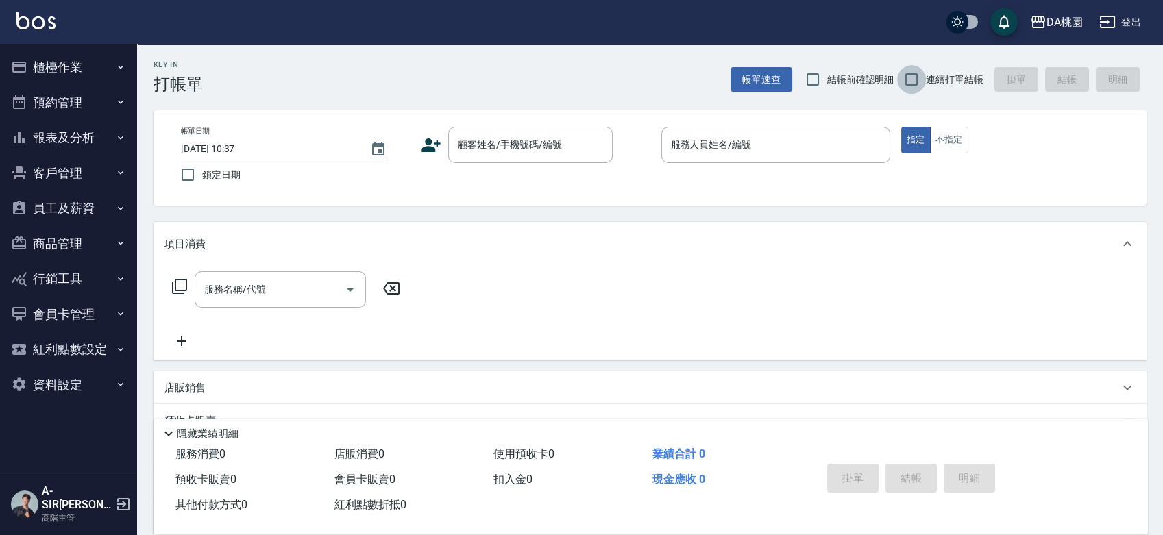
click at [911, 84] on input "連續打單結帳" at bounding box center [911, 79] width 29 height 29
checkbox input "true"
click at [520, 137] on div "顧客姓名/手機號碼/編號 顧客姓名/手機號碼/編號" at bounding box center [530, 145] width 165 height 36
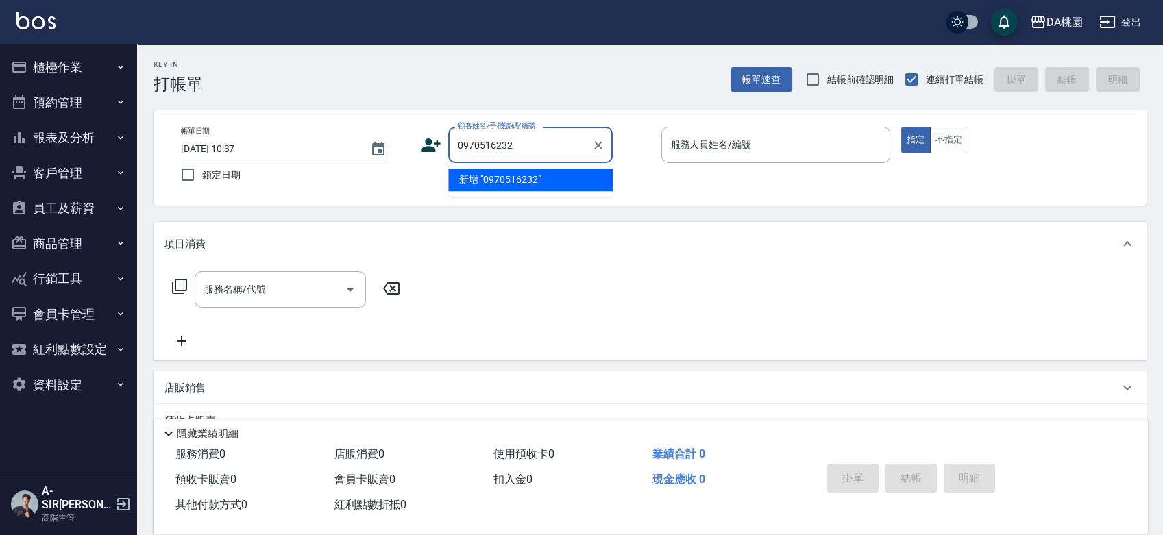
type input "0970516232"
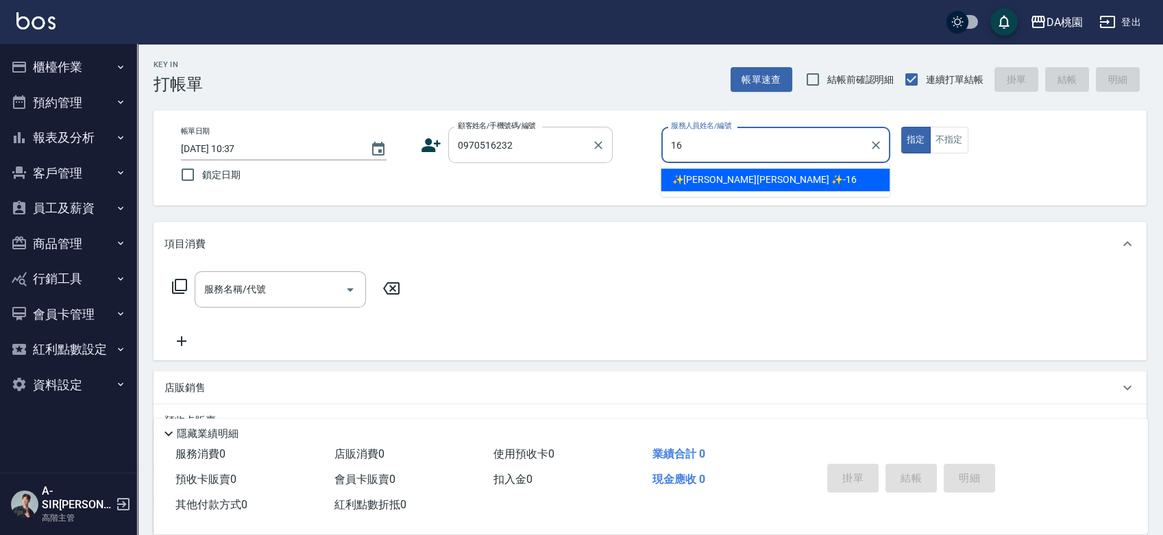
type input "✨[PERSON_NAME] ✨-16"
type button "true"
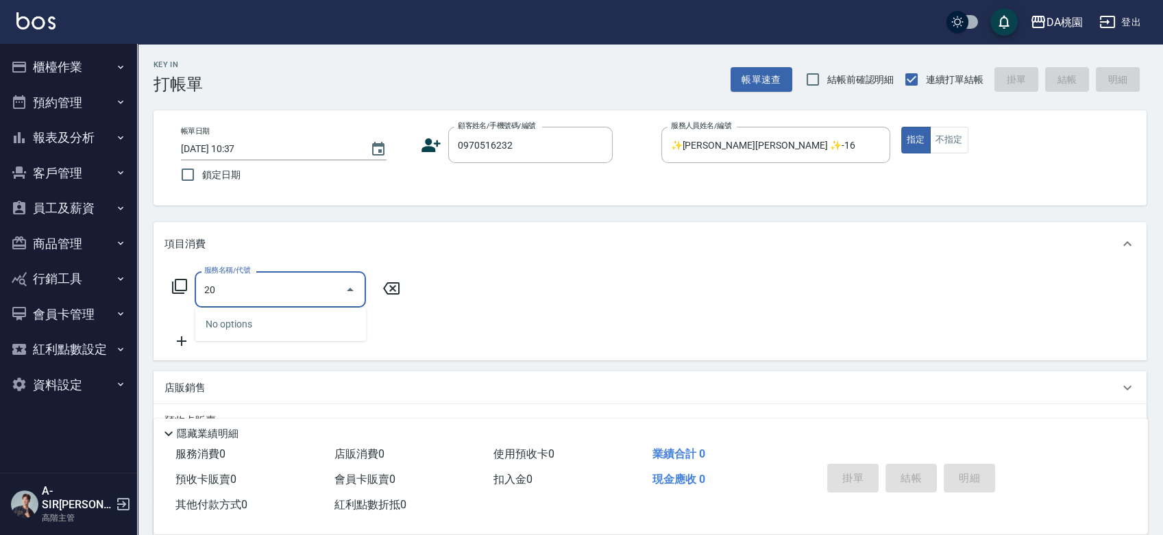
type input "201"
type input "150"
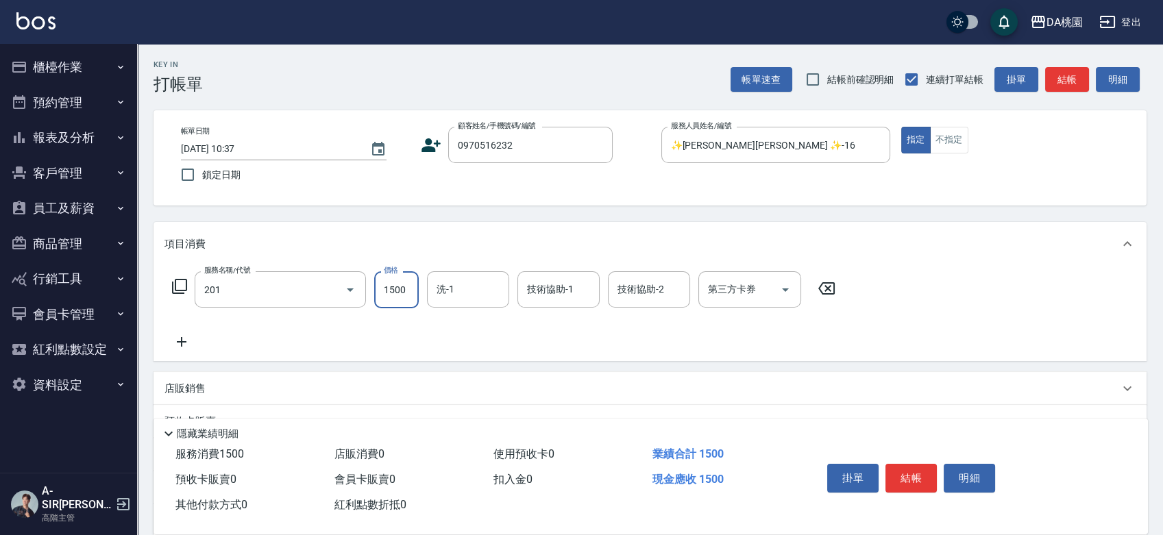
type input "離子燙-互助(201)"
type input "3"
type input "0"
type input "35"
type input "30"
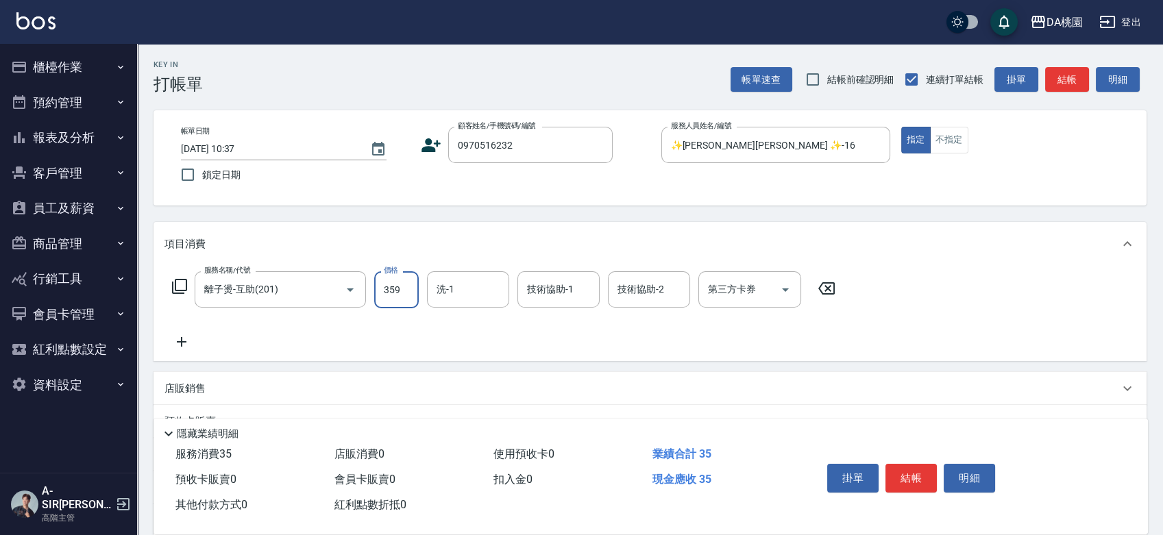
type input "3599"
type input "350"
type input "3599"
type input "cherry-25"
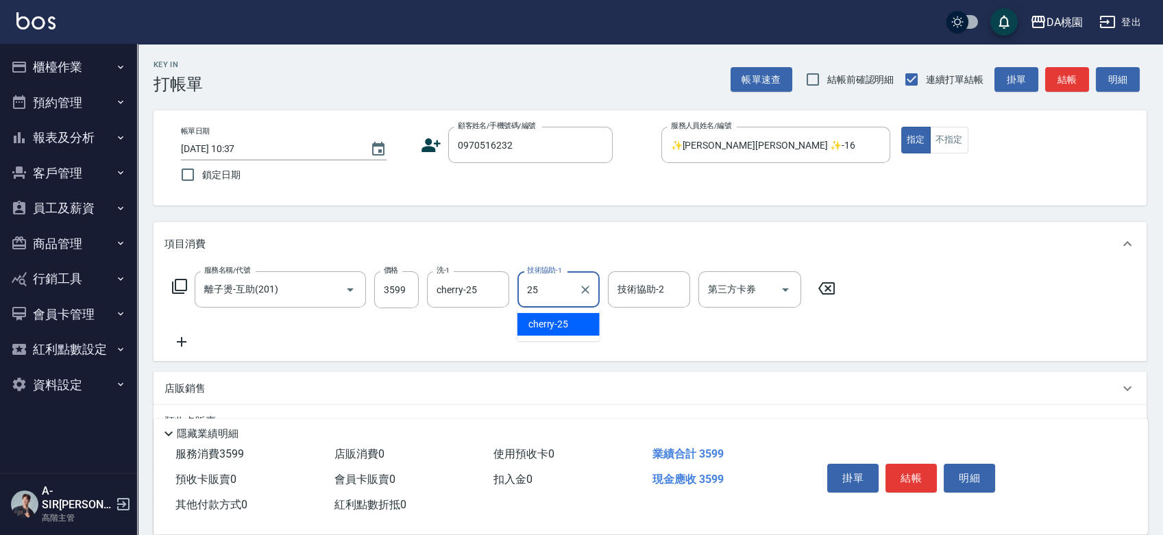
type input "cherry-25"
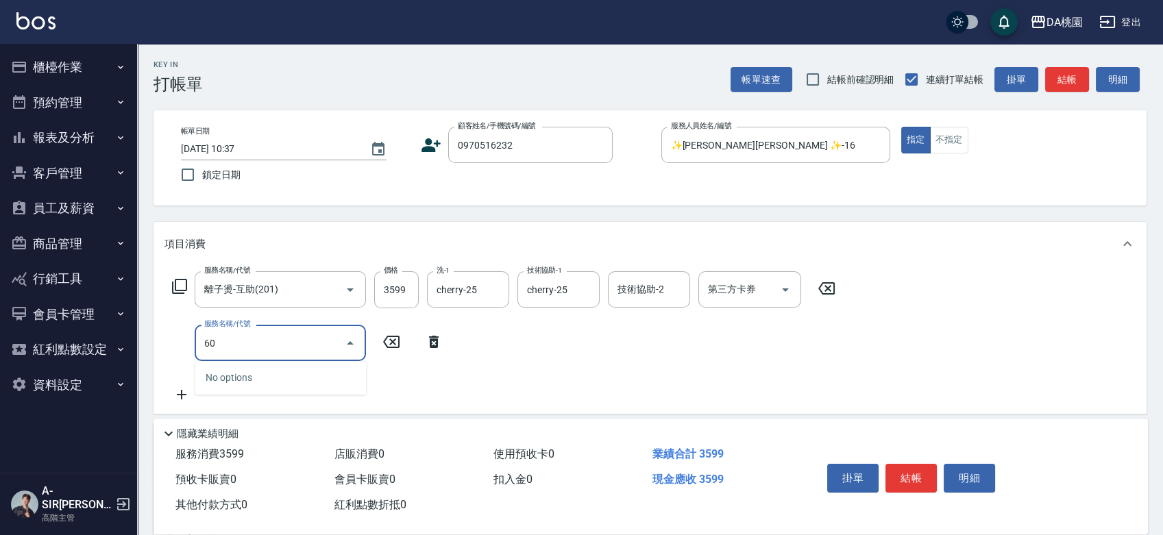
type input "605"
type input "430"
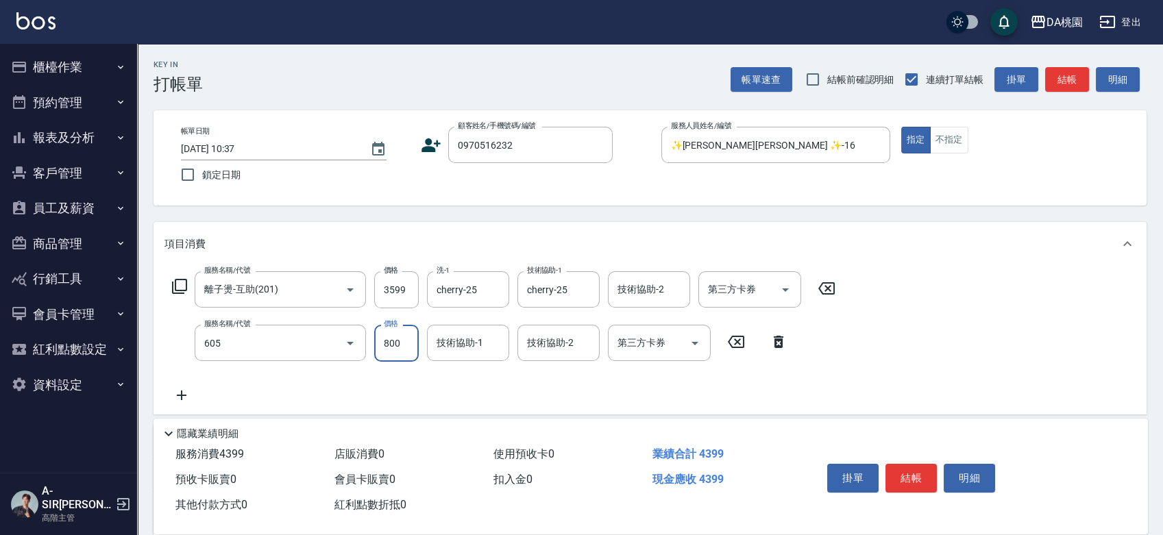
type input "炫色護髮(互助)(605)"
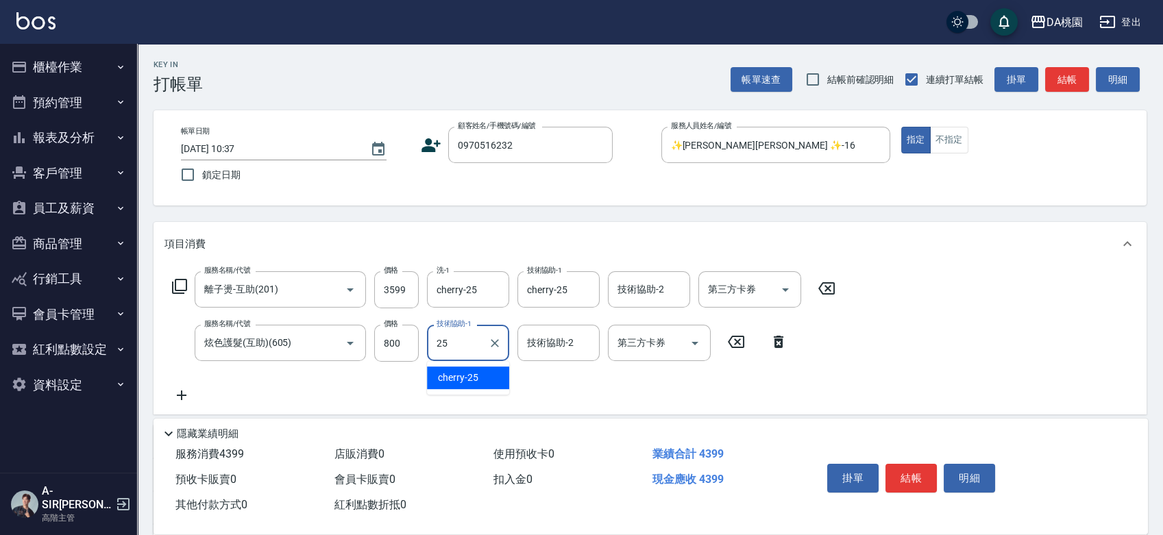
type input "cherry-25"
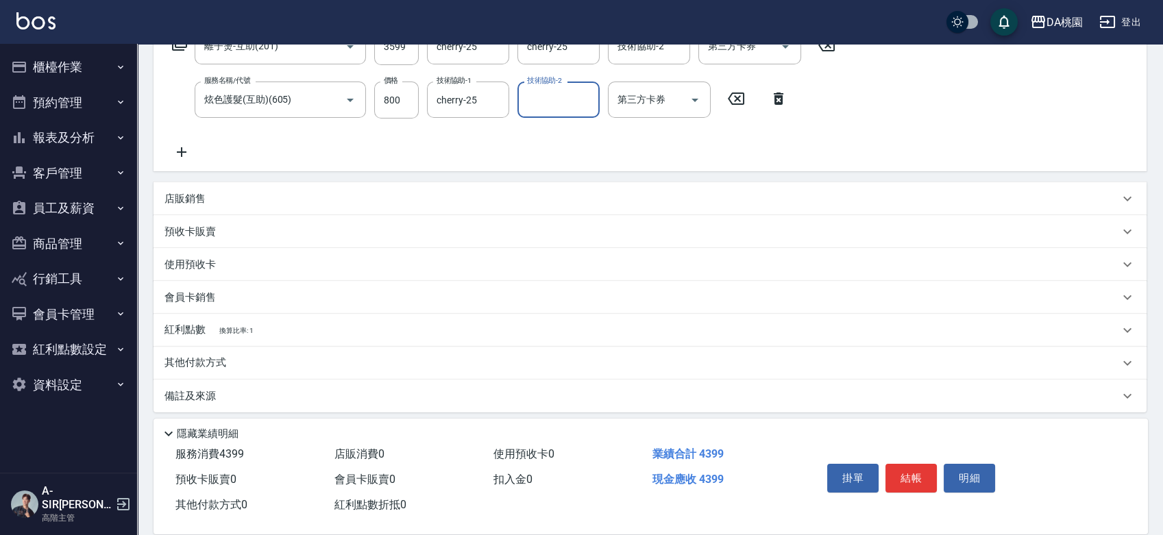
scroll to position [250, 0]
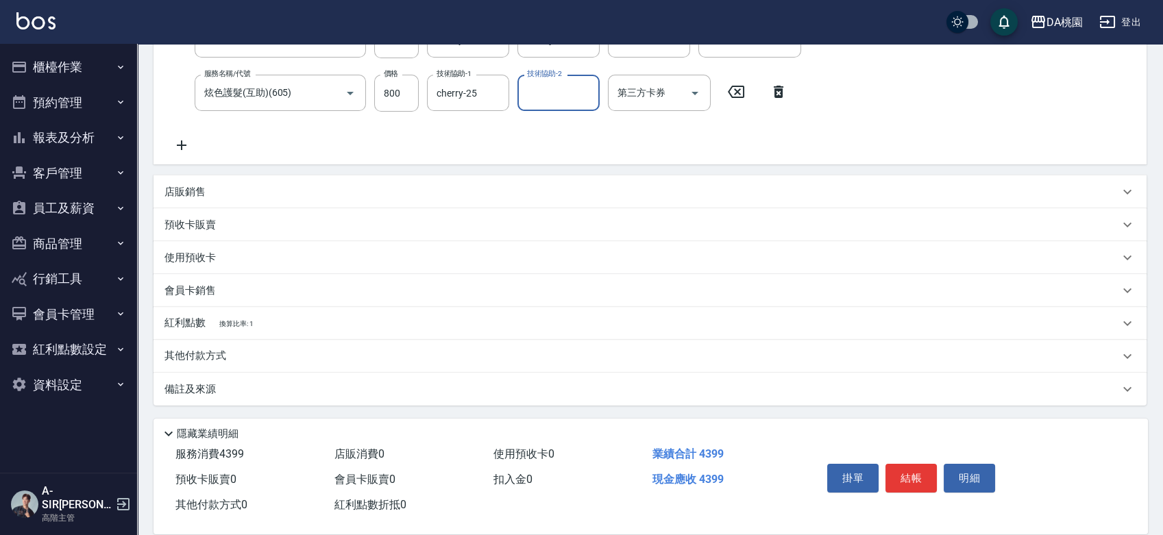
click at [192, 364] on div "其他付款方式" at bounding box center [650, 356] width 993 height 33
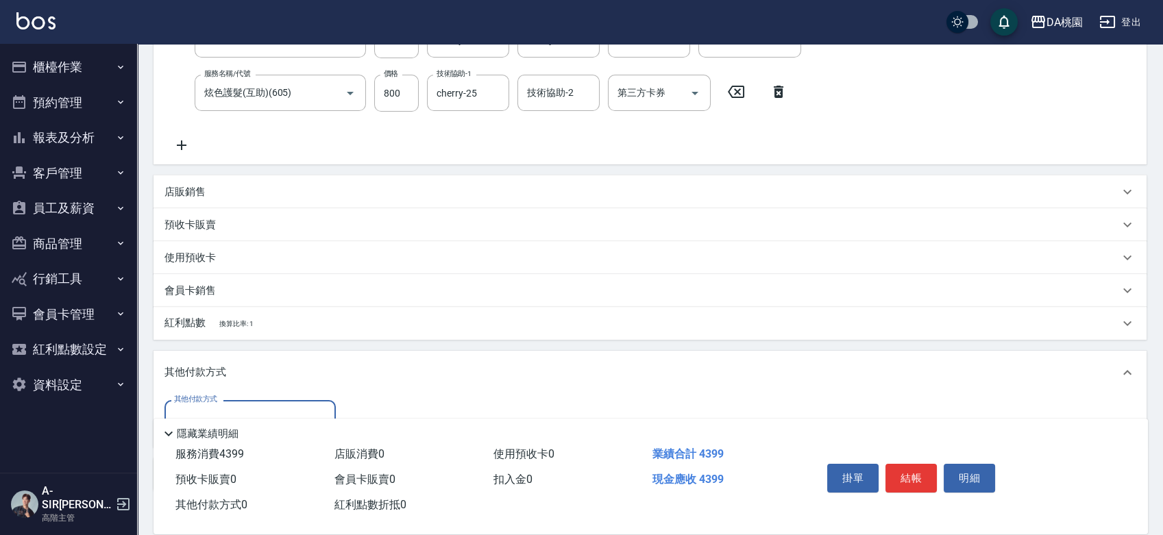
scroll to position [0, 0]
click at [200, 409] on input "其他付款方式" at bounding box center [250, 419] width 159 height 24
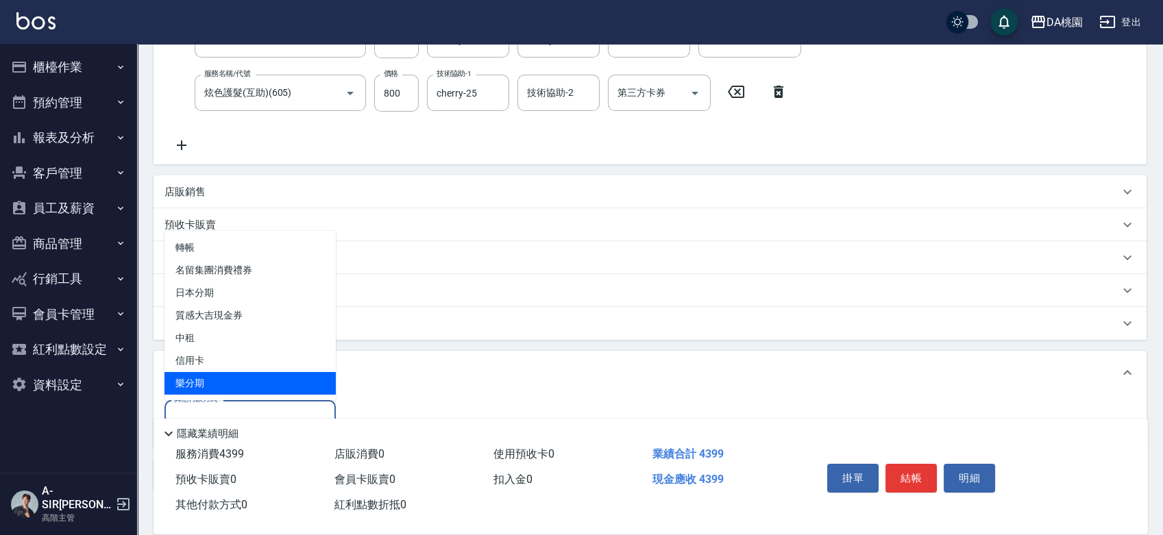
scroll to position [335, 0]
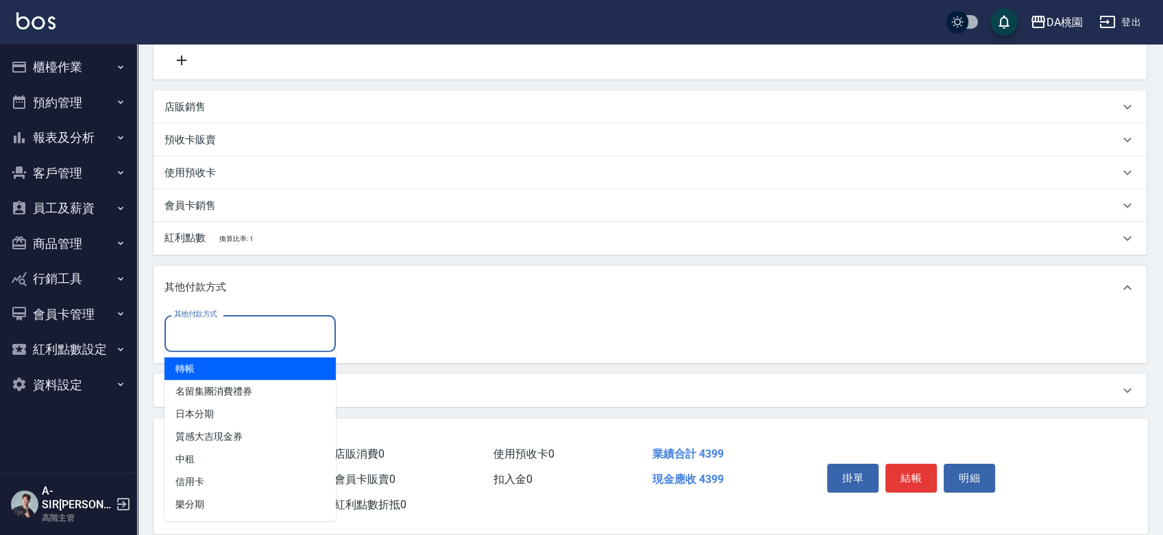
click at [198, 372] on span "轉帳" at bounding box center [250, 369] width 171 height 23
type input "轉帳"
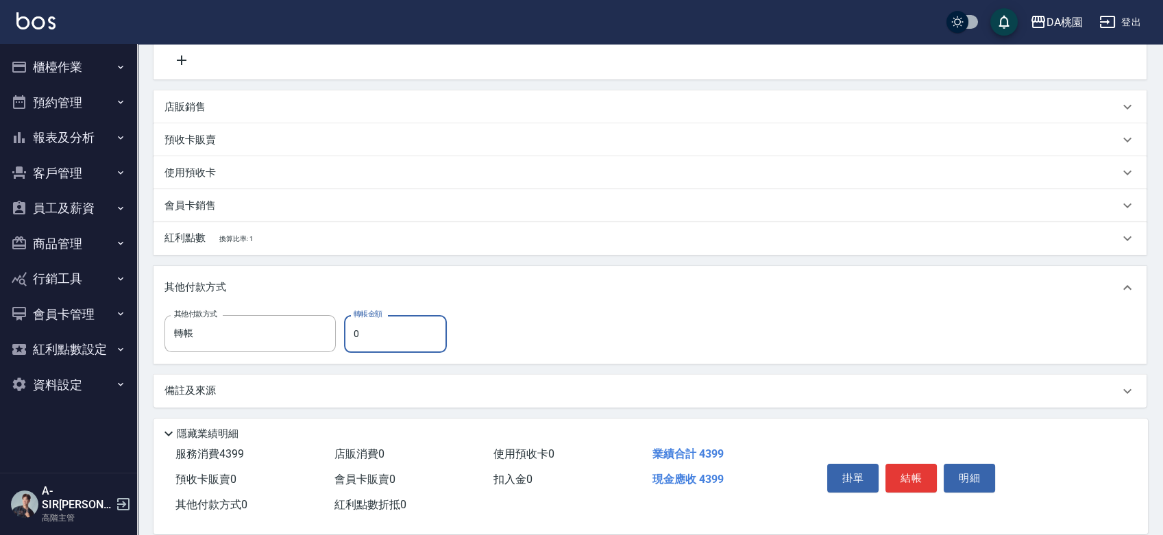
click at [347, 330] on input "0" at bounding box center [395, 333] width 103 height 37
type input "439"
type input "390"
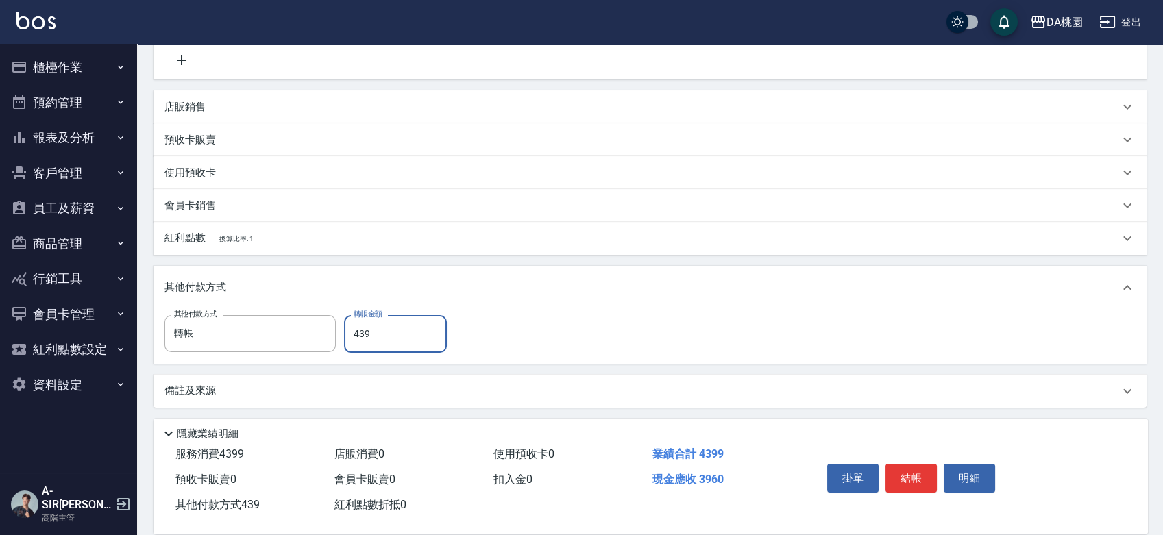
type input "4399"
type input "0"
type input "4399"
click at [932, 476] on button "結帳" at bounding box center [911, 478] width 51 height 29
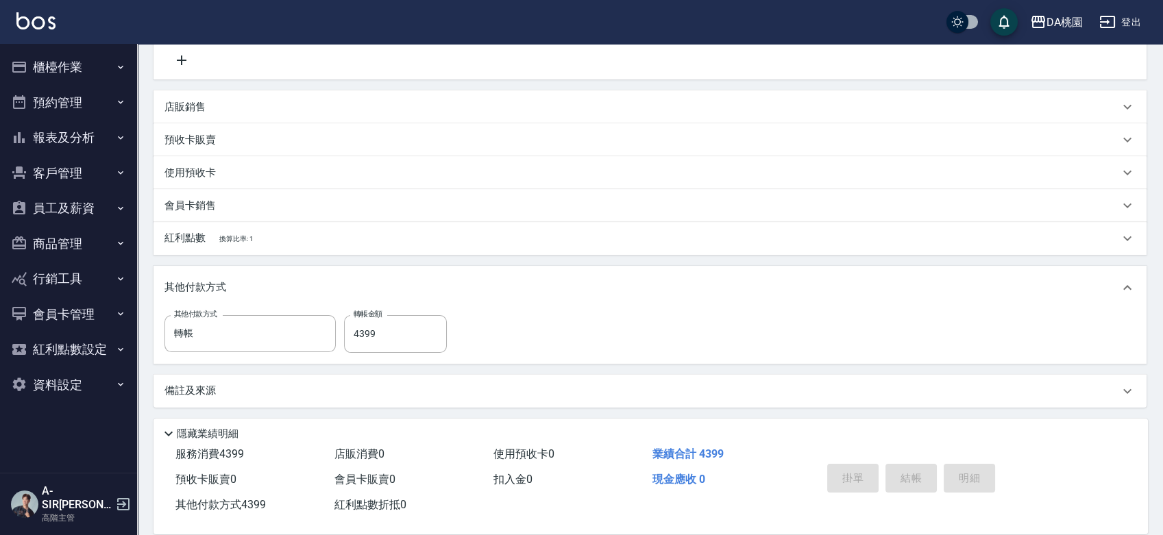
type input "2025/09/06 19:18"
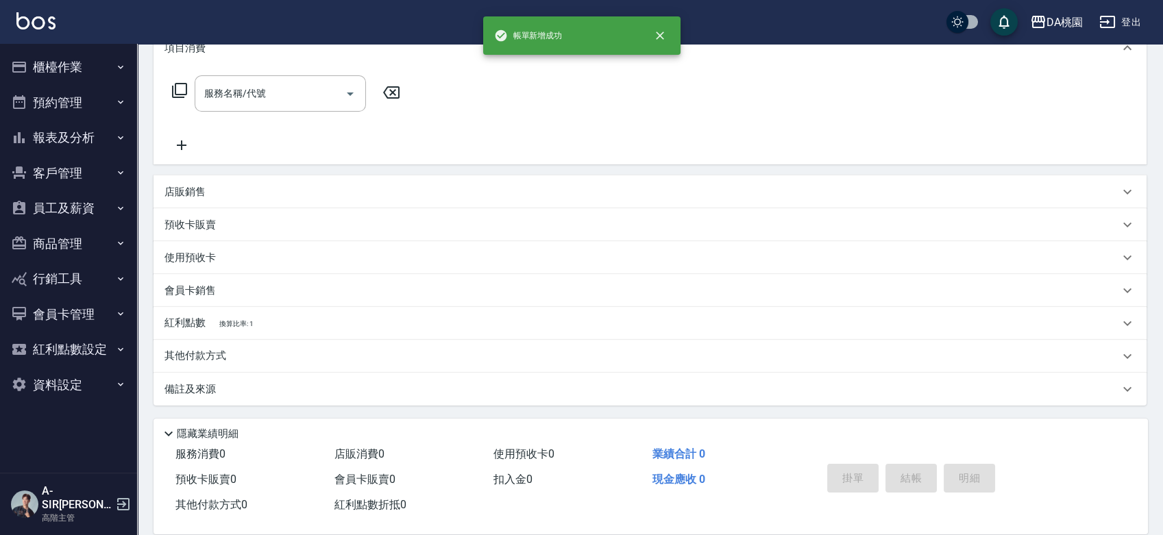
scroll to position [0, 0]
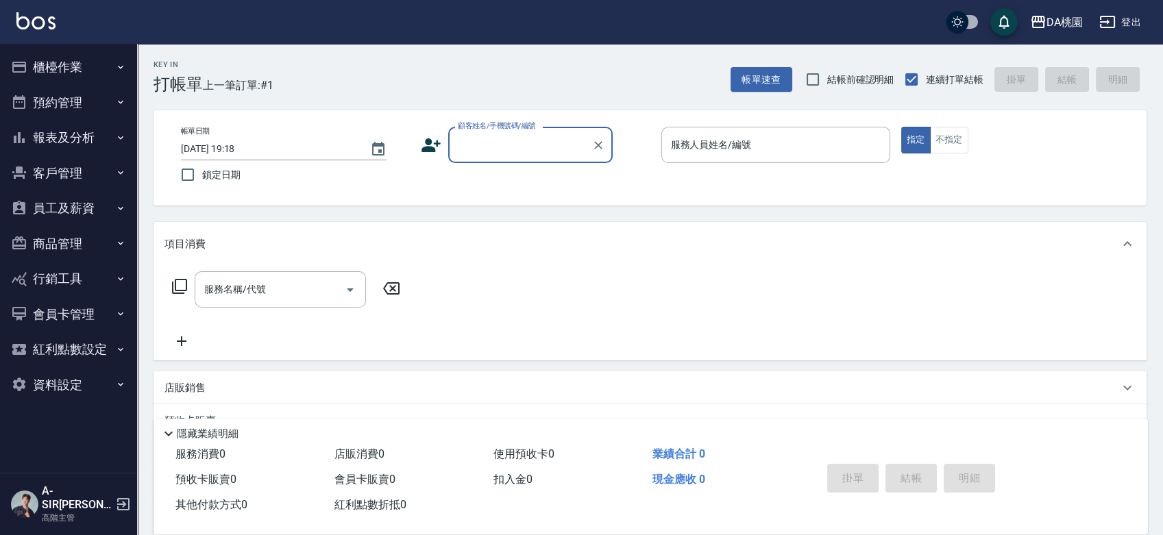
click at [55, 60] on button "櫃檯作業" at bounding box center [68, 67] width 126 height 36
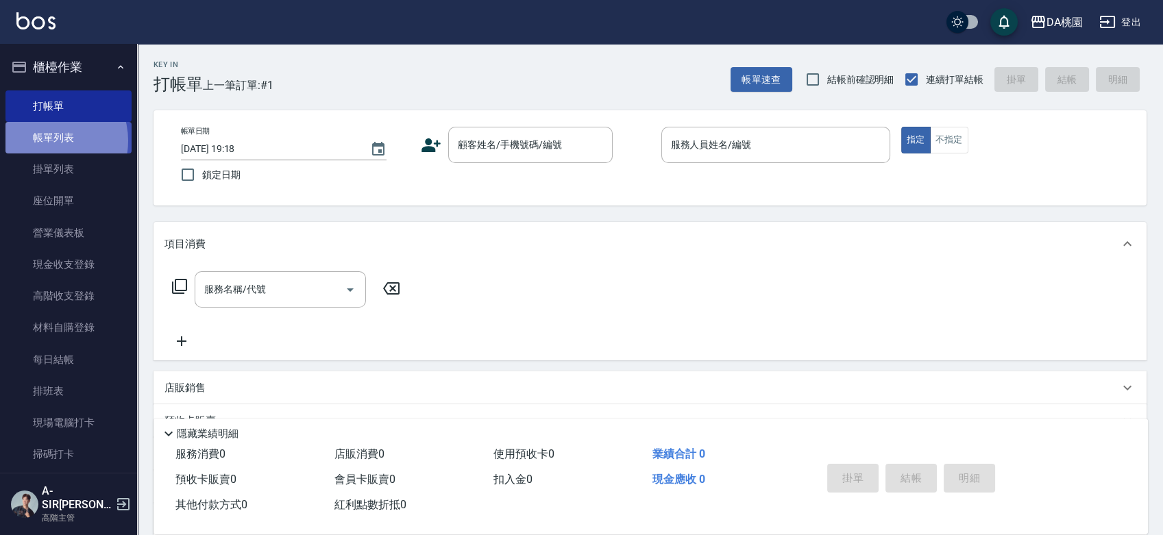
click at [45, 141] on link "帳單列表" at bounding box center [68, 138] width 126 height 32
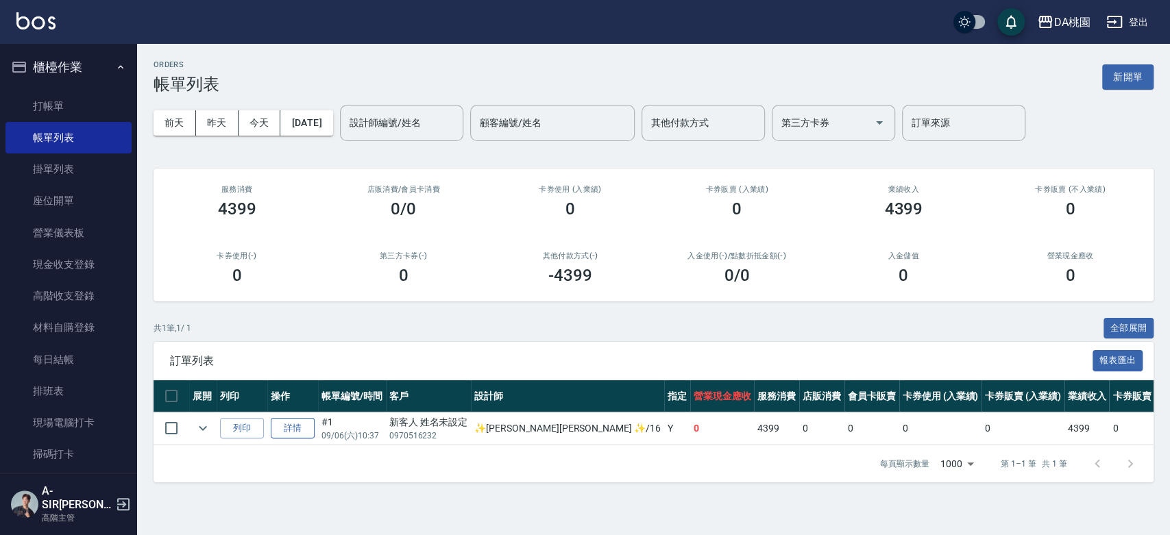
click at [287, 427] on link "詳情" at bounding box center [293, 428] width 44 height 21
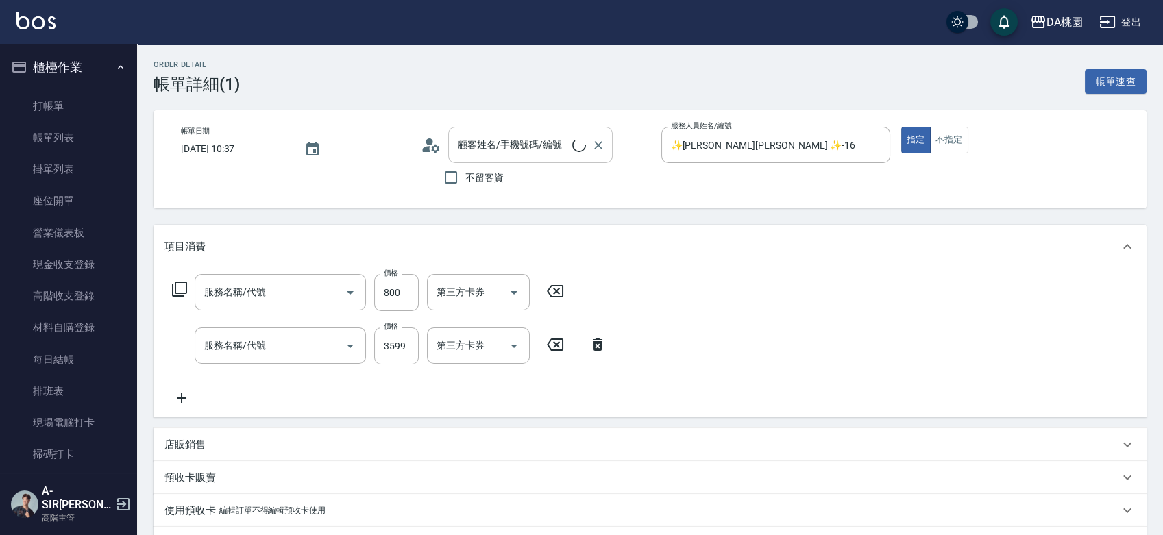
type input "2025/09/06 10:37"
type input "✨GARY蓋瑞 ✨-16"
type input "0"
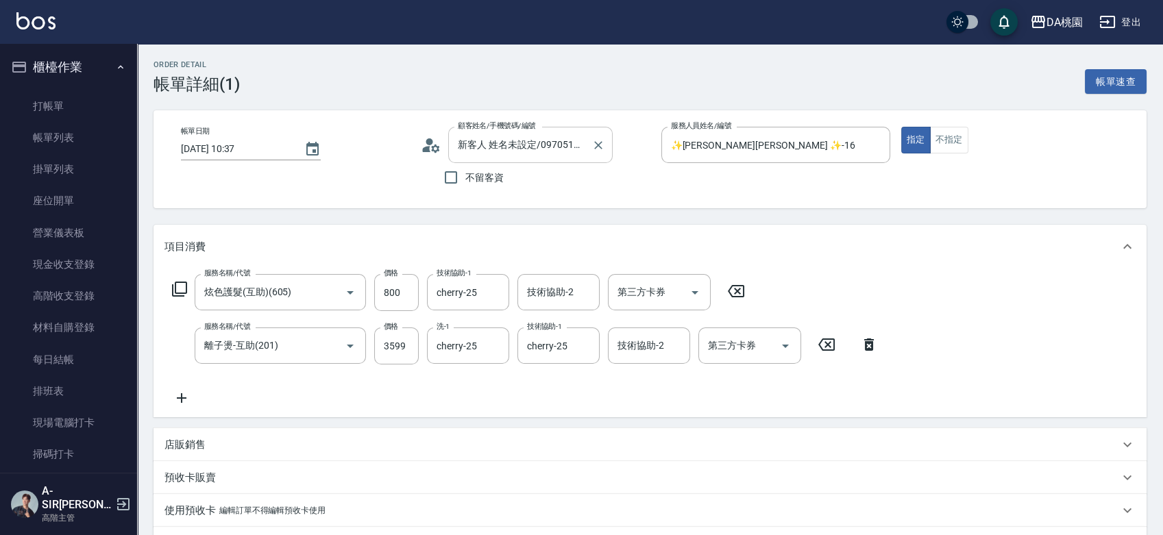
type input "新客人 姓名未設定/0970516232/null"
type input "炫色護髮(互助)(605)"
type input "離子燙-互助(201)"
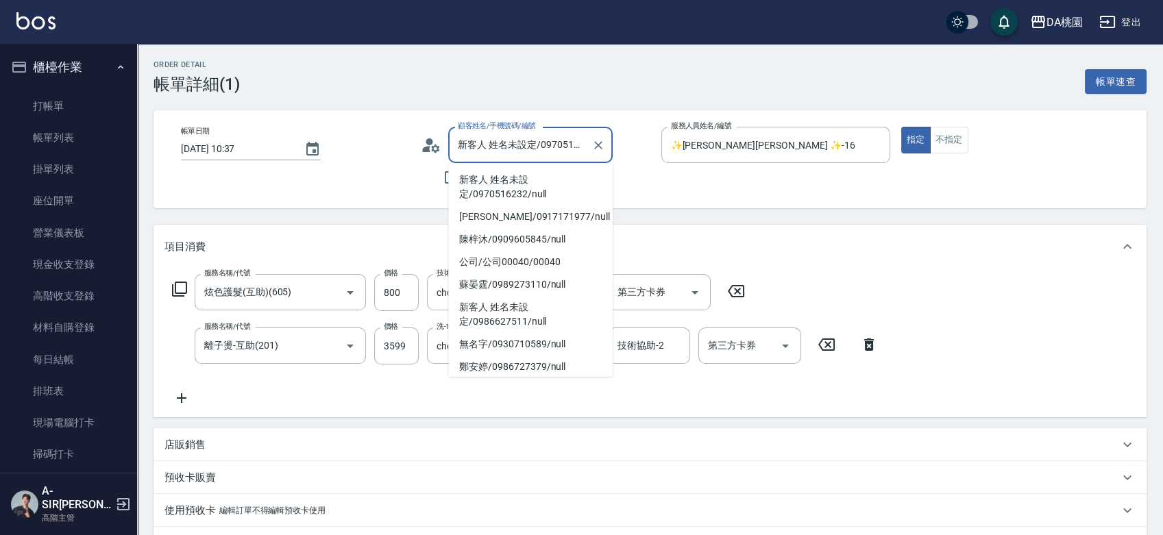
click at [516, 141] on input "新客人 姓名未設定/0970516232/null" at bounding box center [521, 145] width 132 height 24
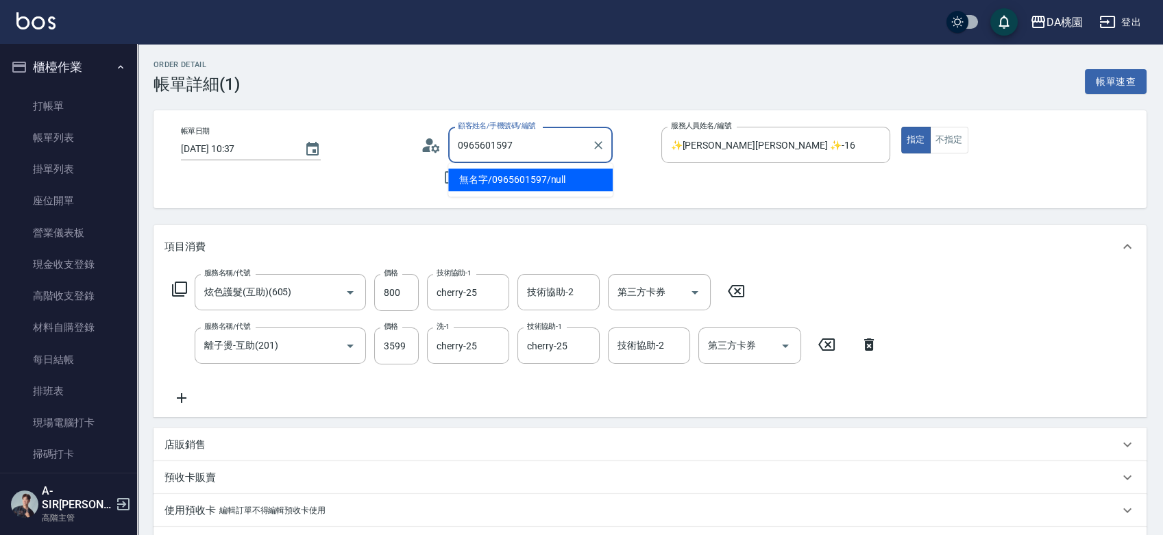
click at [522, 173] on li "無名字/0965601597/null" at bounding box center [530, 180] width 165 height 23
type input "無名字/0965601597/null"
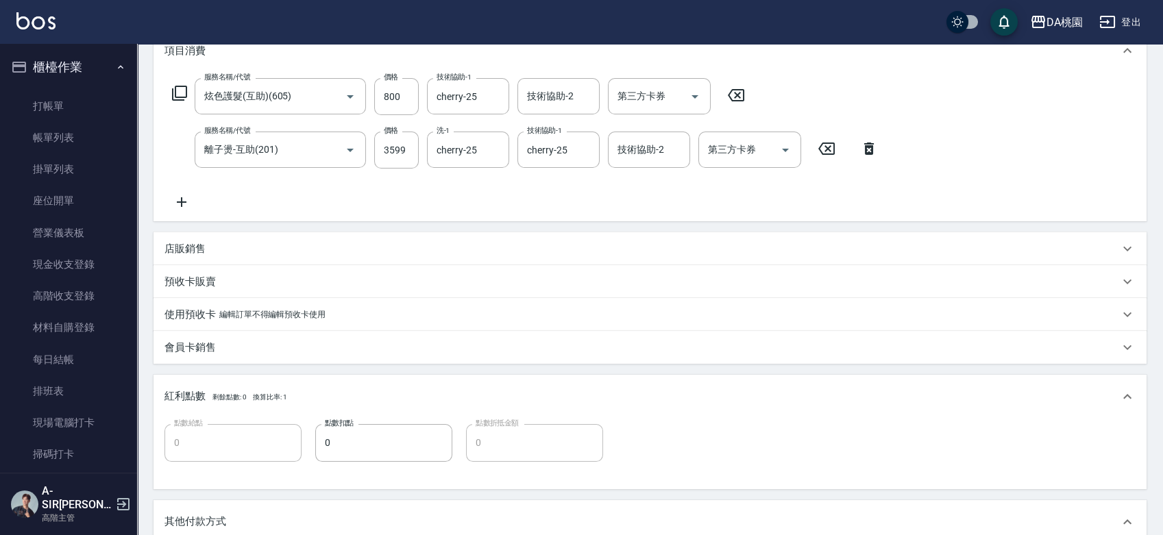
scroll to position [489, 0]
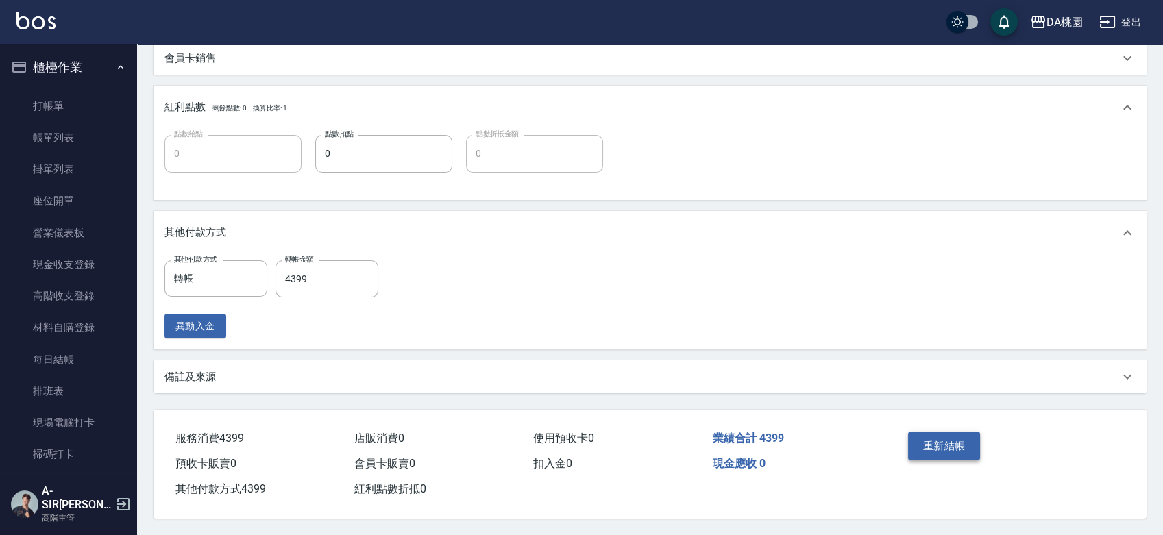
click at [968, 444] on button "重新結帳" at bounding box center [944, 446] width 73 height 29
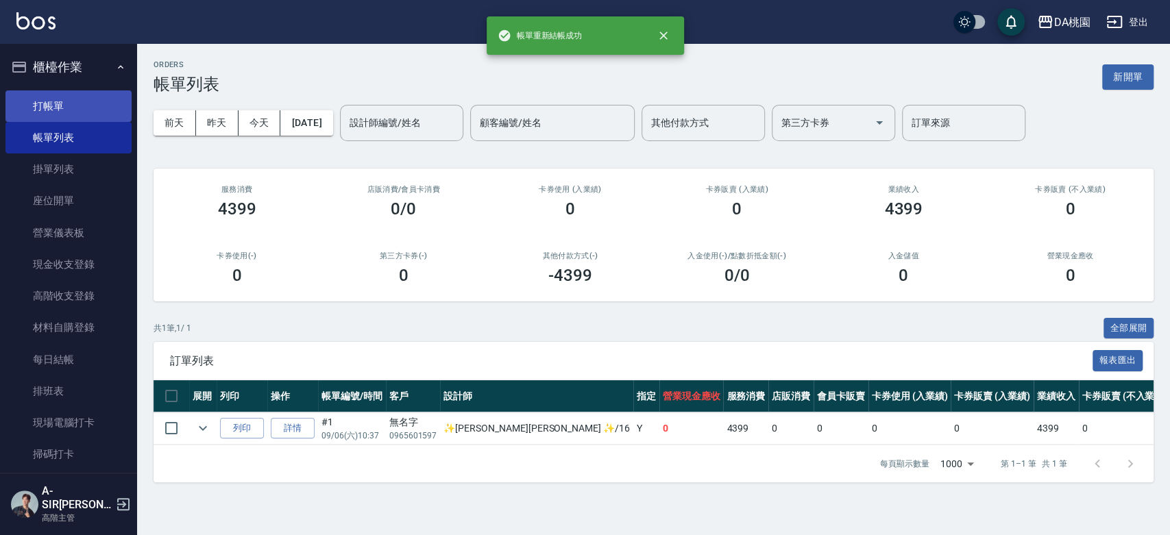
click at [59, 110] on link "打帳單" at bounding box center [68, 107] width 126 height 32
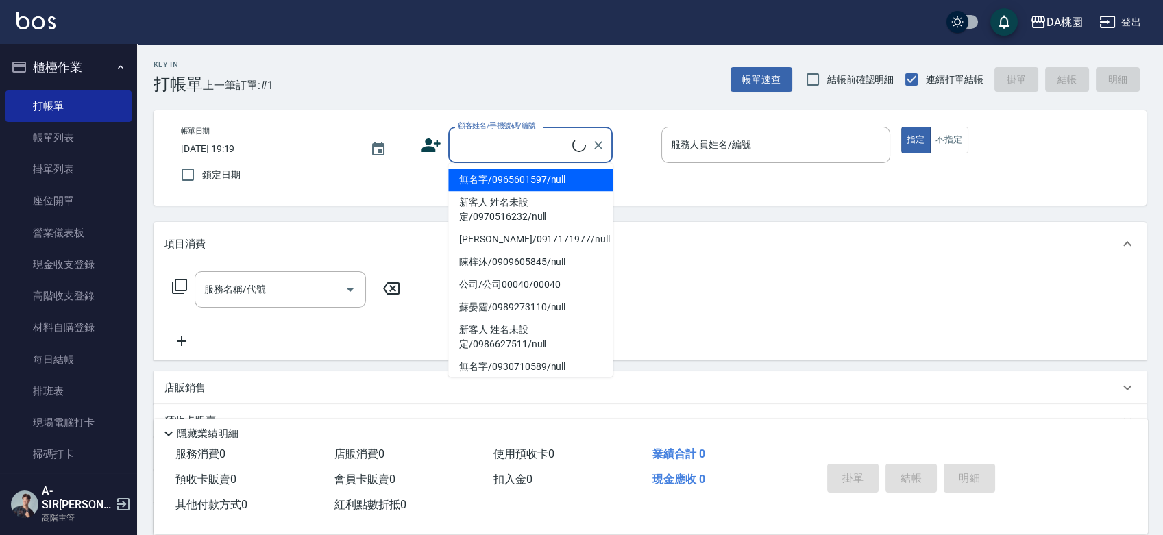
click at [531, 141] on input "顧客姓名/手機號碼/編號" at bounding box center [514, 145] width 118 height 24
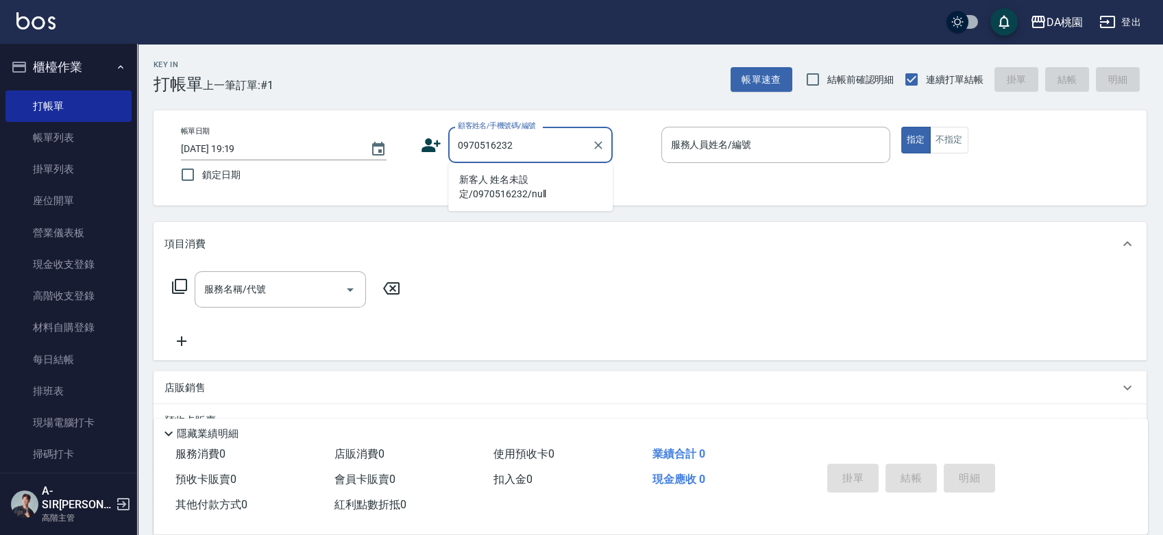
type input "新客人 姓名未設定/0970516232/null"
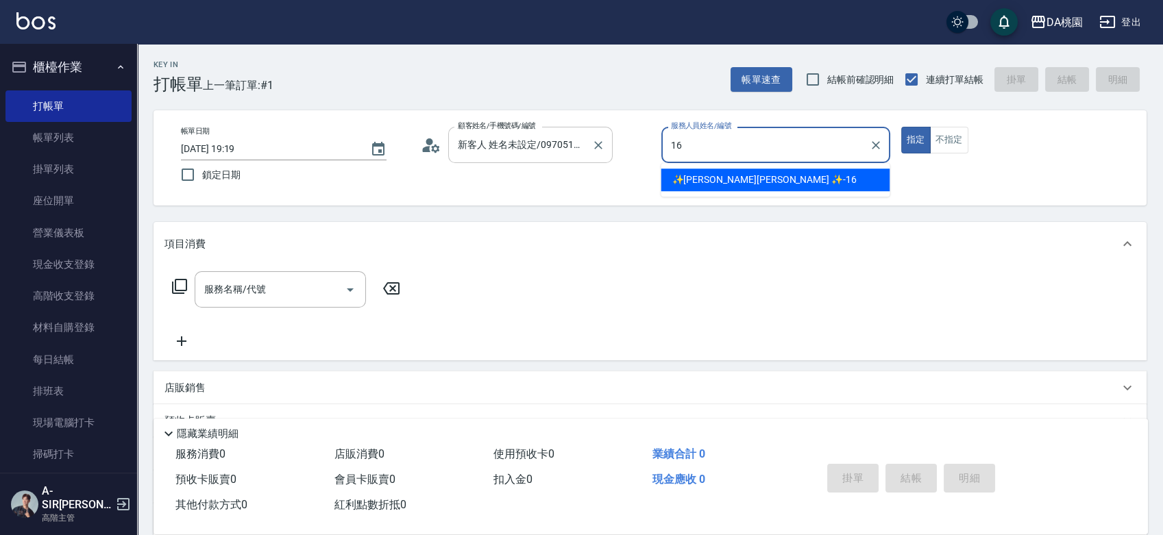
type input "✨GARY蓋瑞 ✨-16"
type button "true"
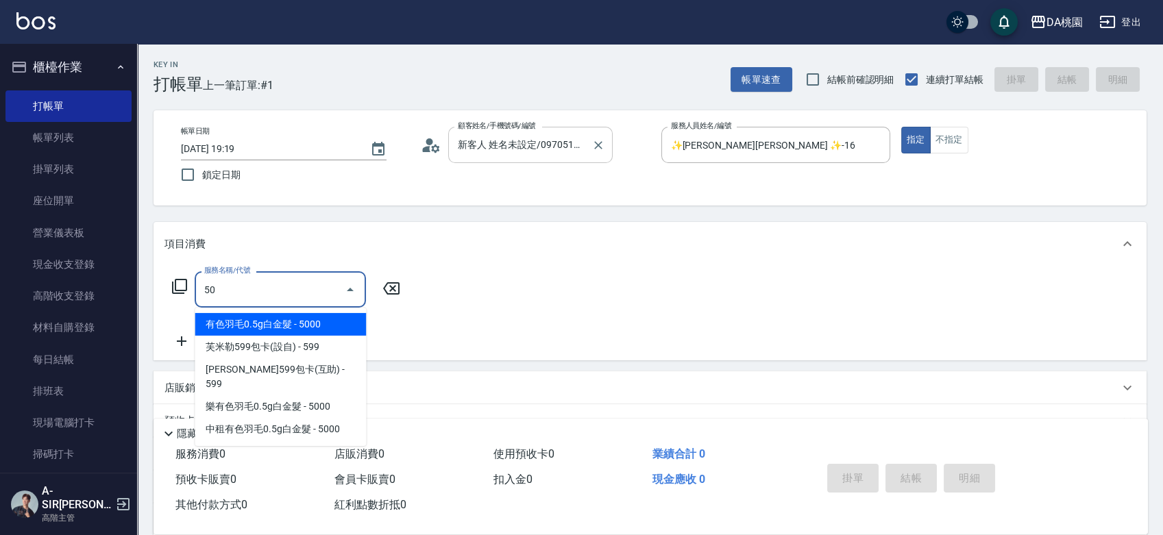
type input "501"
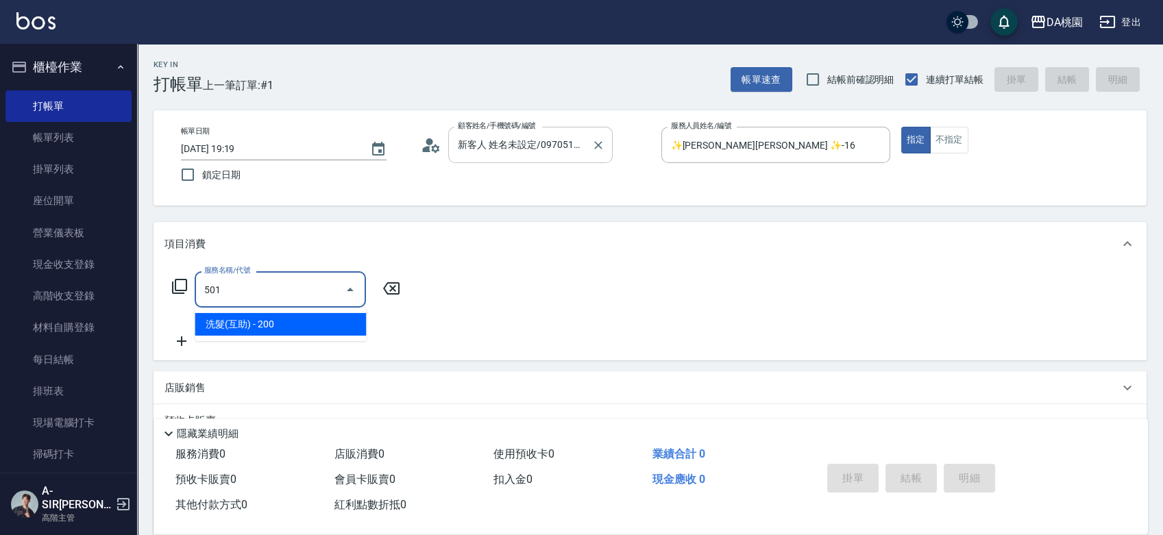
type input "20"
type input "洗髮(互助)(501)"
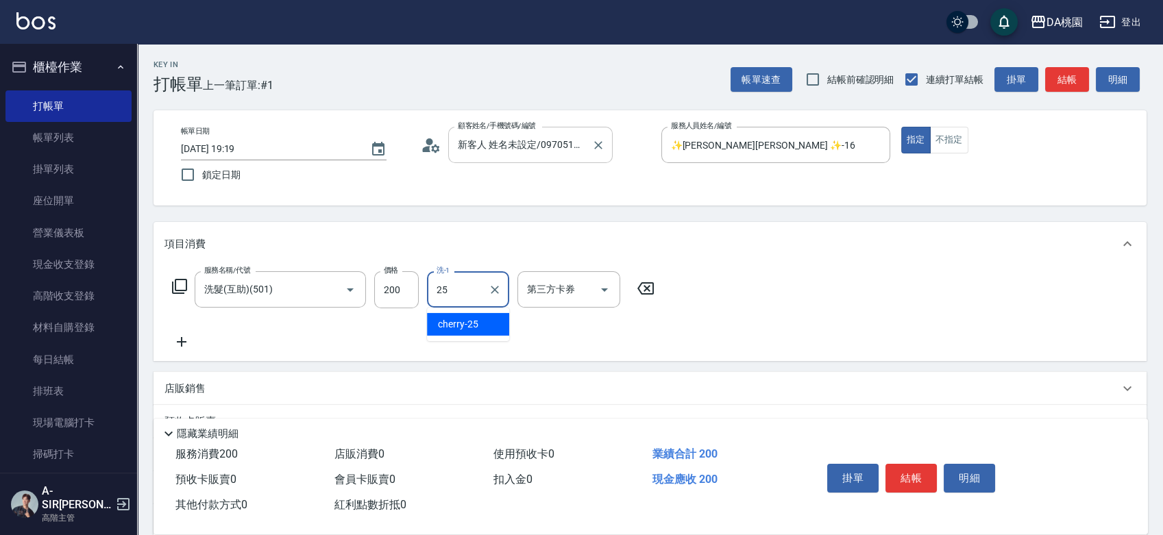
type input "cherry-25"
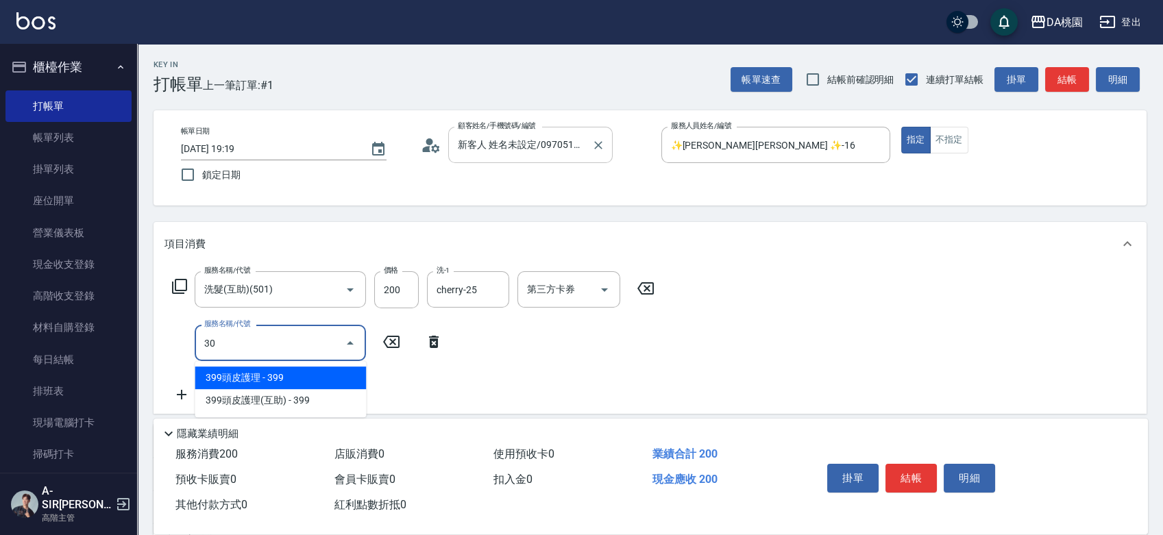
type input "303"
type input "50"
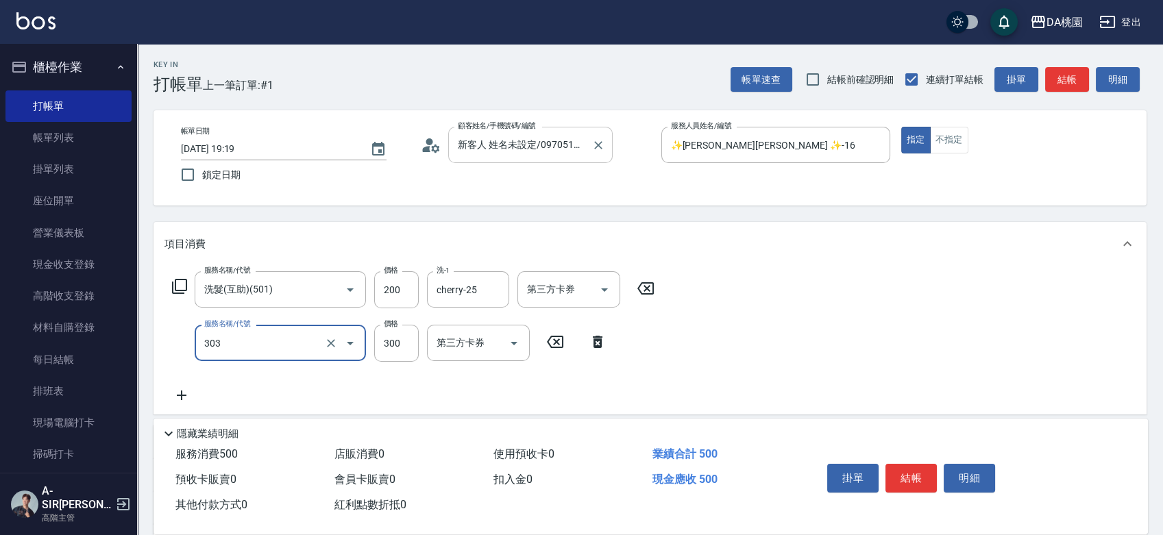
type input "A級剪髮(303)"
type input "20"
type input "500"
type input "70"
type input "500"
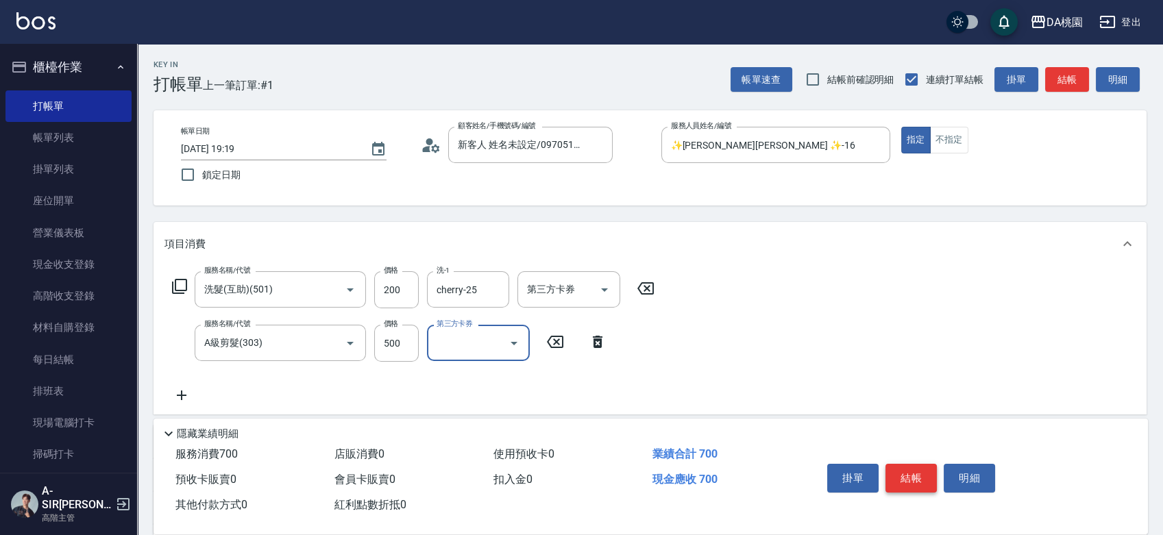
click at [931, 472] on button "結帳" at bounding box center [911, 478] width 51 height 29
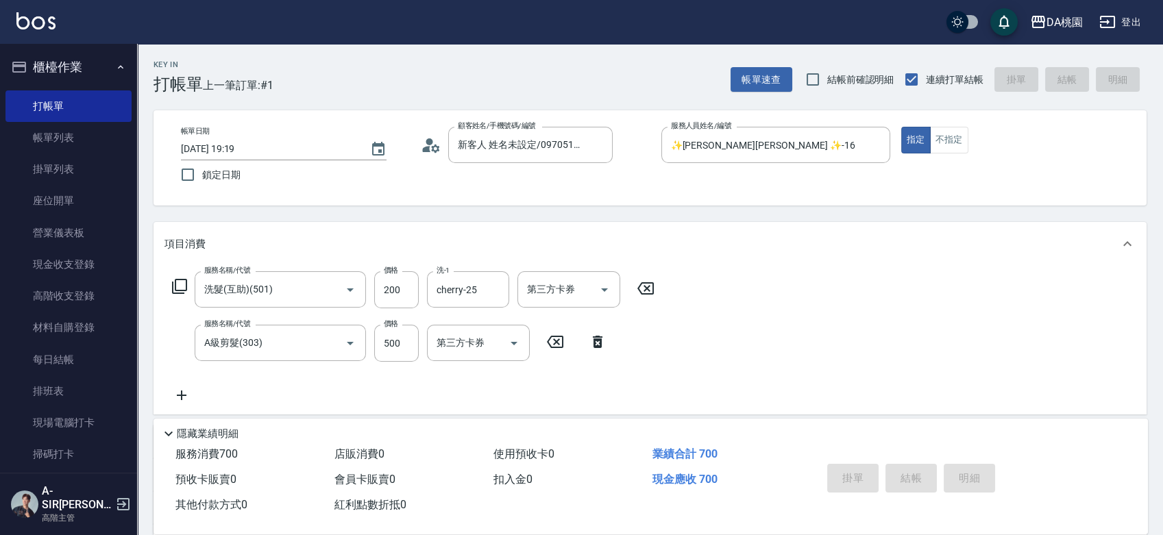
type input "0"
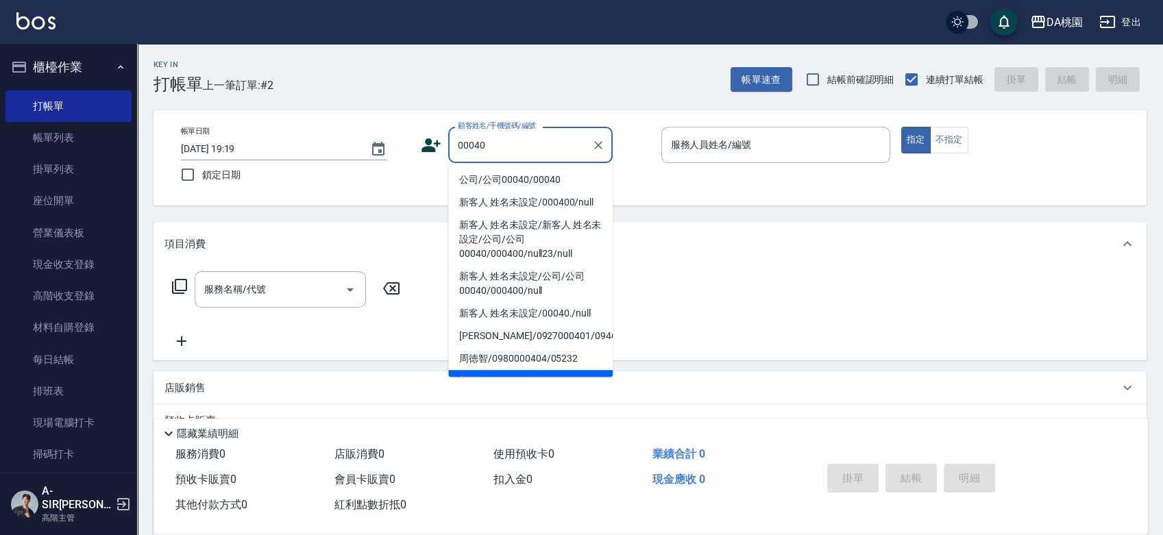
type input "公司/公司00040/00040"
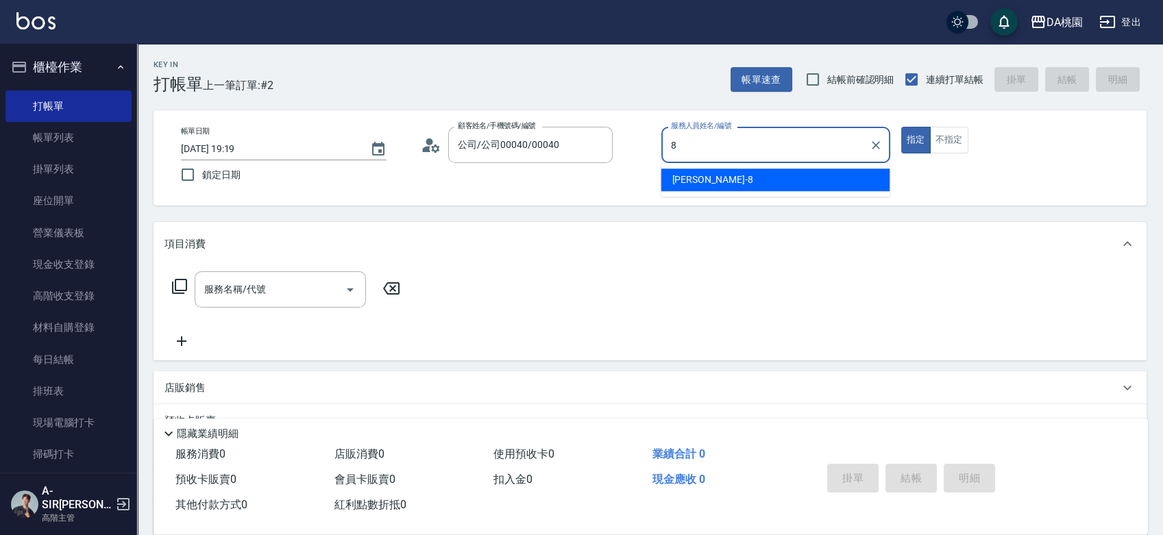
type input "桑妮-8"
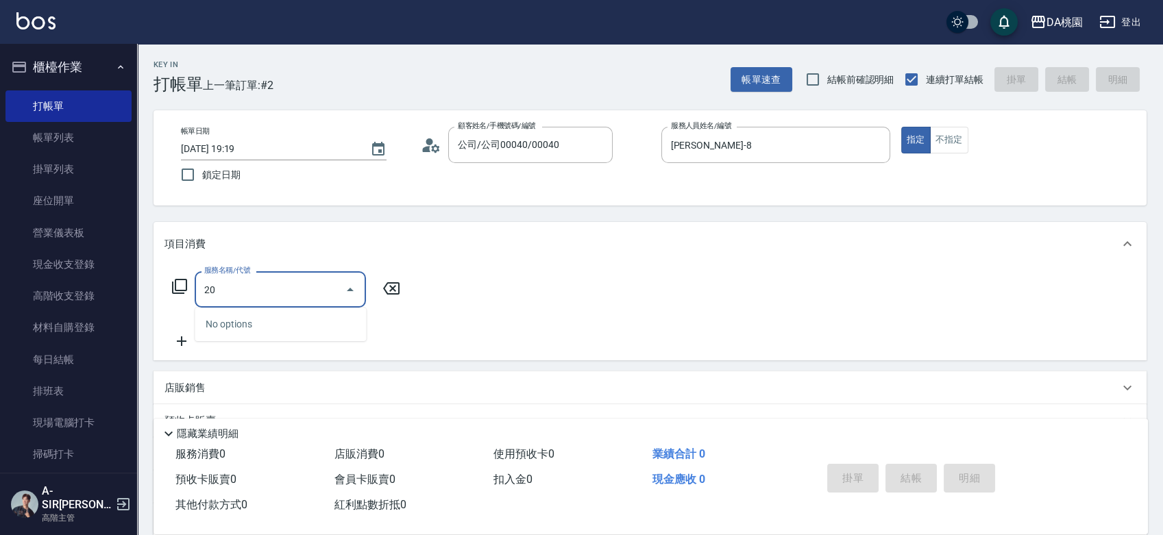
type input "200"
type input "150"
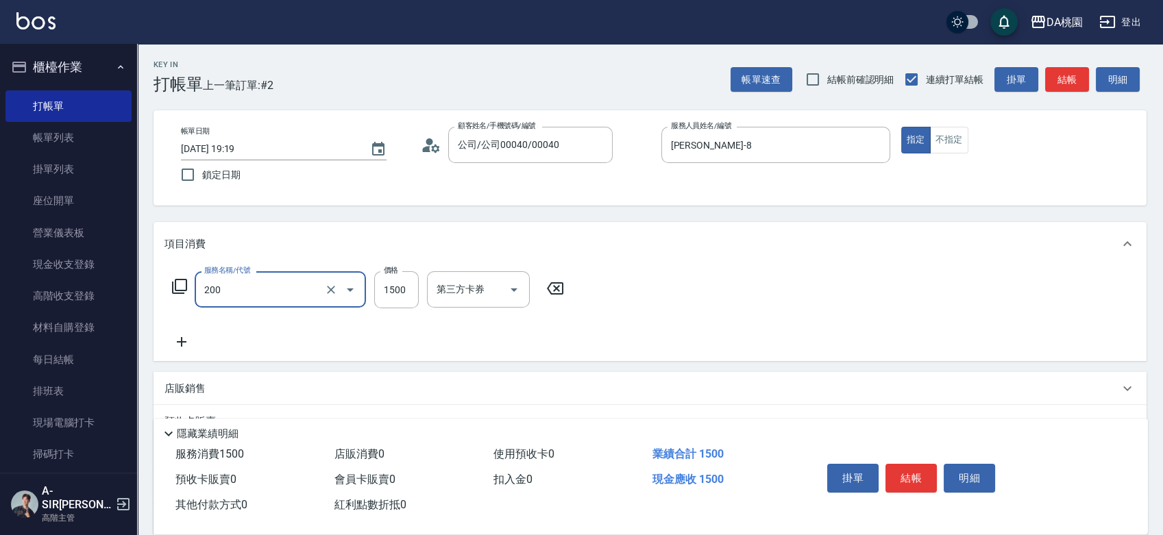
type input "離子燙(200)"
type input "0"
type input "17"
type input "10"
type input "1700"
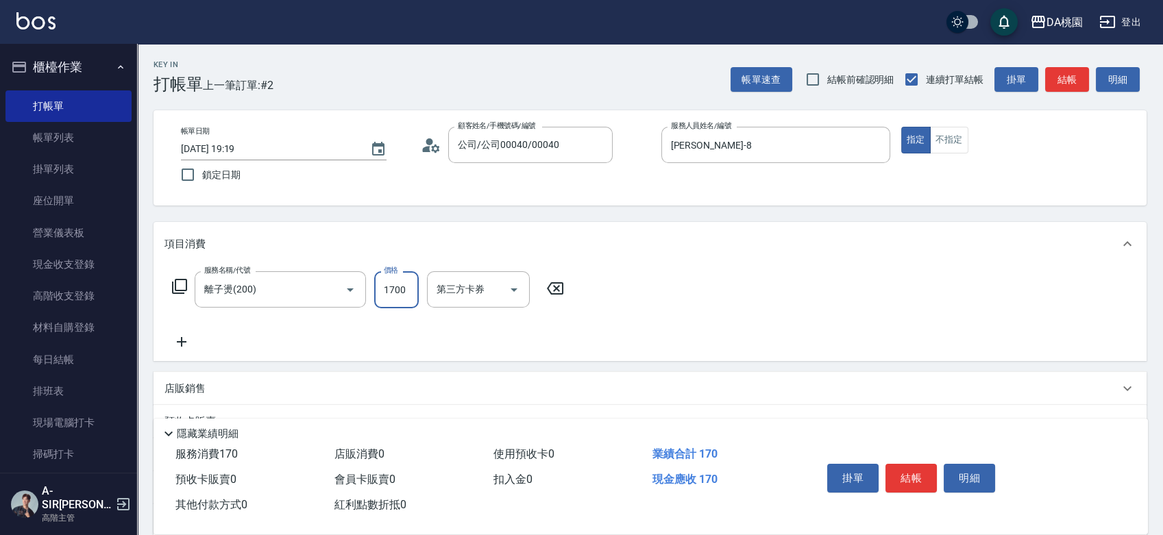
type input "170"
type input "1700"
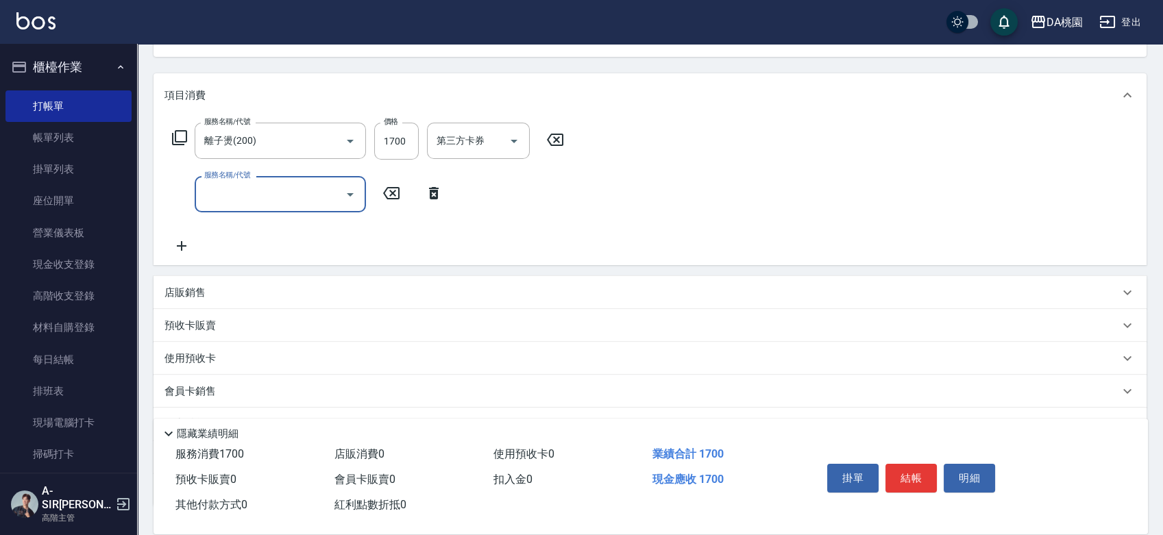
scroll to position [152, 0]
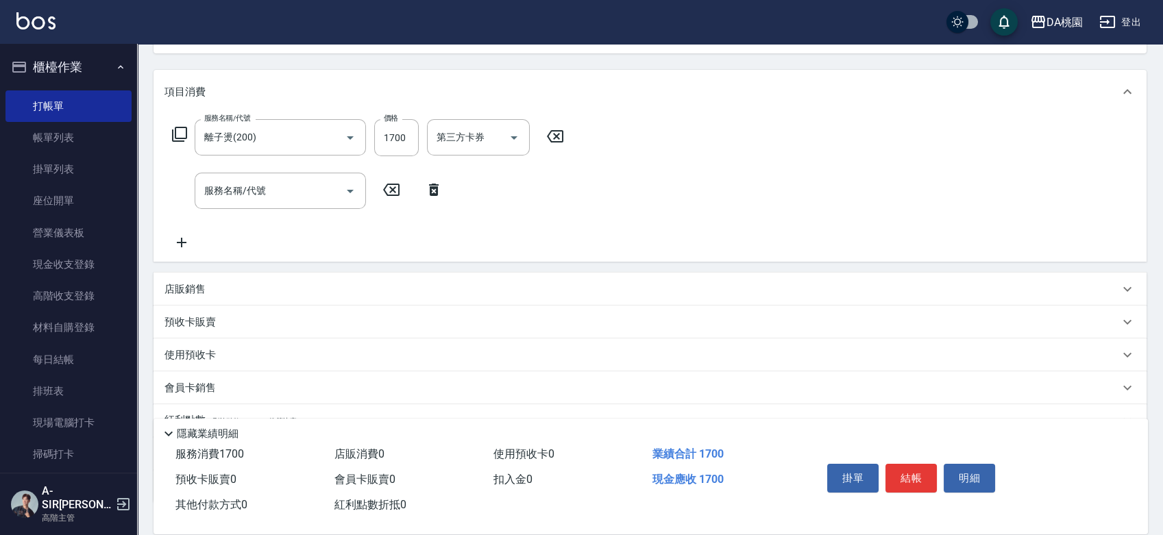
click at [196, 291] on p "店販銷售" at bounding box center [185, 289] width 41 height 14
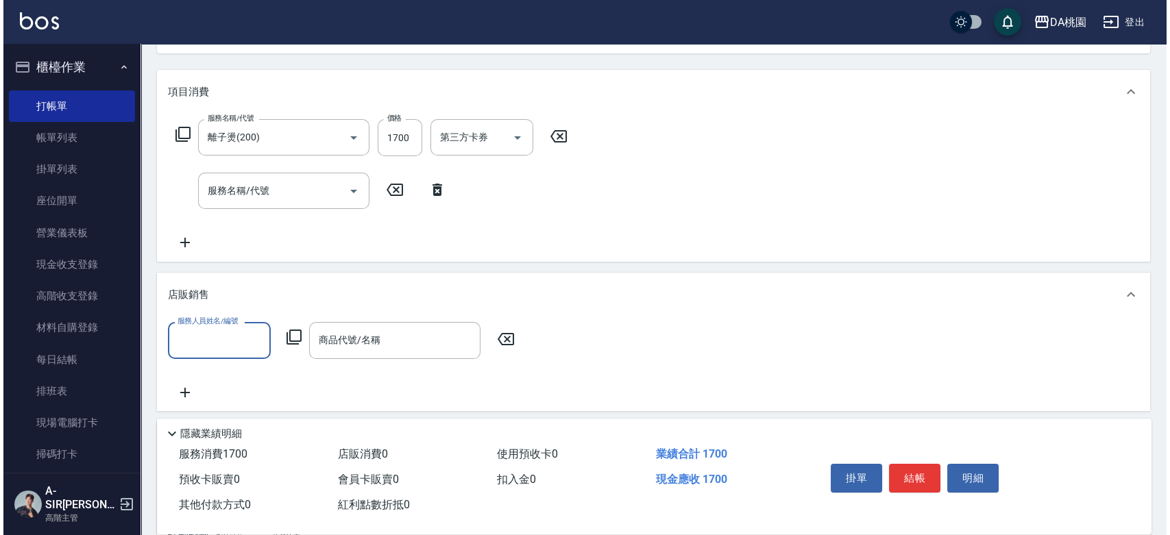
scroll to position [0, 0]
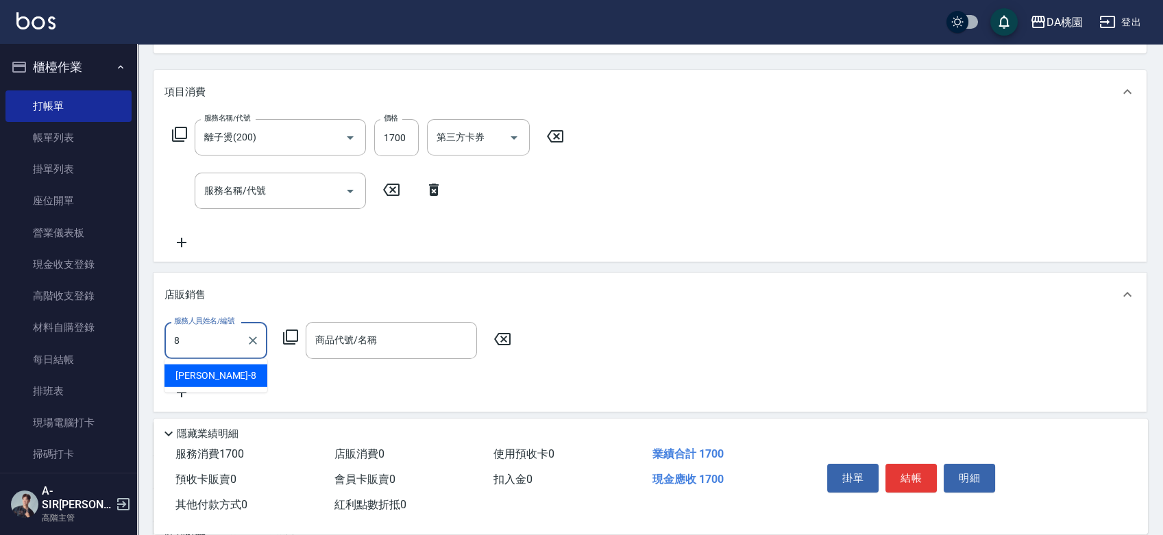
type input "桑妮-8"
click at [299, 339] on div "服務人員姓名/編號 桑妮-8 服務人員姓名/編號 商品代號/名稱 商品代號/名稱" at bounding box center [342, 340] width 355 height 36
click at [291, 340] on icon at bounding box center [290, 337] width 16 height 16
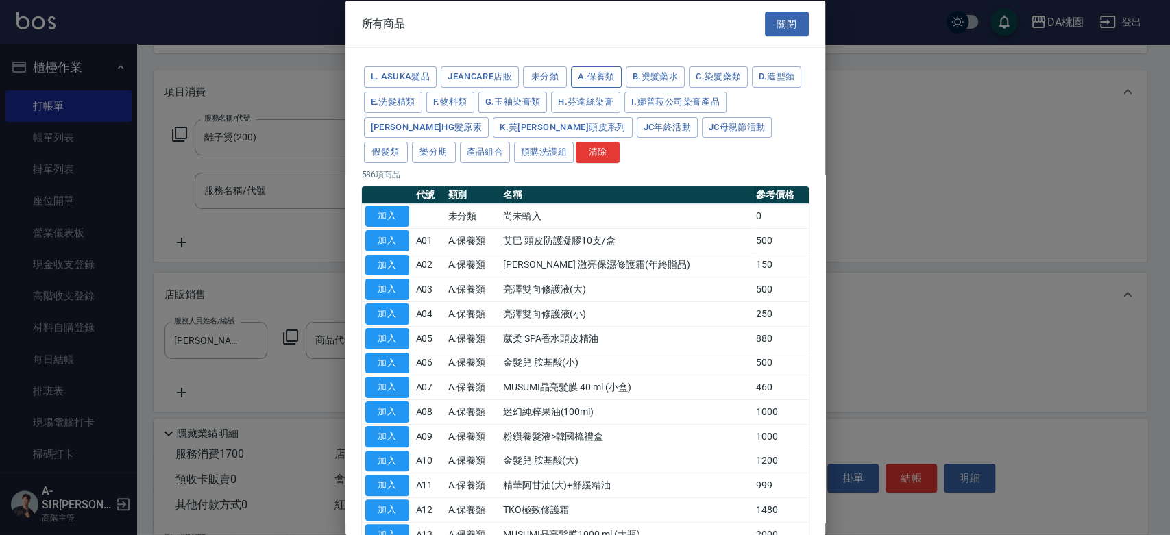
click at [592, 77] on button "A.保養類" at bounding box center [596, 77] width 51 height 21
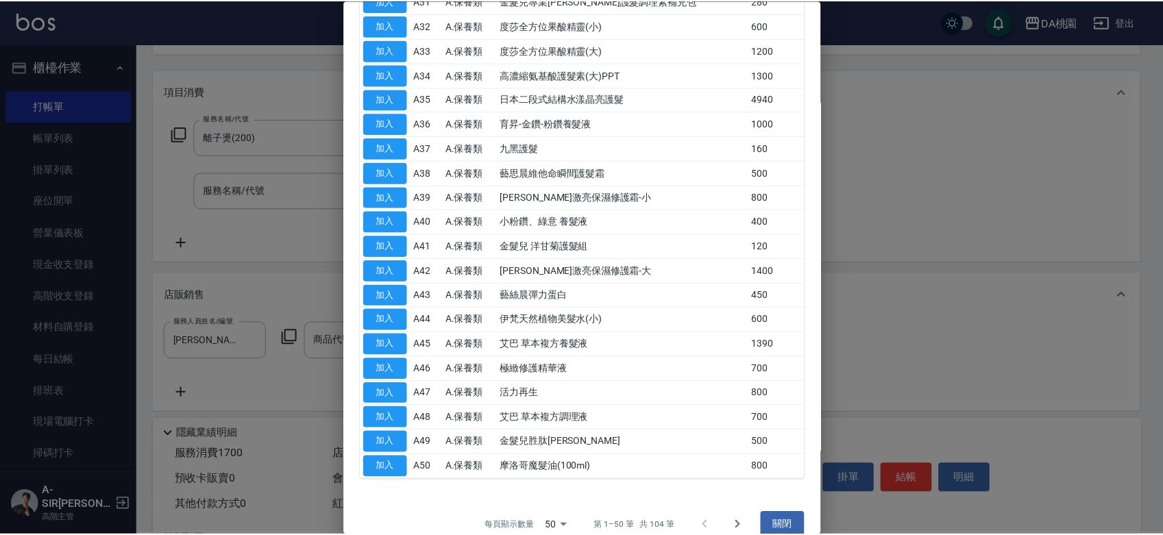
scroll to position [965, 0]
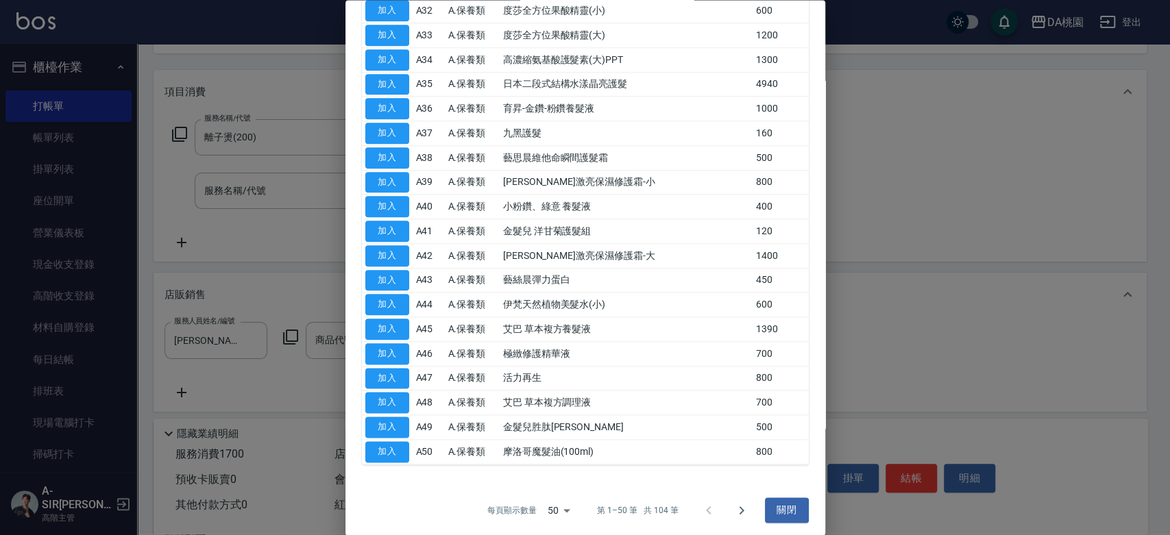
click at [363, 426] on td "加入" at bounding box center [387, 427] width 51 height 25
click at [371, 426] on button "加入" at bounding box center [387, 428] width 44 height 21
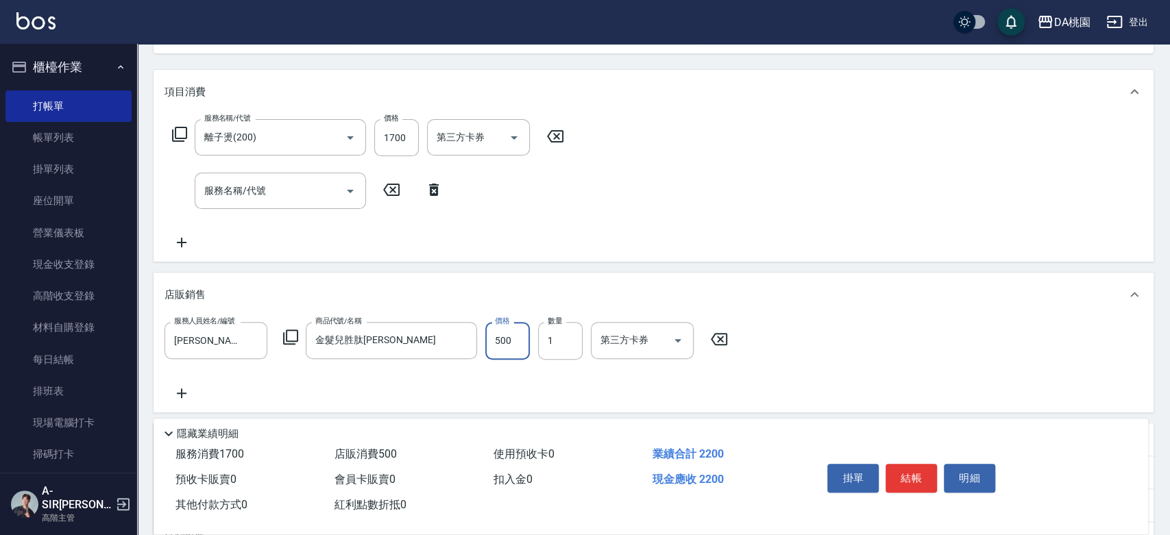
type input "金髮兒胜肽晶靚露"
type input "220"
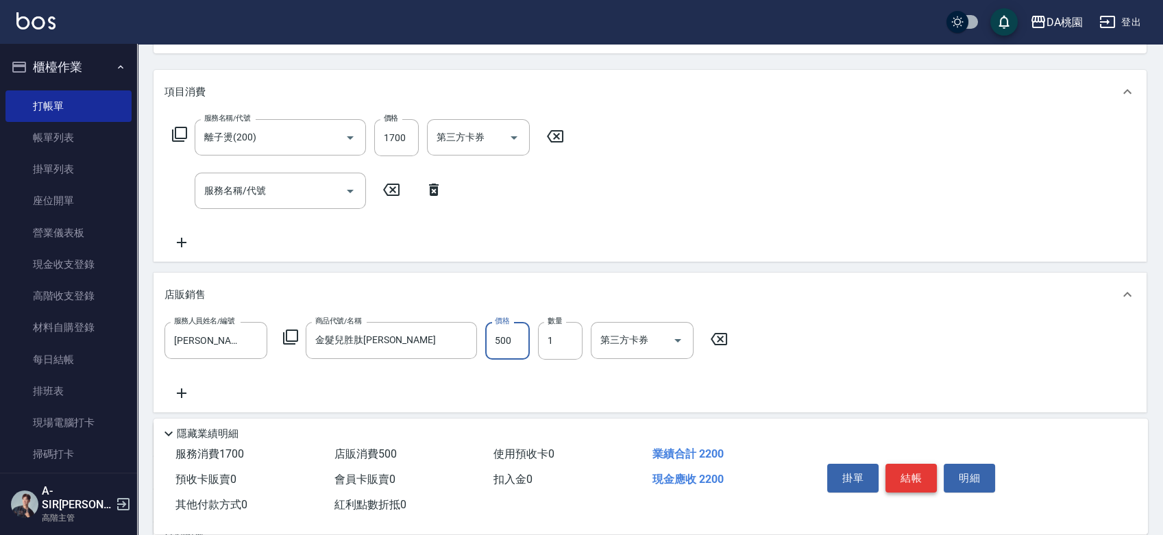
click at [918, 487] on button "結帳" at bounding box center [911, 478] width 51 height 29
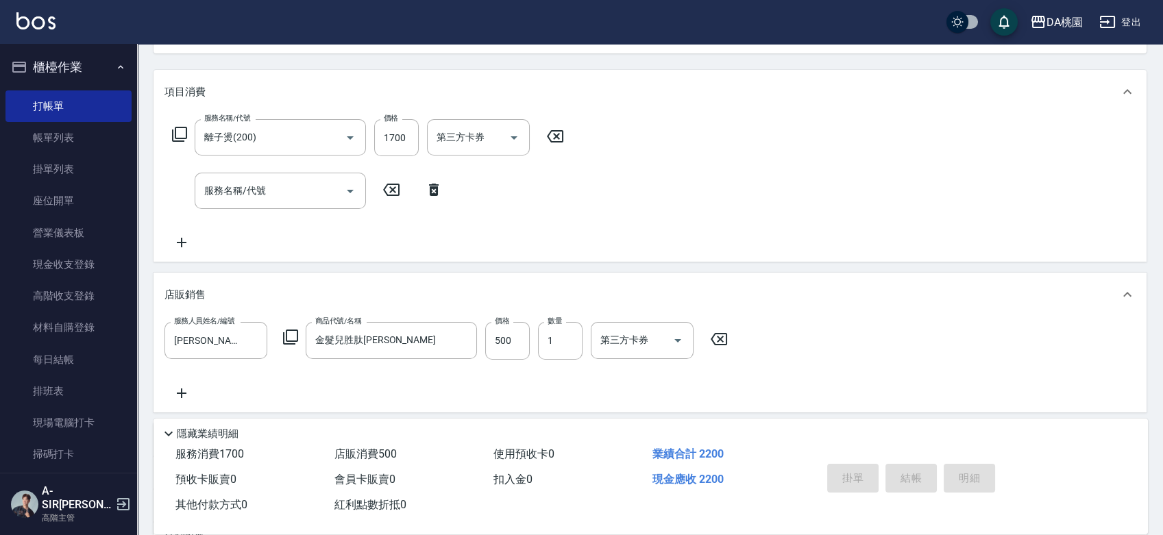
type input "2025/09/06 19:20"
type input "0"
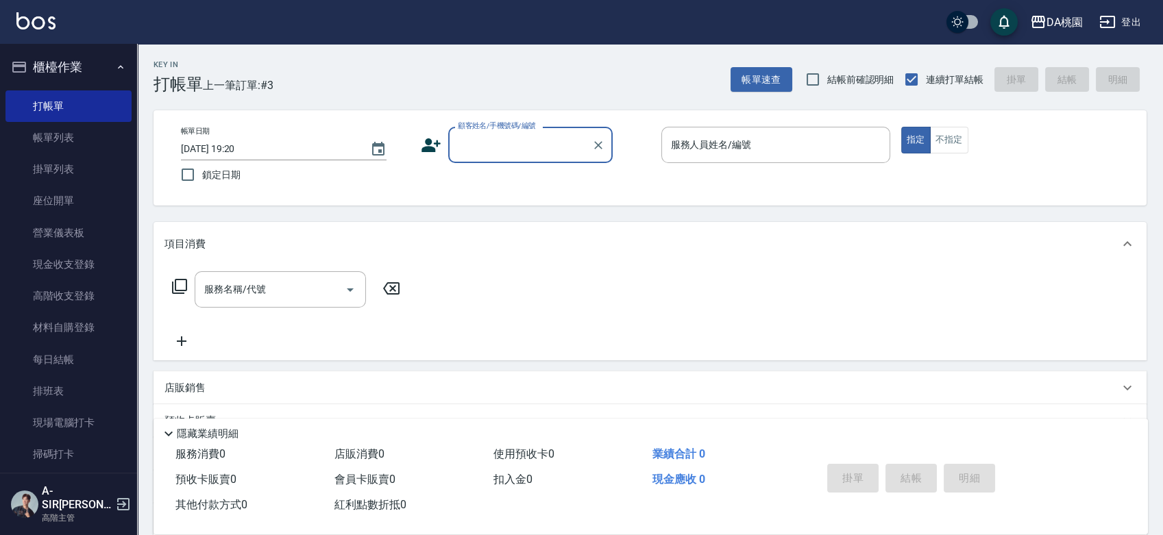
scroll to position [0, 0]
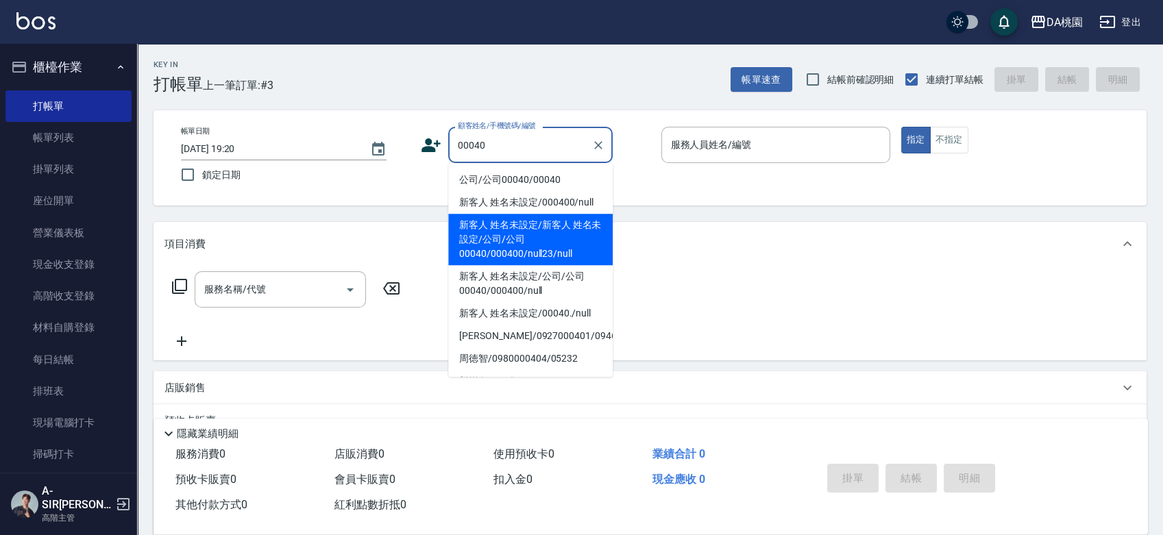
type input "新客人 姓名未設定/新客人 姓名未設定/公司/公司00040/000400/null23/null"
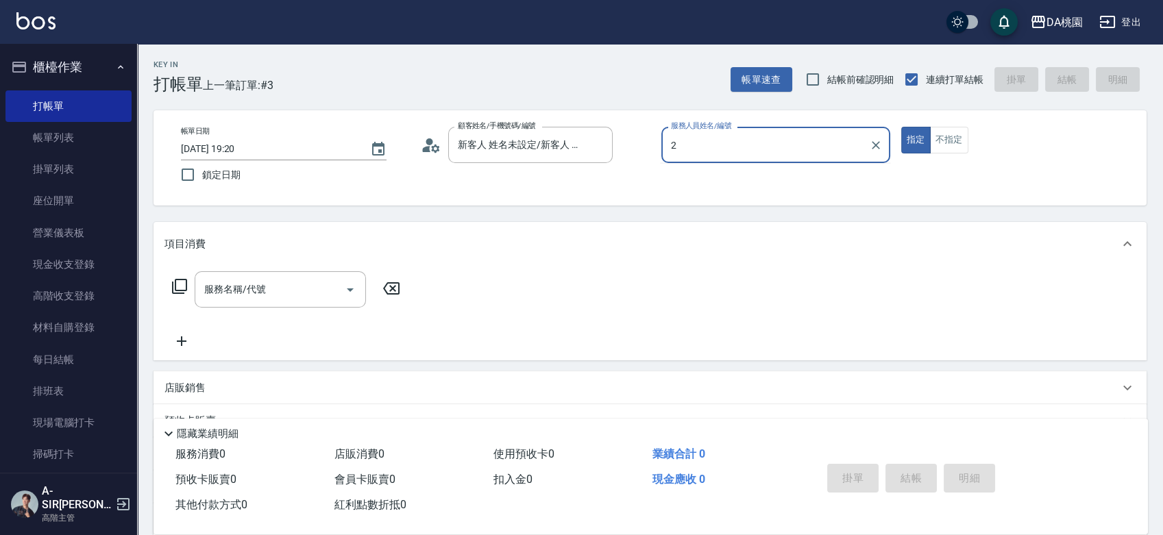
type input "2"
click at [902, 127] on button "指定" at bounding box center [916, 140] width 29 height 27
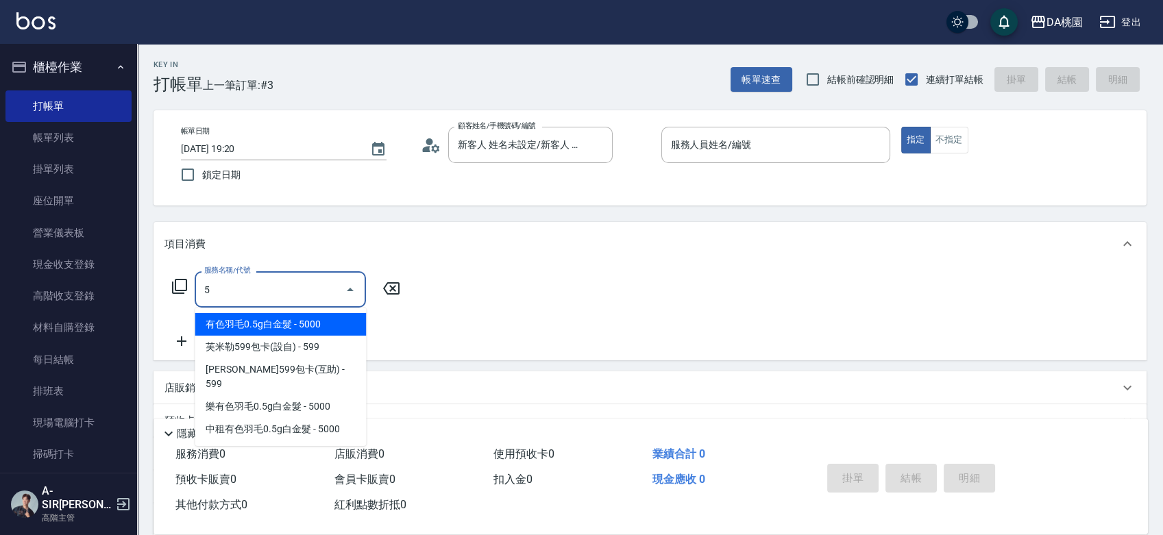
click at [273, 304] on div "5 服務名稱/代號" at bounding box center [280, 290] width 171 height 36
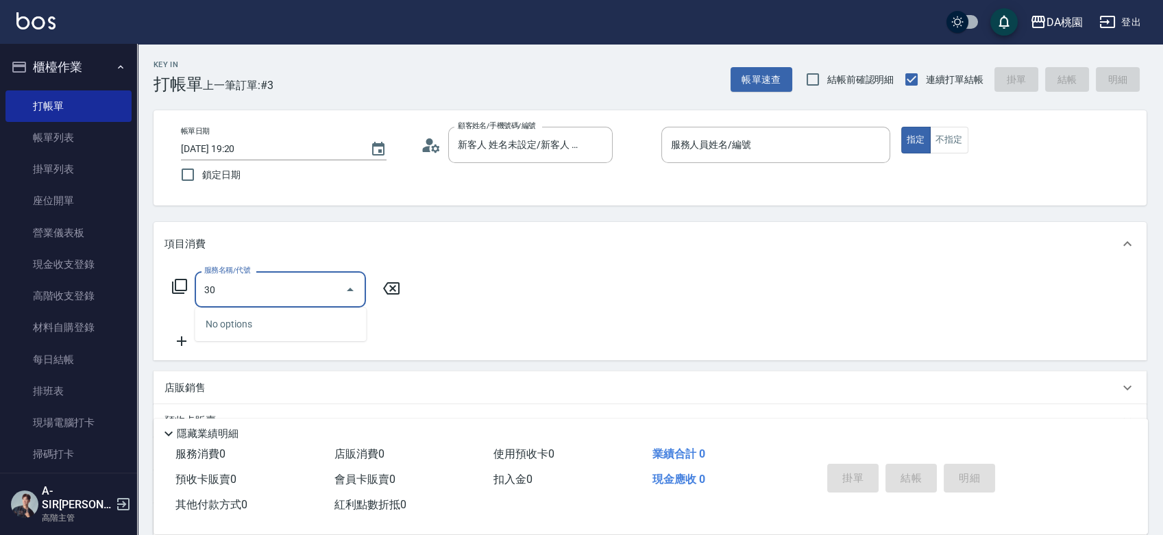
type input "303"
type input "30"
type input "A級剪髮(303)"
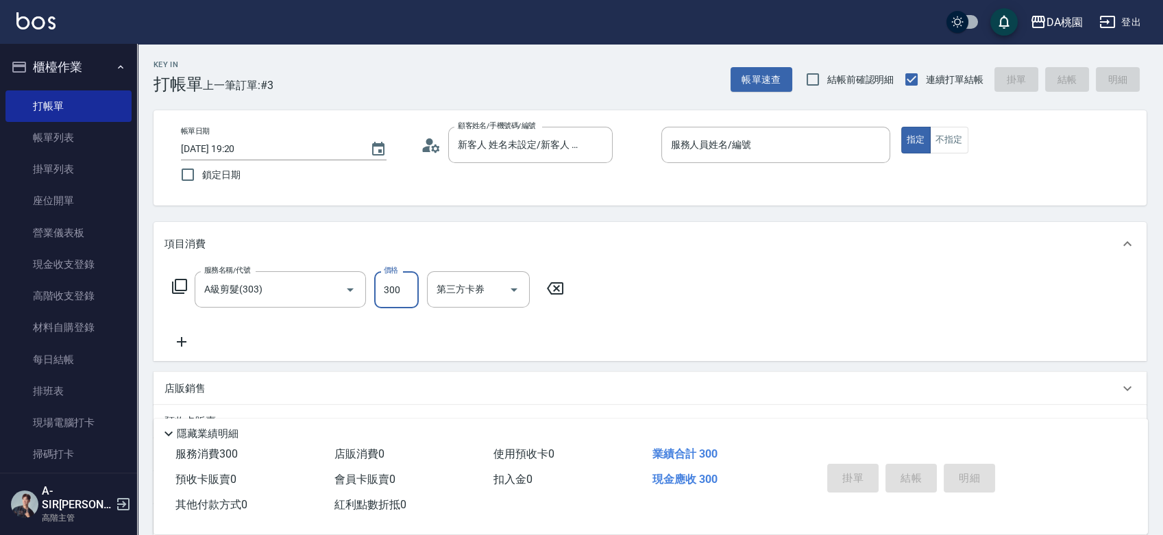
type input "0"
type input "500"
type input "50"
type input "500"
click at [756, 158] on div "服務人員姓名/編號" at bounding box center [776, 145] width 229 height 36
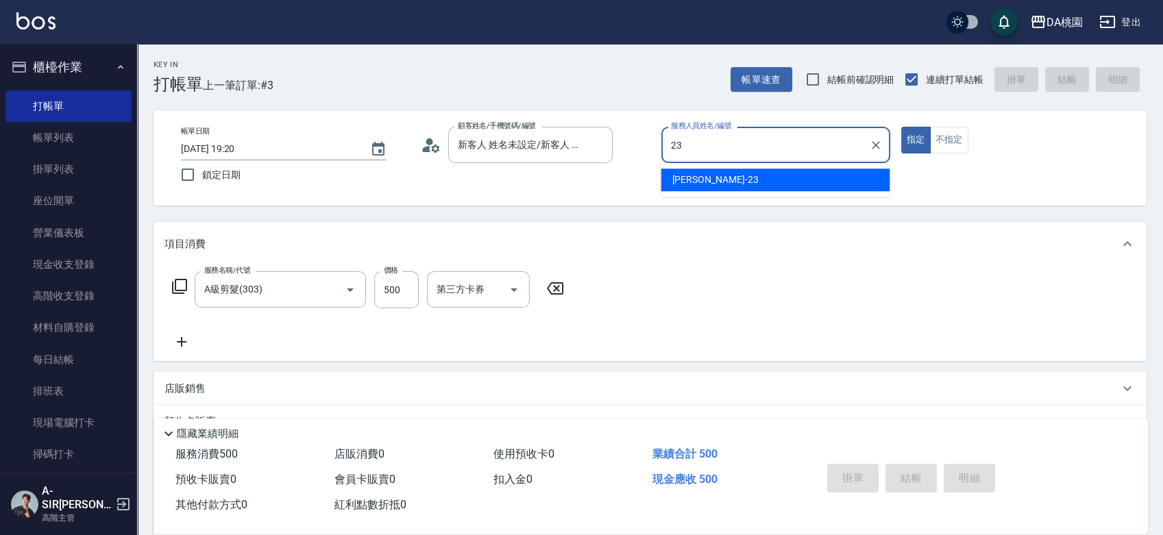
type input "亞瑟 -23"
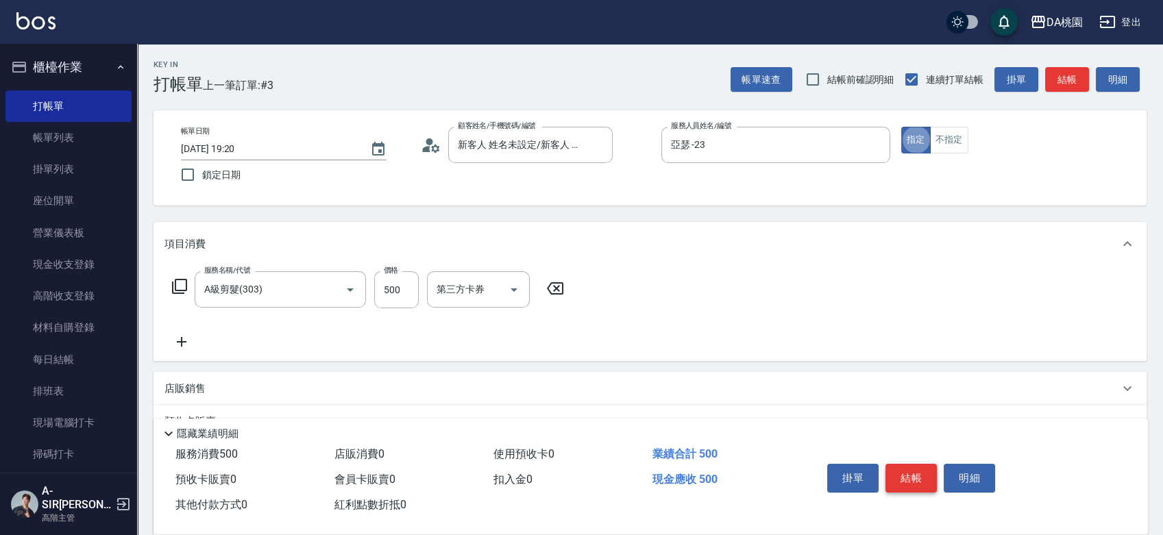
click at [889, 479] on button "結帳" at bounding box center [911, 478] width 51 height 29
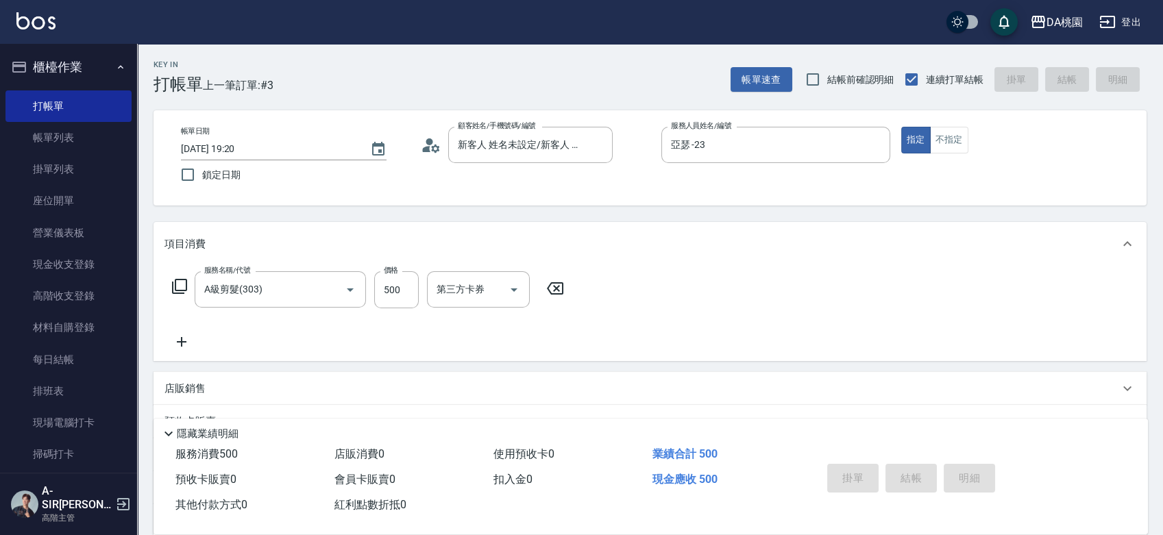
type input "0"
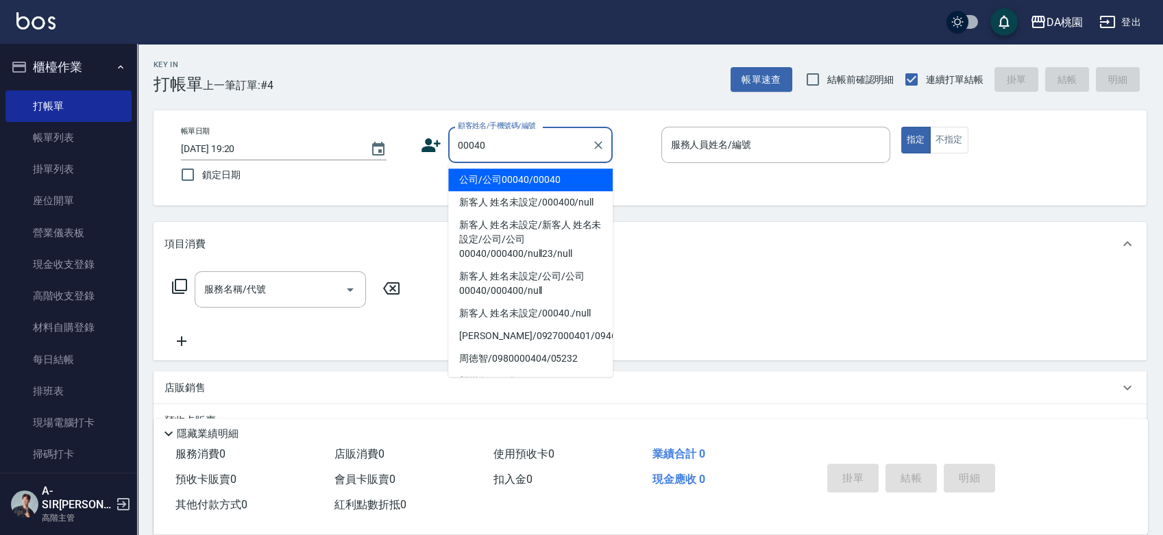
type input "公司/公司00040/00040"
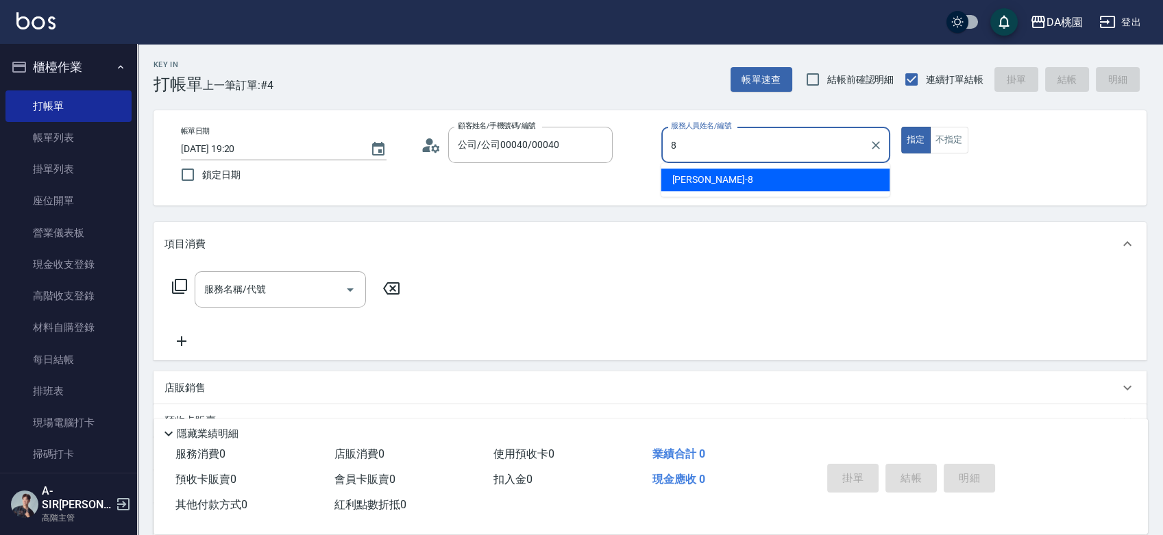
type input "桑妮-8"
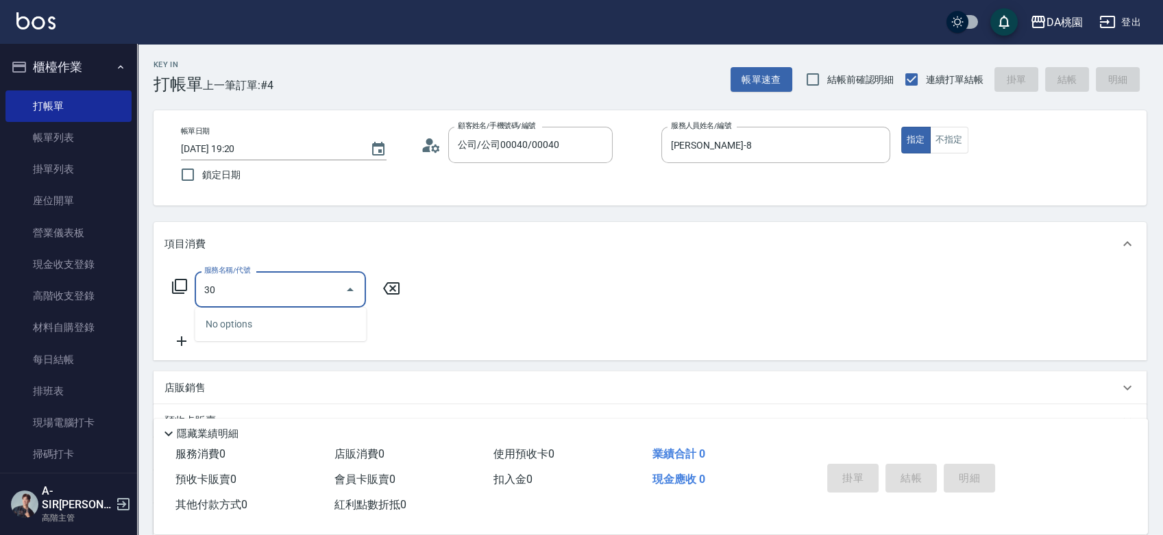
type input "303"
type input "30"
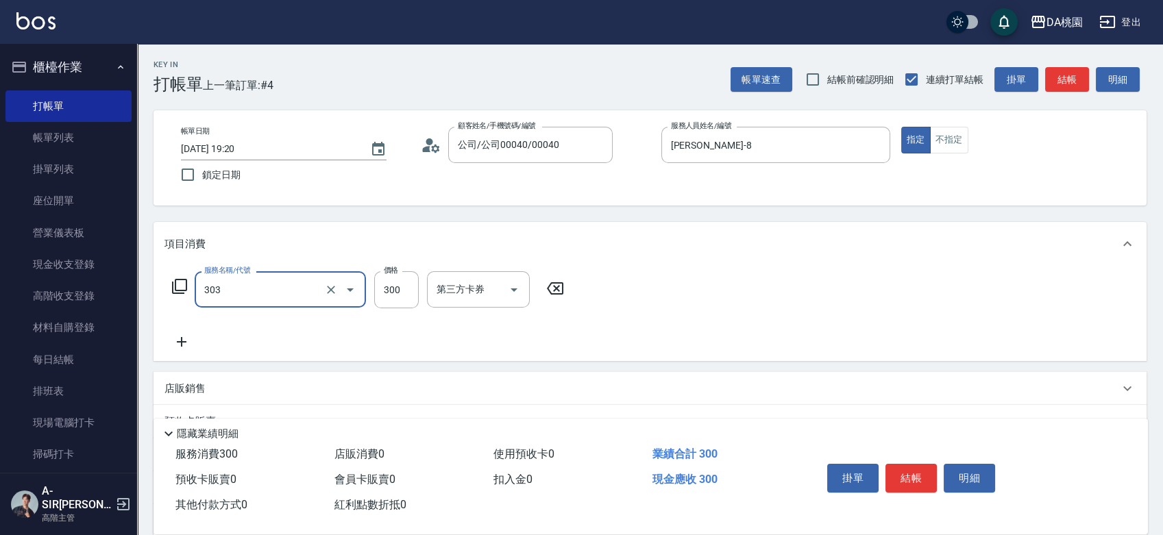
type input "A級剪髮(303)"
type input "0"
type input "35"
type input "30"
type input "350"
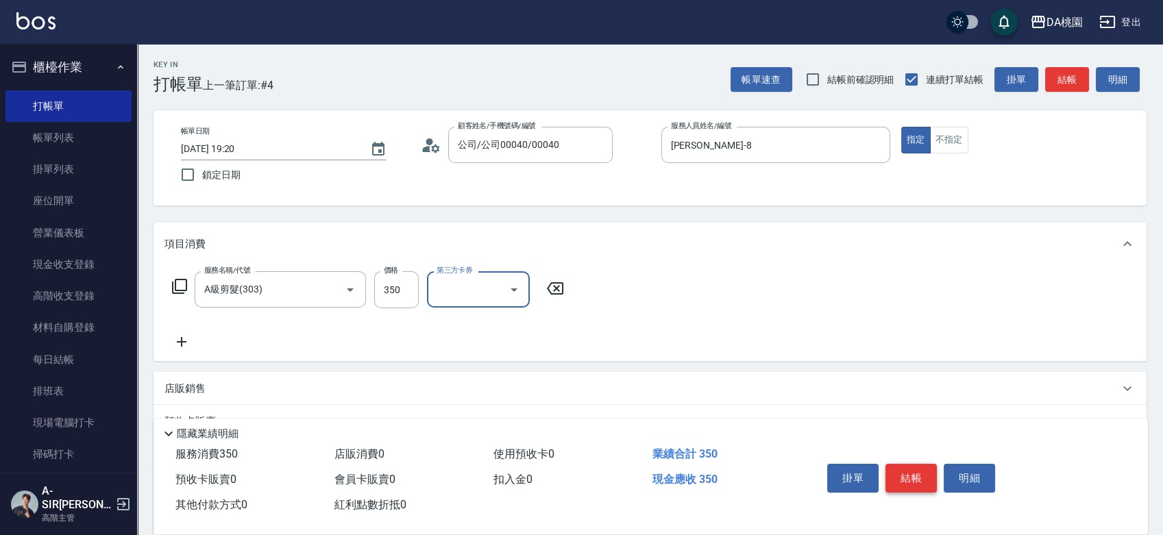
click at [921, 478] on button "結帳" at bounding box center [911, 478] width 51 height 29
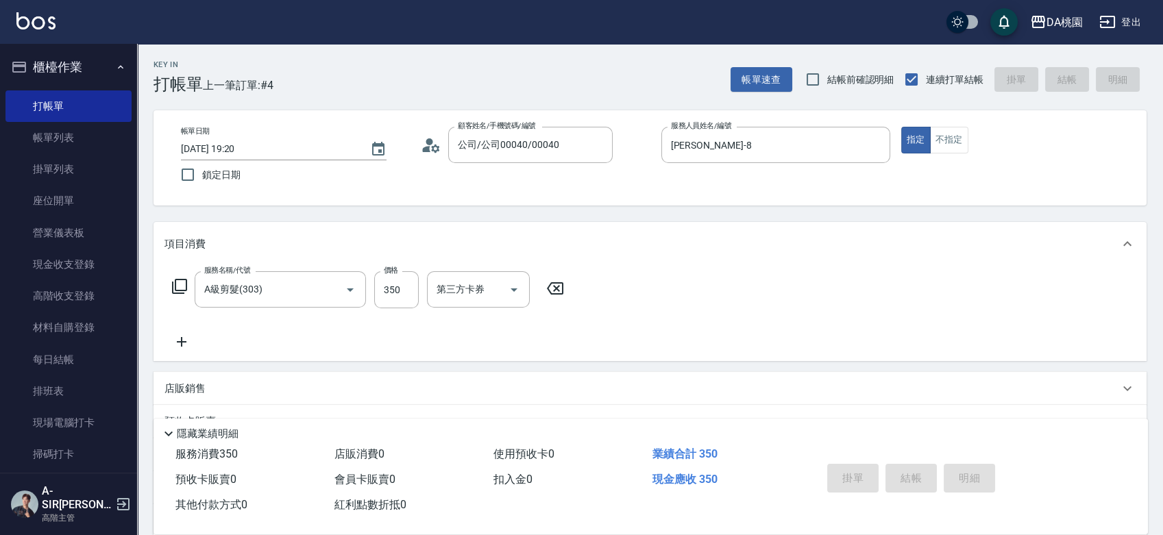
type input "0"
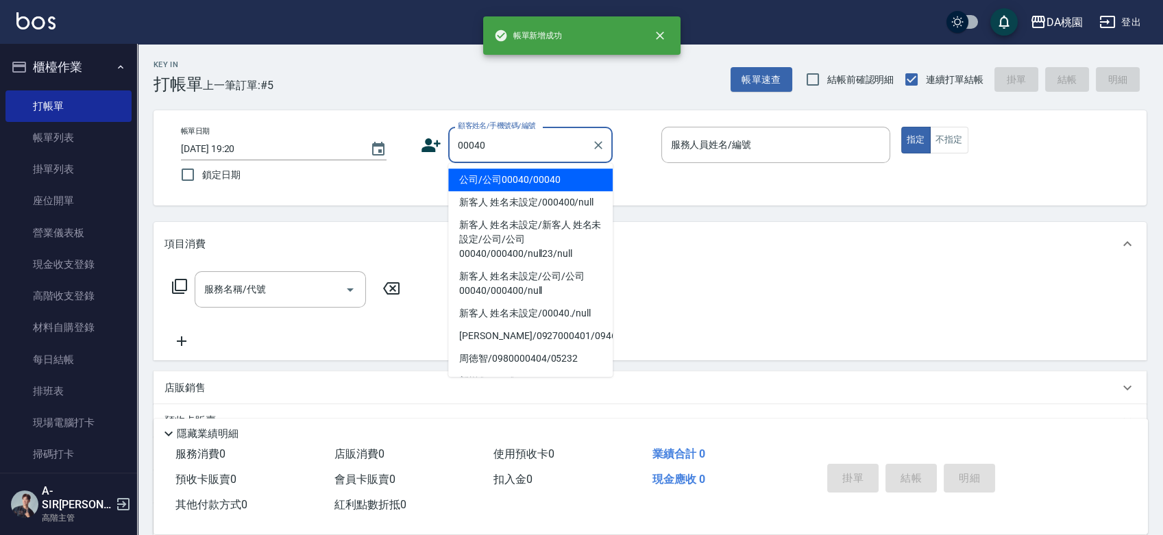
type input "公司/公司00040/00040"
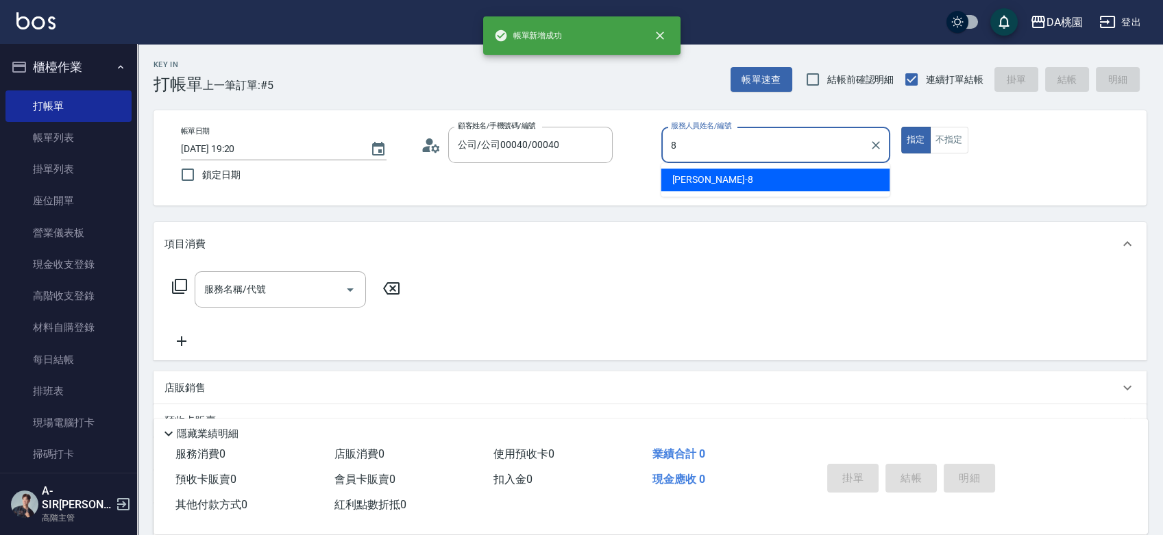
type input "桑妮-8"
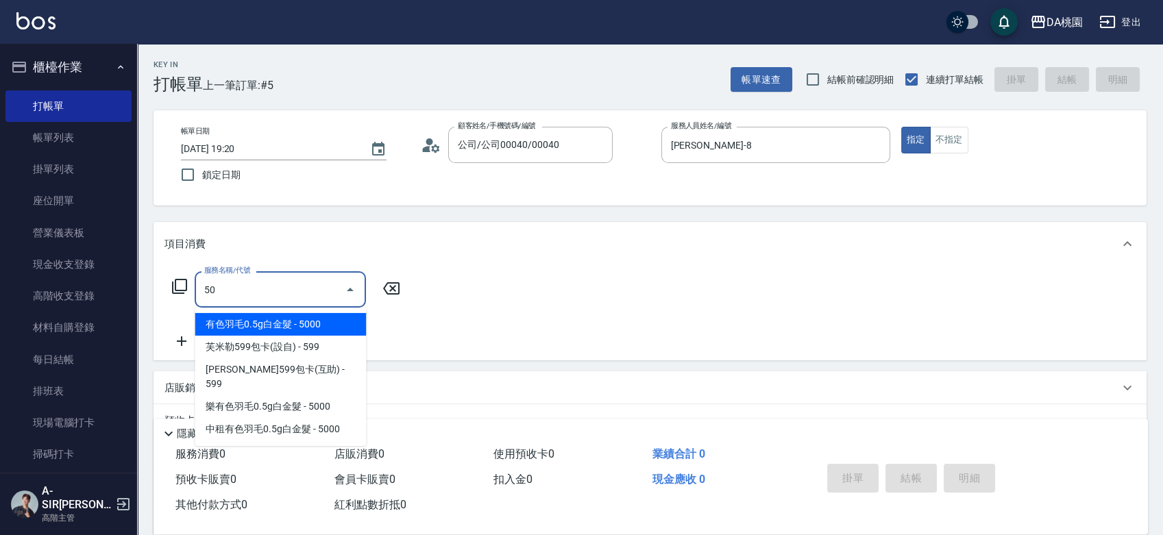
type input "501"
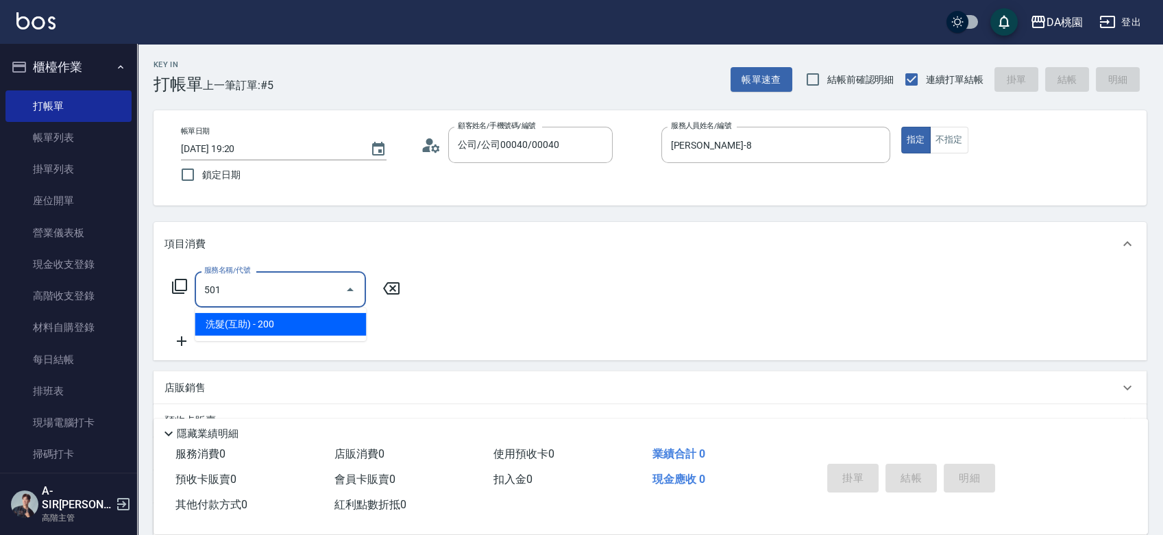
type input "20"
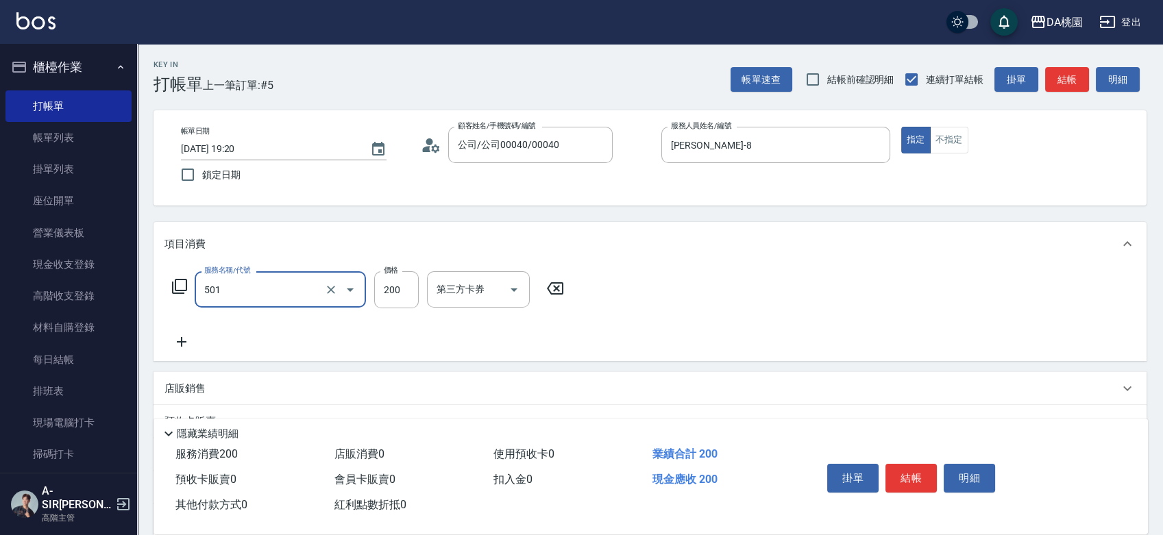
type input "洗髮(互助)(501)"
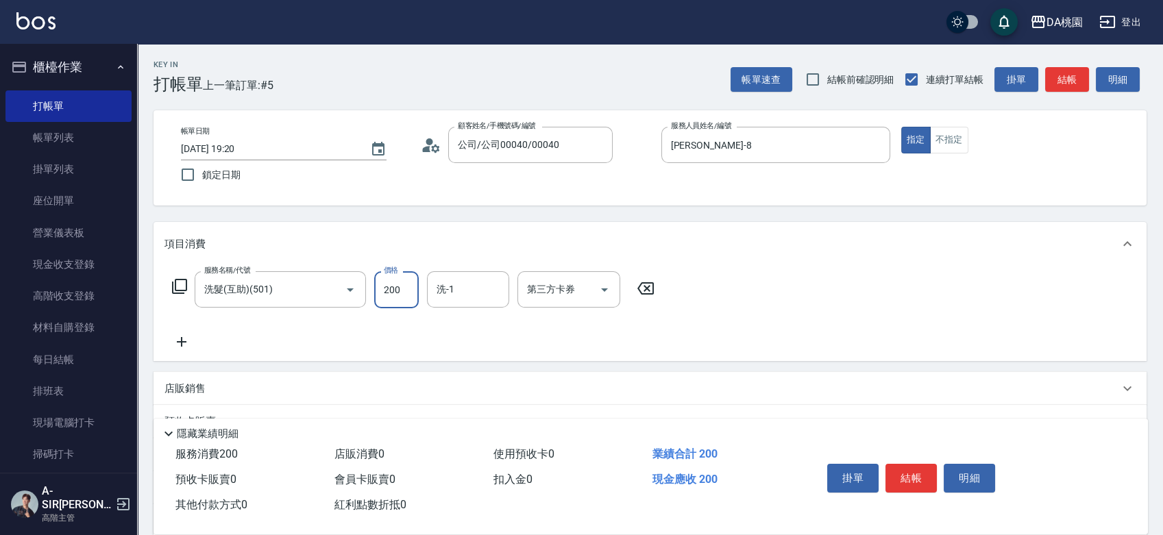
type input "2"
type input "0"
type input "25"
type input "20"
type input "250"
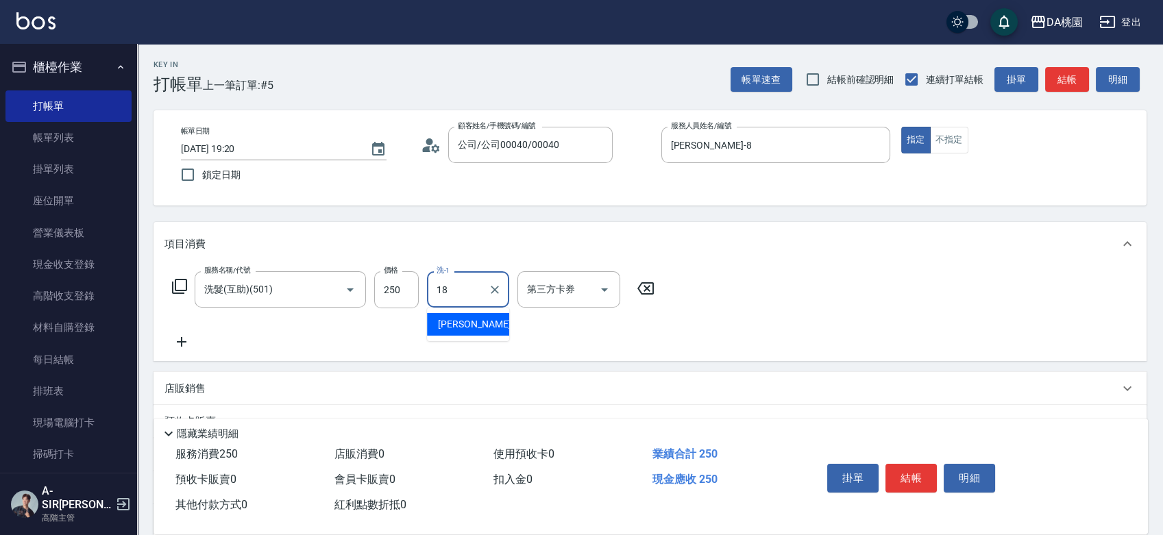
type input "小妤-18"
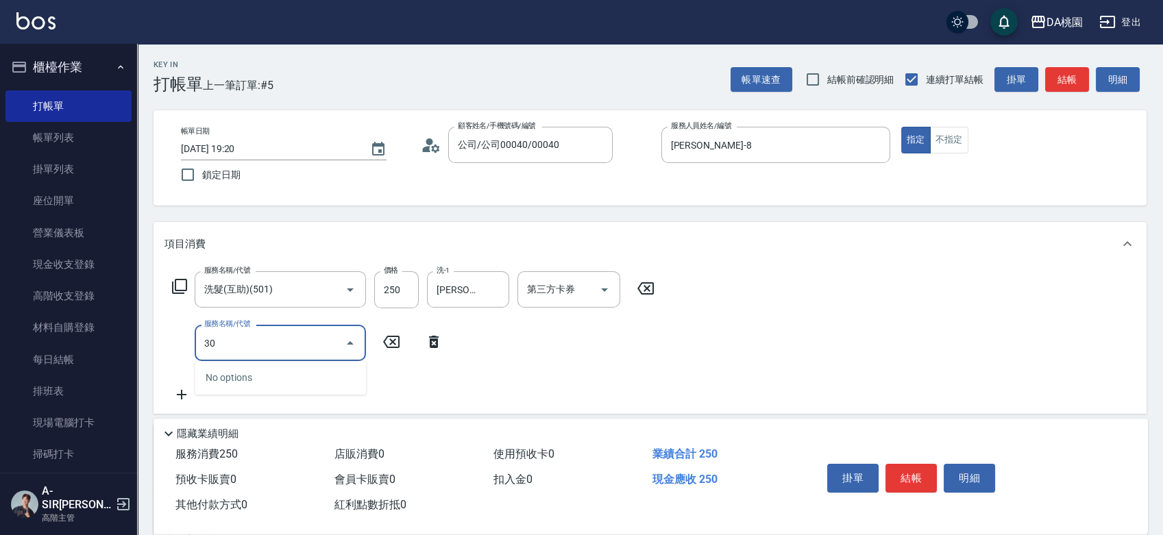
type input "303"
type input "50"
type input "A級剪髮(303)"
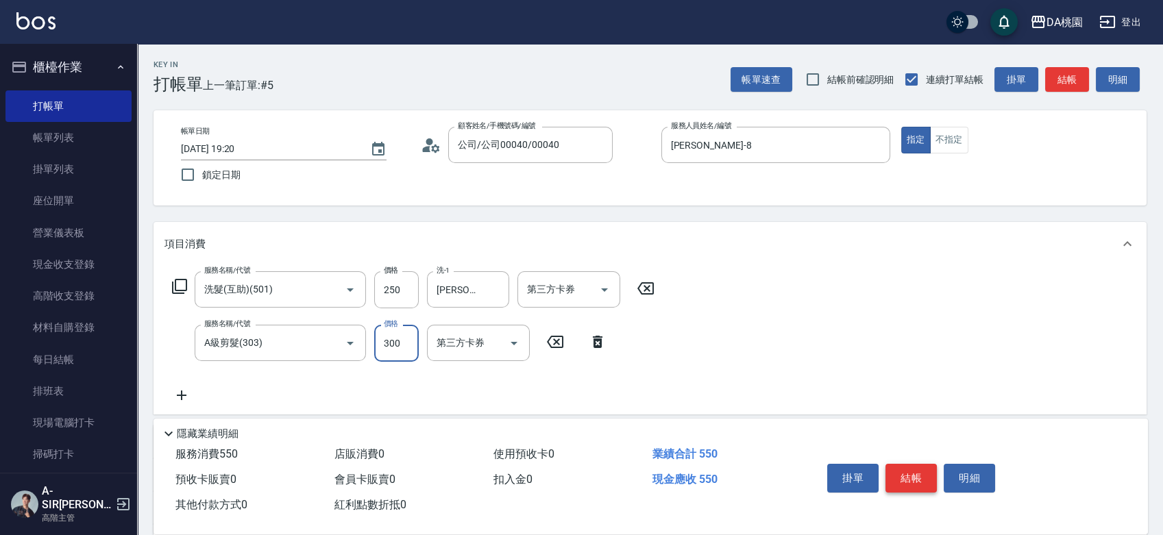
click at [921, 483] on button "結帳" at bounding box center [911, 478] width 51 height 29
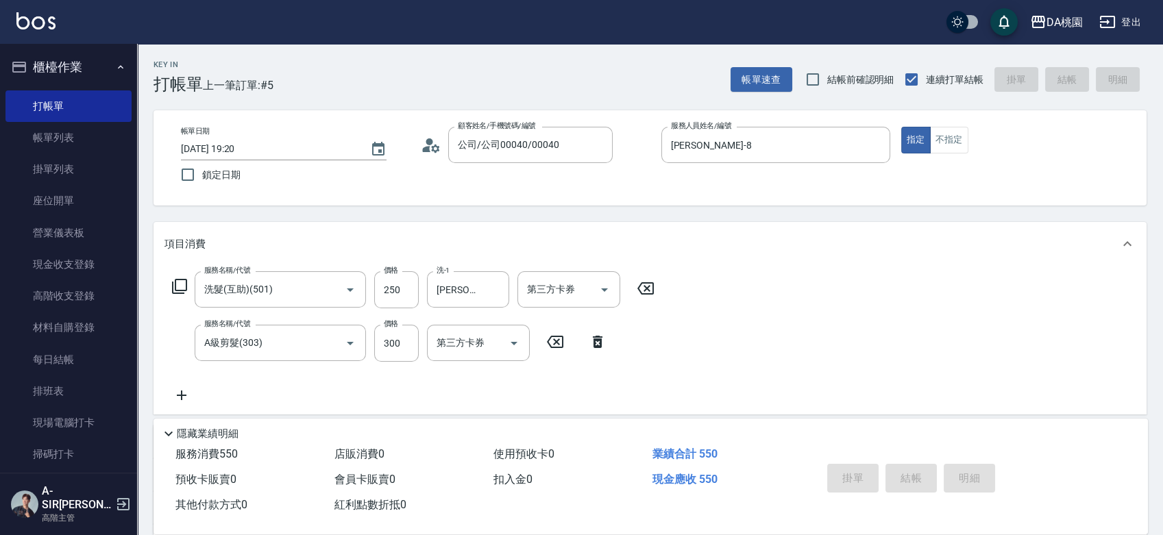
type input "0"
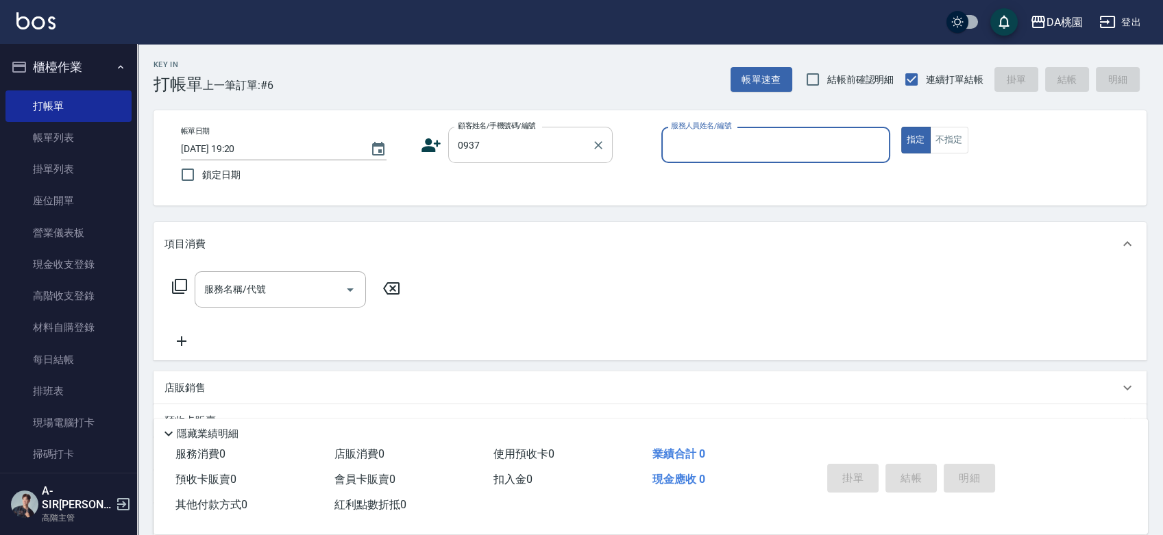
click at [481, 147] on input "0937" at bounding box center [521, 145] width 132 height 24
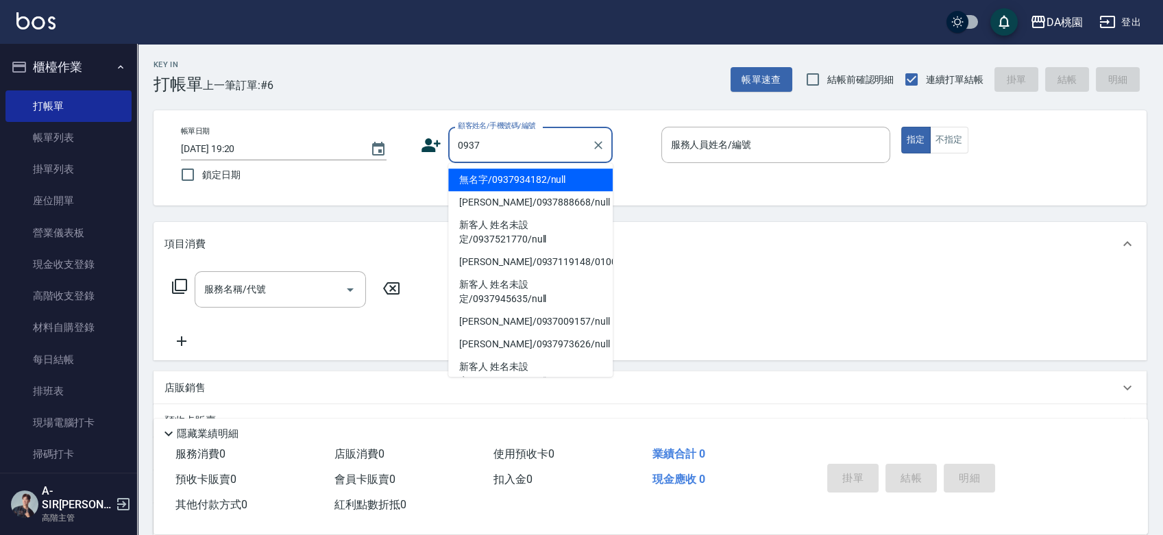
click at [481, 147] on input "0937" at bounding box center [521, 145] width 132 height 24
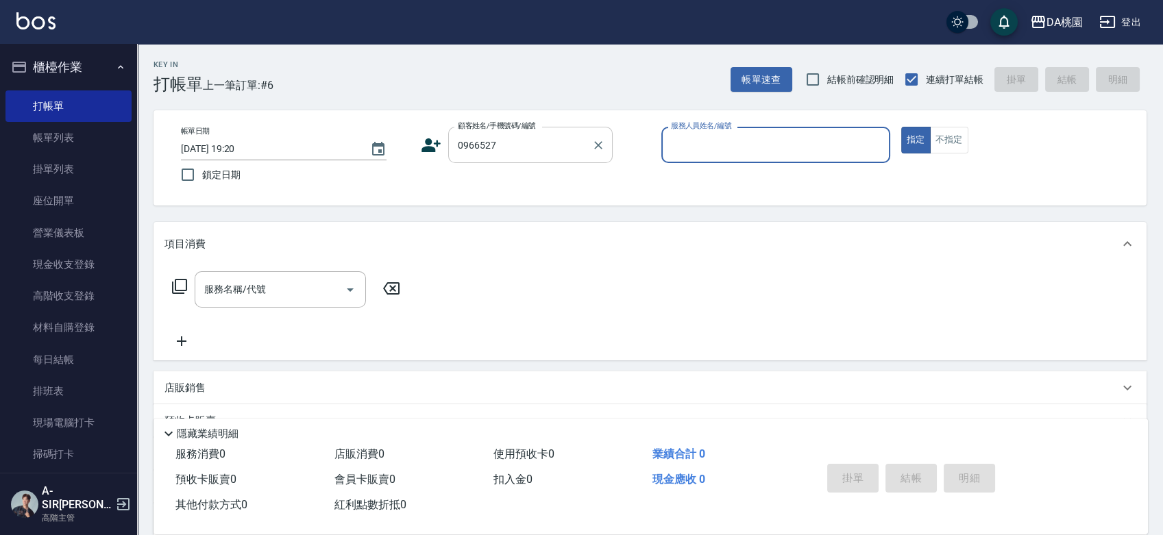
click at [503, 154] on input "0966527" at bounding box center [521, 145] width 132 height 24
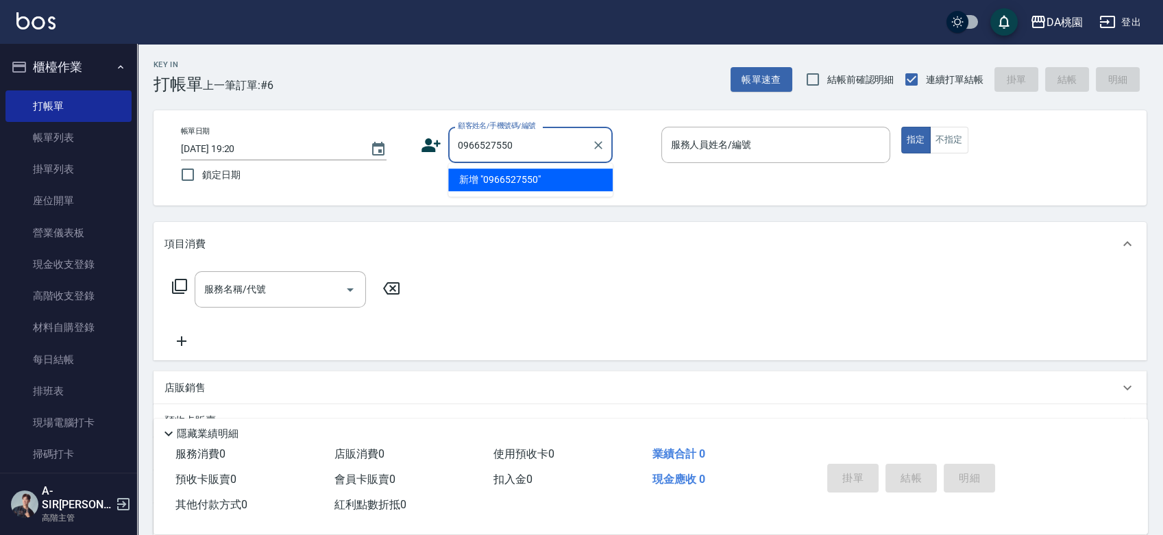
type input "0966527550"
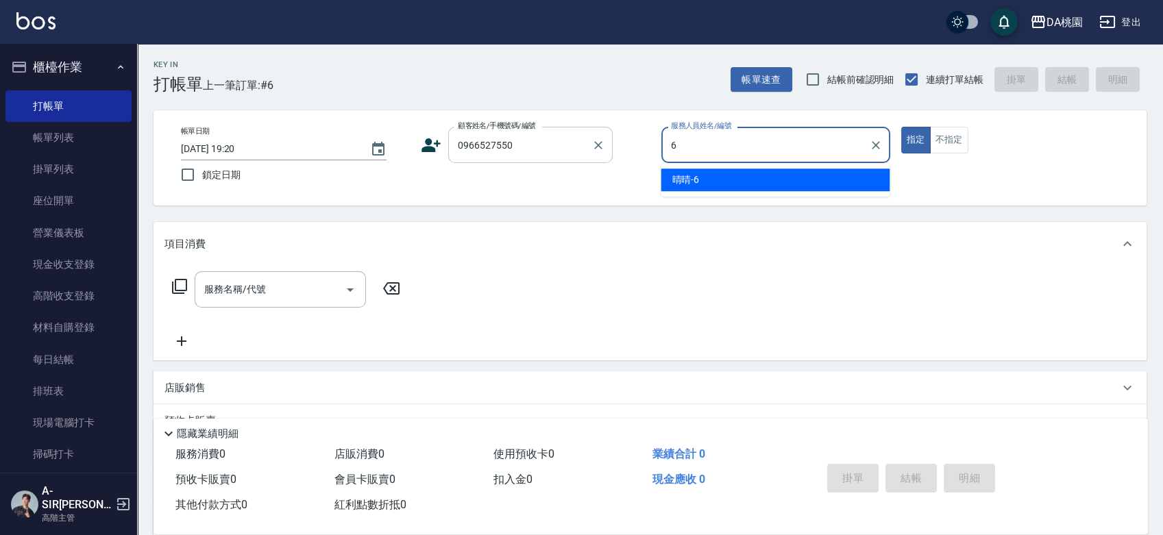
type input "晴晴-6"
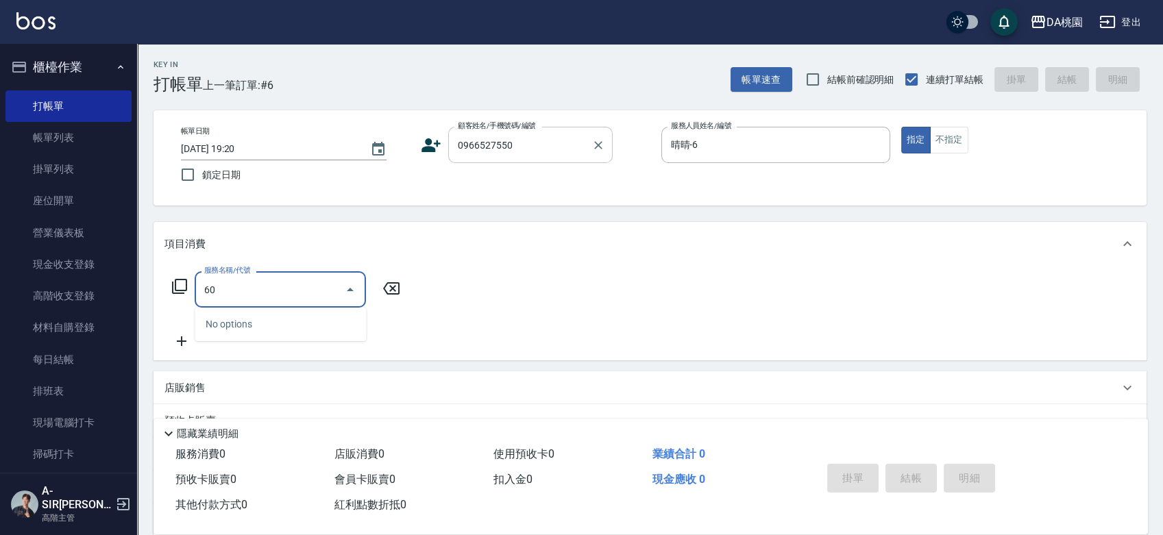
type input "608"
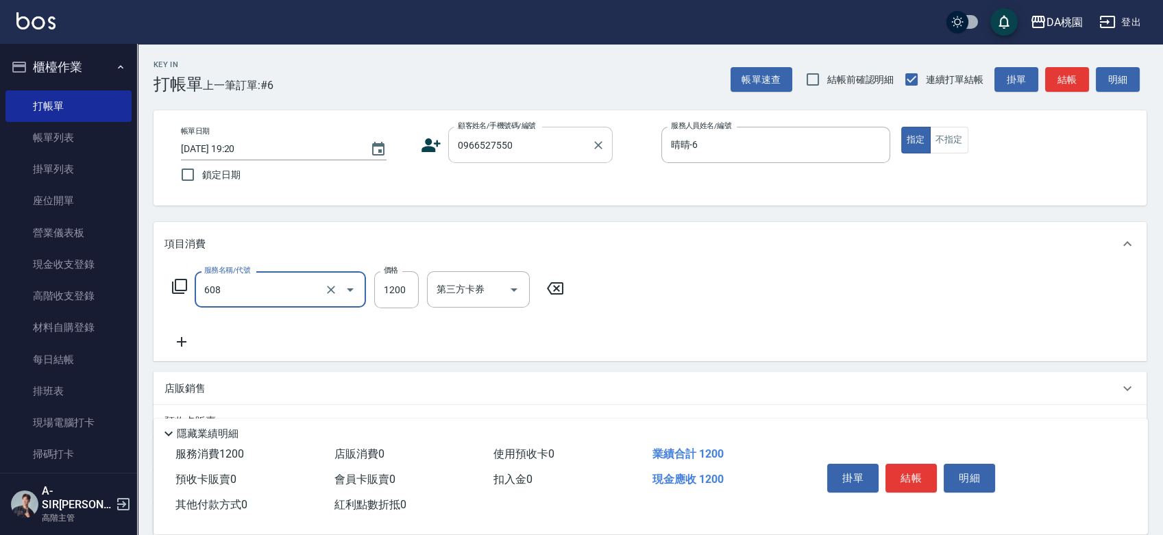
type input "120"
type input "鱗脂質護髮(608)"
type input "0"
type input "170"
type input "10"
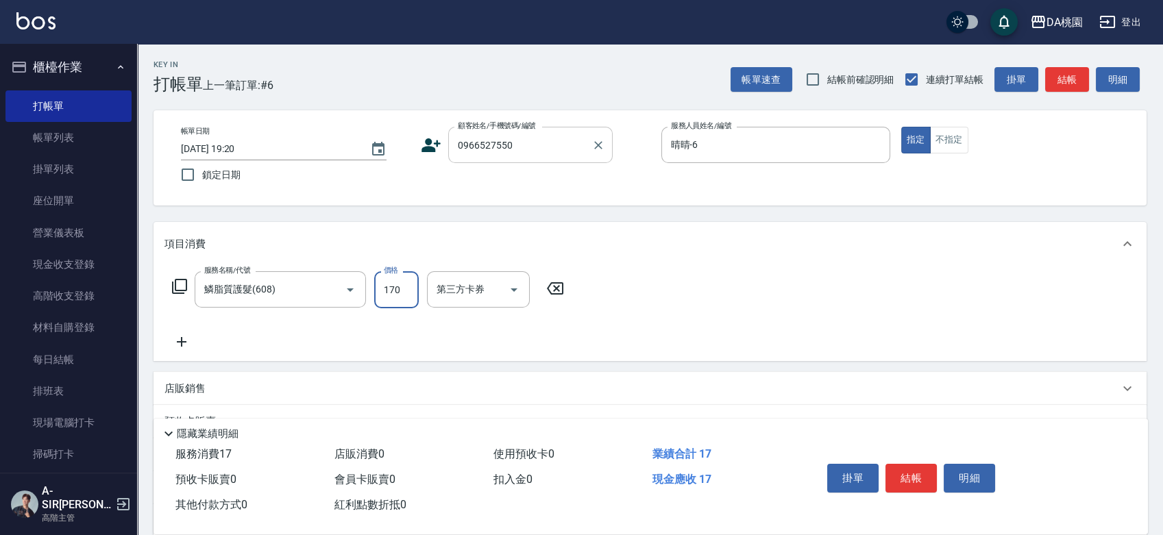
type input "1700"
type input "170"
type input "1700"
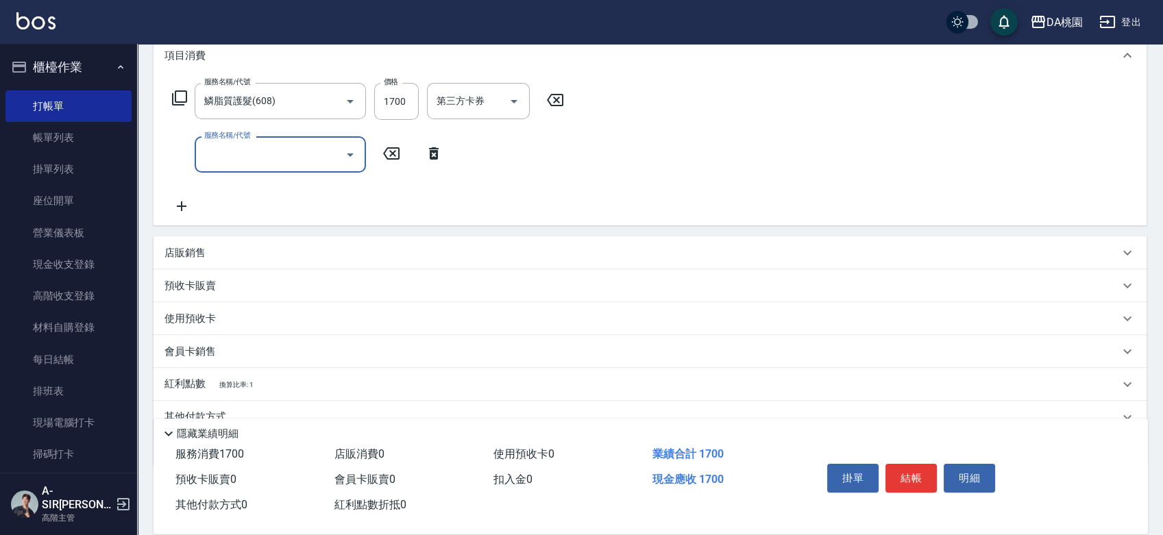
scroll to position [228, 0]
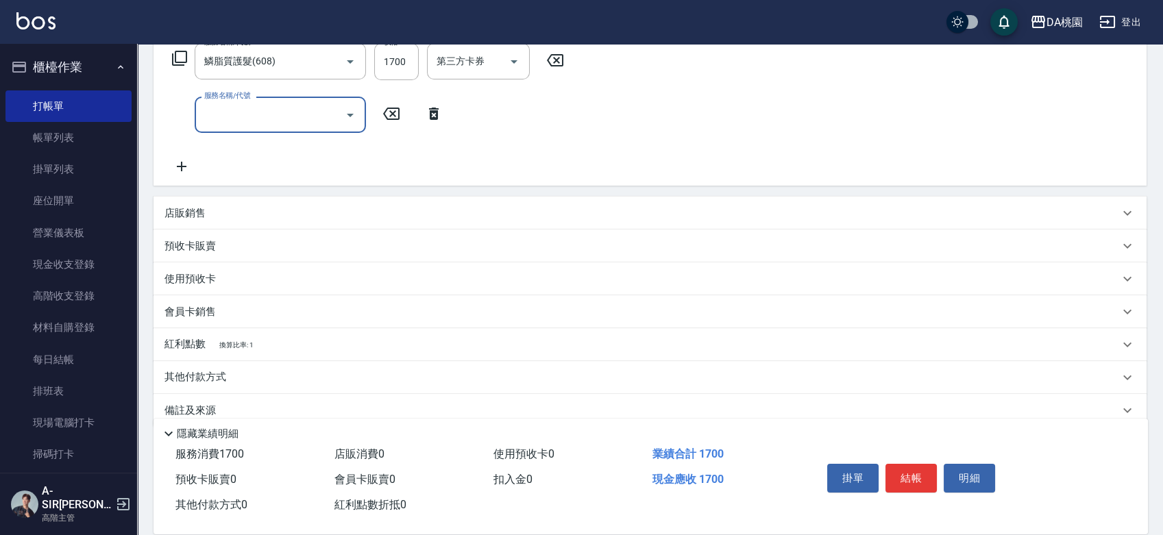
click at [234, 112] on input "服務名稱/代號" at bounding box center [270, 115] width 138 height 24
click at [276, 106] on input "服務名稱/代號" at bounding box center [270, 115] width 138 height 24
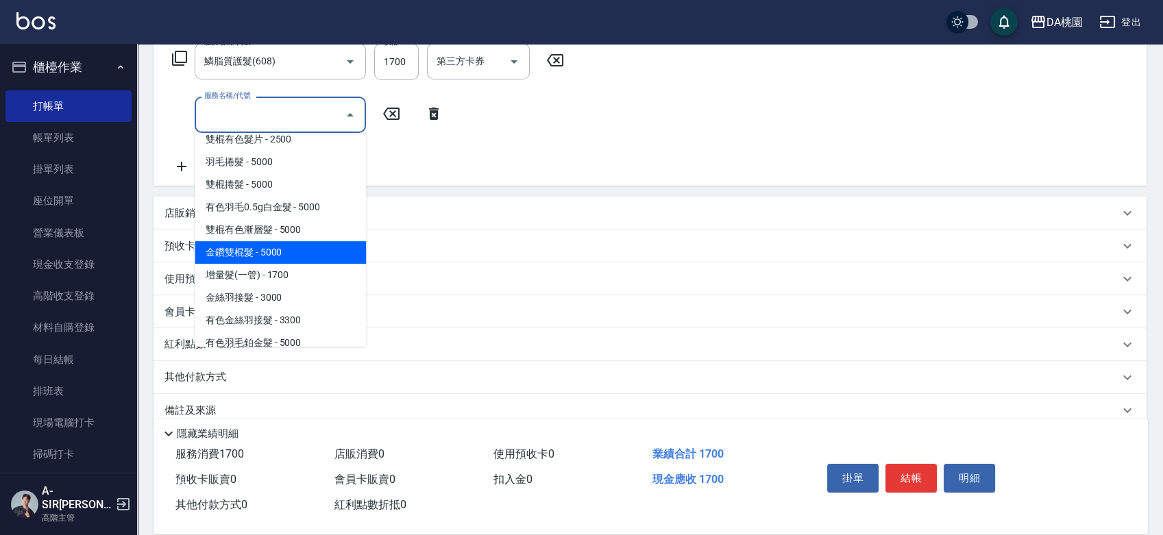
click at [239, 256] on span "金鑽雙棍髮 - 5000" at bounding box center [280, 252] width 171 height 23
type input "670"
type input "金鑽雙棍髮(114)"
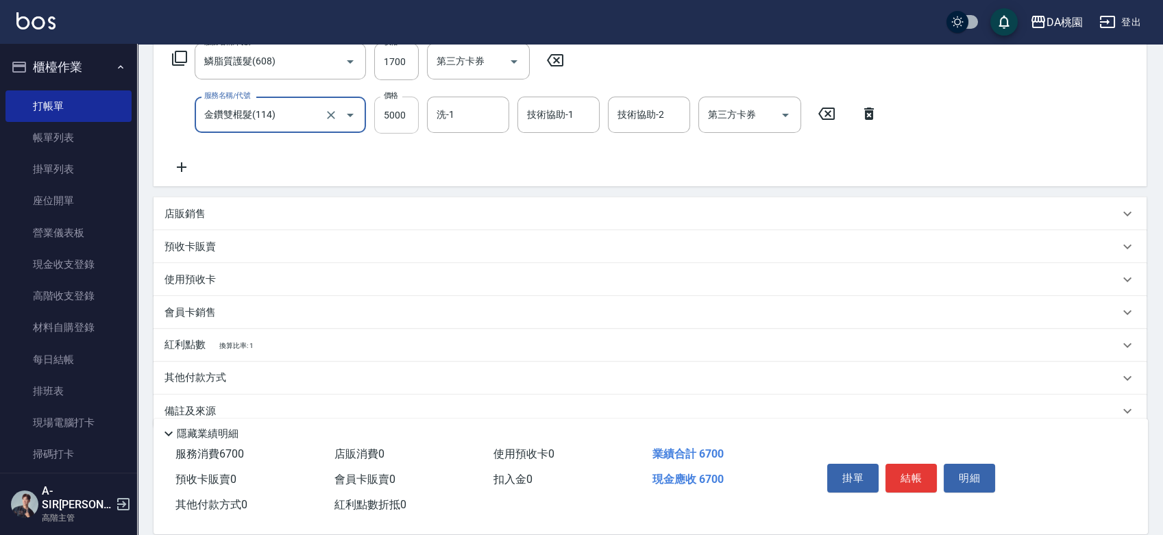
click at [389, 115] on input "5000" at bounding box center [396, 115] width 45 height 37
type input "170"
type input "411"
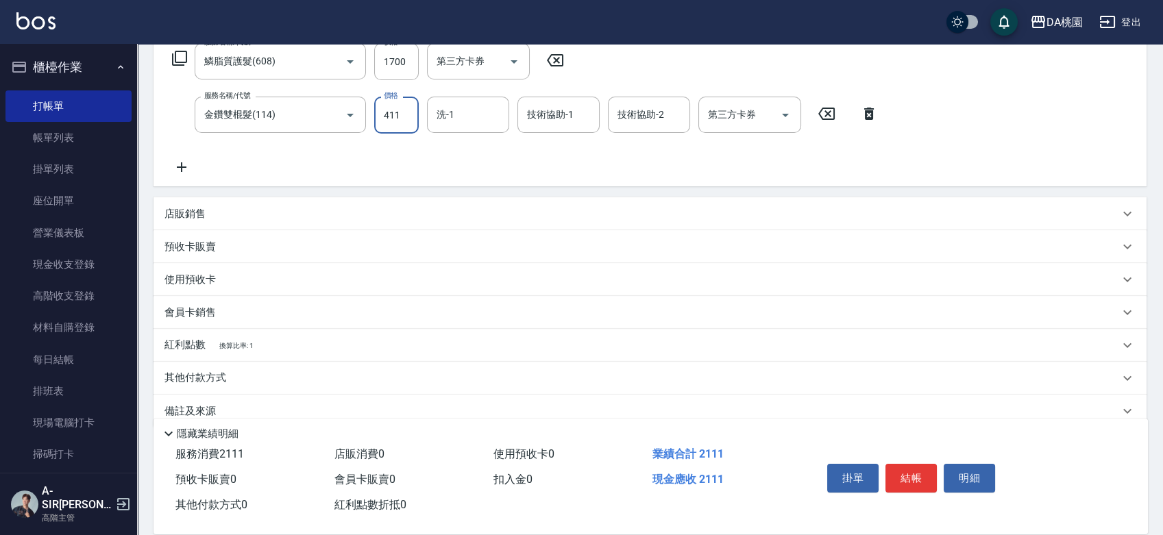
type input "580"
type input "4110"
click at [915, 467] on button "結帳" at bounding box center [911, 478] width 51 height 29
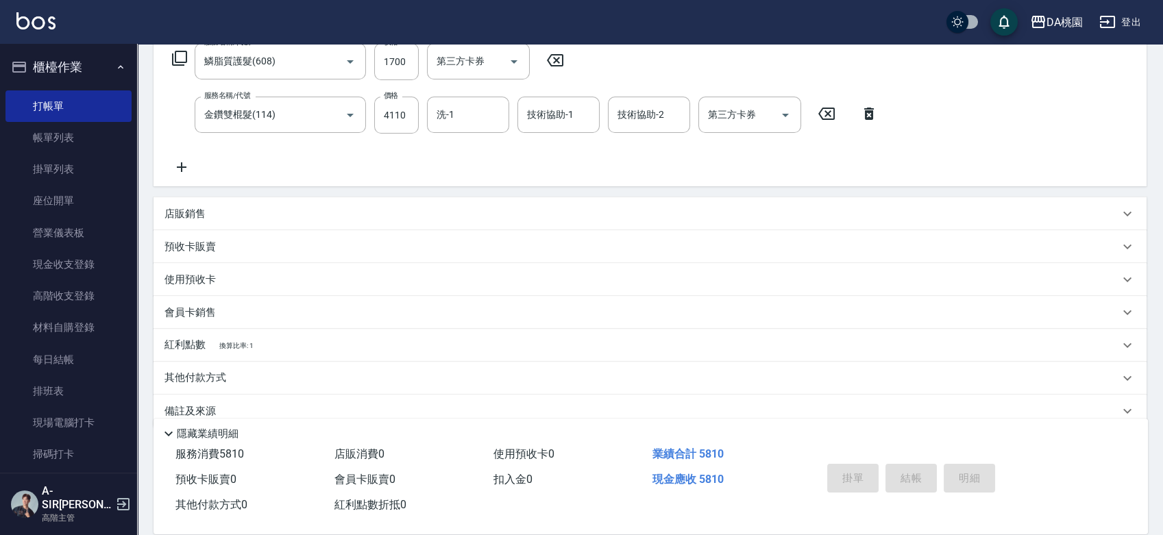
type input "2025/09/06 19:23"
type input "0"
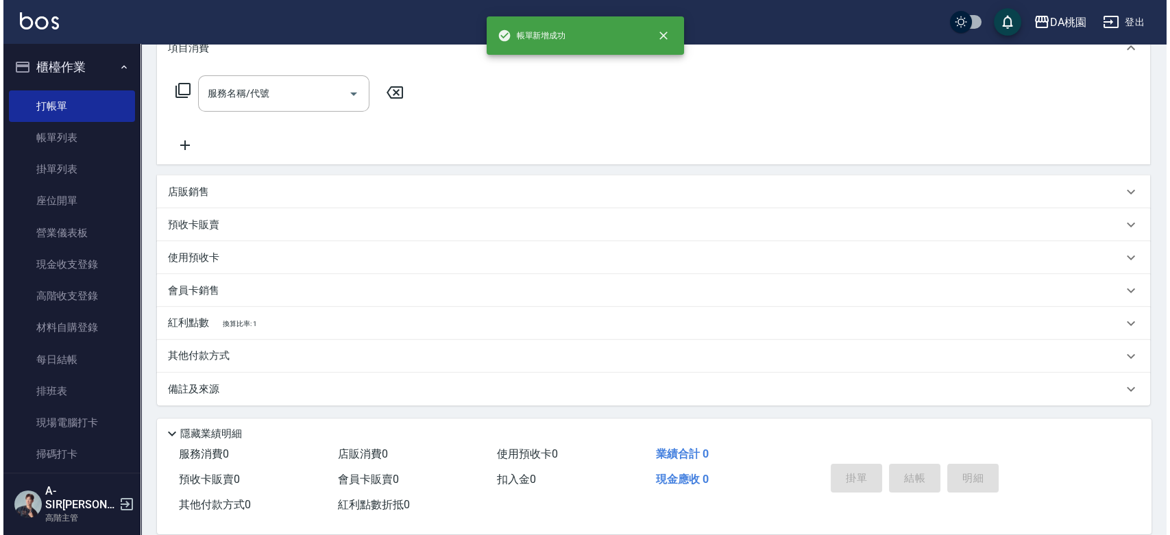
scroll to position [0, 0]
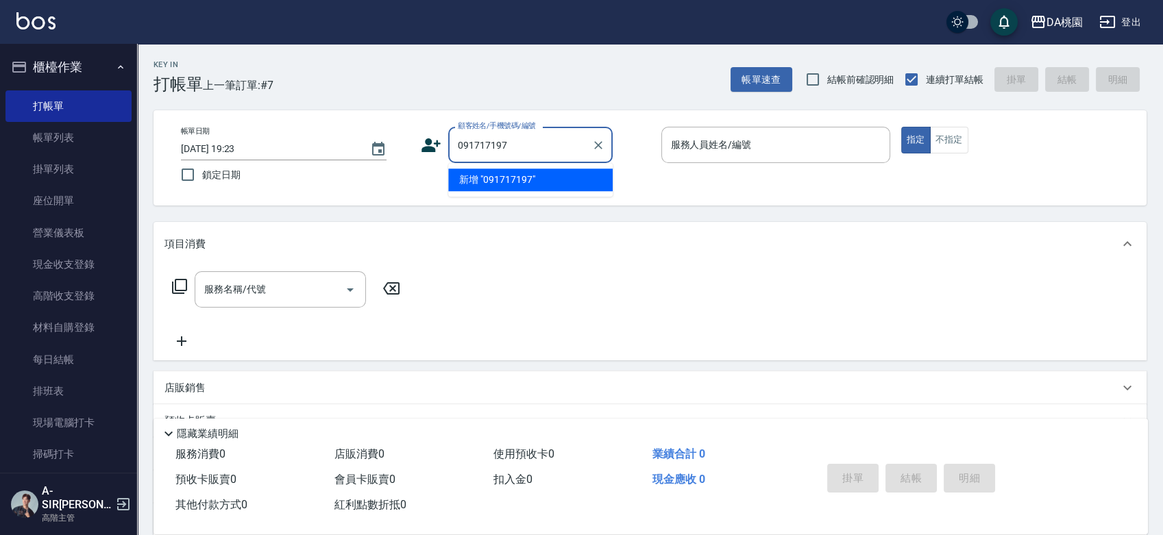
type input "0917171977"
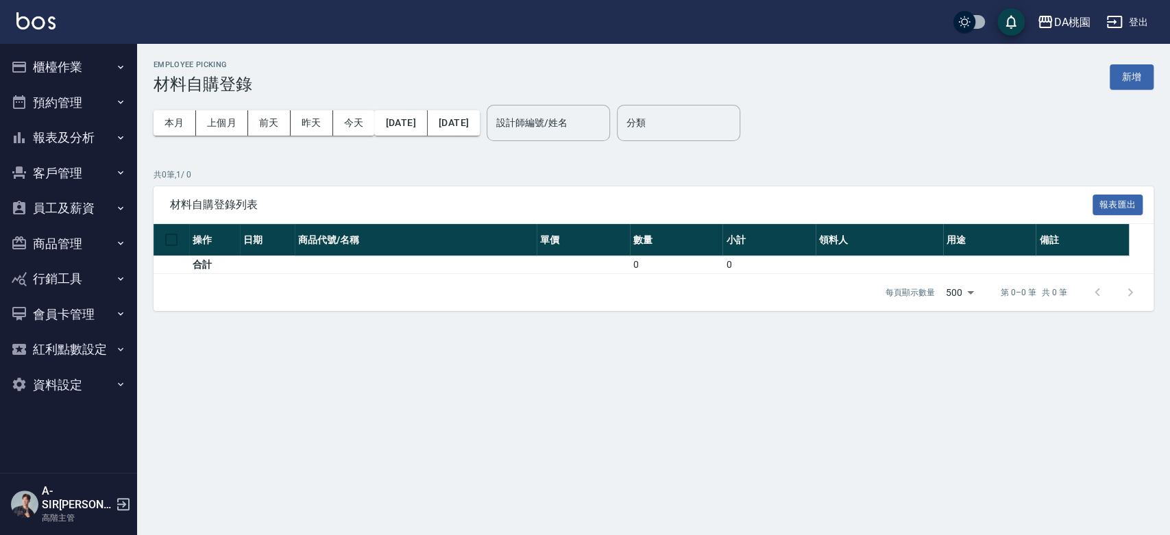
click at [1116, 58] on div "Employee Picking 材料自購登錄 新增 本月 上個月 [DATE] [DATE] [DATE] [DATE] [DATE] 設計師編號/姓名 設…" at bounding box center [653, 186] width 1033 height 284
click at [1120, 84] on button "新增" at bounding box center [1132, 76] width 44 height 25
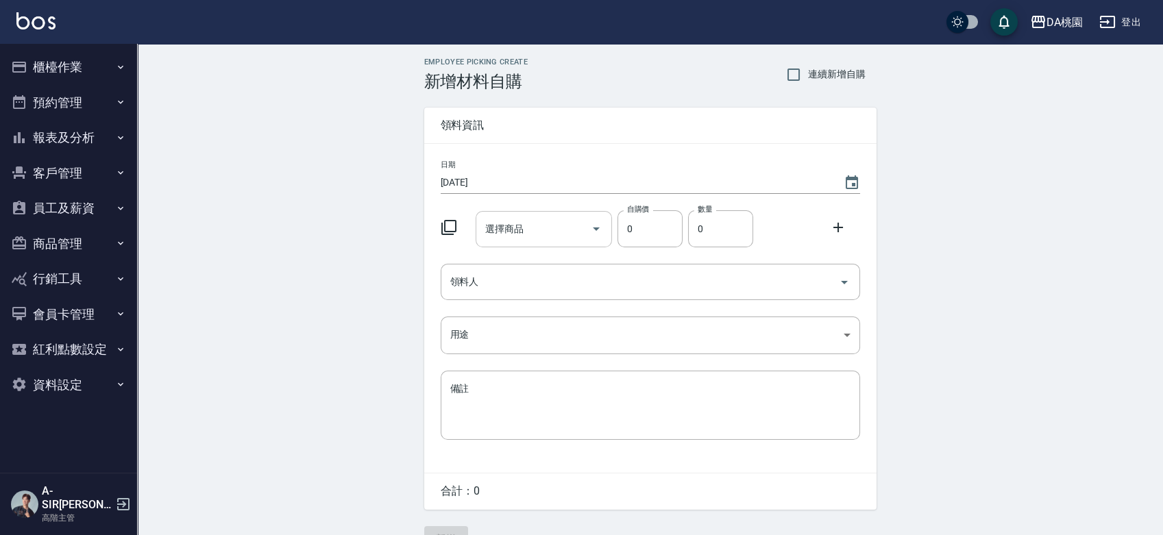
click at [527, 224] on input "選擇商品" at bounding box center [534, 229] width 104 height 24
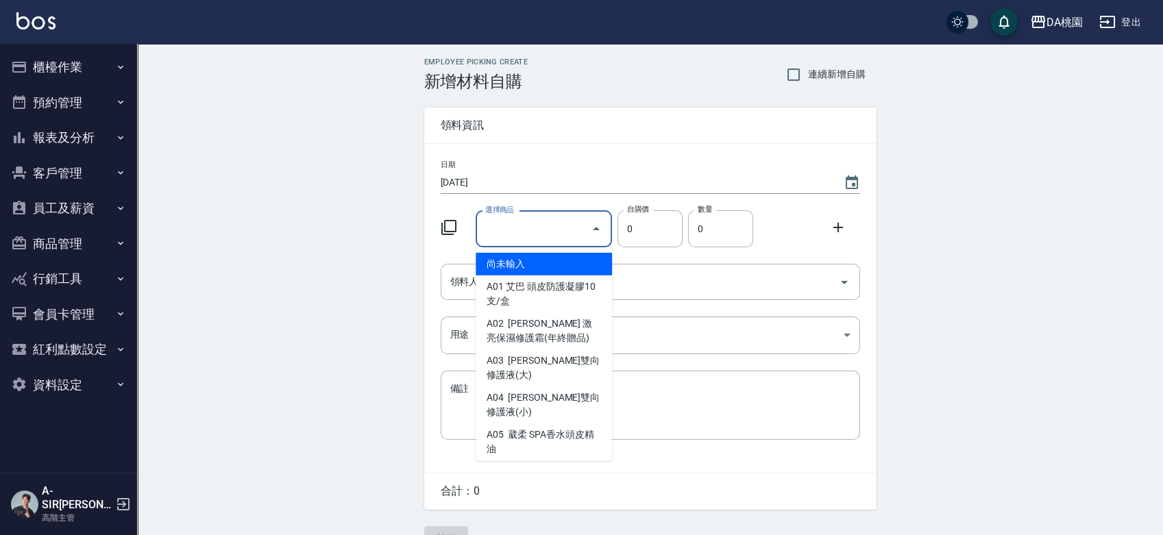
click at [450, 225] on icon at bounding box center [449, 227] width 16 height 16
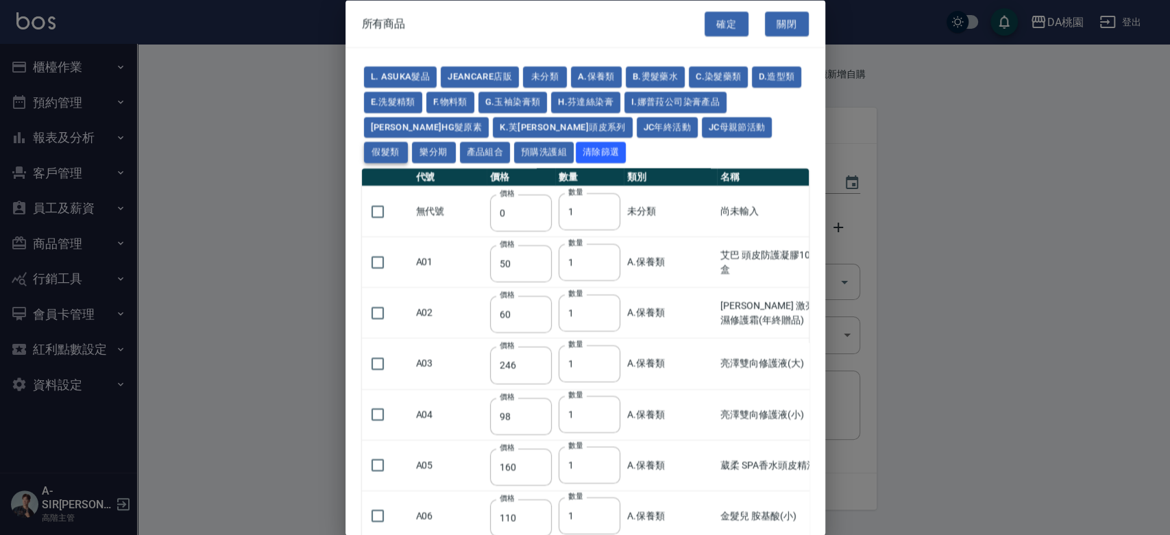
click at [408, 142] on button "假髮類" at bounding box center [386, 152] width 44 height 21
type input "62"
type input "64"
type input "350"
type input "800"
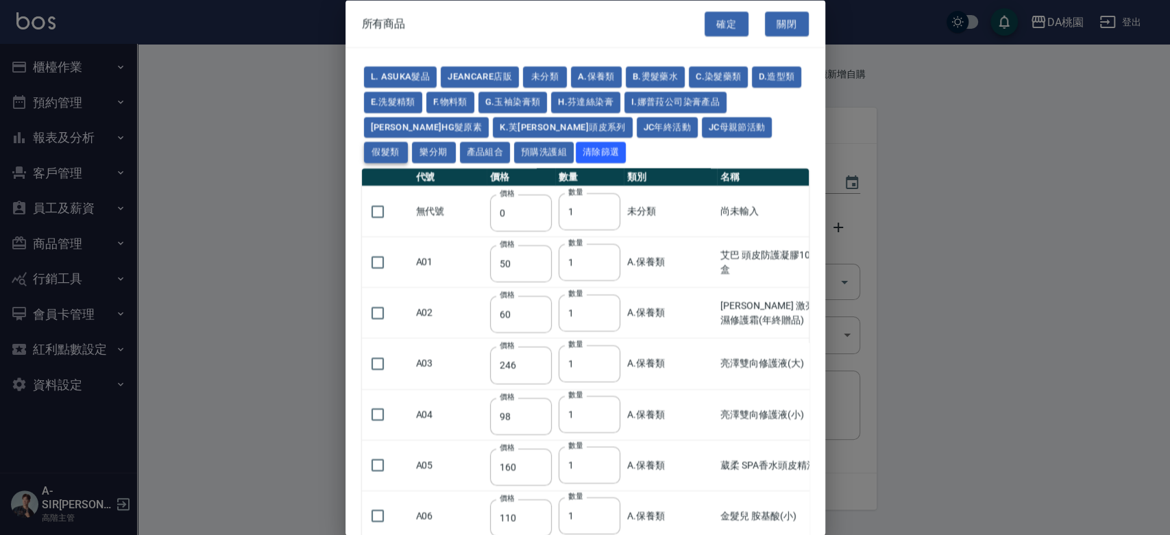
type input "80"
type input "350"
type input "25"
type input "400"
type input "100"
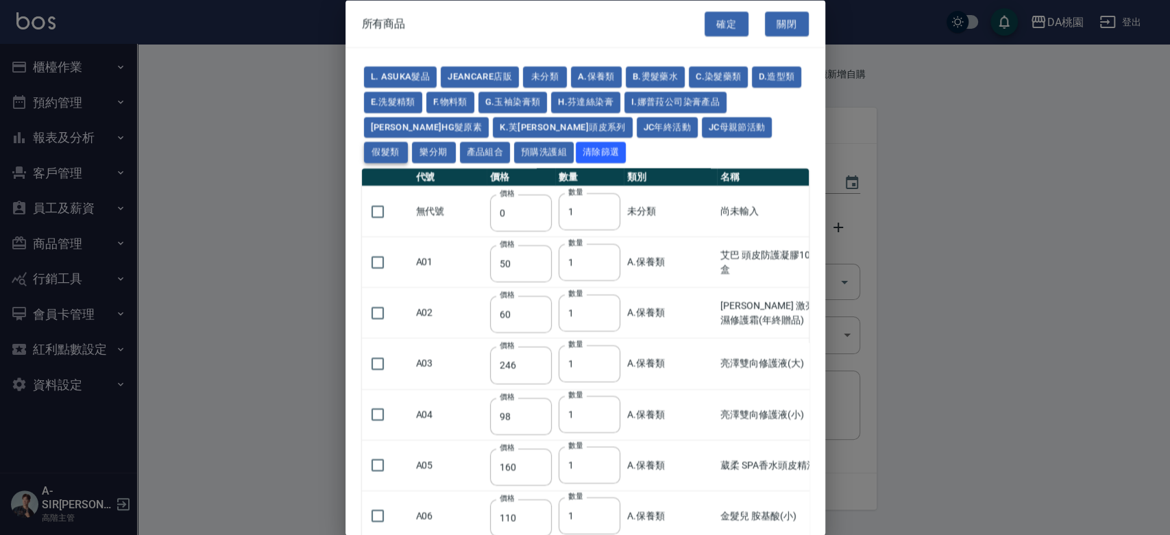
type input "100"
type input "880"
type input "930"
type input "980"
type input "1030"
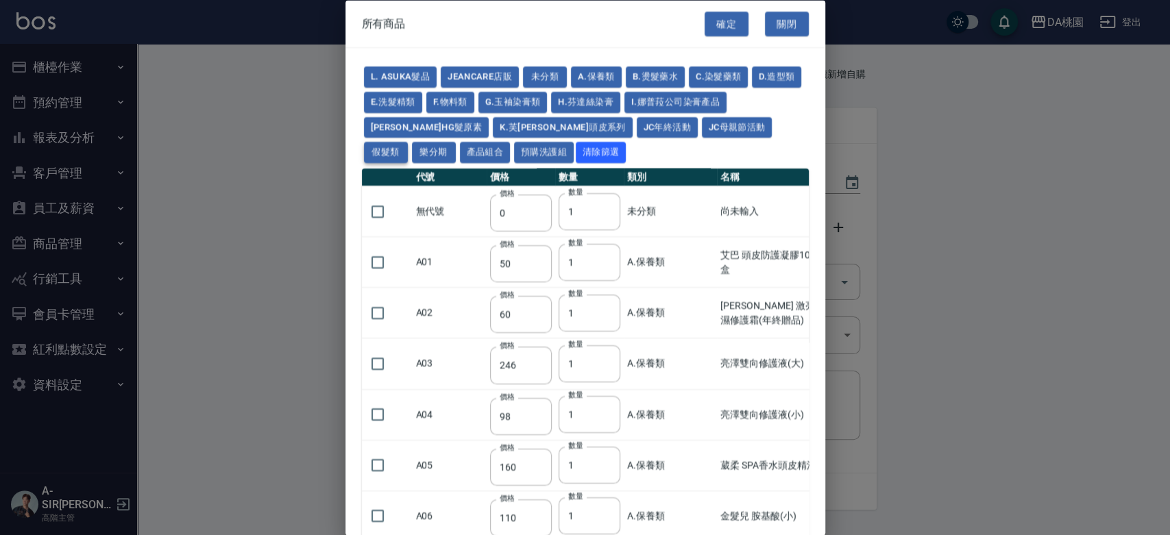
type input "1130"
type input "1230"
type input "1330"
type input "1780"
type input "1980"
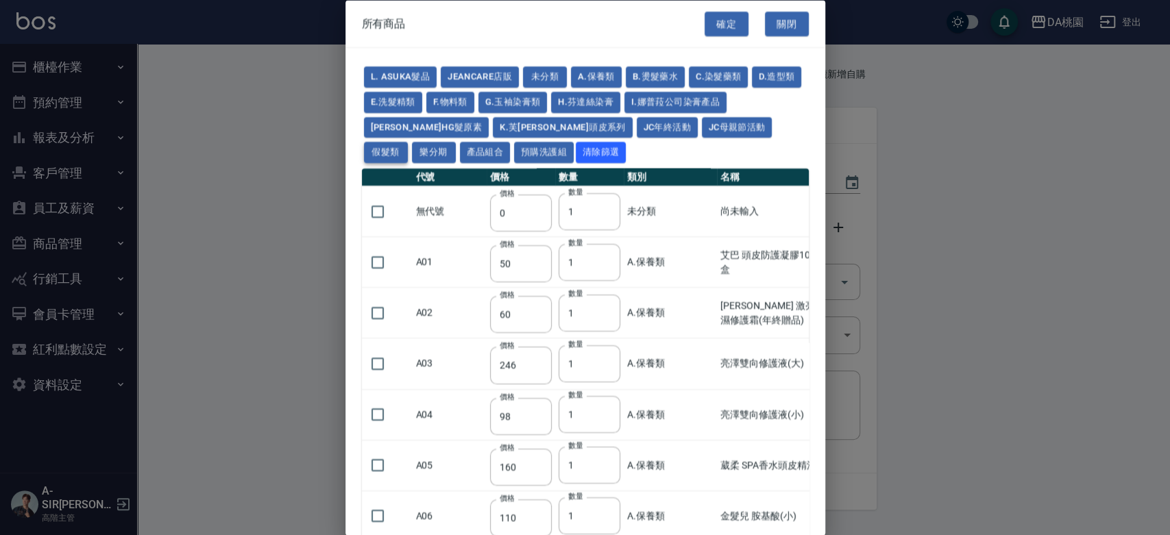
type input "2180"
type input "2380"
type input "2580"
type input "2780"
type input "2980"
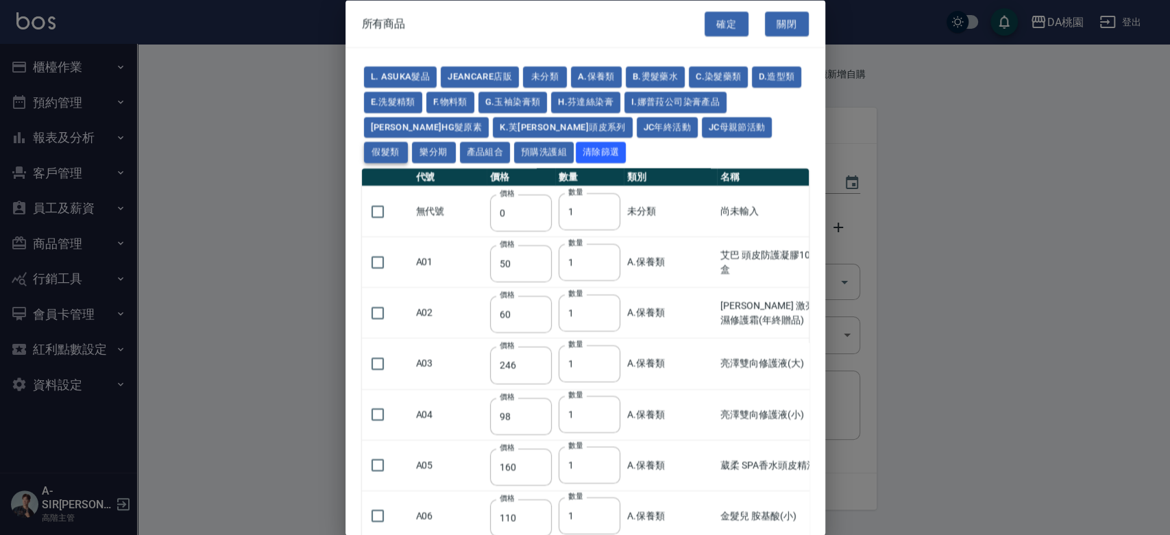
type input "1030"
type input "1080"
type input "1130"
type input "1230"
type input "1280"
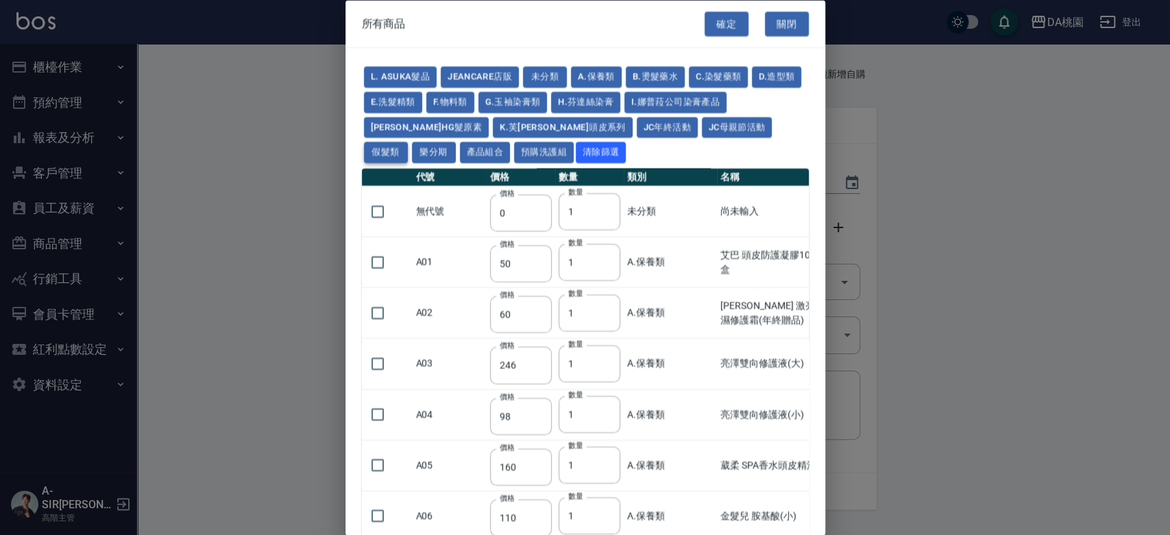
type input "1380"
type input "2180"
type input "2380"
type input "2580"
type input "2780"
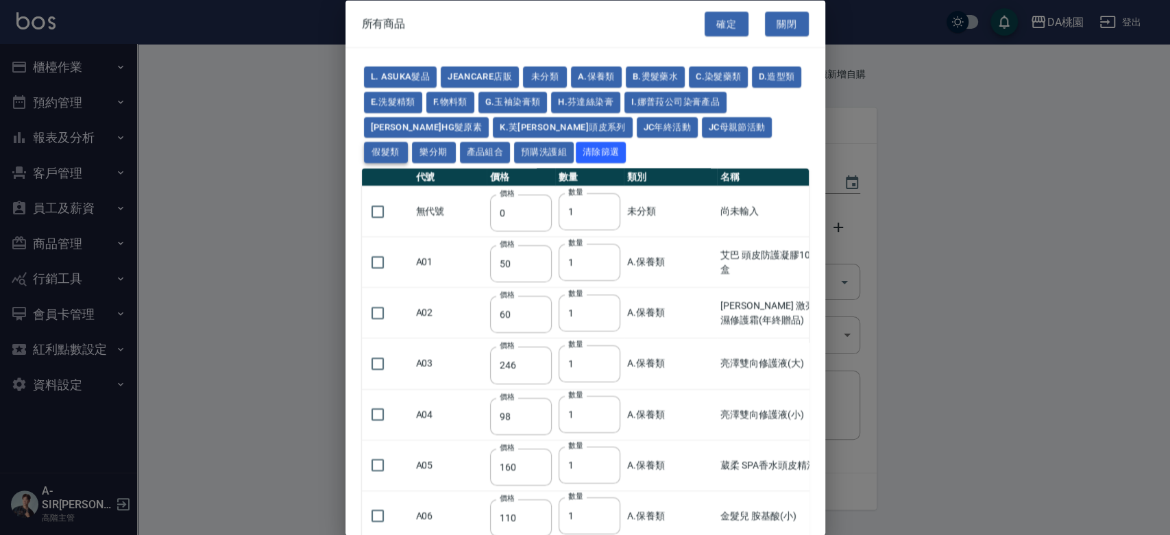
type input "2980"
type input "730"
type input "780"
type input "830"
type input "930"
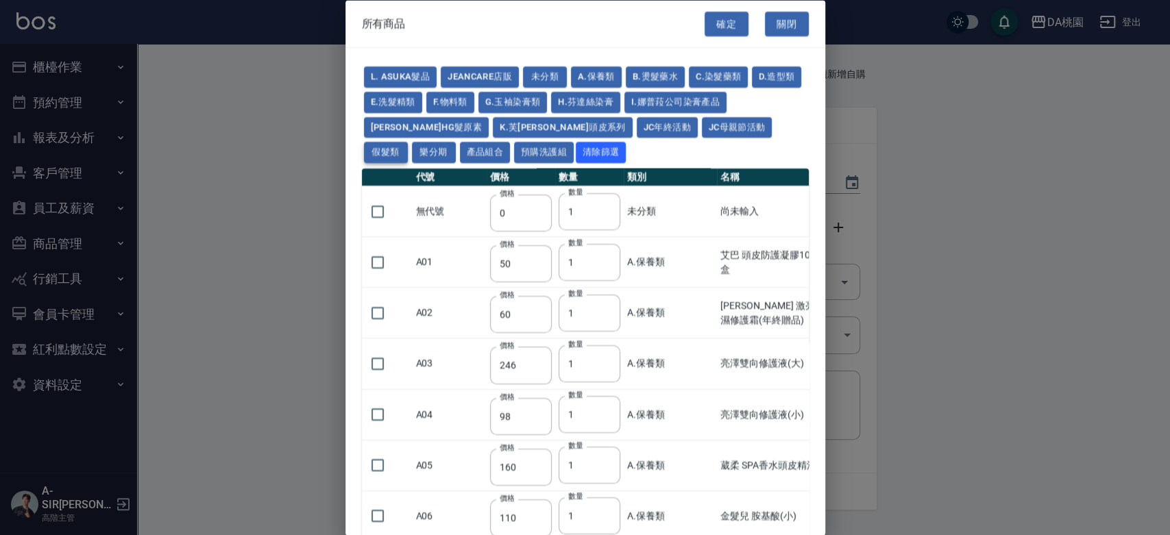
type input "980"
type input "560"
type input "775"
type input "580"
type input "2230"
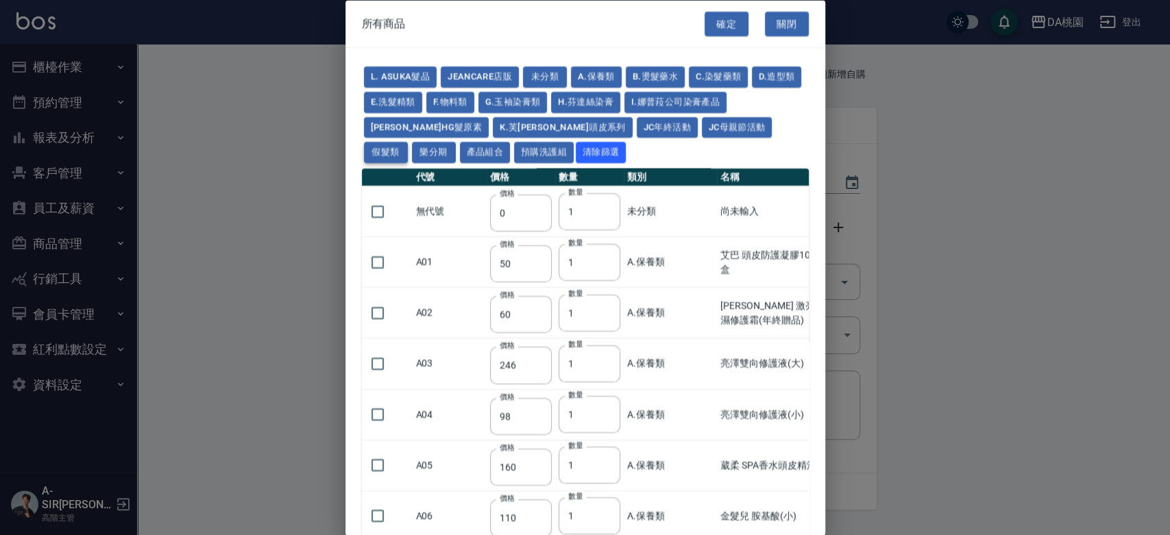
type input "1180"
type input "1030"
type input "1080"
type input "1130"
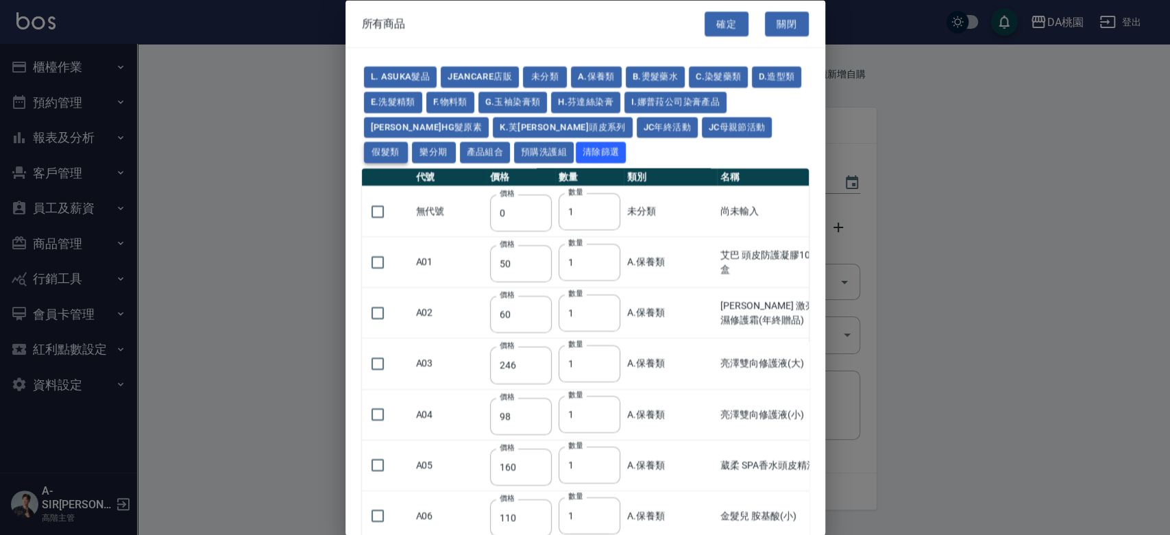
type input "1180"
type input "1230"
type input "2130"
type input "2330"
type input "2530"
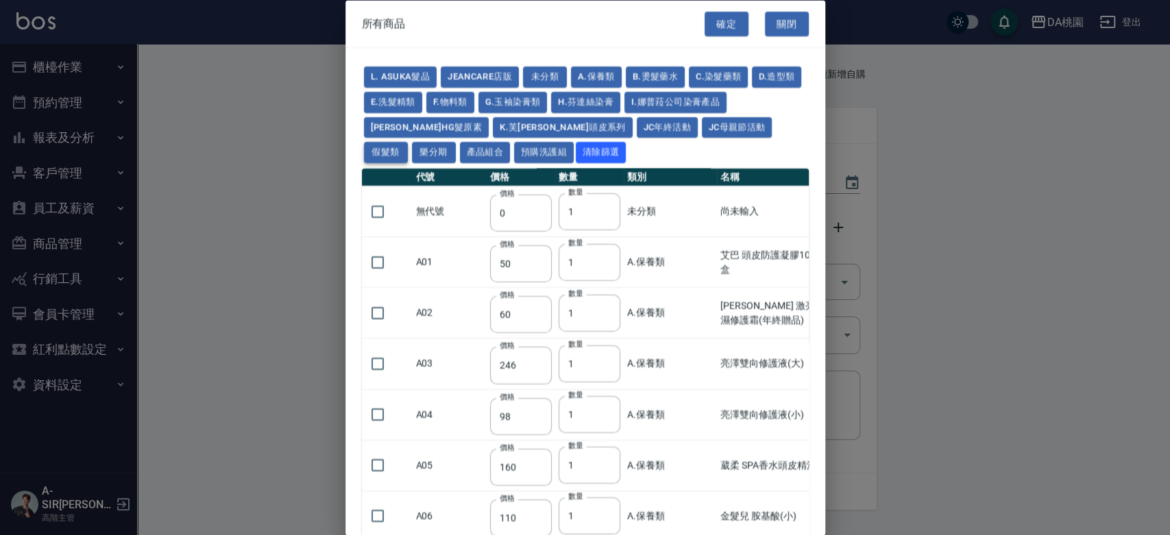
type input "930"
type input "170"
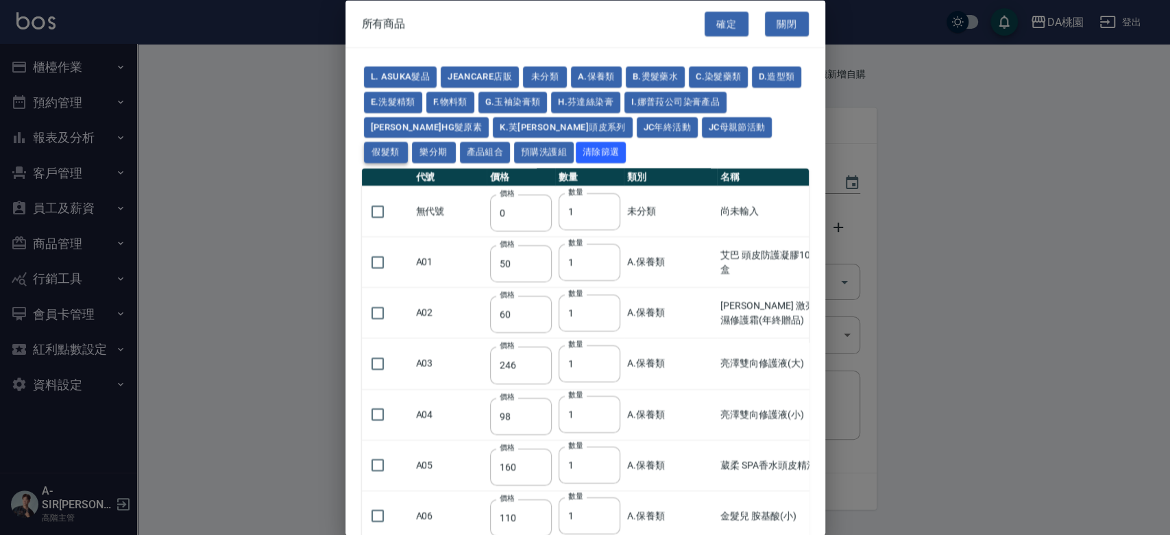
type input "1380"
type input "1530"
type input "1680"
type input "1830"
type input "1980"
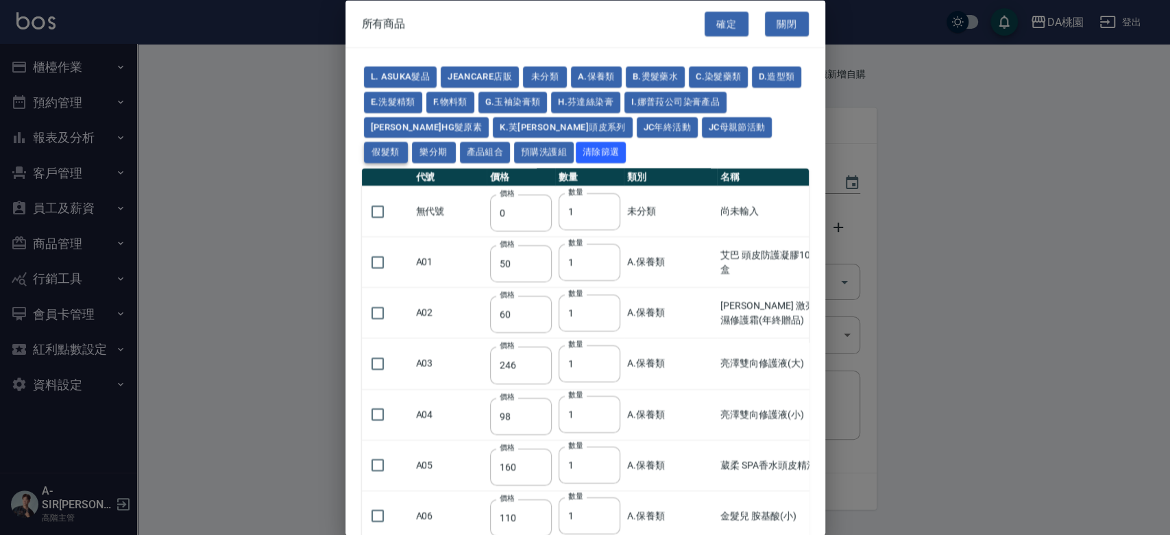
type input "2130"
type input "2780"
type input "1930"
type input "2730"
type input "2380"
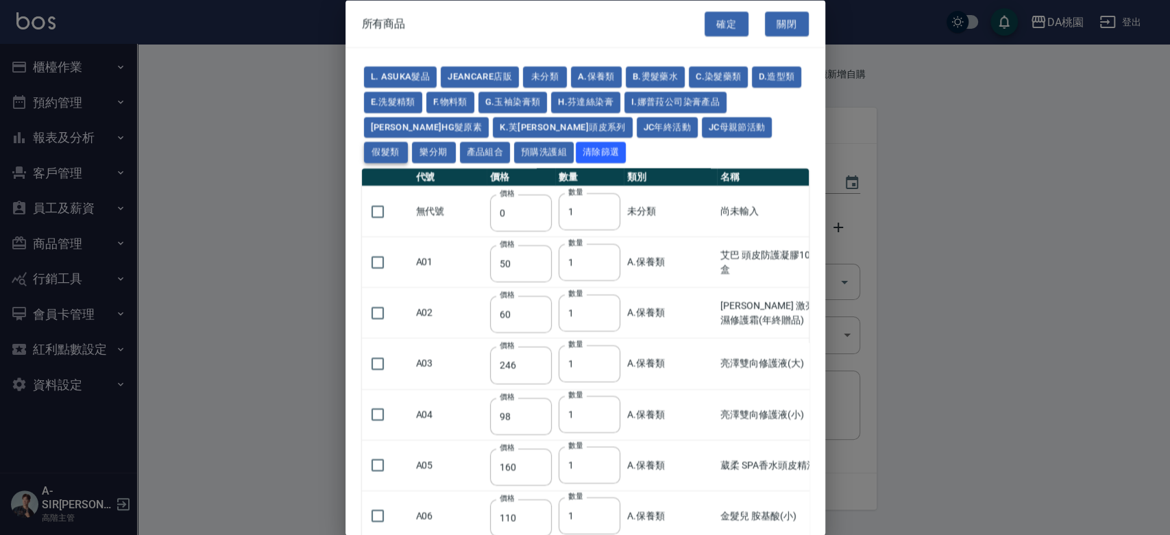
type input "2580"
type input "2780"
type input "2980"
type input "3180"
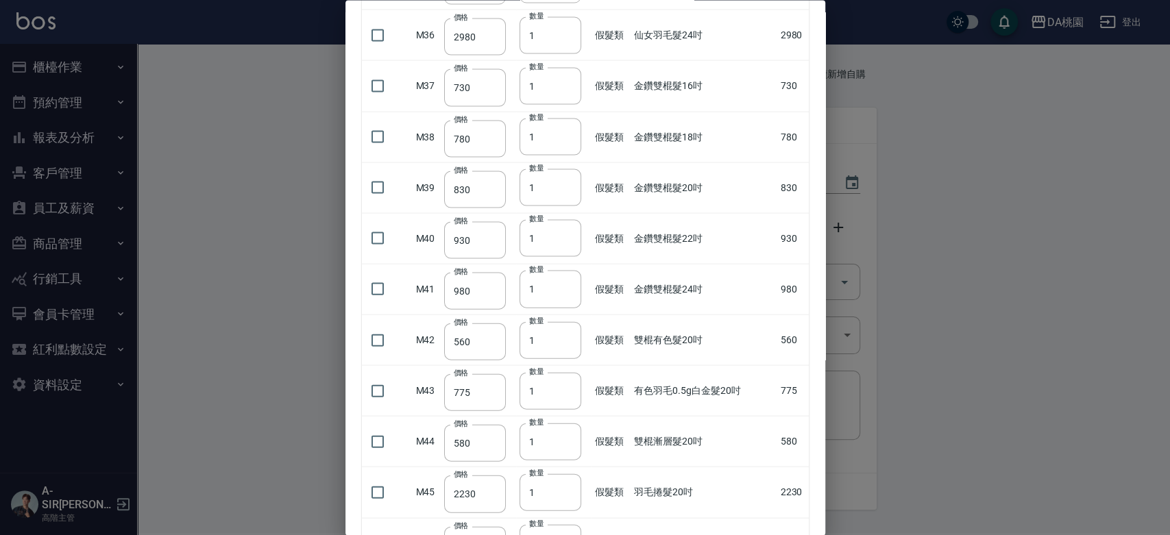
scroll to position [1828, 0]
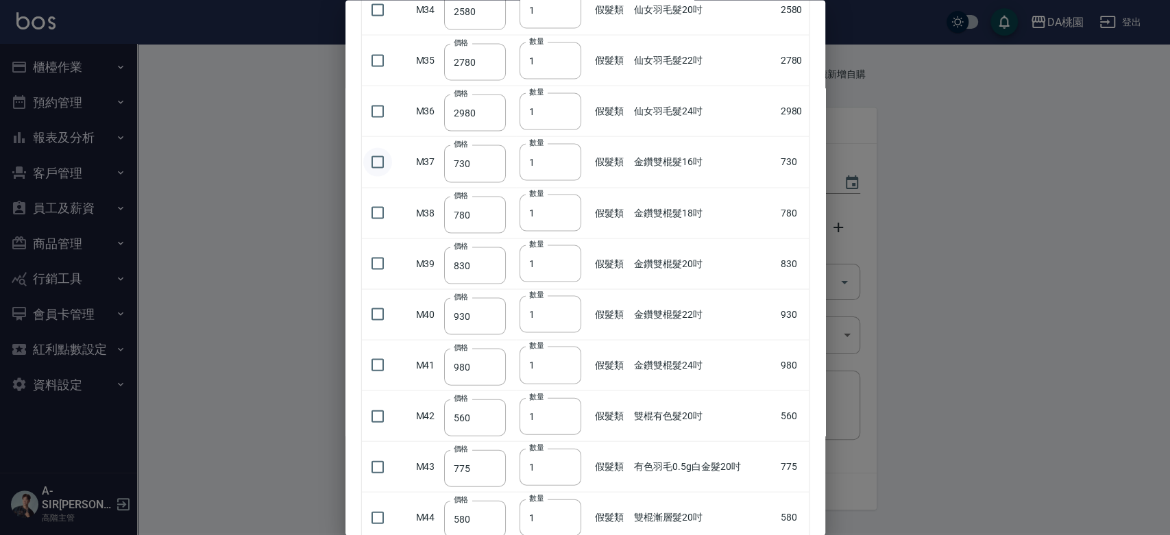
click at [383, 162] on input "checkbox" at bounding box center [377, 161] width 29 height 29
checkbox input "true"
click at [562, 158] on input "2" at bounding box center [551, 161] width 62 height 37
type input "3"
click at [563, 156] on input "3" at bounding box center [551, 161] width 62 height 37
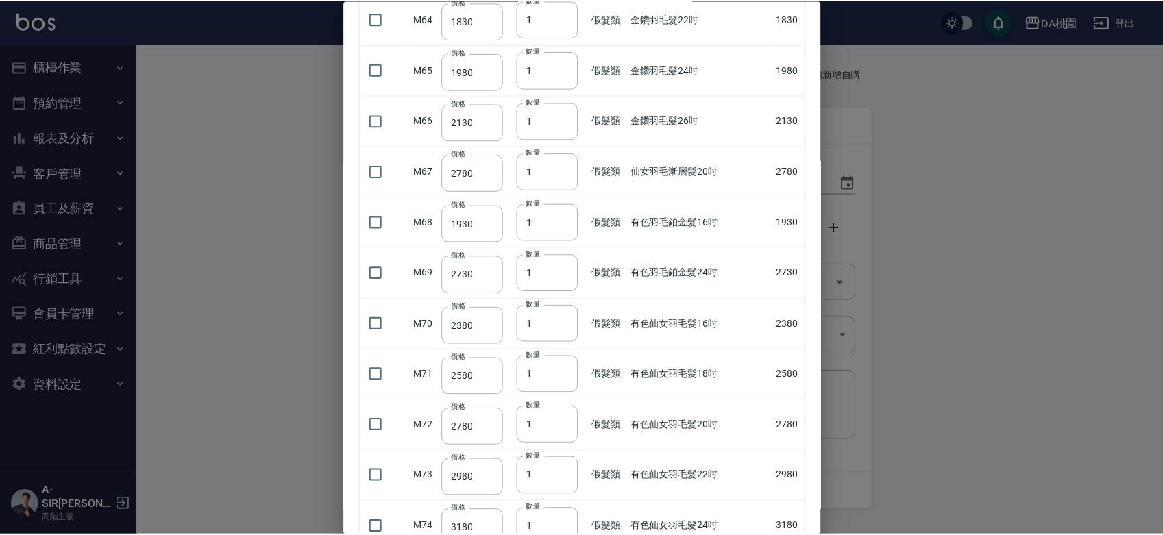
scroll to position [3439, 0]
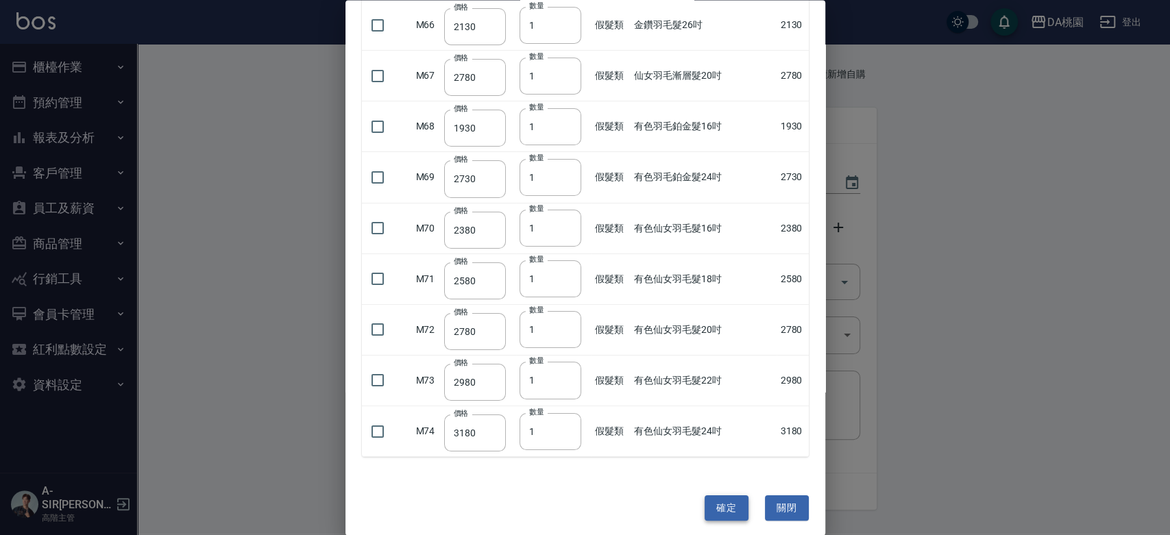
click at [723, 496] on button "確定" at bounding box center [727, 508] width 44 height 25
type input "金鑽雙棍髮16吋"
type input "730"
type input "3"
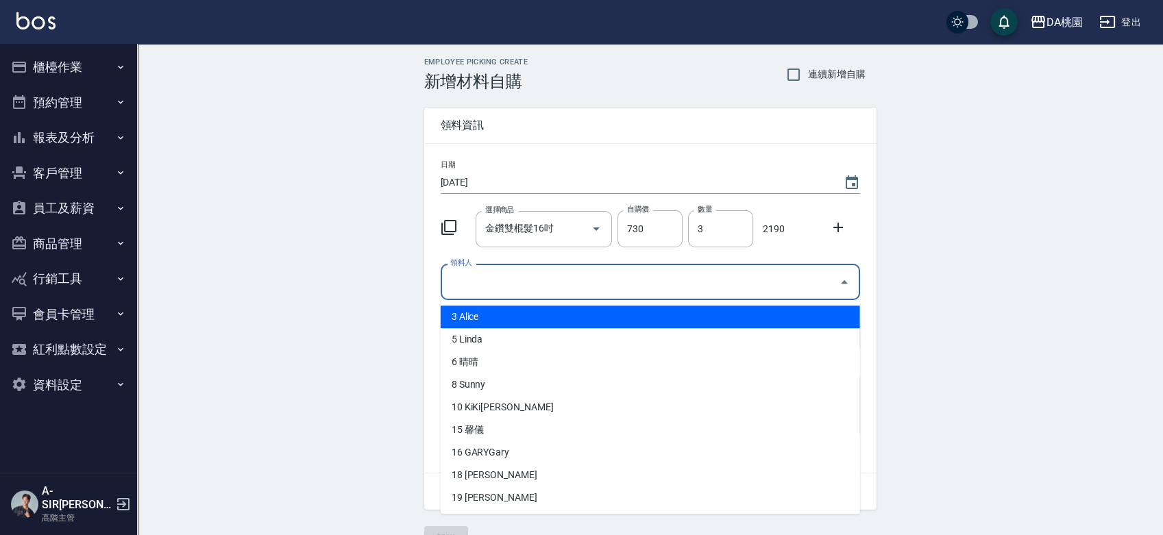
click at [585, 284] on input "領料人" at bounding box center [640, 282] width 387 height 24
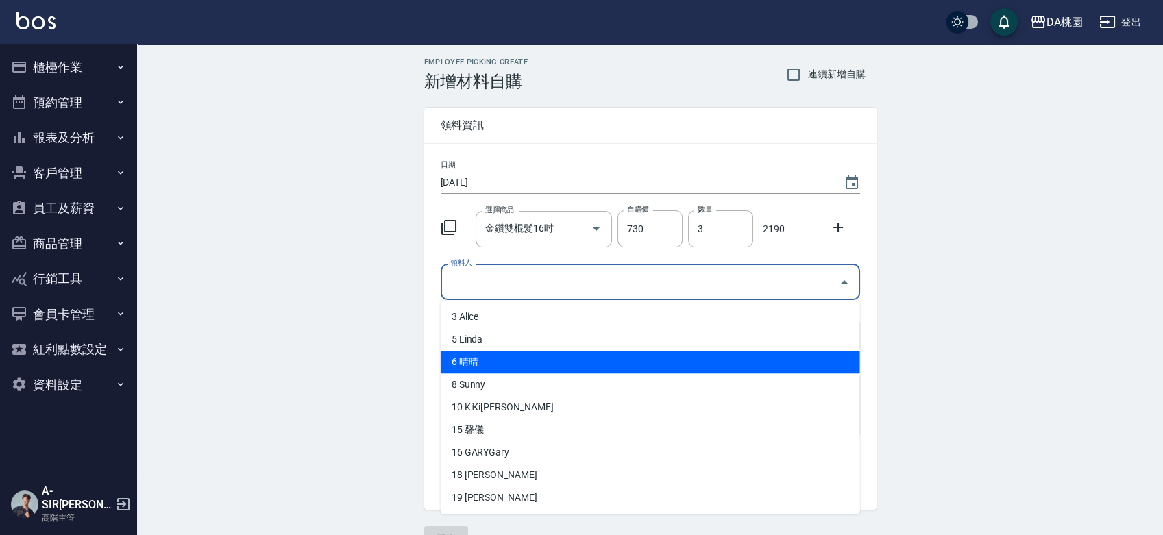
click at [504, 361] on li "6 晴晴" at bounding box center [651, 362] width 420 height 23
type input "晴晴"
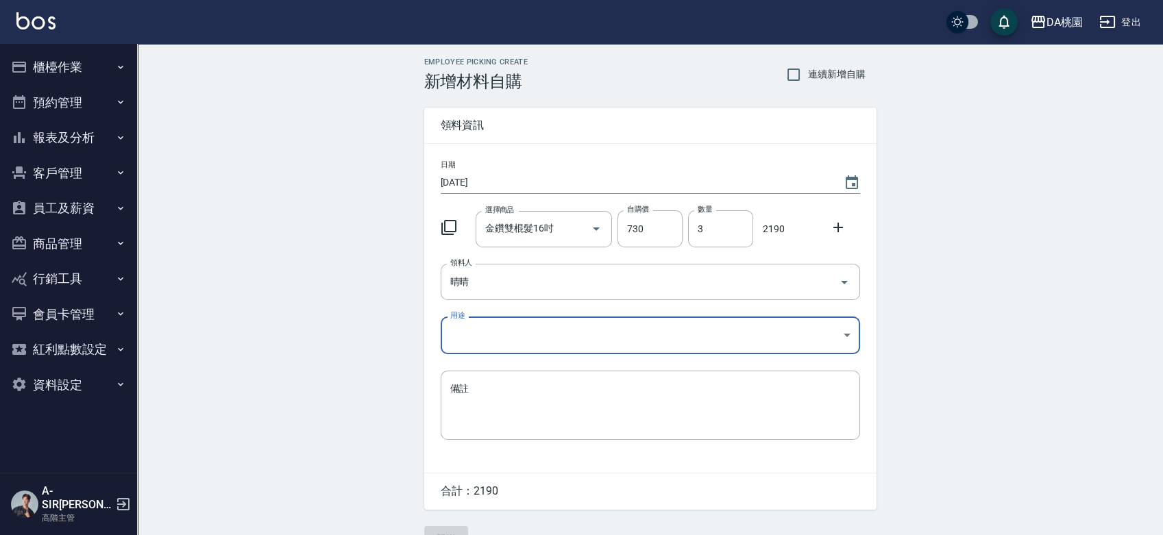
click at [502, 328] on body "DA桃園 登出 櫃檯作業 打帳單 帳單列表 掛單列表 座位開單 營業儀表板 現金收支登錄 高階收支登錄 材料自購登錄 每日結帳 排班表 現場電腦打卡 掃碼打卡…" at bounding box center [581, 282] width 1163 height 565
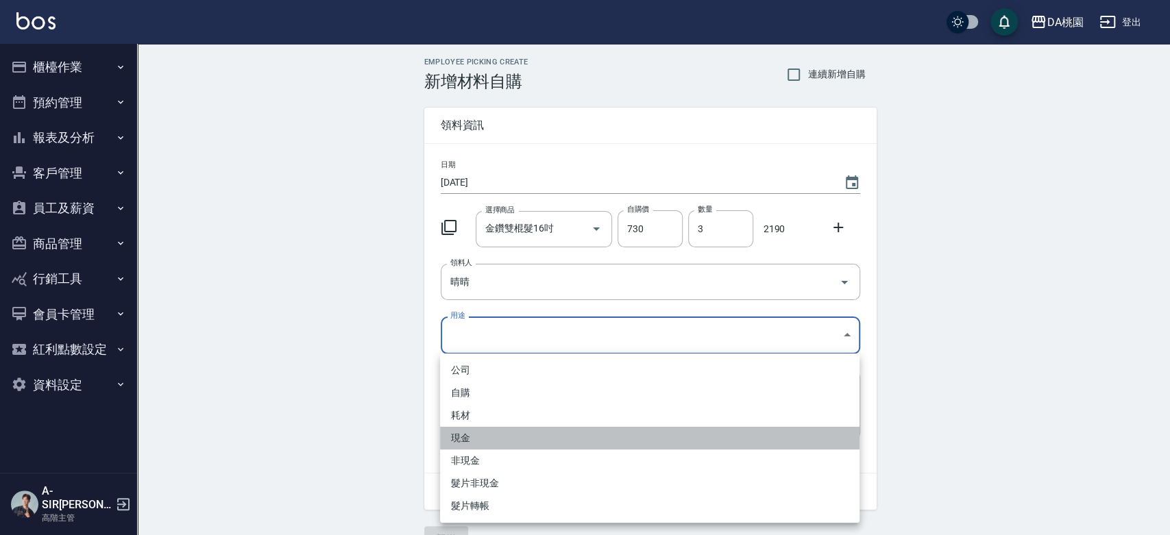
click at [461, 437] on li "現金" at bounding box center [650, 438] width 420 height 23
type input "現金"
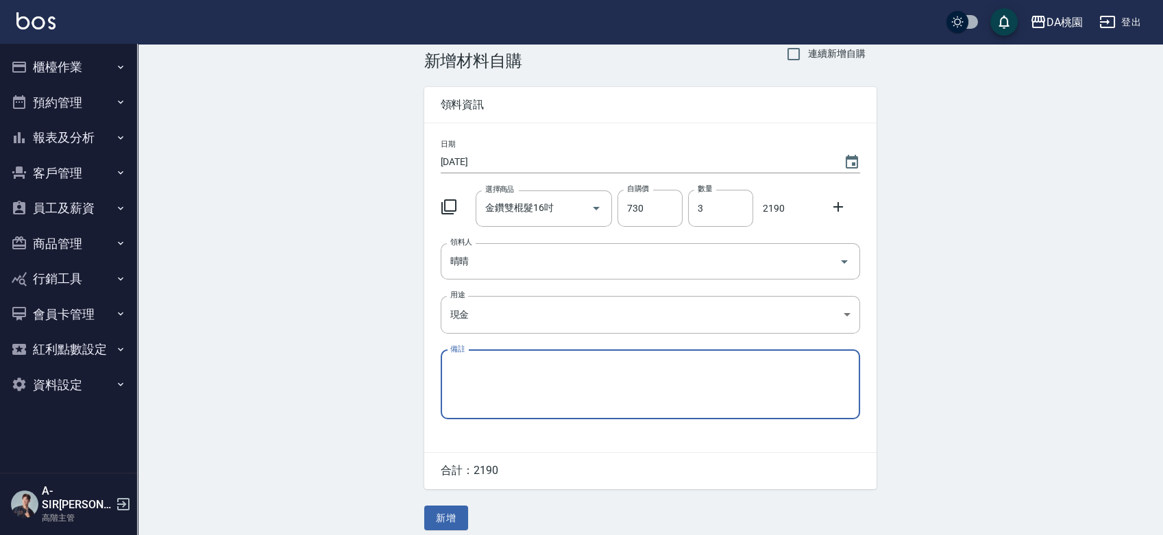
scroll to position [30, 0]
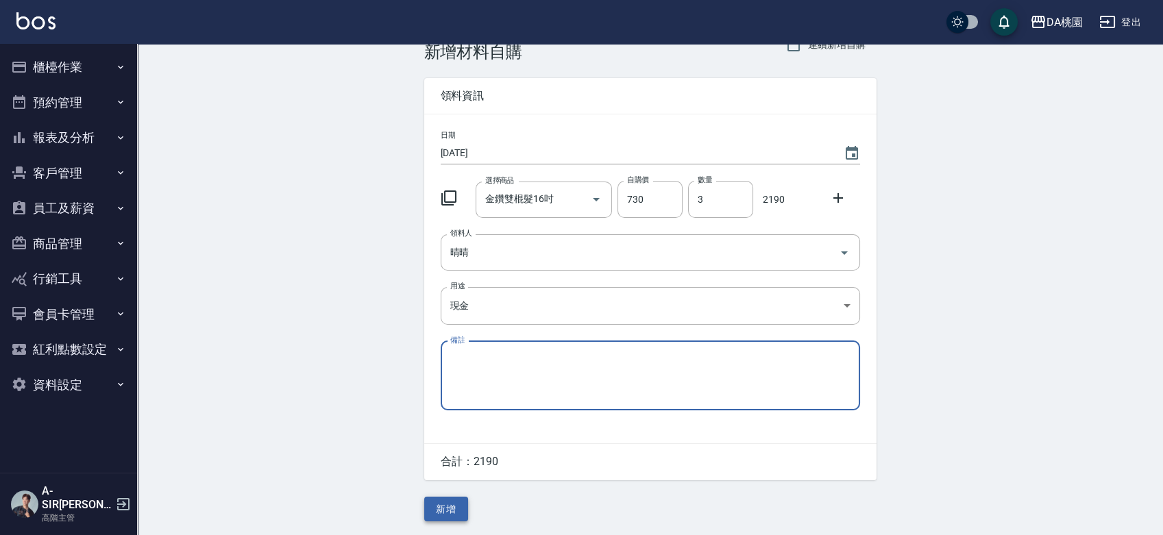
click at [463, 499] on button "新增" at bounding box center [446, 509] width 44 height 25
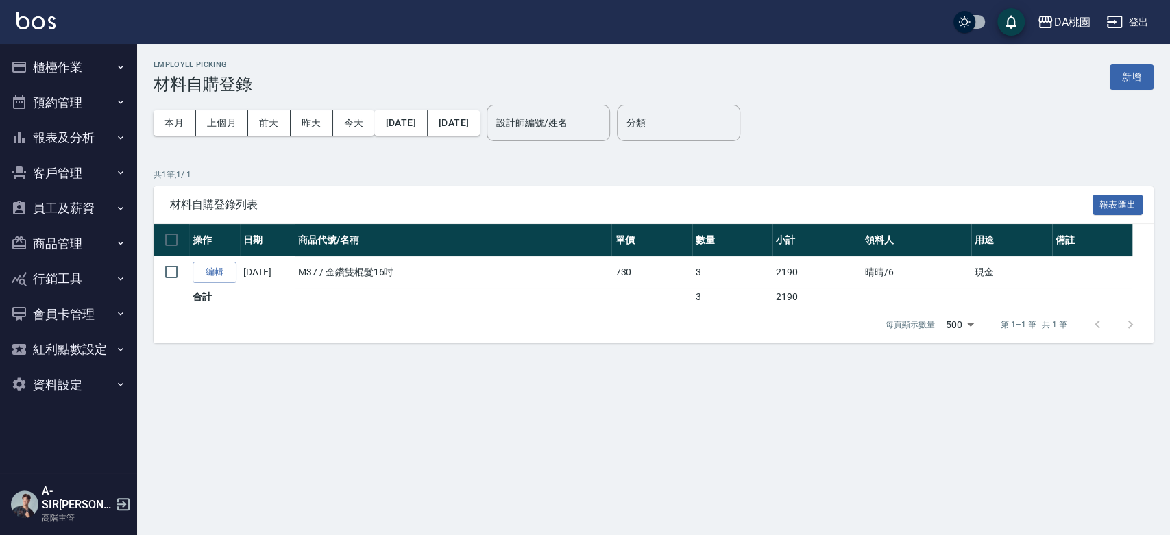
click at [50, 71] on button "櫃檯作業" at bounding box center [68, 67] width 126 height 36
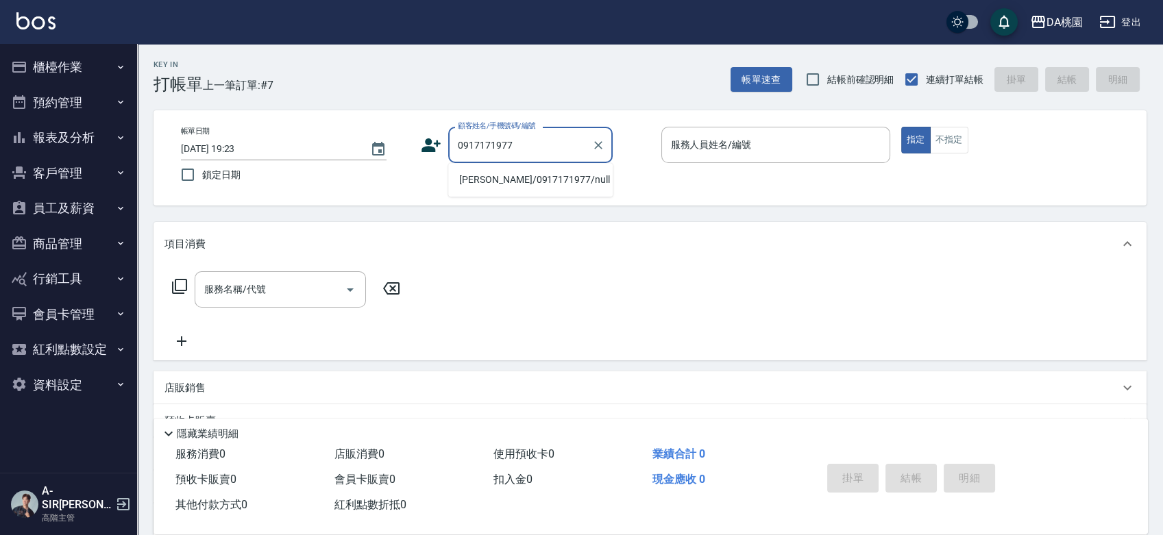
type input "[PERSON_NAME]/0917171977/null"
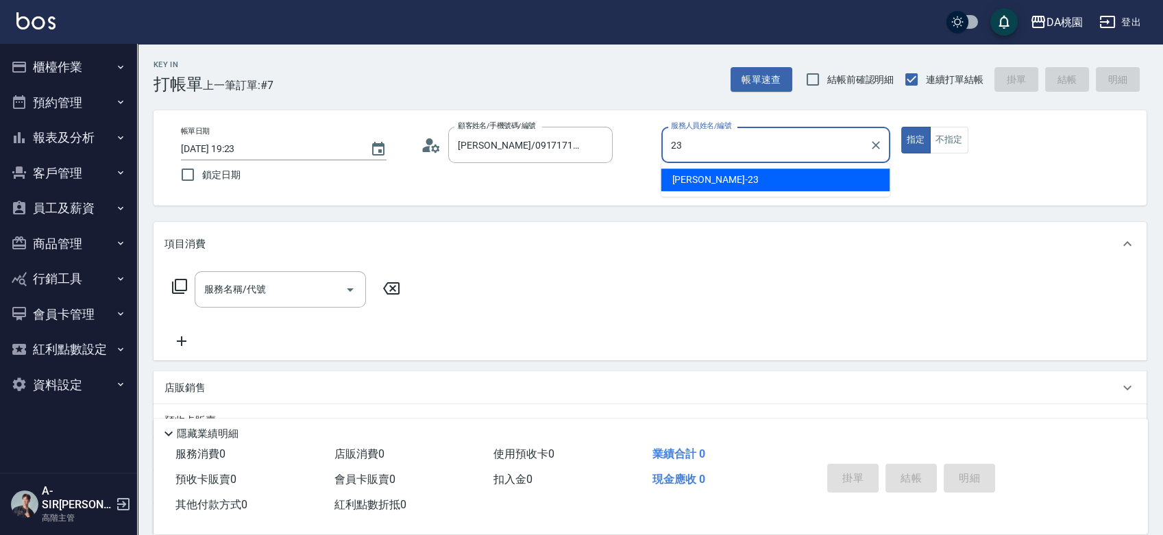
type input "23"
type button "true"
type input "亞瑟 -23"
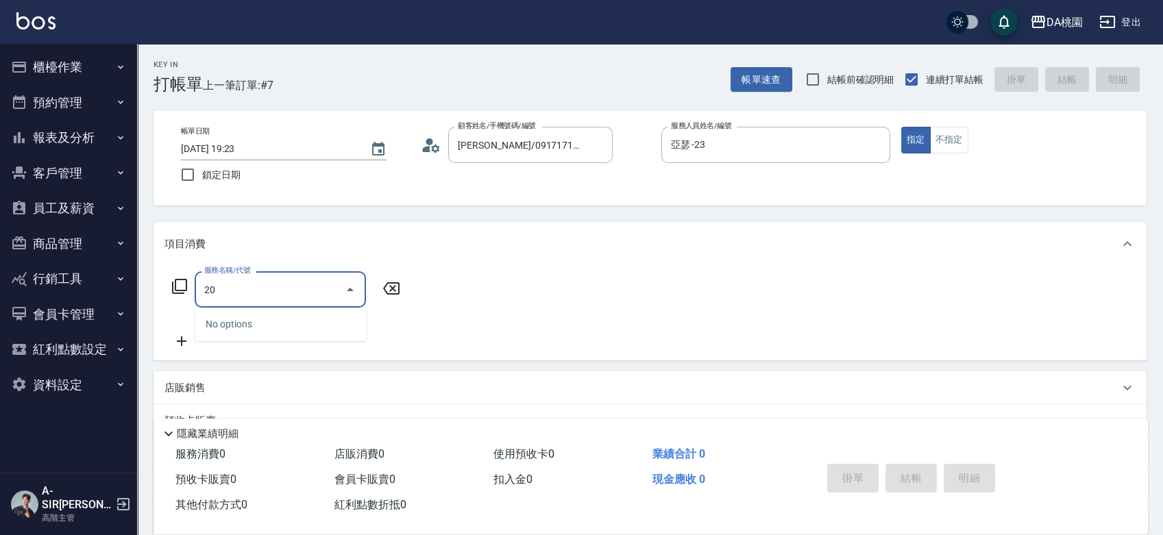
type input "201"
type input "150"
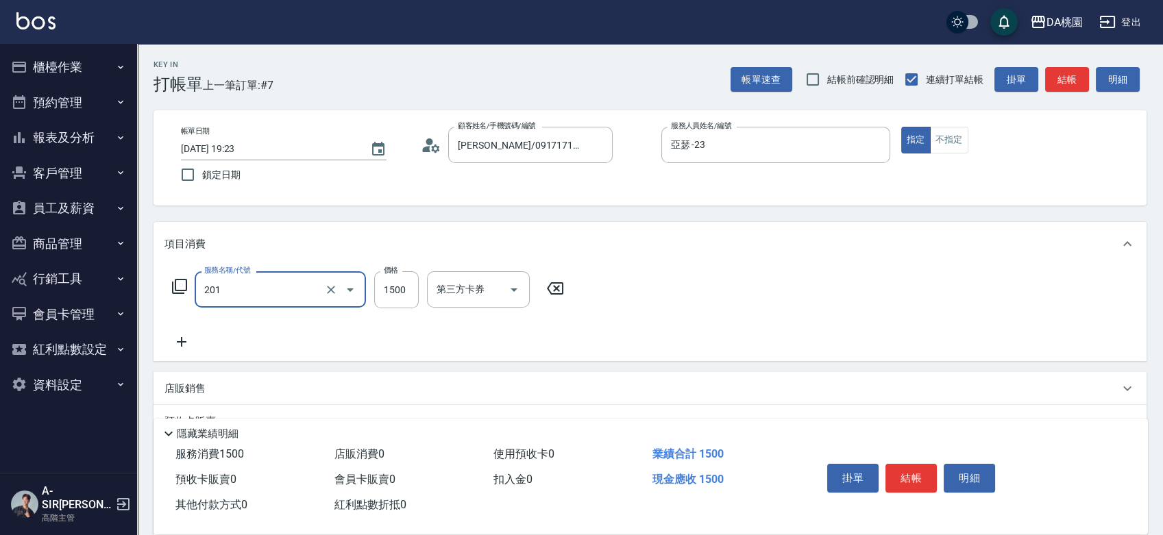
type input "離子燙-互助(201)"
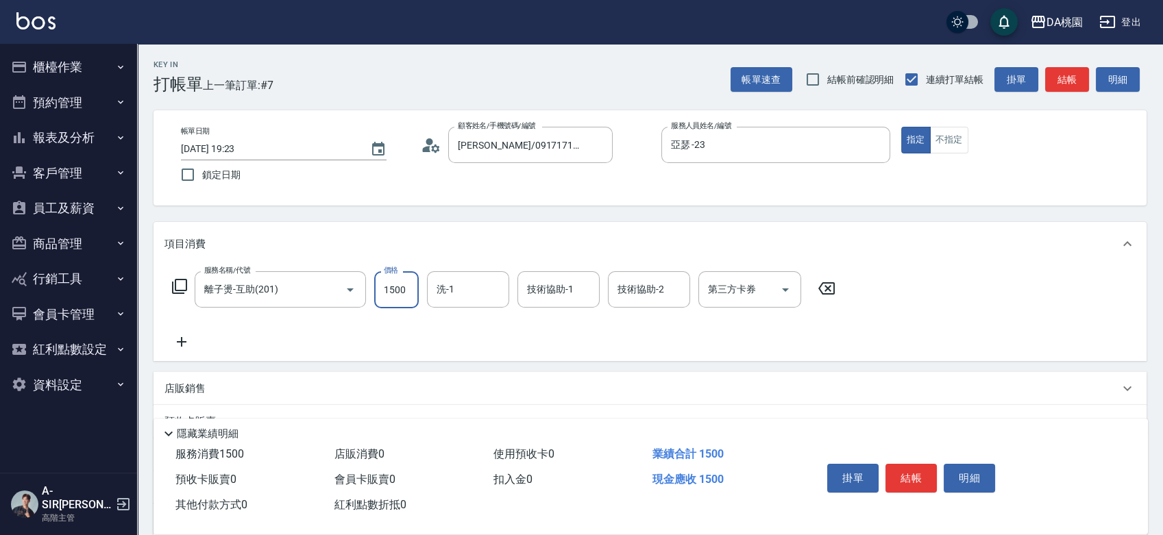
type input "2"
type input "0"
type input "22"
type input "20"
type input "228"
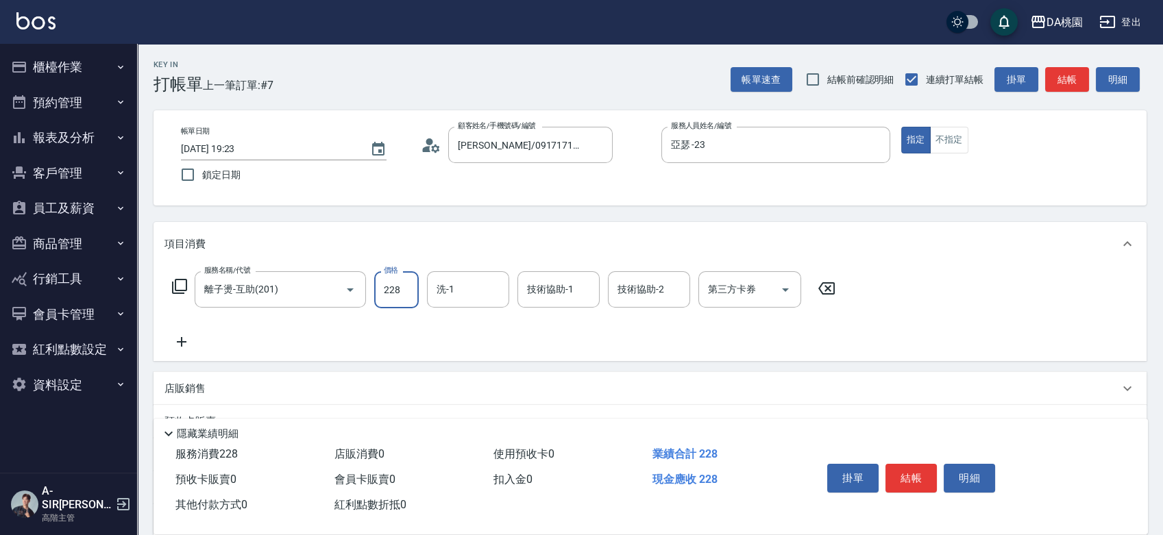
type input "220"
type input "2280"
type input "[PERSON_NAME]-18"
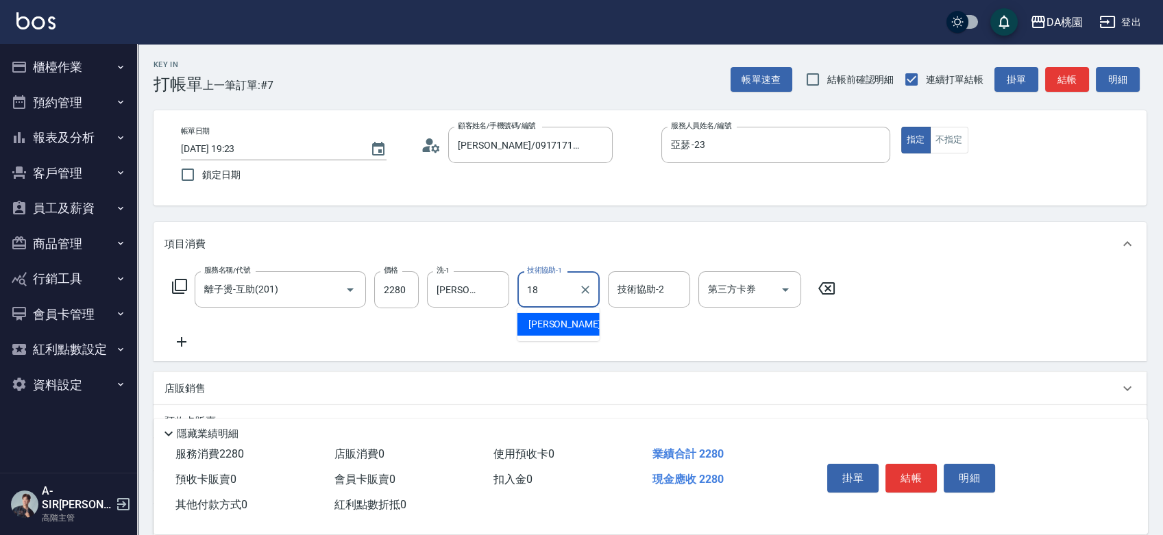
type input "[PERSON_NAME]-18"
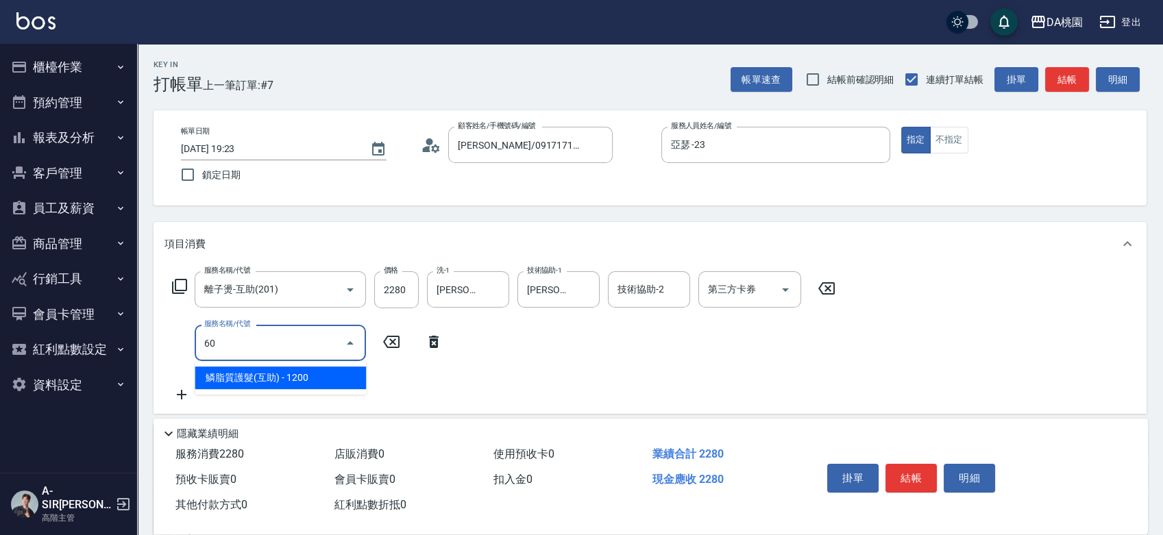
type input "609"
type input "340"
type input "鱗脂質護髮(互助)(609)"
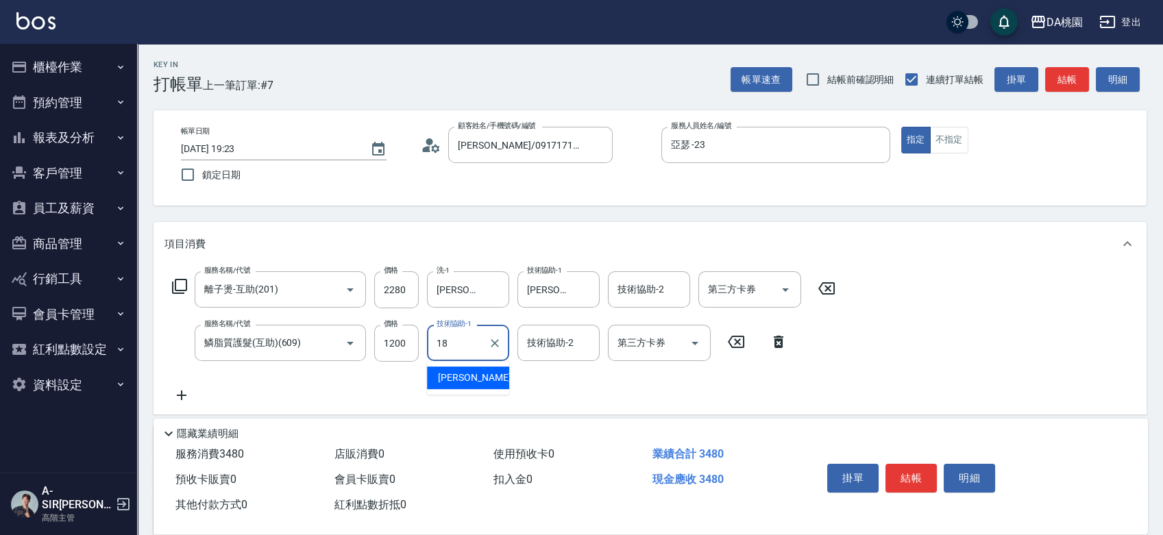
type input "[PERSON_NAME]-18"
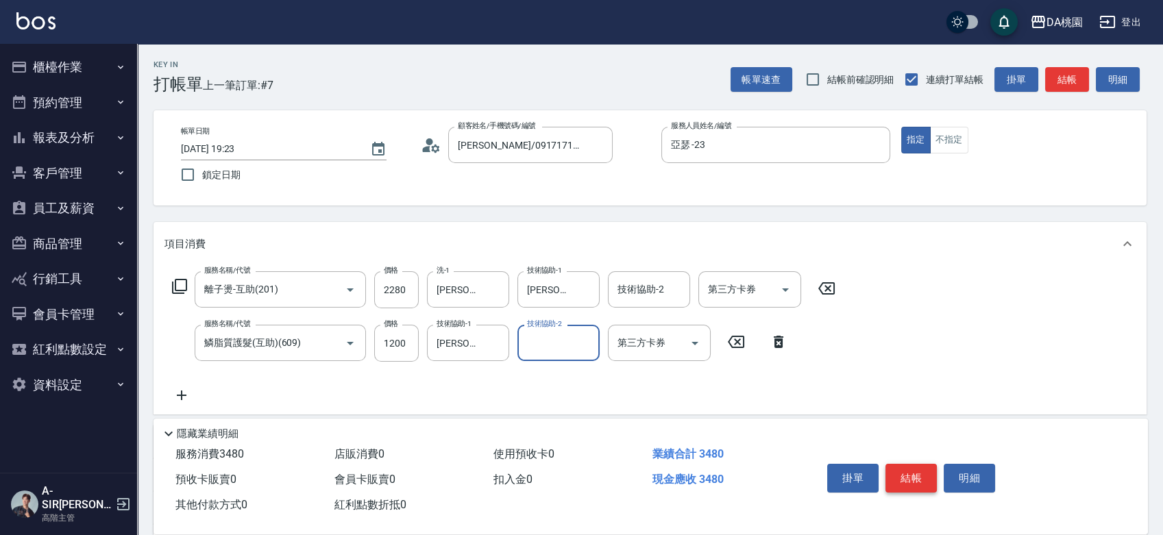
click at [911, 479] on button "結帳" at bounding box center [911, 478] width 51 height 29
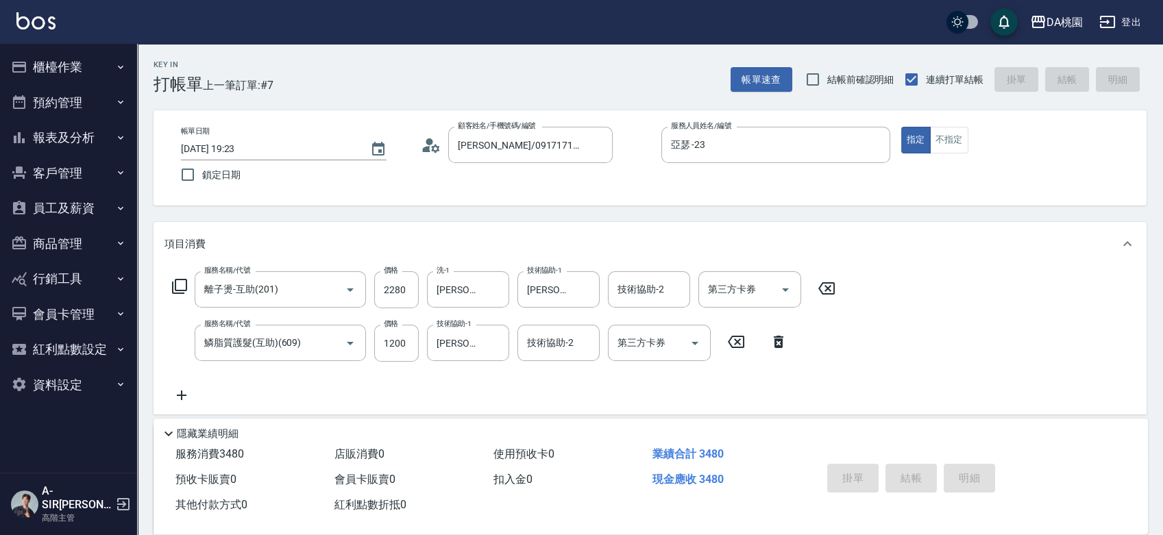
type input "[DATE] 19:24"
type input "0"
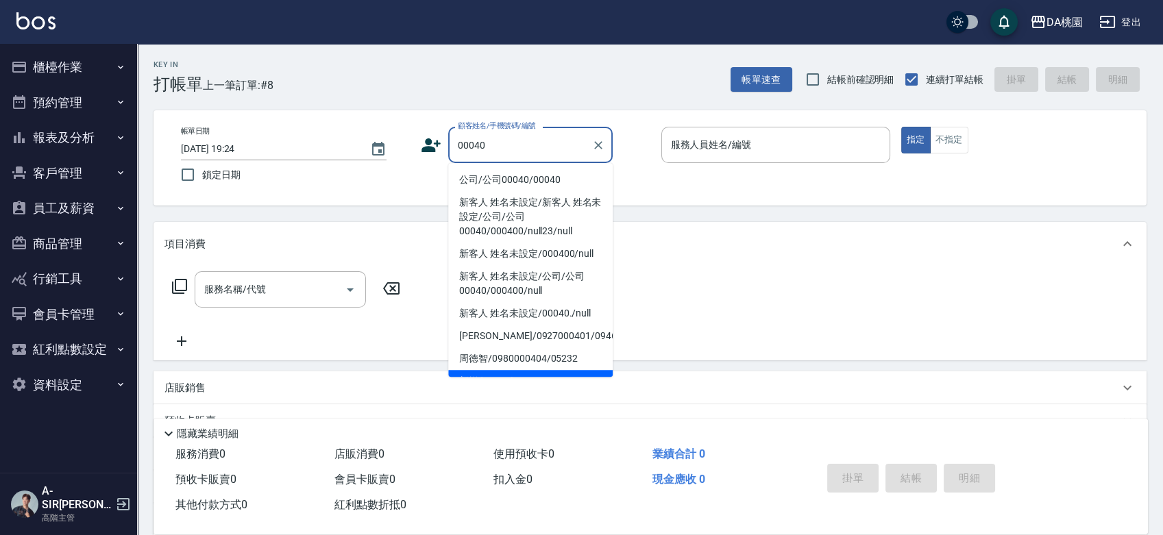
type input "公司/公司00040/00040"
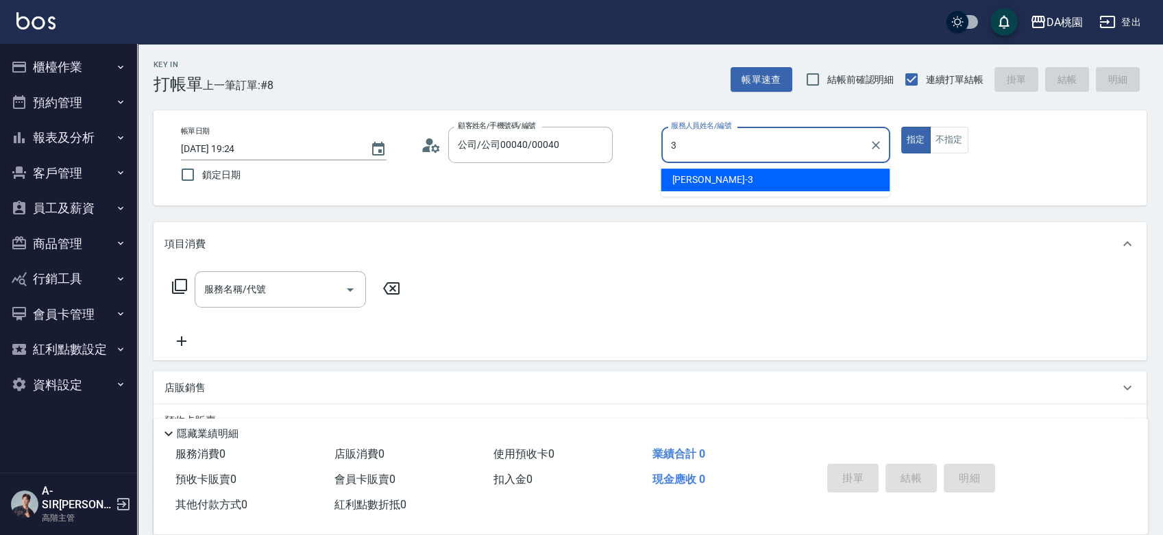
type input "[PERSON_NAME]-3"
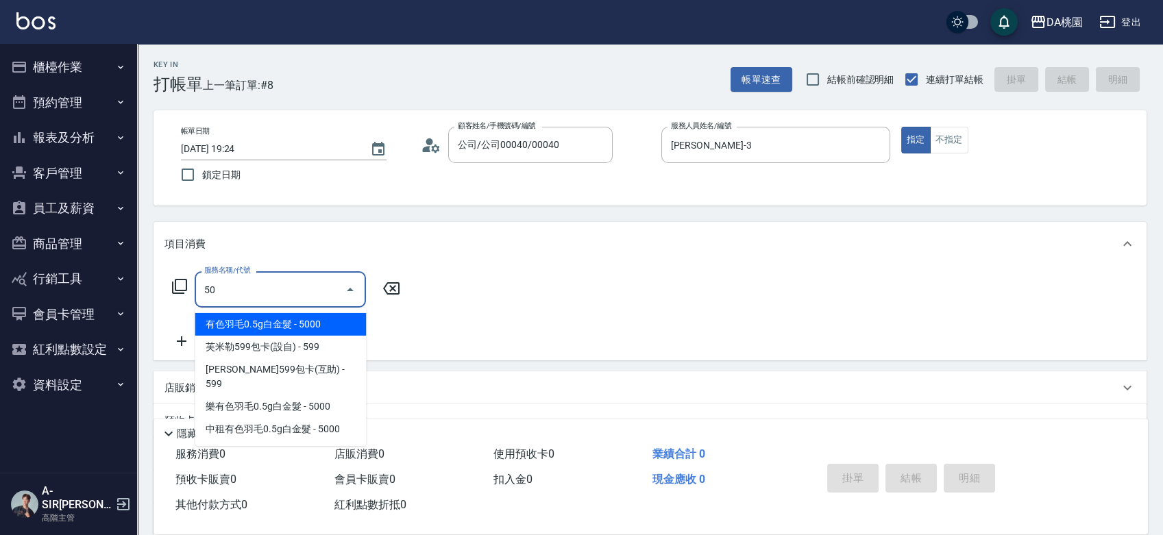
type input "501"
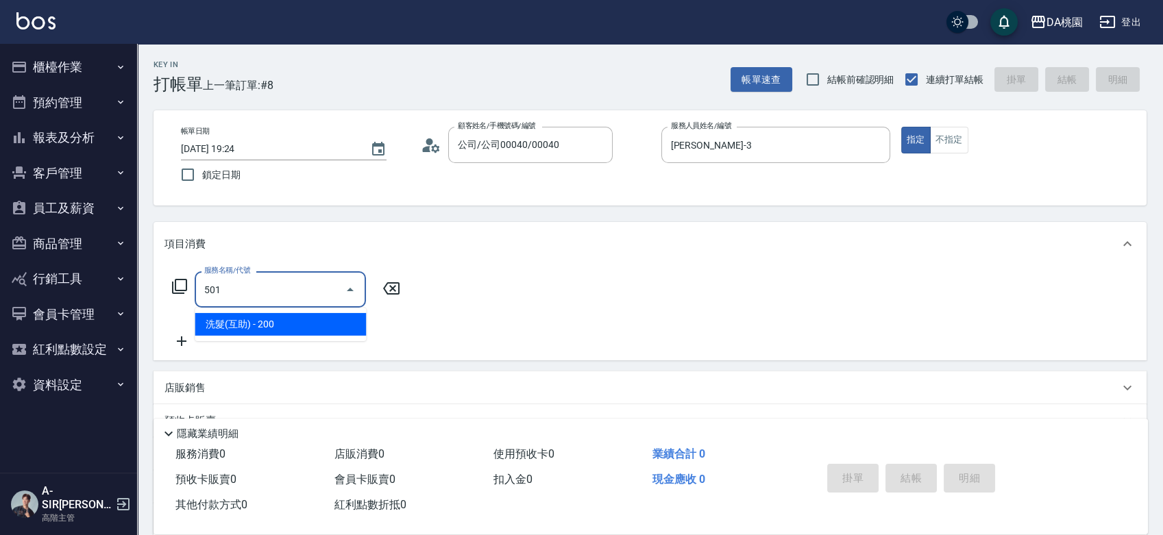
type input "20"
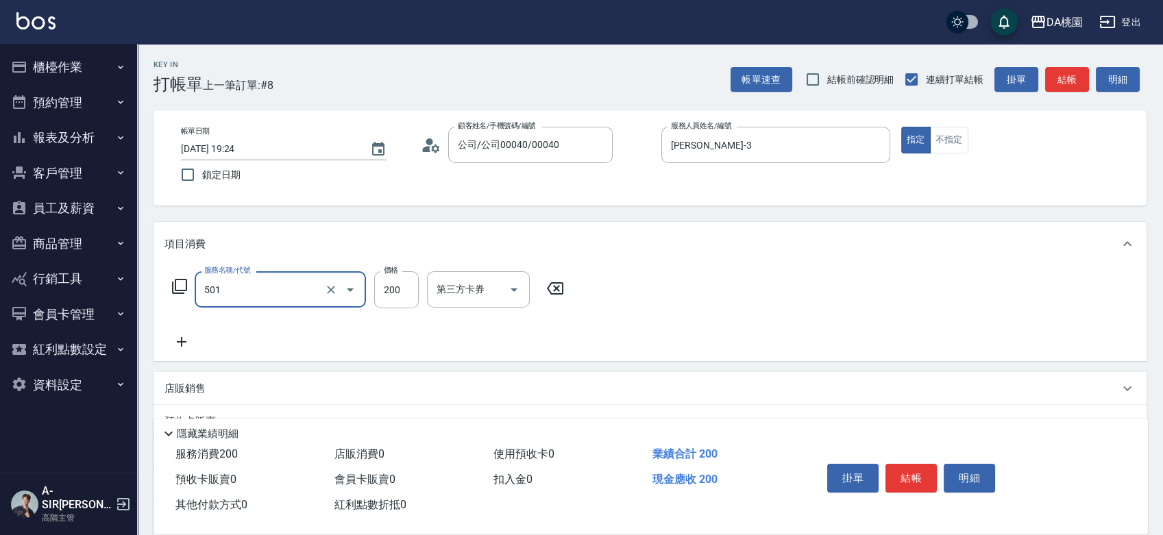
type input "洗髮(互助)(501)"
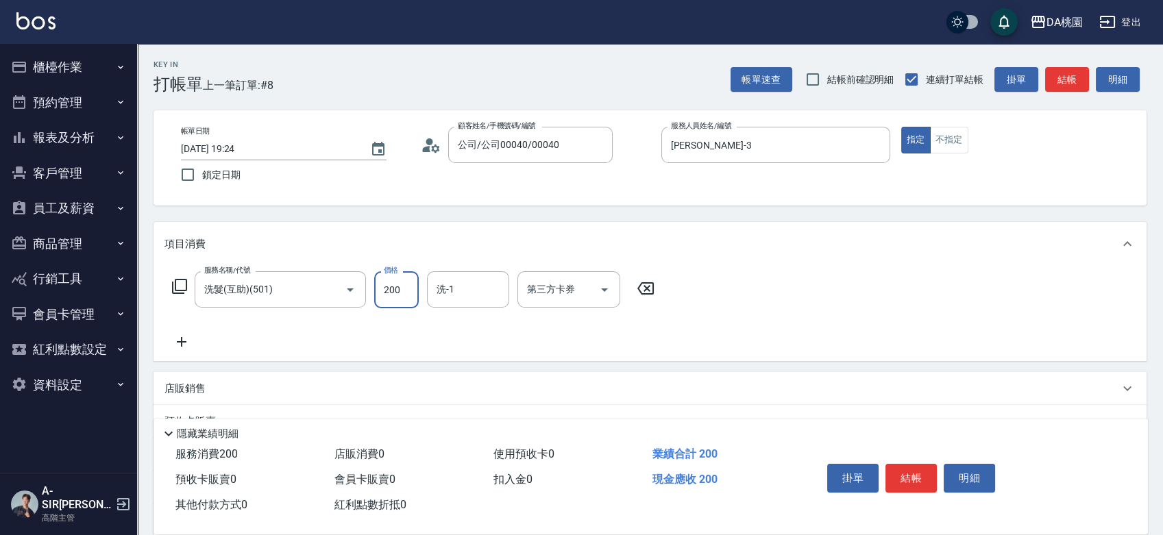
type input "2"
type input "0"
type input "25"
type input "20"
type input "250"
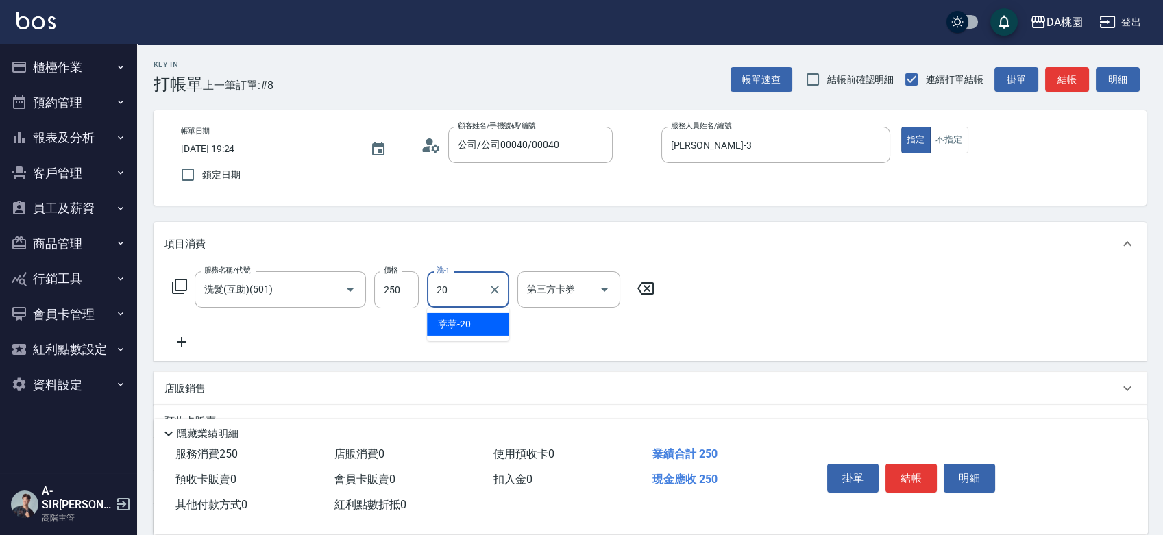
type input "葶葶-20"
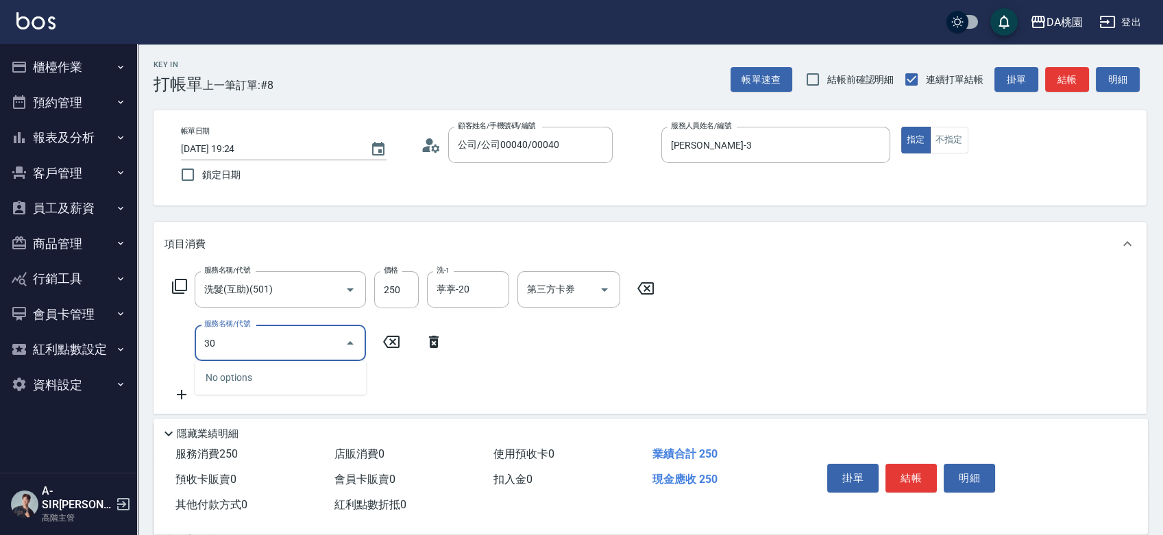
type input "303"
type input "50"
type input "A級剪髮(303)"
type input "3"
type input "20"
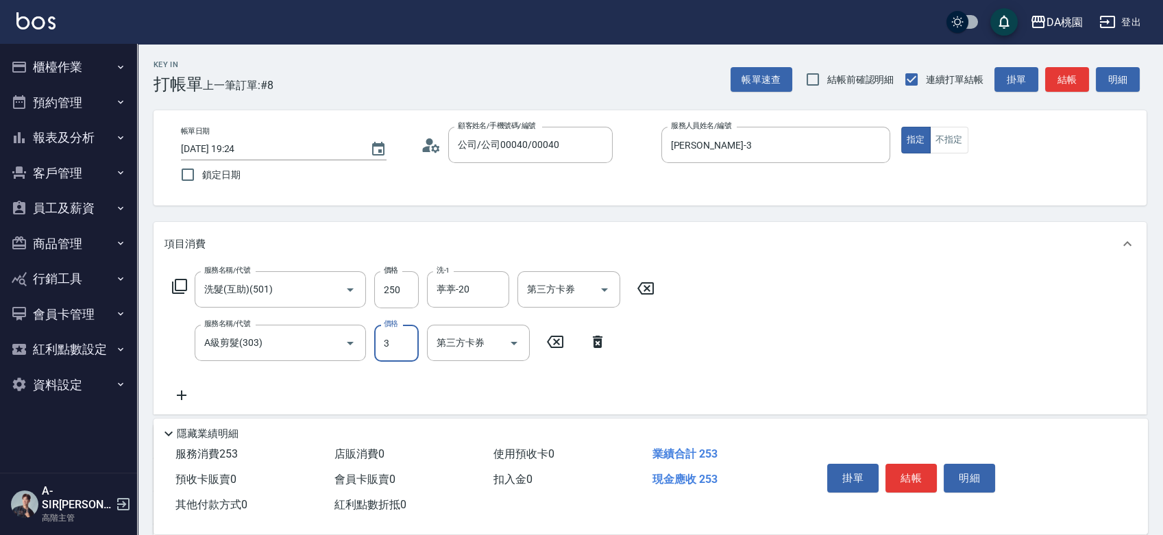
type input "35"
type input "60"
type input "350"
click at [927, 483] on button "結帳" at bounding box center [911, 478] width 51 height 29
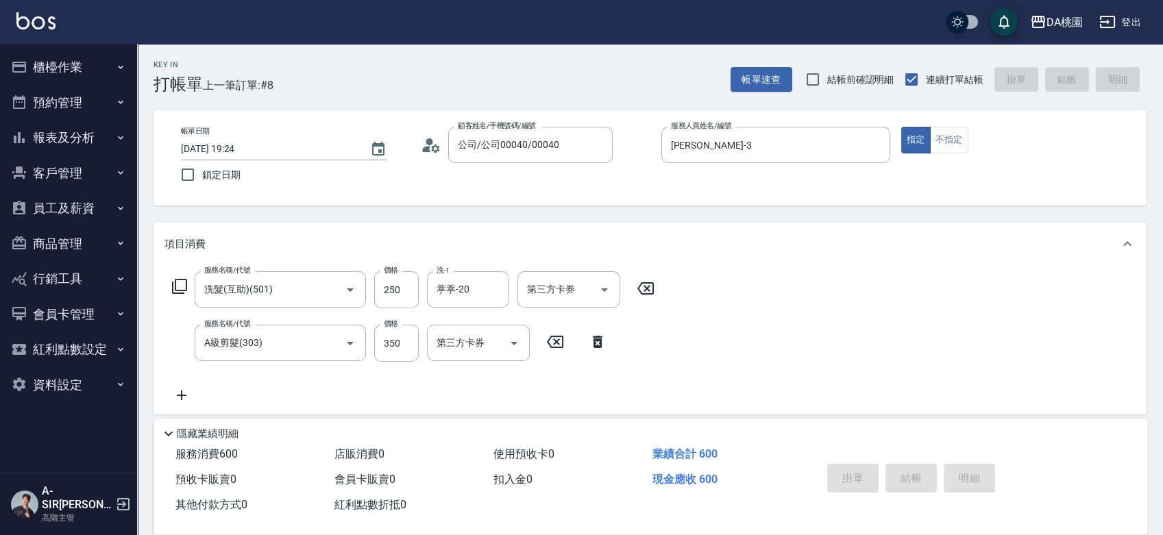
type input "0"
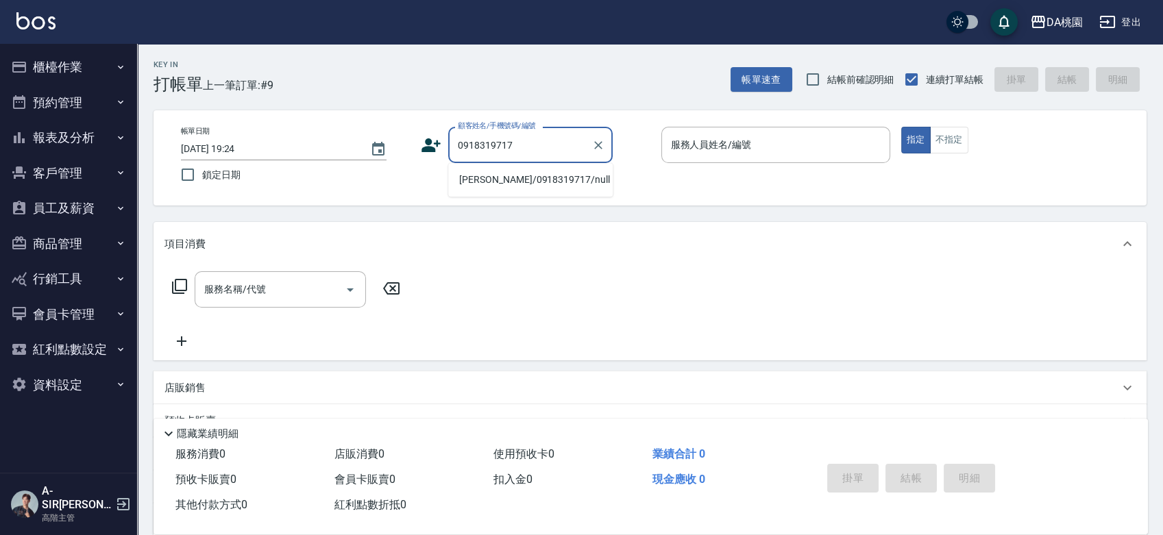
type input "陳楷翔/0918319717/null"
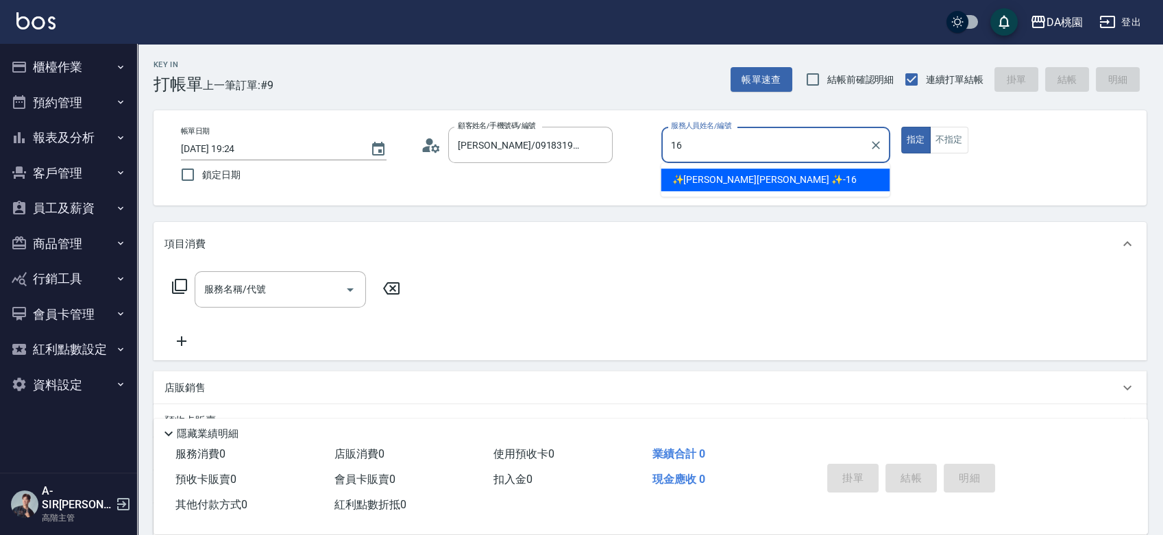
type input "✨GARY蓋瑞 ✨-16"
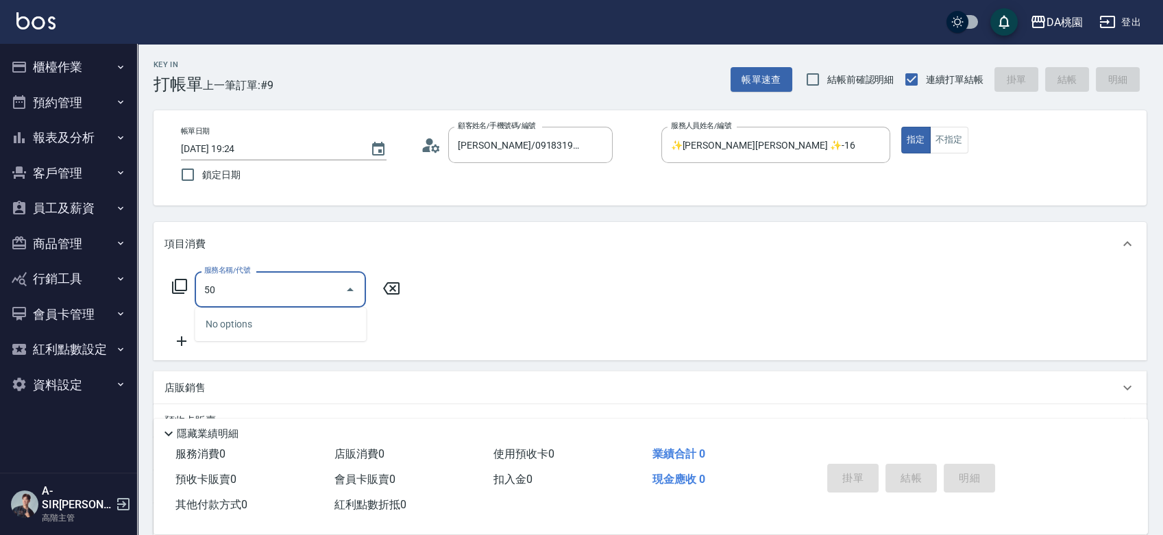
type input "501"
type input "20"
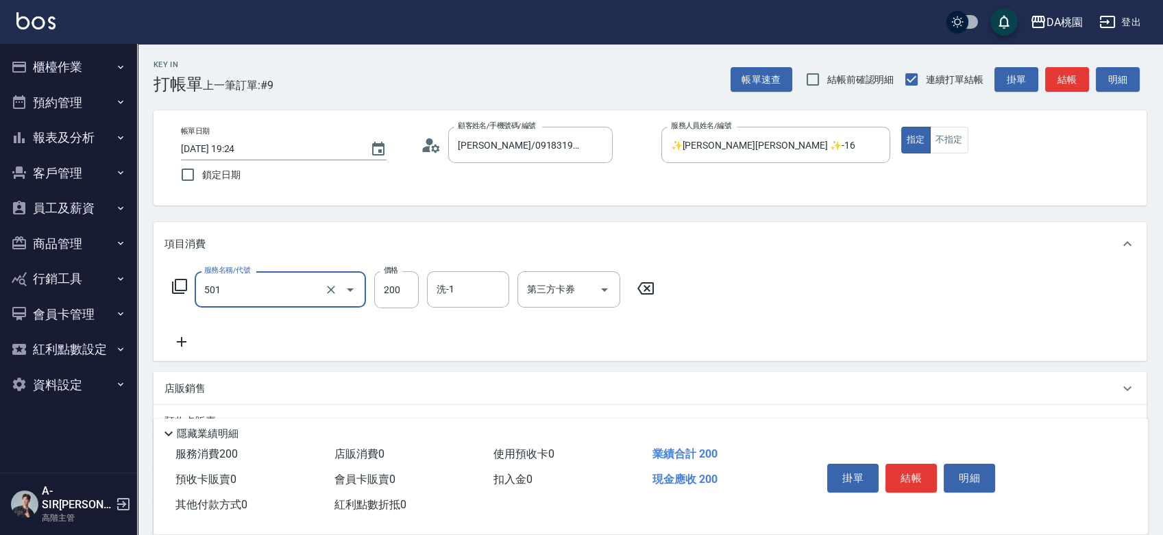
type input "洗髮(互助)(501)"
type input "0"
type input "35"
type input "30"
type input "350"
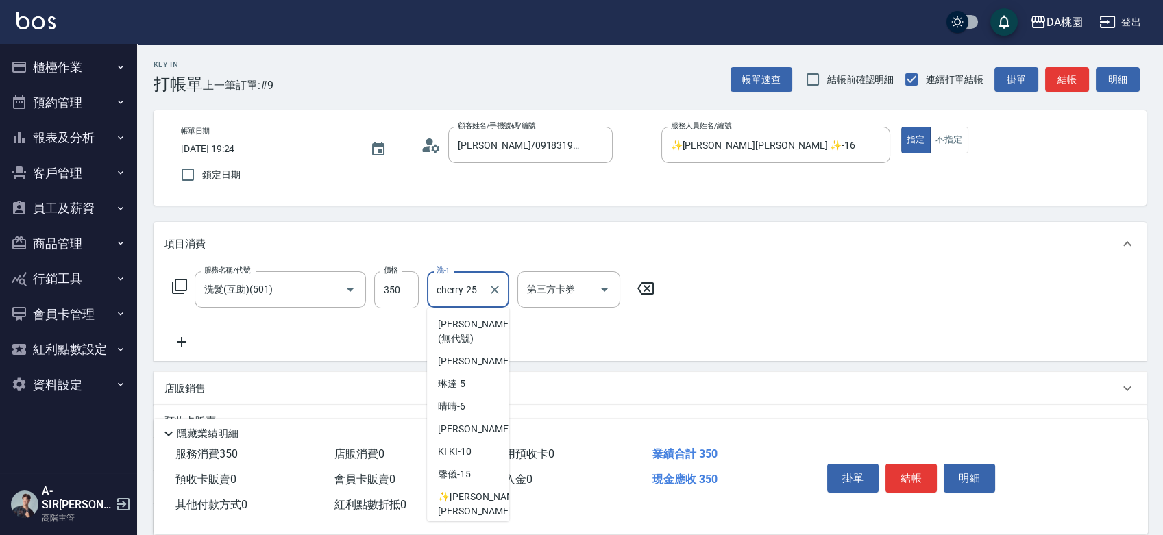
click at [467, 293] on input "cherry-25" at bounding box center [457, 290] width 49 height 24
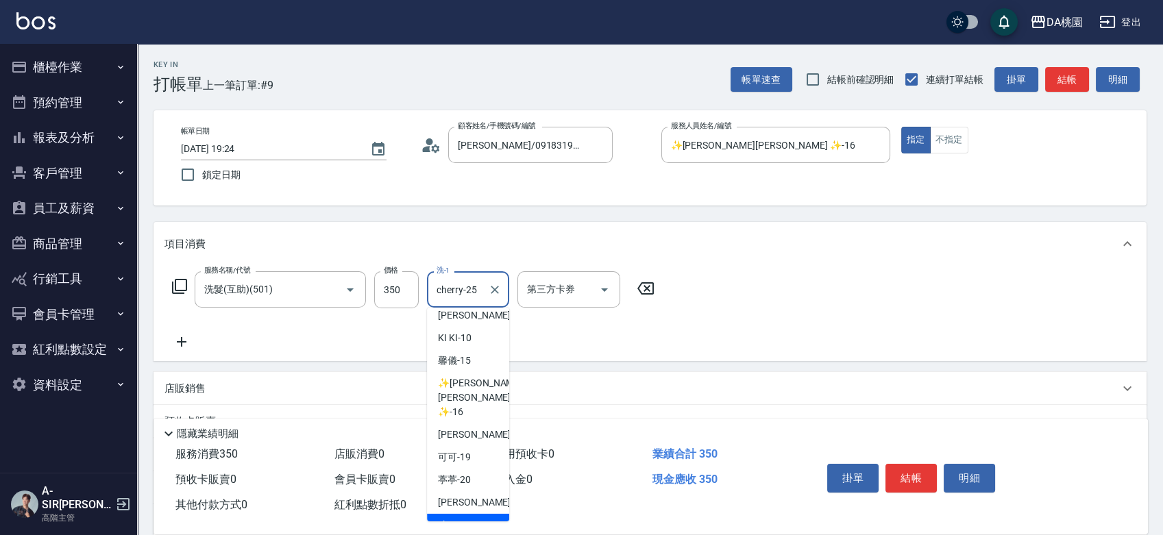
click at [467, 293] on input "cherry-25" at bounding box center [457, 290] width 49 height 24
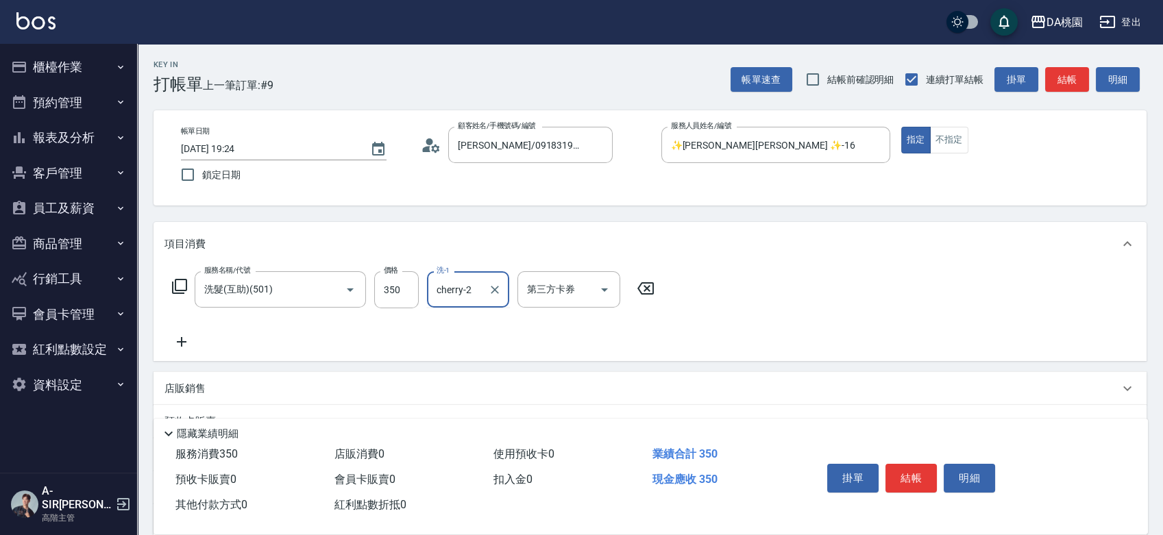
click at [467, 293] on input "cherry-2" at bounding box center [457, 290] width 49 height 24
type input "C C-29"
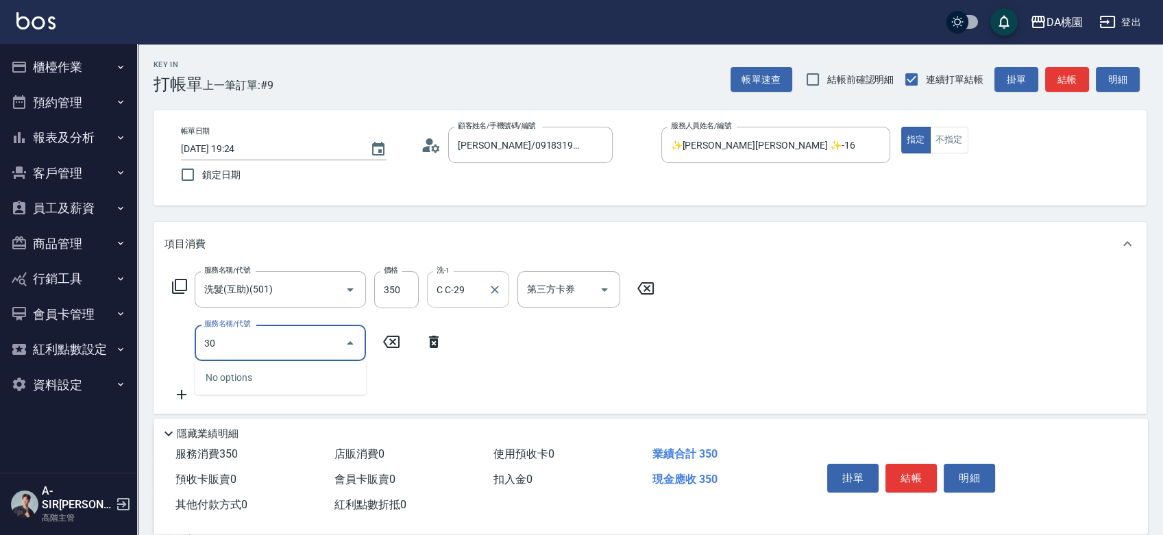
type input "303"
type input "60"
type input "A級剪髮(303)"
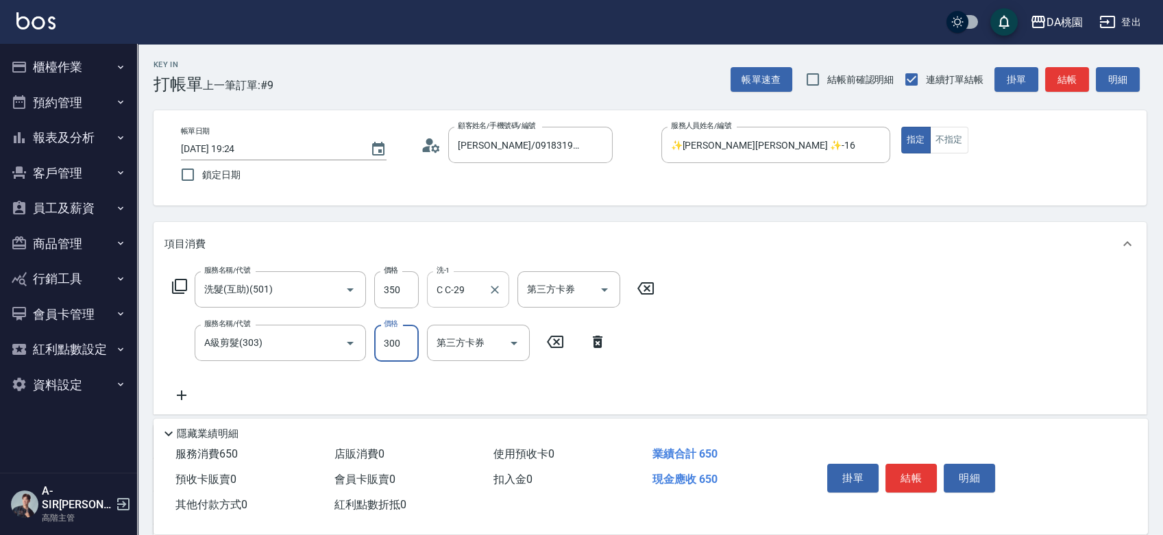
type input "30"
type input "350"
type input "70"
type input "350"
click at [894, 477] on button "結帳" at bounding box center [911, 478] width 51 height 29
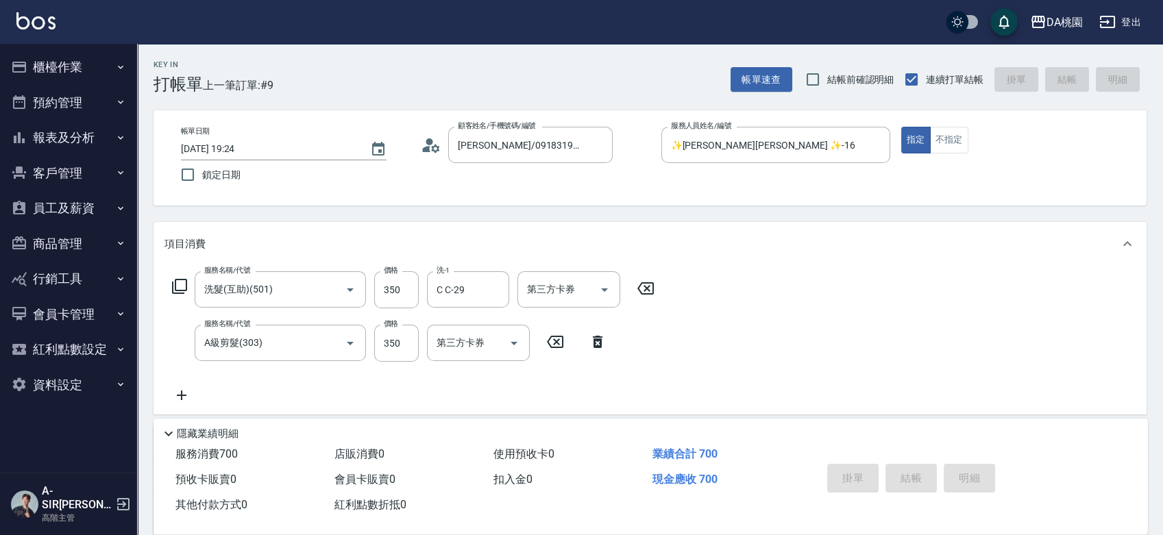
type input "0"
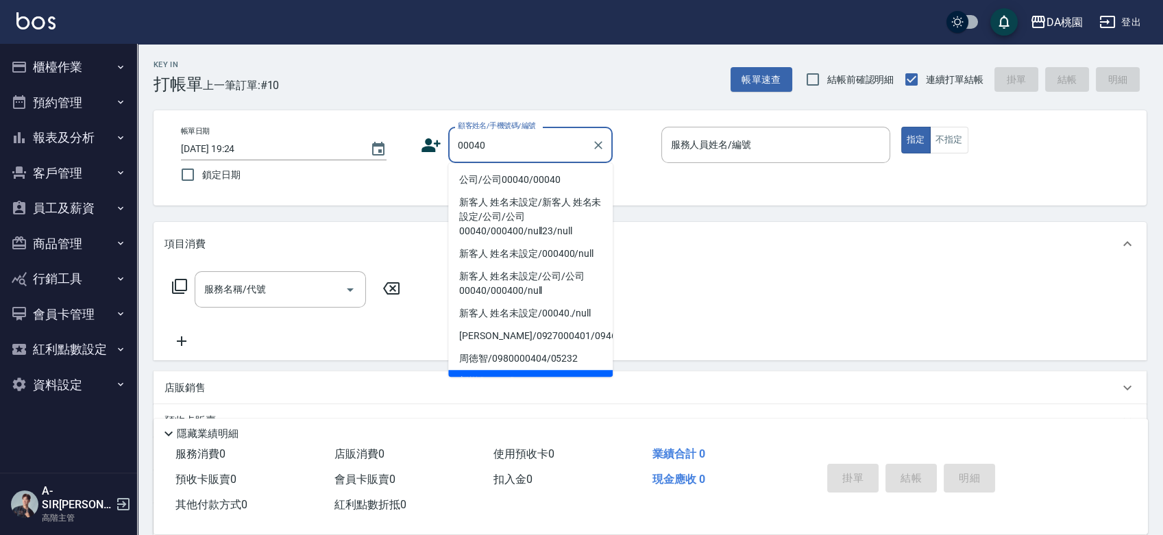
type input "公司/公司00040/00040"
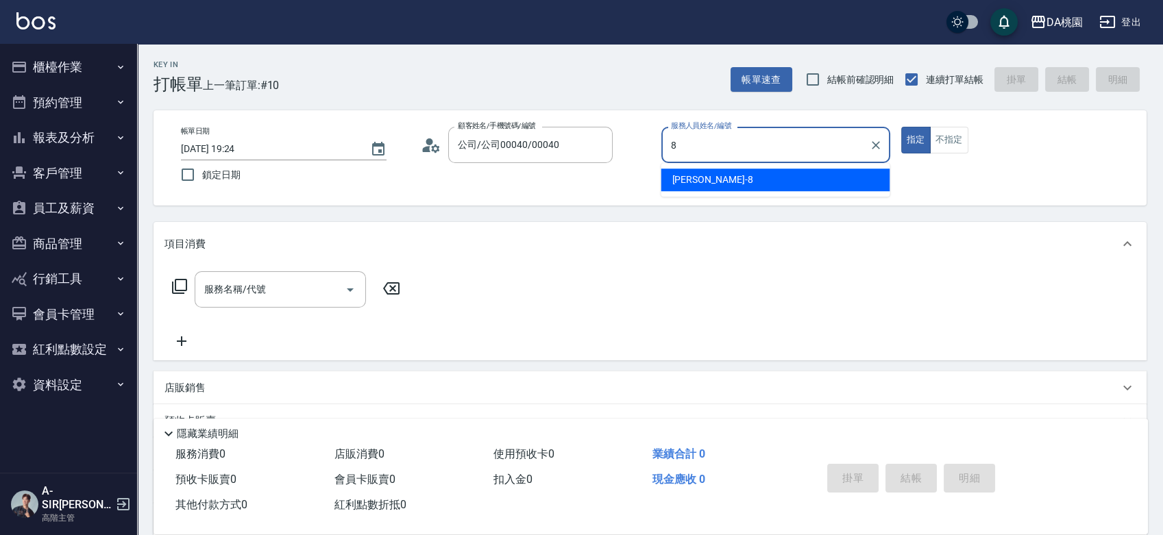
type input "[PERSON_NAME]-8"
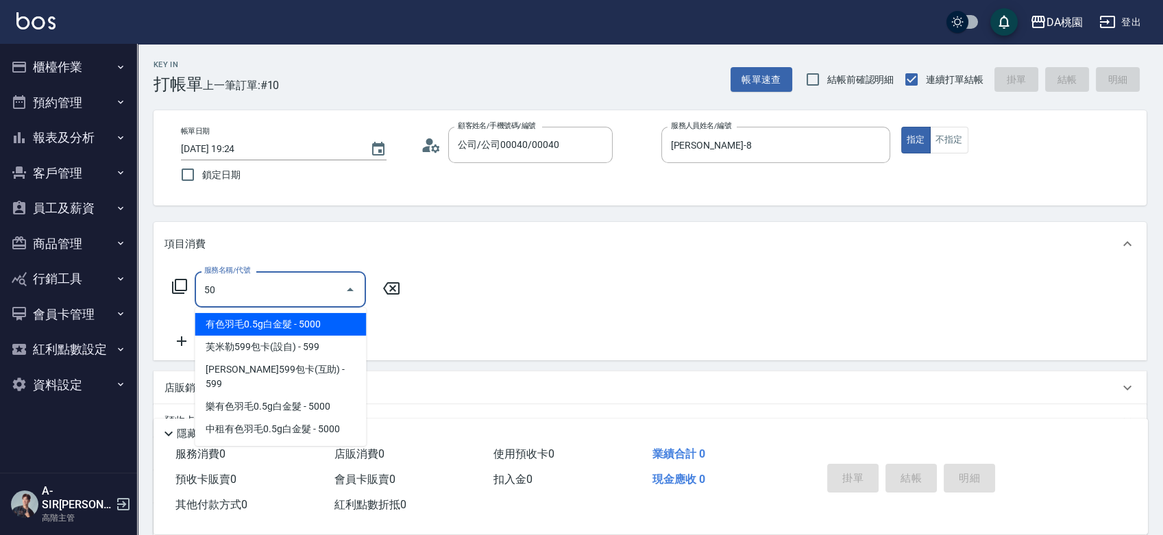
type input "501"
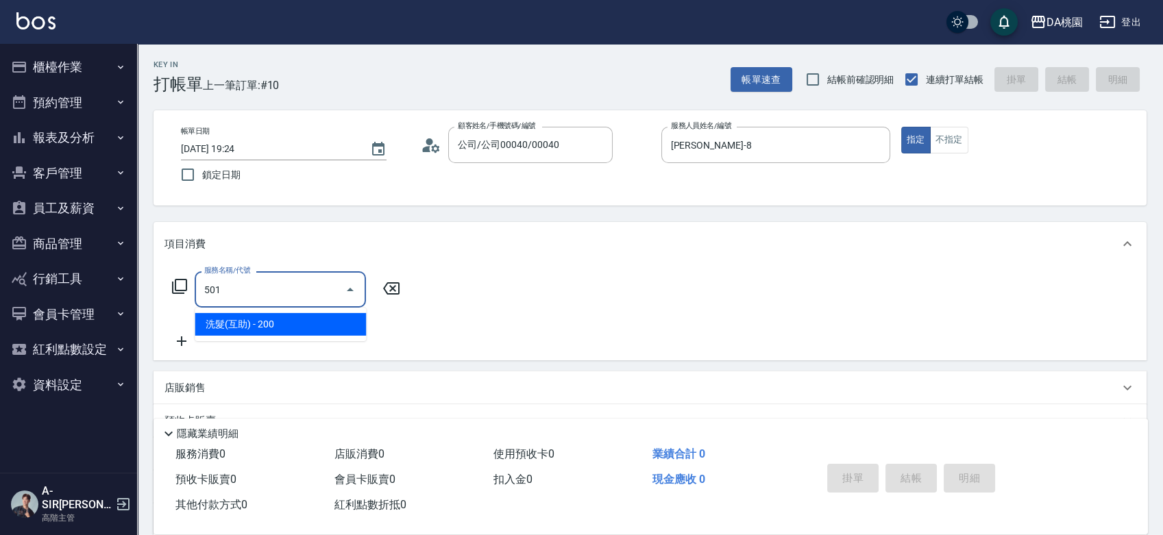
type input "20"
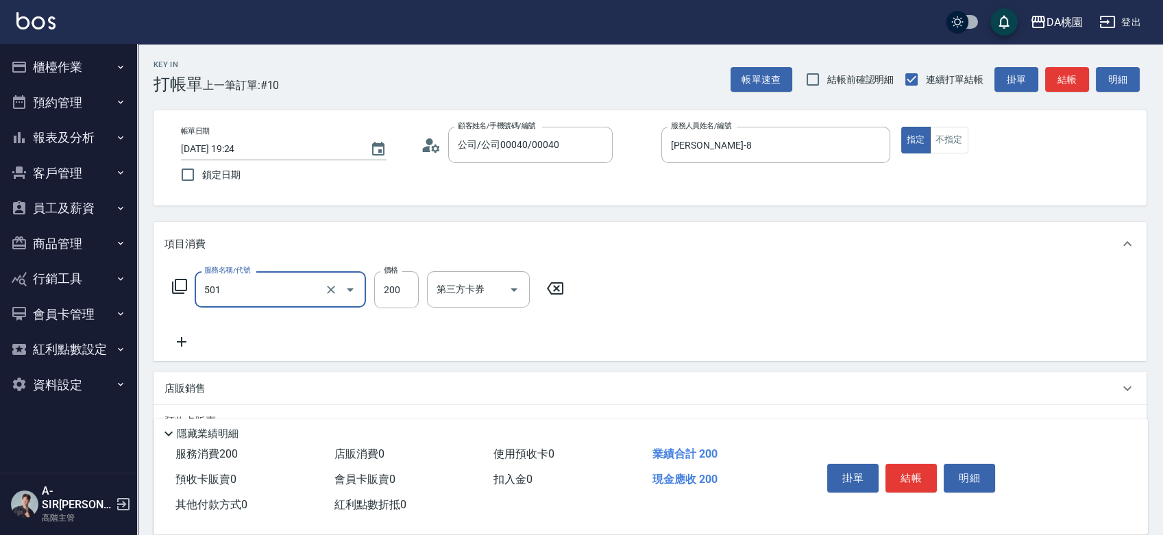
type input "洗髮(互助)(501)"
type input "3"
type input "0"
type input "35"
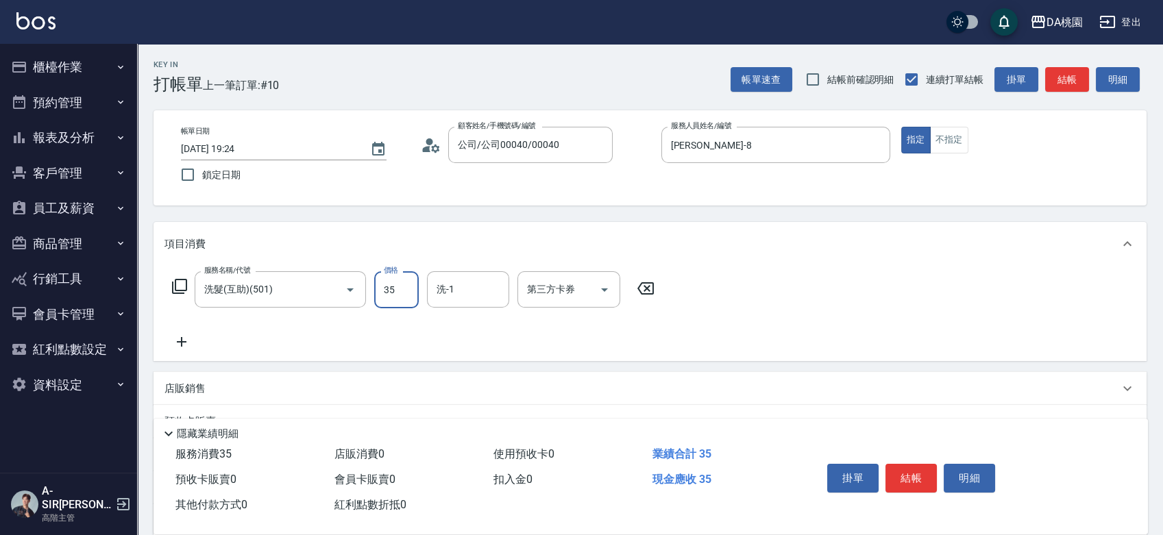
type input "30"
type input "350"
type input "小妤-18"
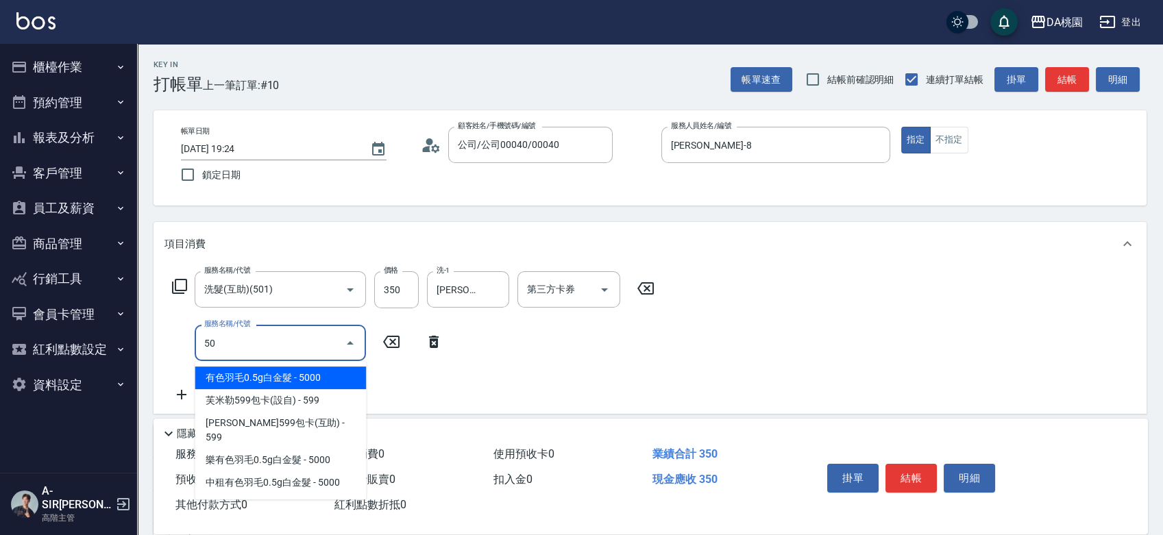
type input "504"
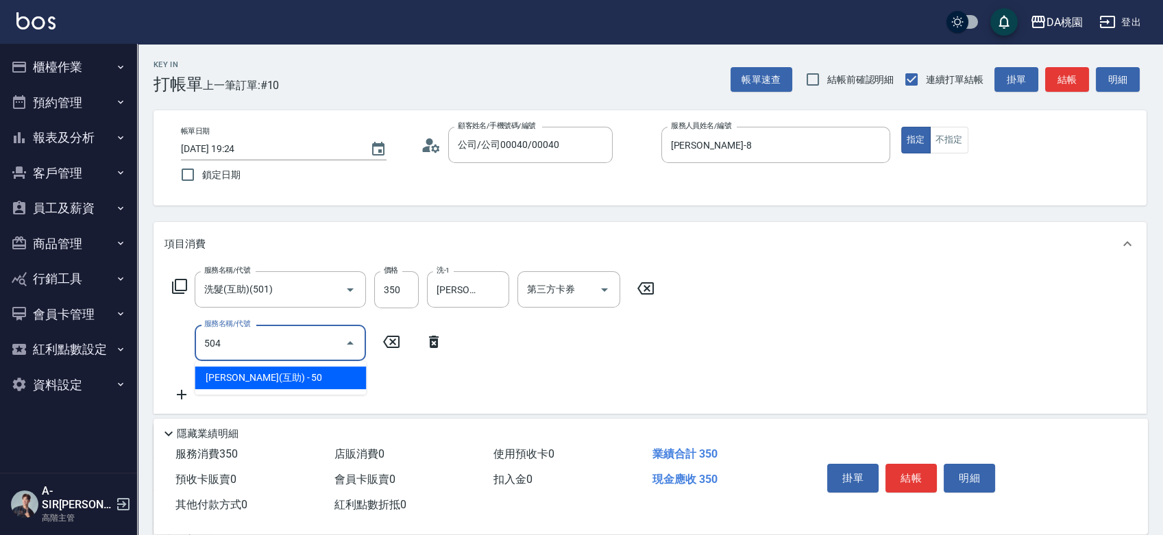
type input "40"
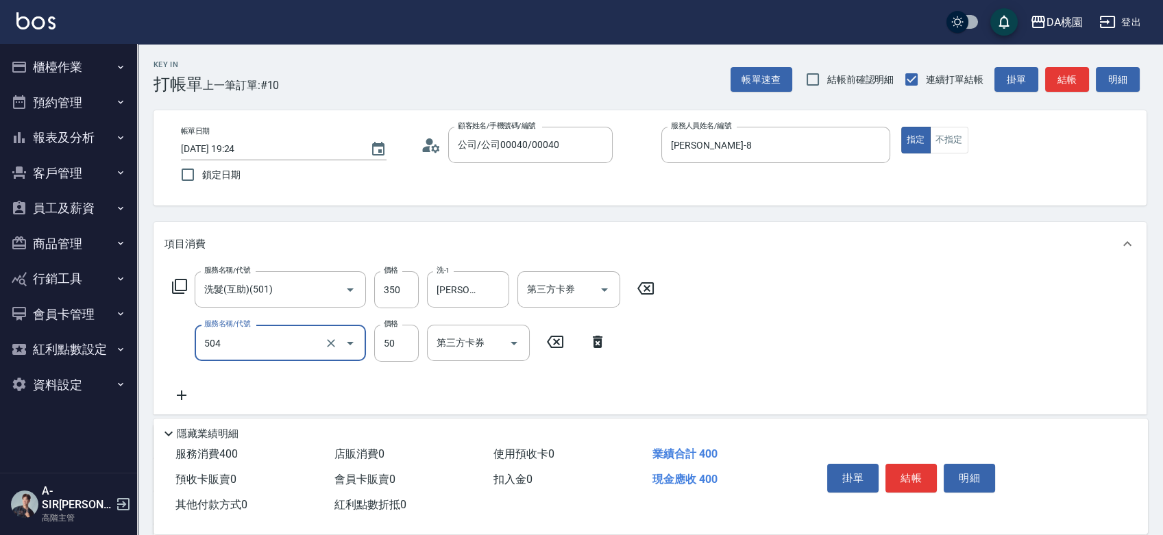
type input "潤絲(互助)(504)"
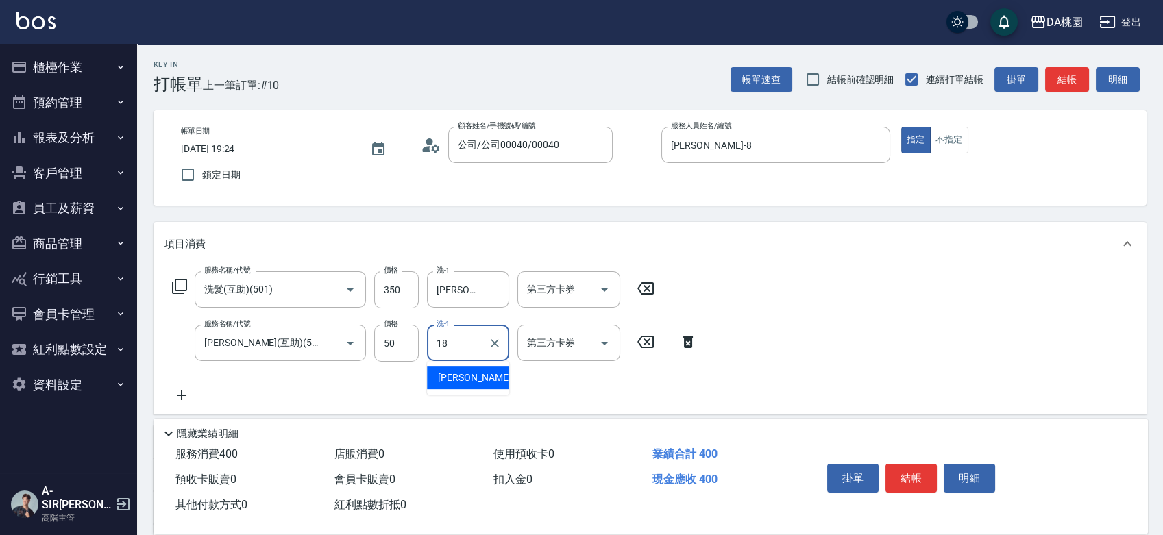
type input "小妤-18"
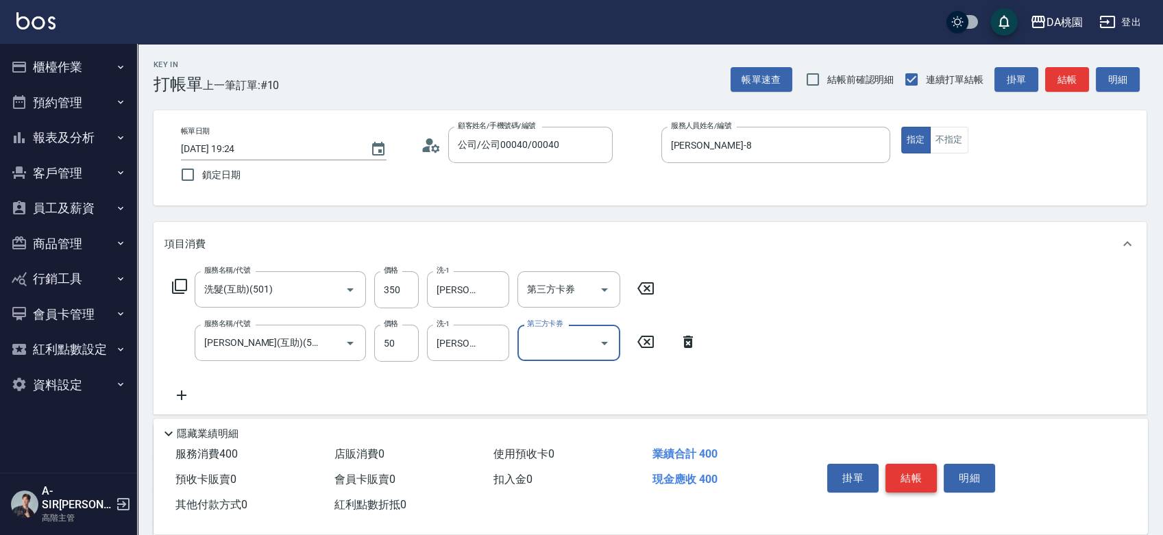
click at [903, 479] on button "結帳" at bounding box center [911, 478] width 51 height 29
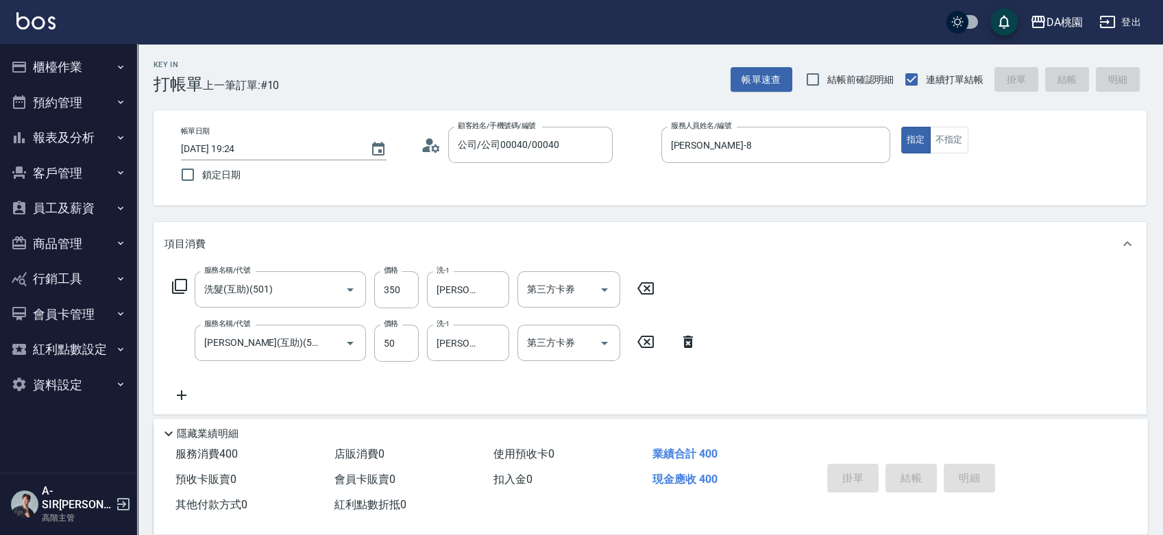
type input "0"
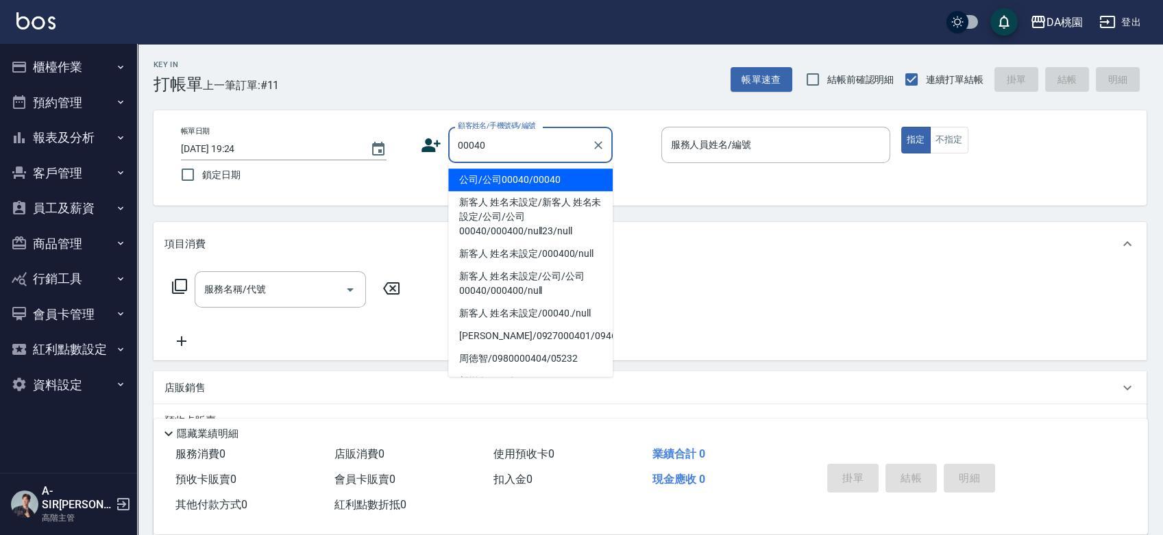
type input "公司/公司00040/00040"
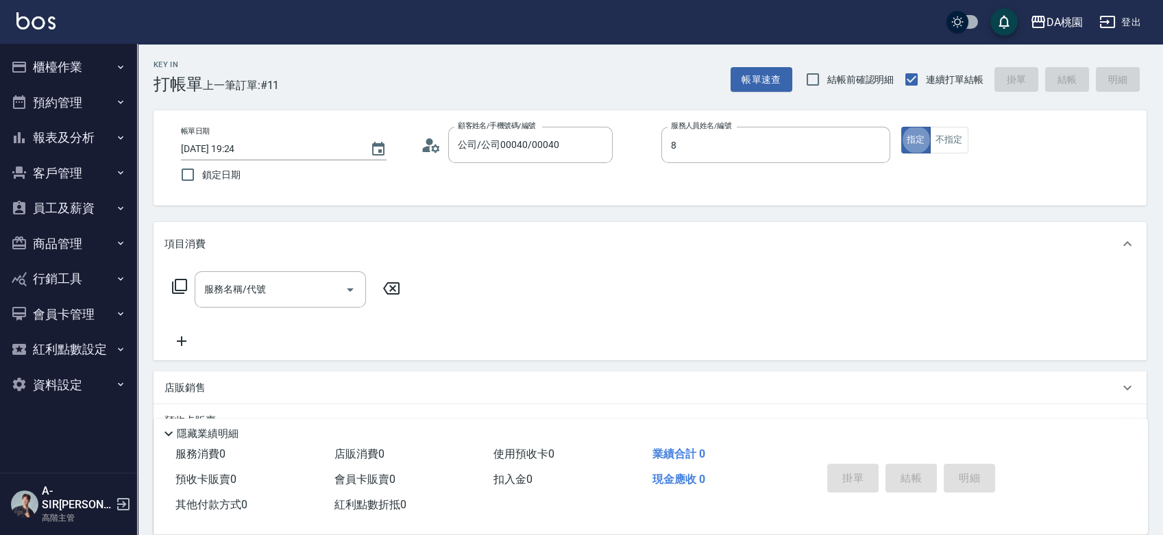
type input "[PERSON_NAME]-8"
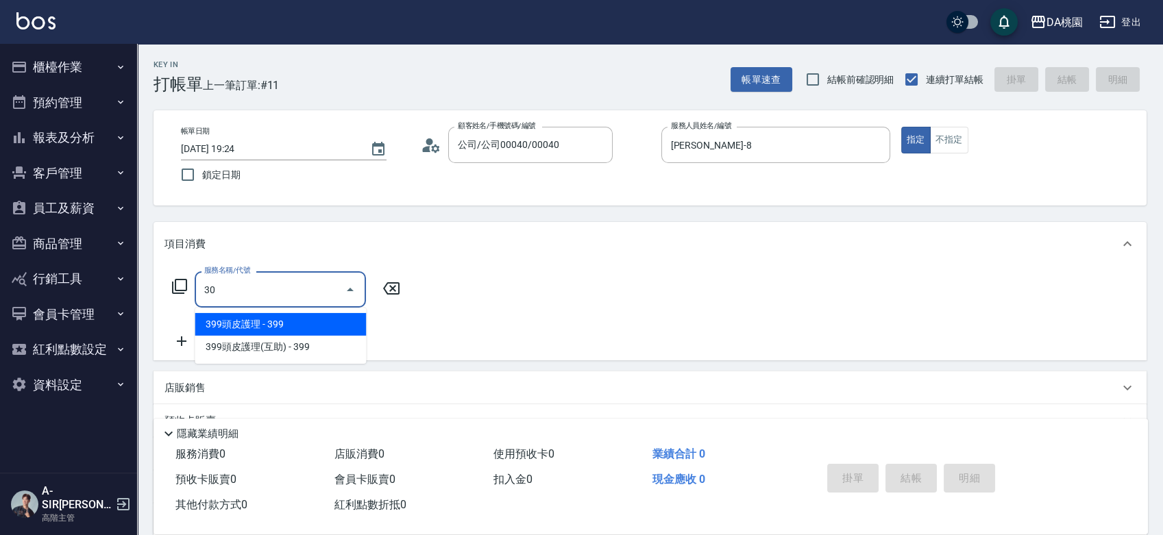
type input "303"
type input "30"
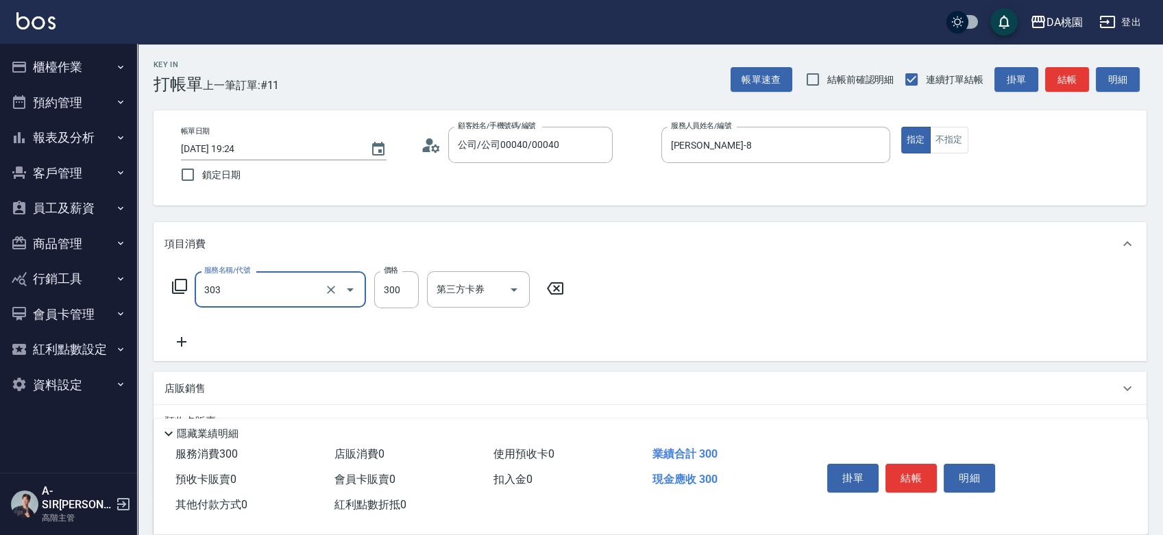
type input "A級剪髮(303)"
click at [900, 474] on button "結帳" at bounding box center [911, 478] width 51 height 29
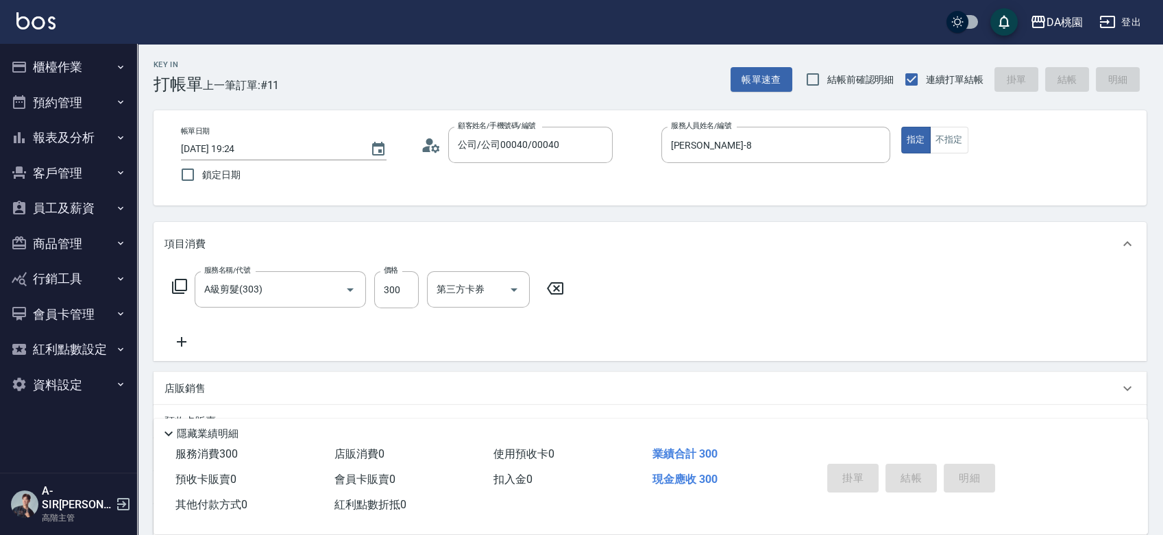
type input "2025/09/06 19:25"
type input "0"
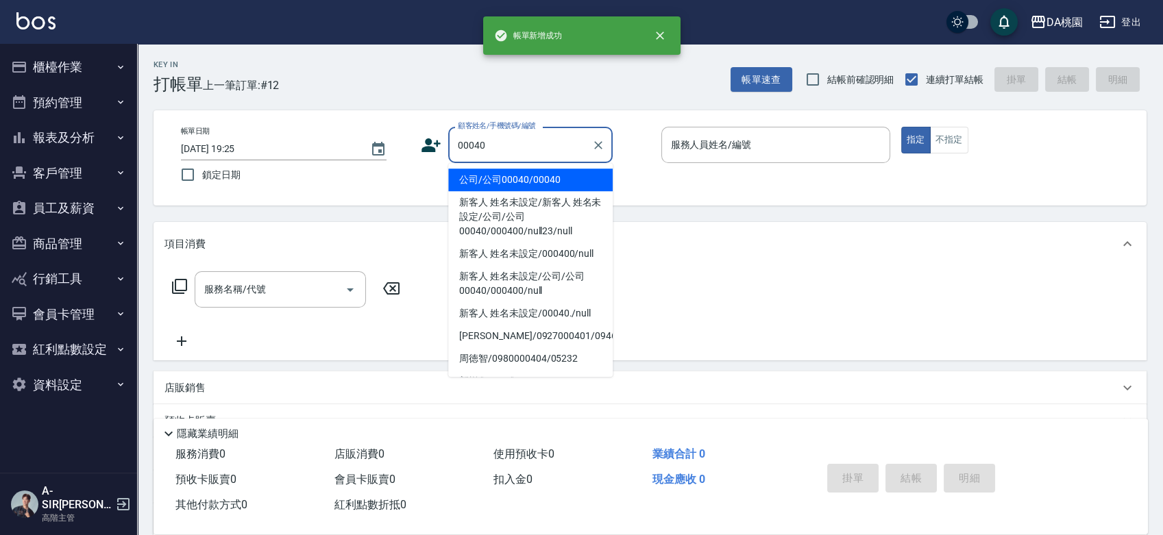
type input "公司/公司00040/00040"
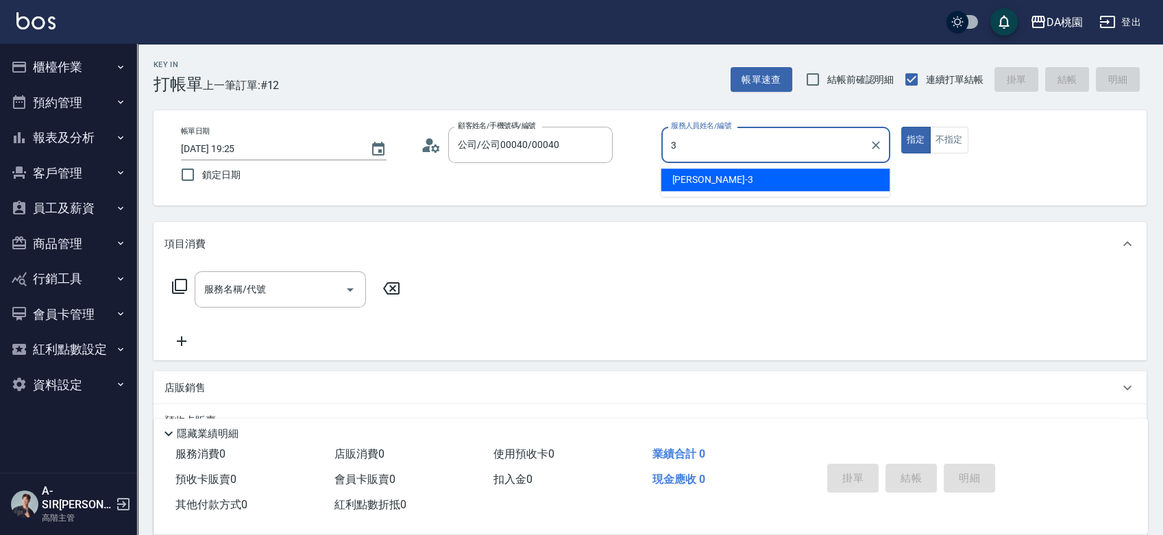
type input "愛莉絲-3"
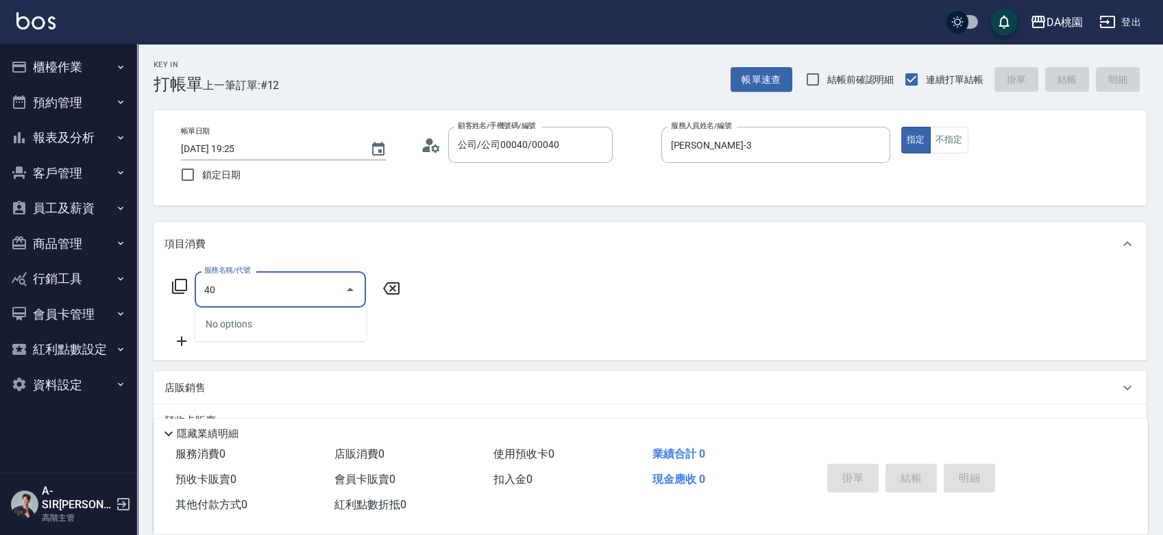
type input "401"
type input "150"
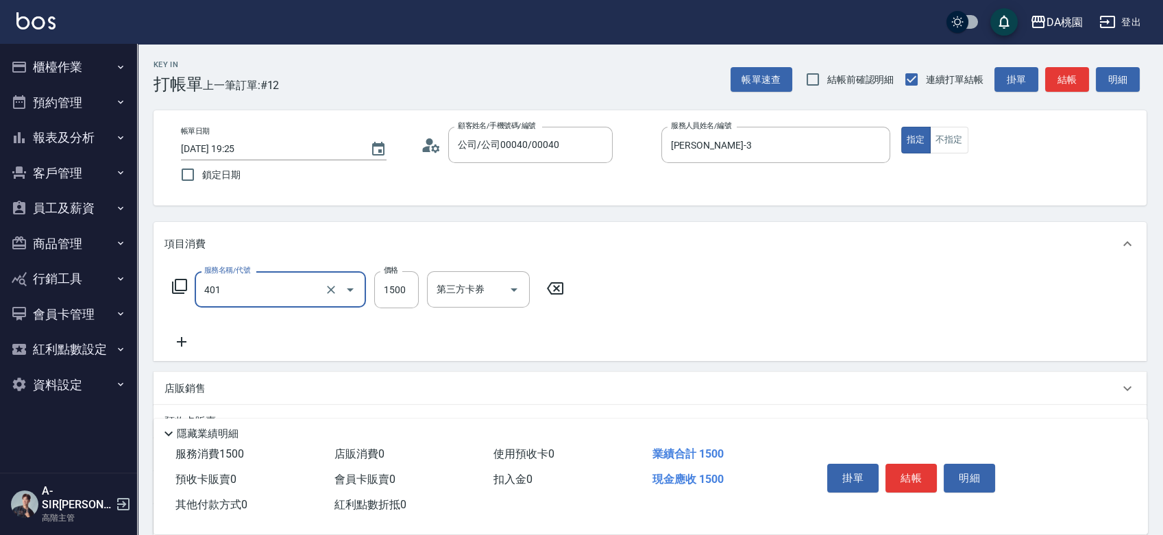
type input "染髮(互助)(401)"
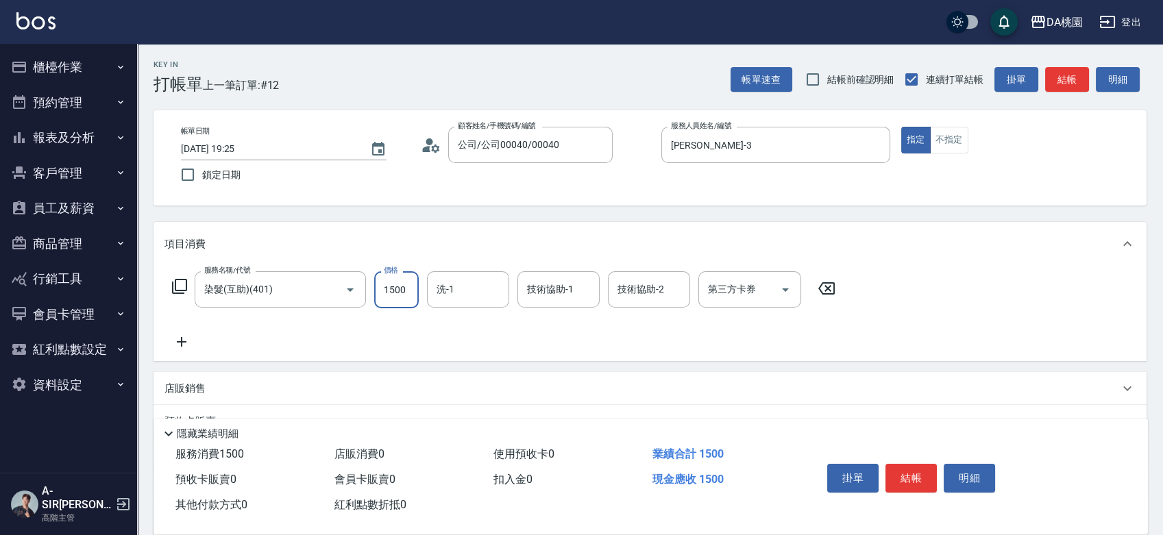
type input "1"
type input "0"
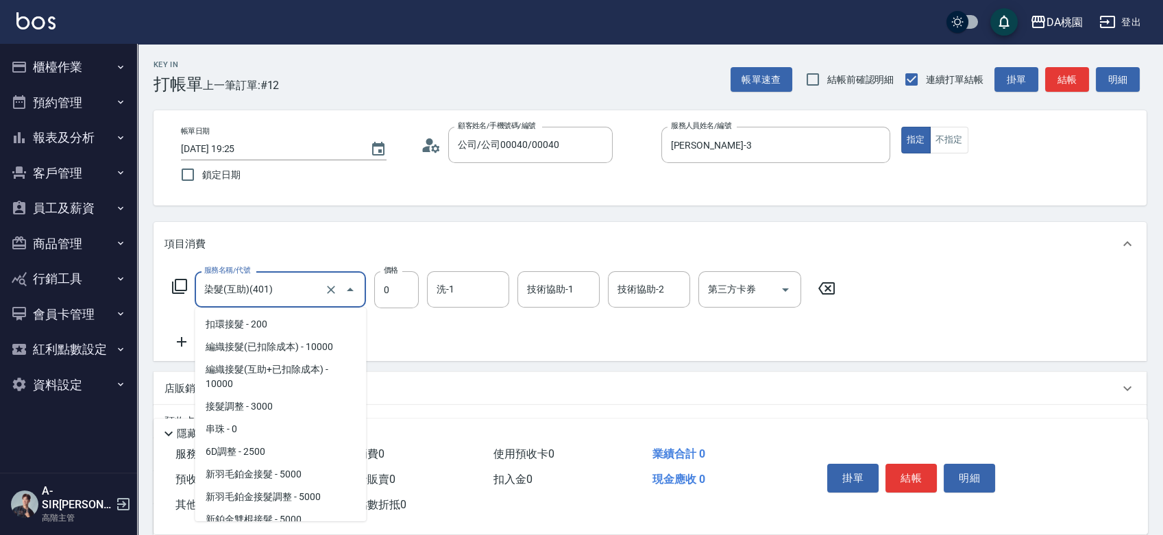
click at [282, 295] on input "染髮(互助)(401)" at bounding box center [261, 290] width 121 height 24
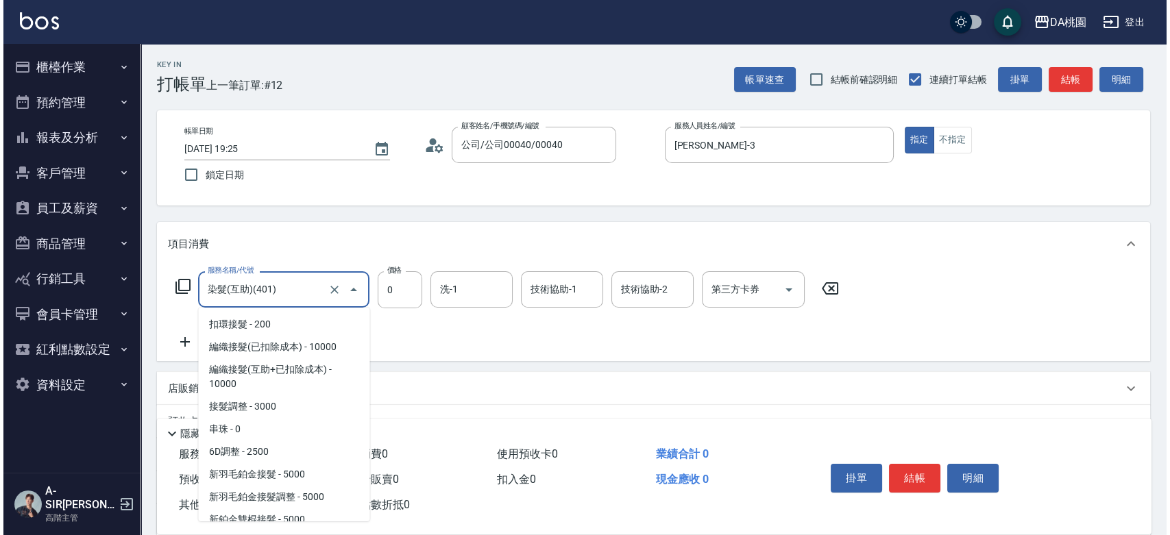
scroll to position [1118, 0]
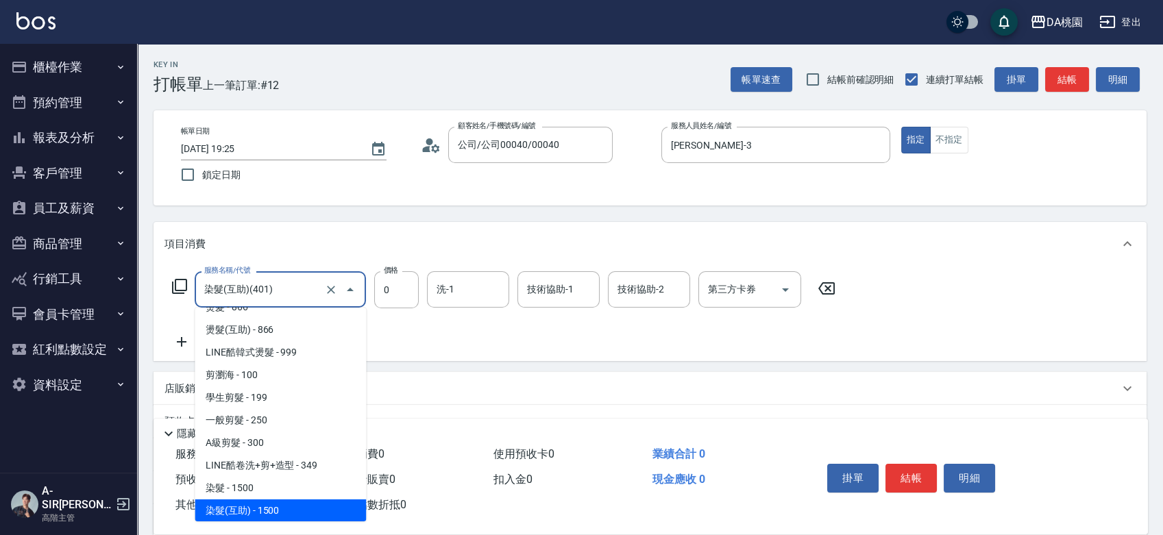
click at [282, 295] on input "染髮(互助)(401)" at bounding box center [261, 290] width 121 height 24
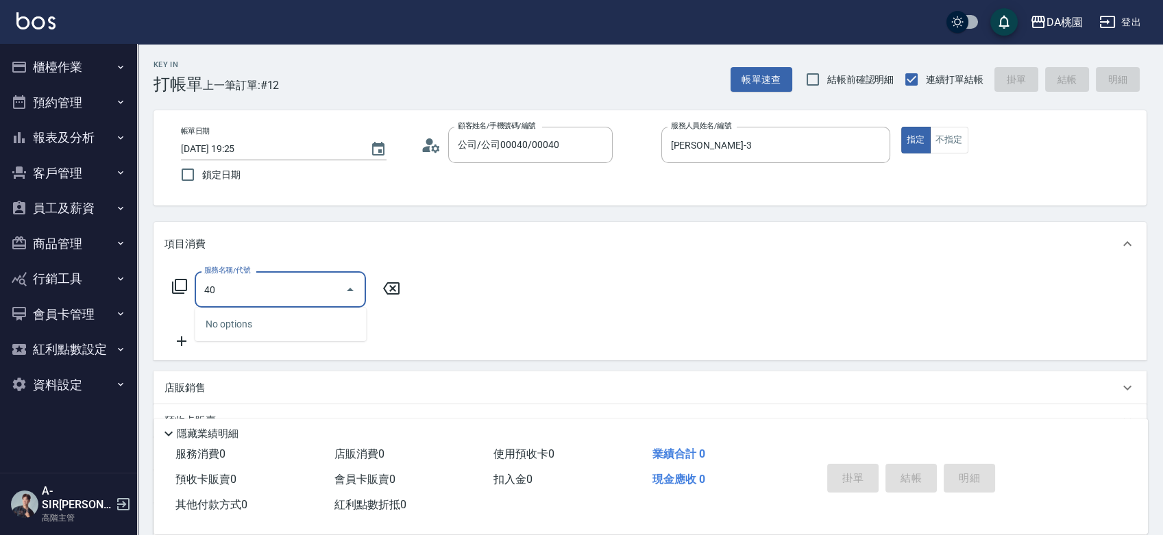
type input "401"
type input "150"
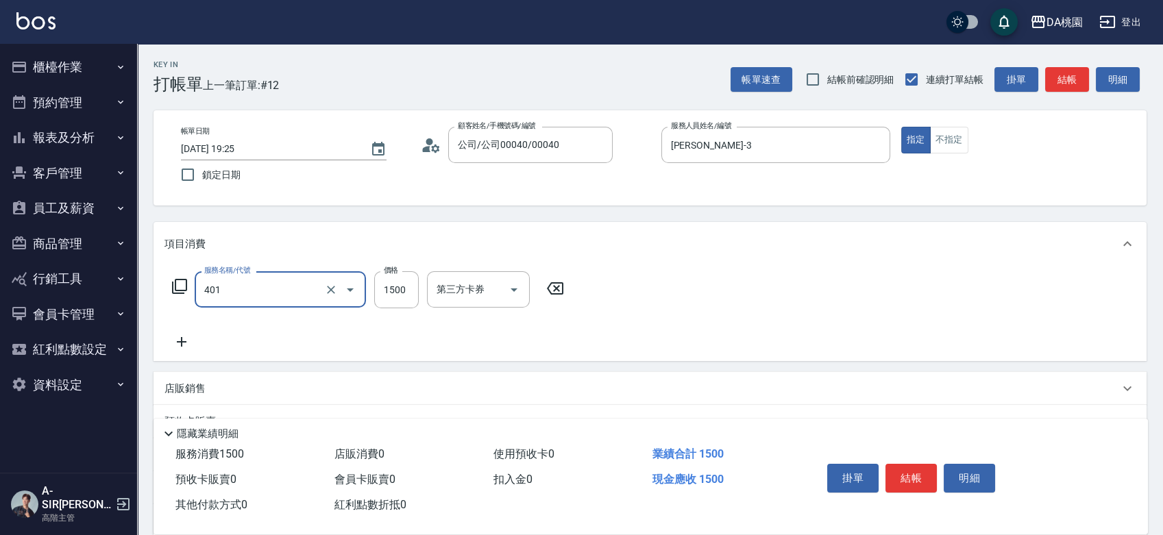
type input "染髮(互助)(401)"
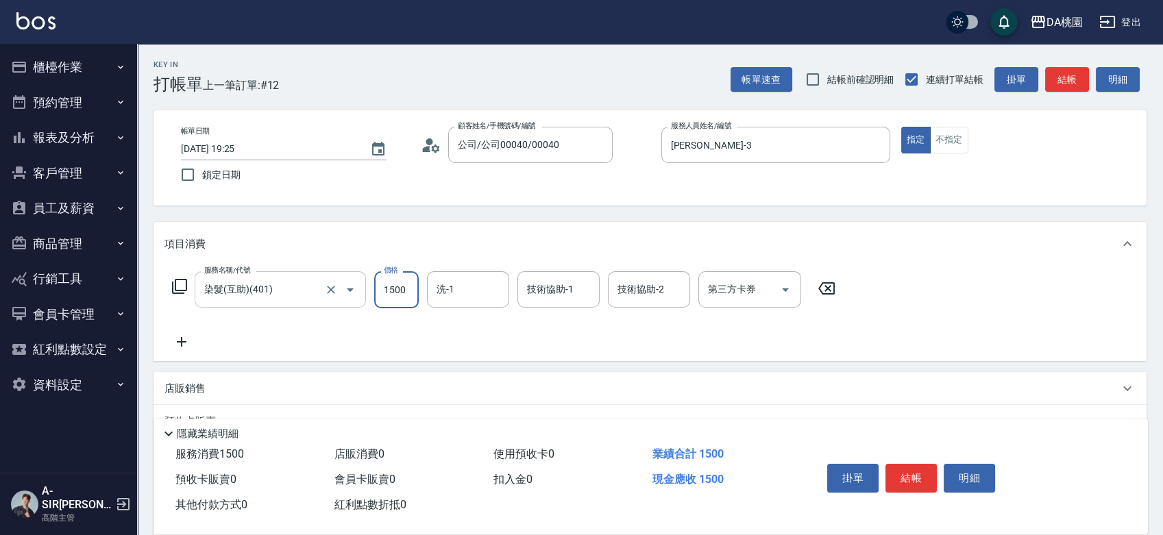
type input "0"
type input "120"
type input "10"
type input "1200"
type input "120"
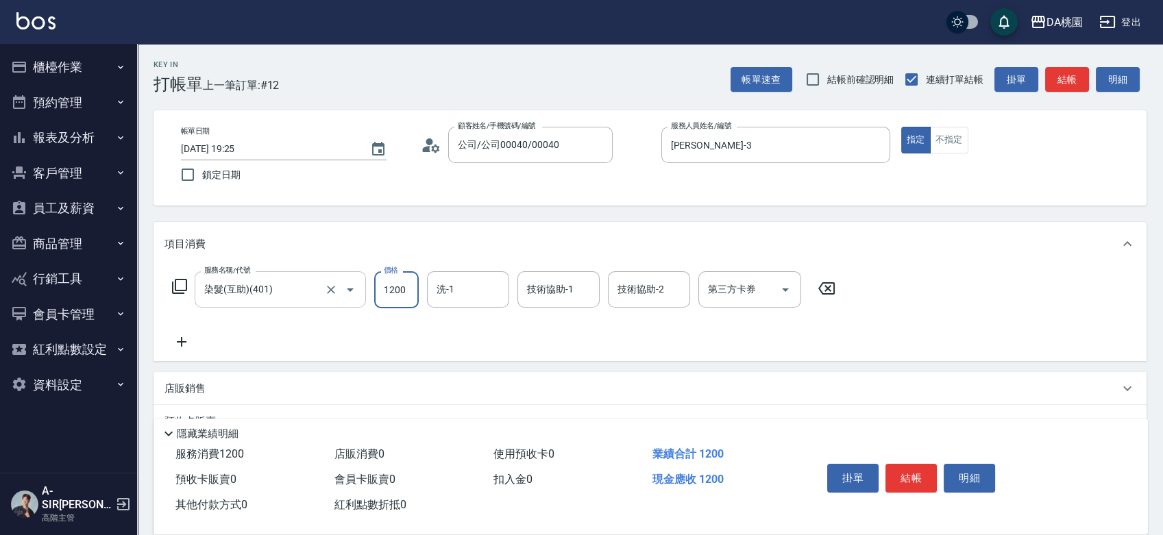
type input "1200"
type input "C C-29"
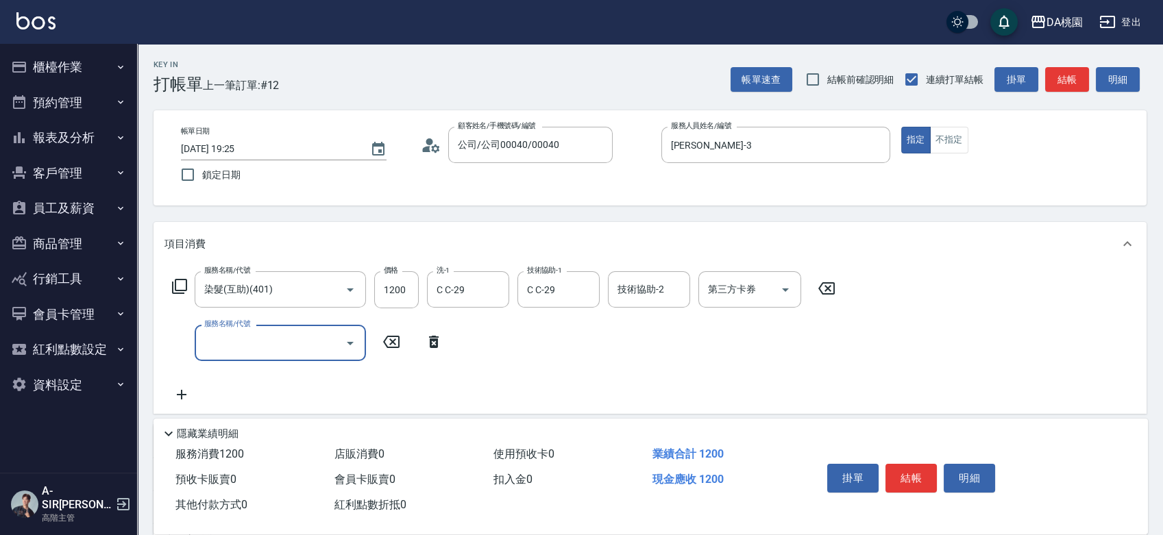
click at [227, 350] on input "服務名稱/代號" at bounding box center [270, 343] width 138 height 24
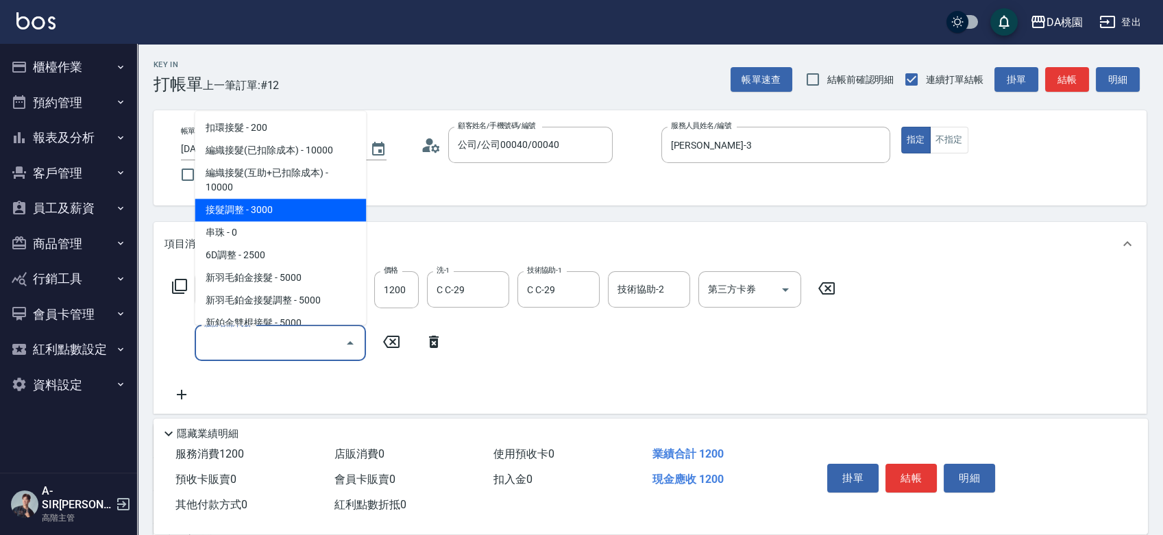
click at [218, 213] on span "接髮調整 - 3000" at bounding box center [280, 210] width 171 height 23
type input "420"
type input "接髮調整(103)"
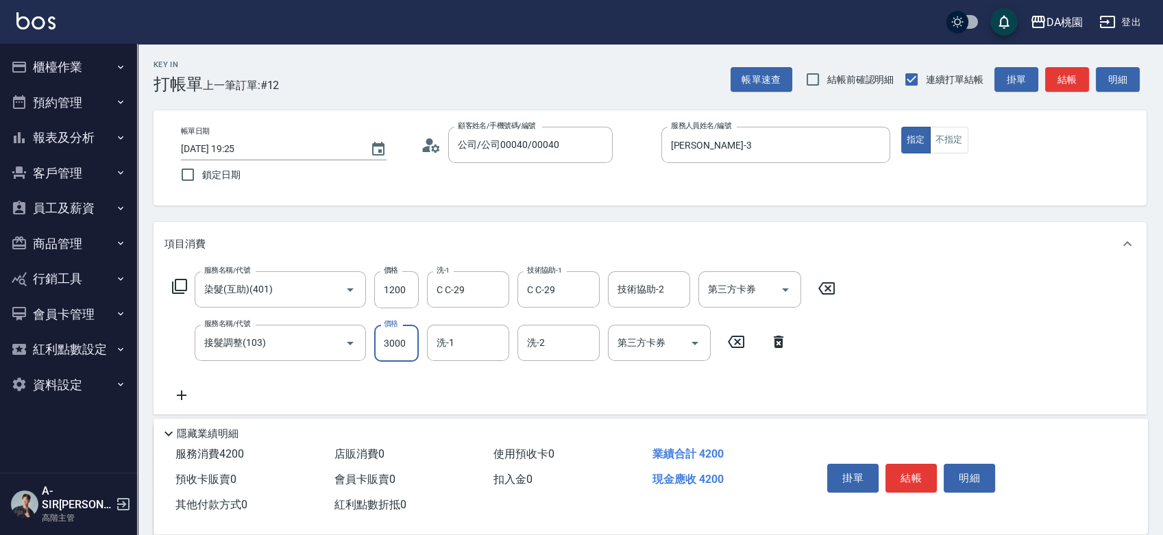
click at [404, 331] on input "3000" at bounding box center [396, 343] width 45 height 37
type input "3"
type input "120"
type input "350"
type input "150"
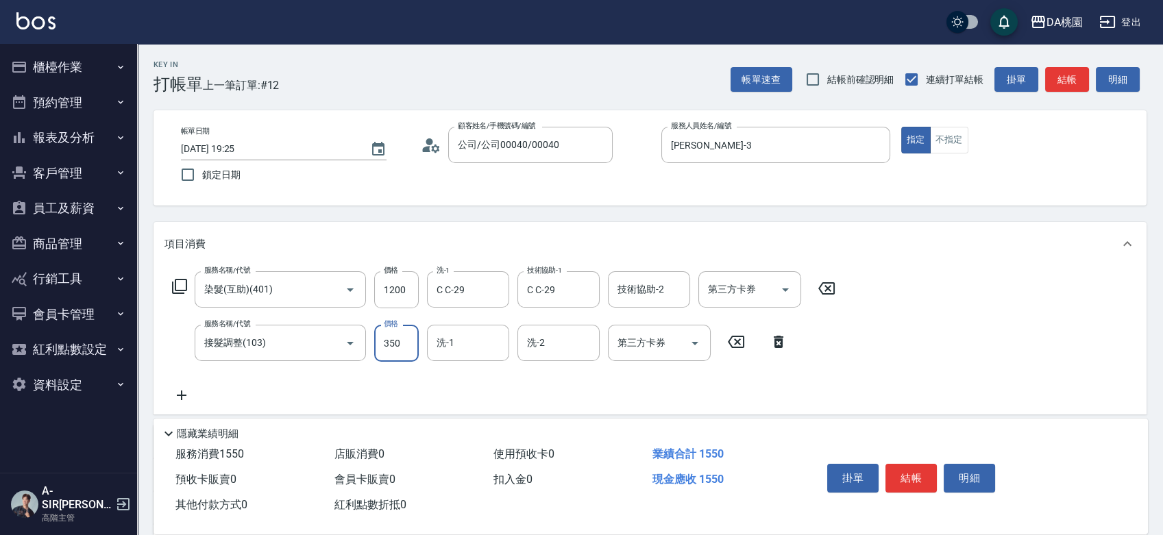
type input "3500"
type input "470"
type input "3500"
click at [900, 472] on button "結帳" at bounding box center [911, 478] width 51 height 29
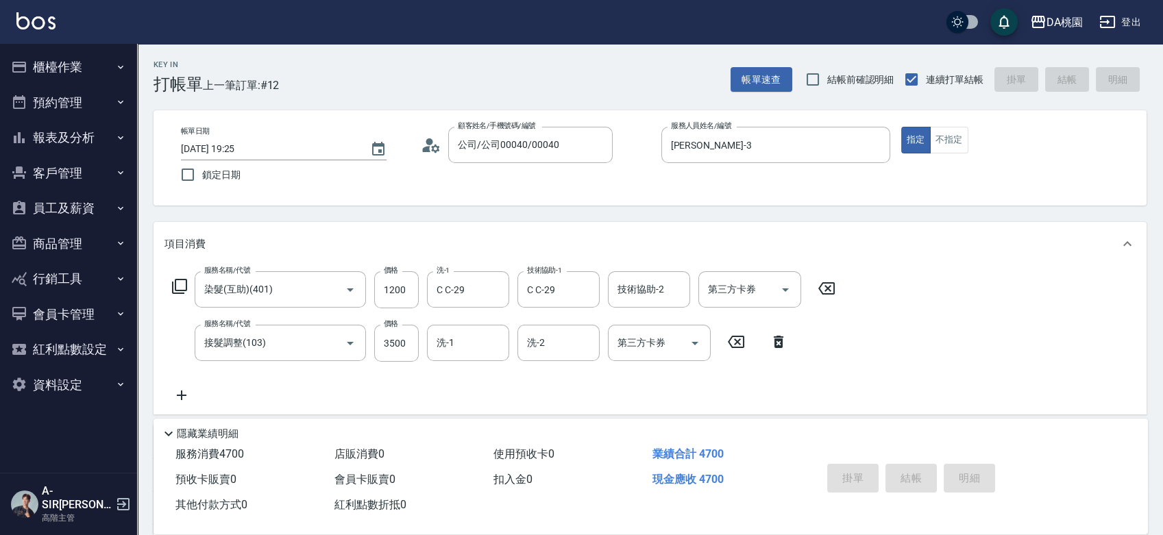
type input "0"
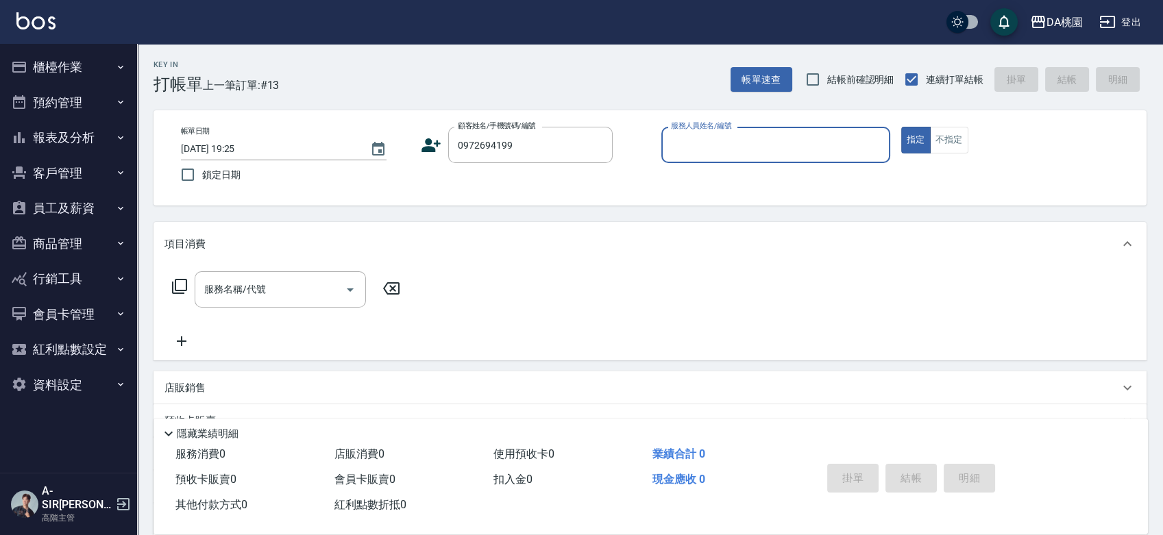
type input "陳智帆/0972694199/07701"
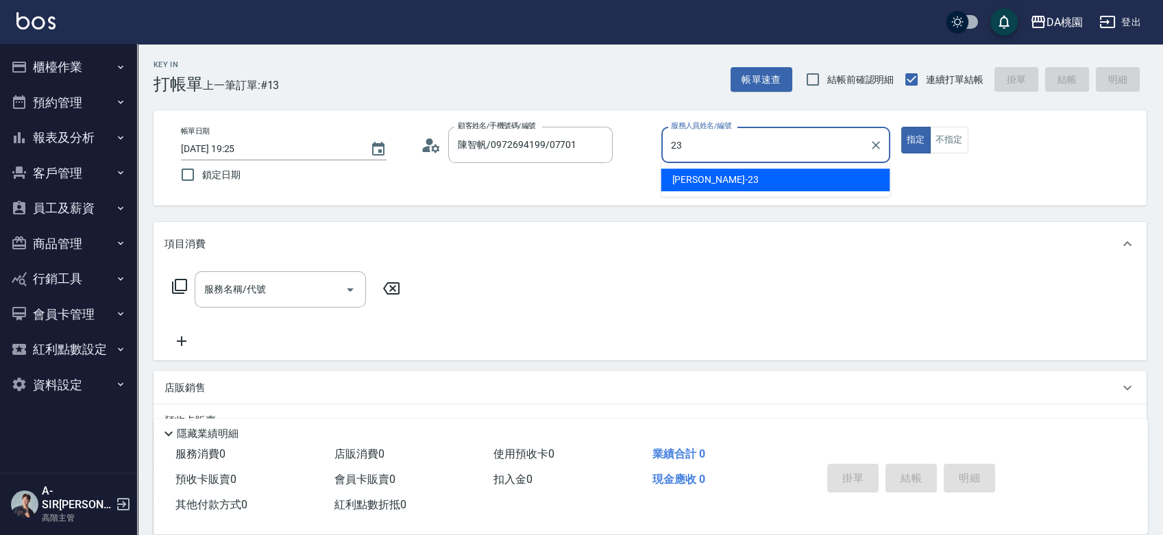
type input "亞瑟 -23"
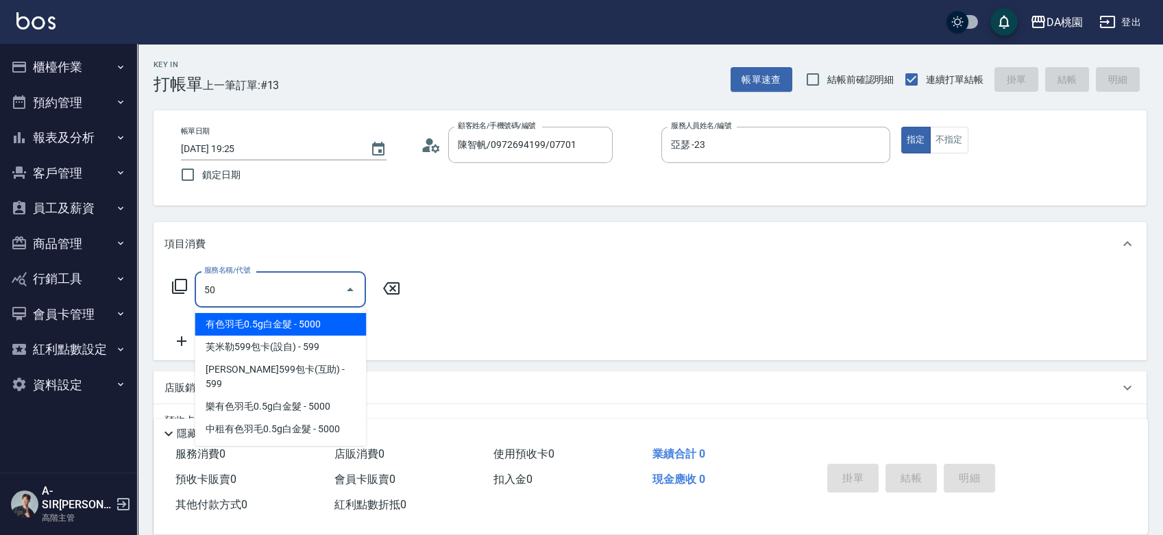
type input "501"
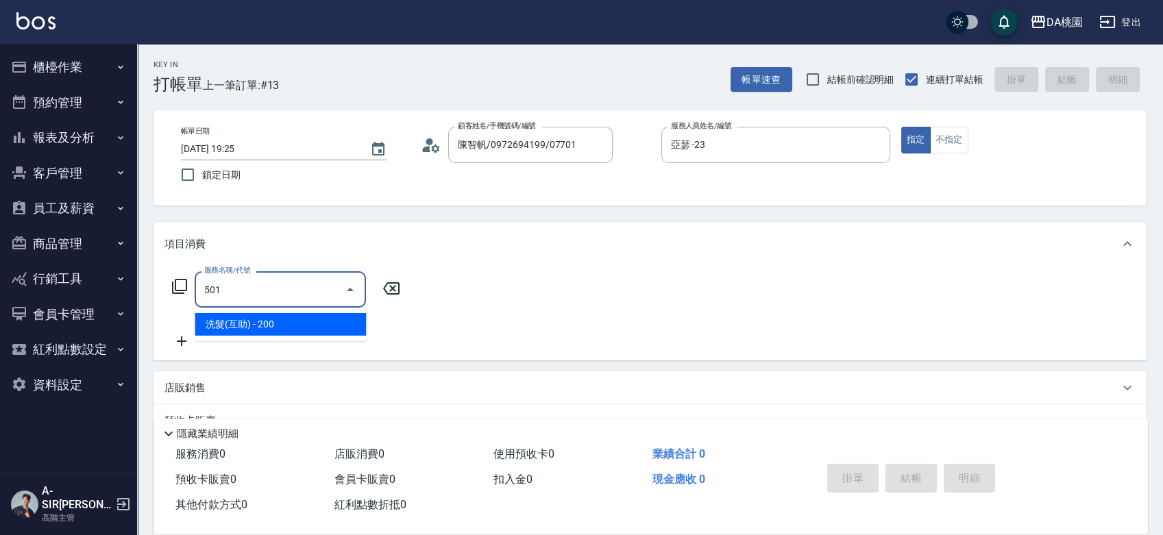
type input "20"
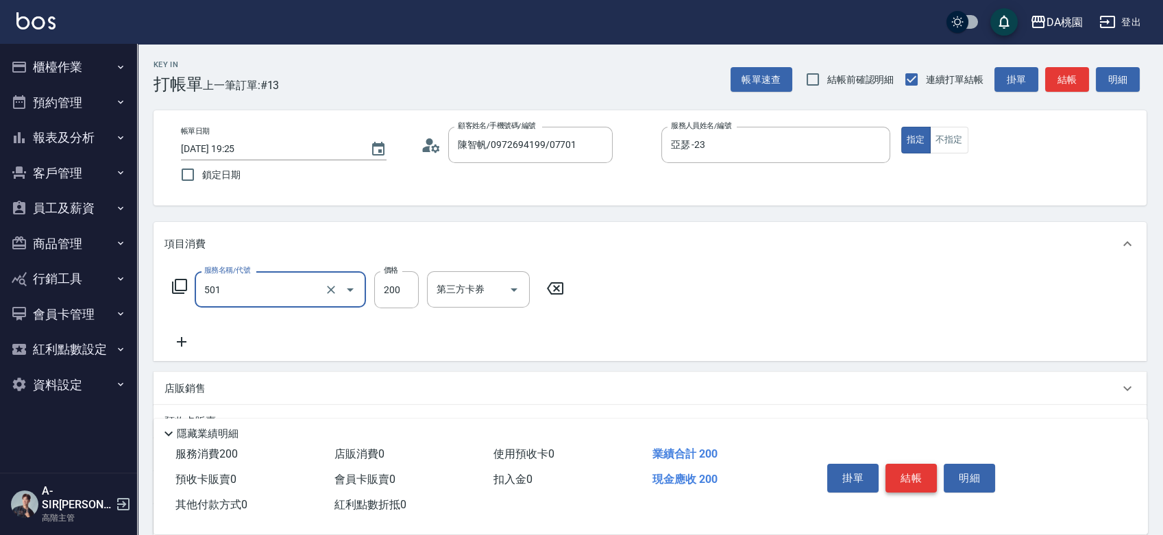
type input "洗髮(互助)(501)"
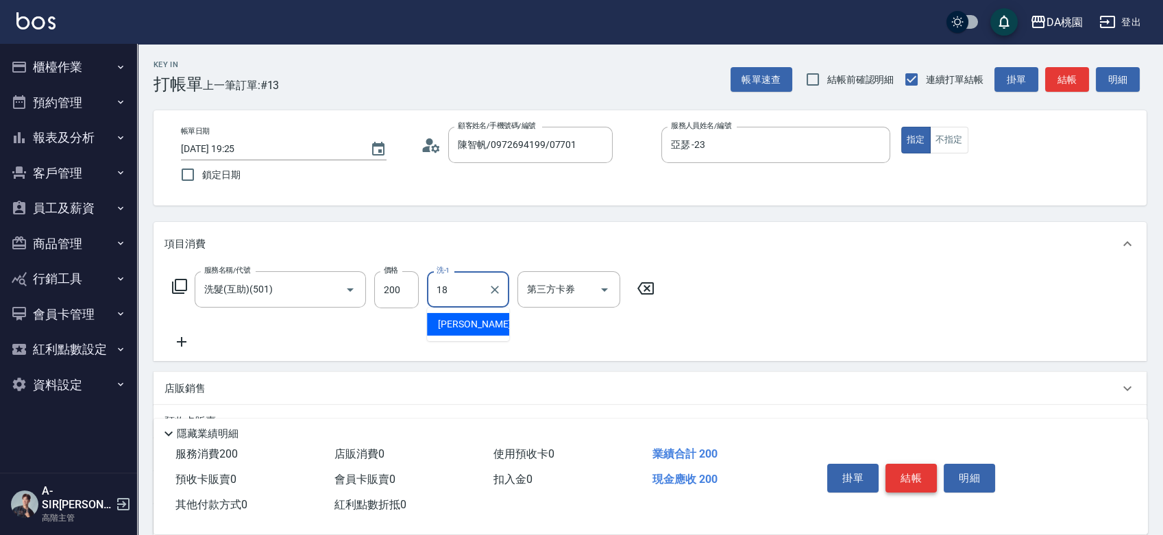
type input "小妤-18"
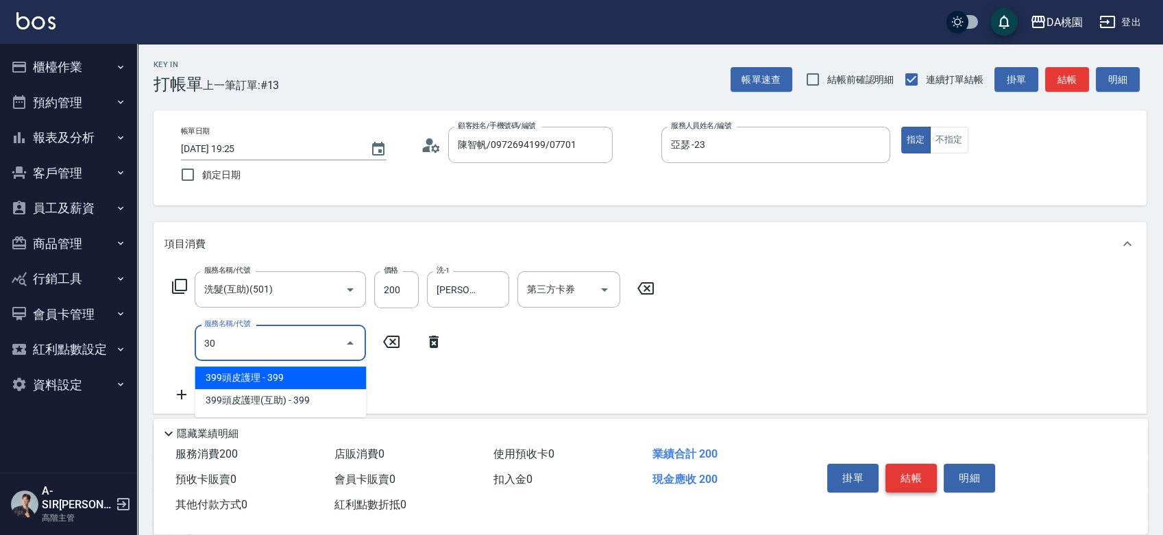
type input "303"
type input "50"
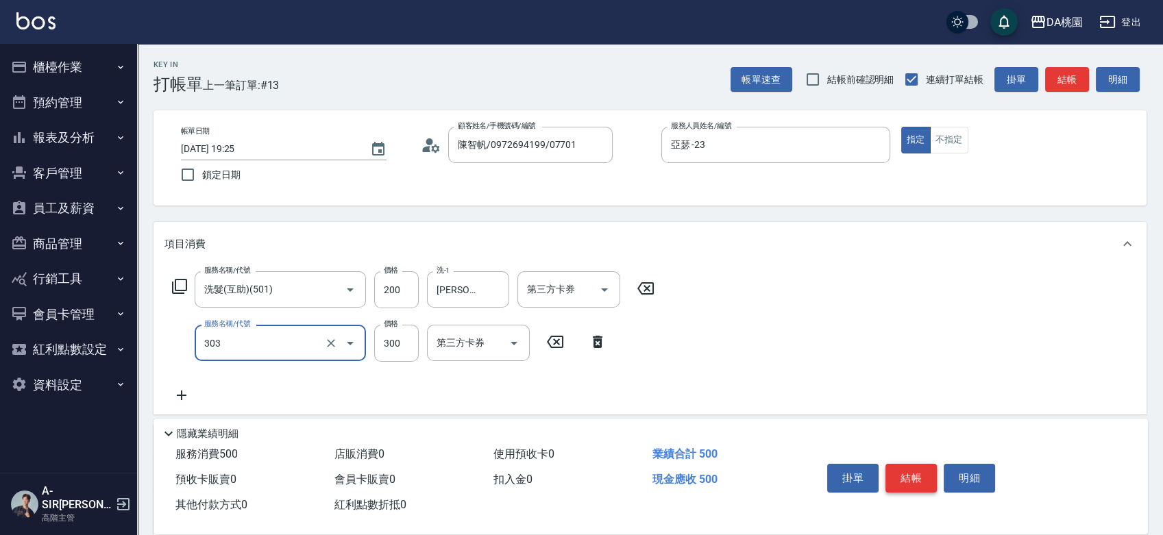
type input "A級剪髮(303)"
type input "20"
type input "500"
type input "70"
type input "500"
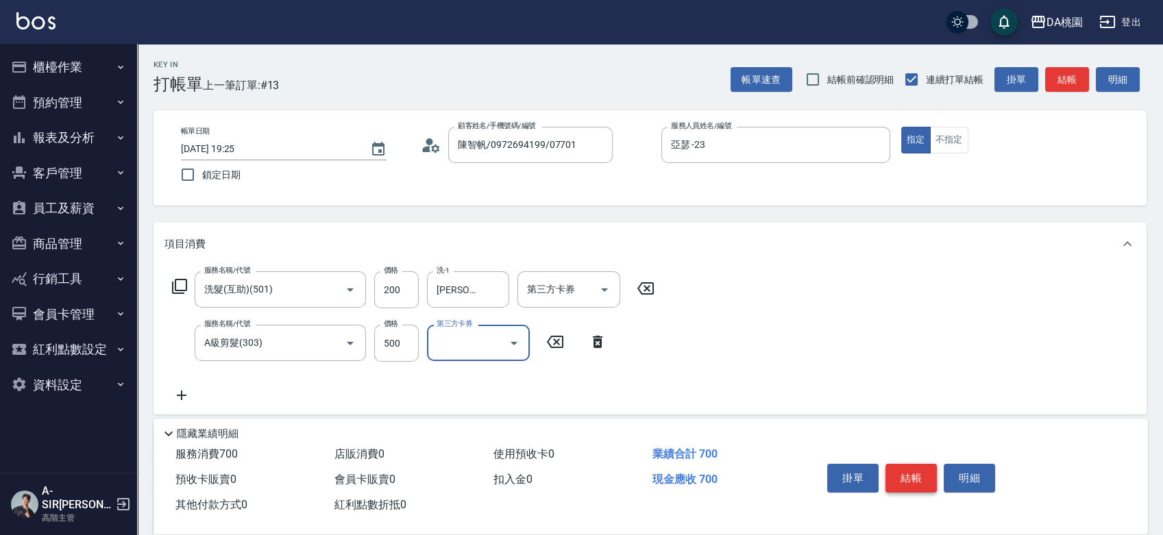
click at [904, 477] on button "結帳" at bounding box center [911, 478] width 51 height 29
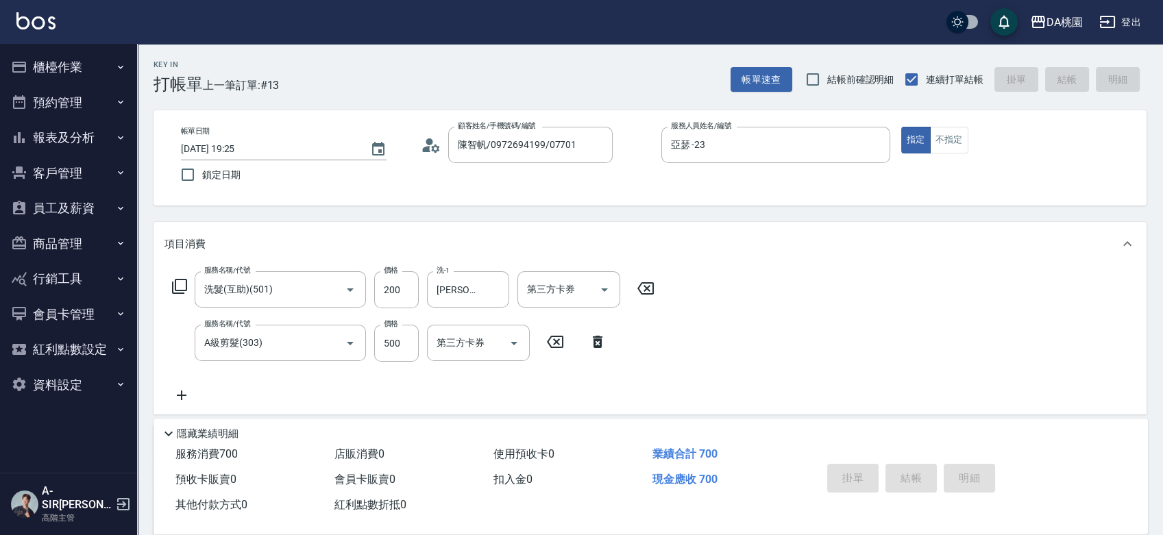
type input "0"
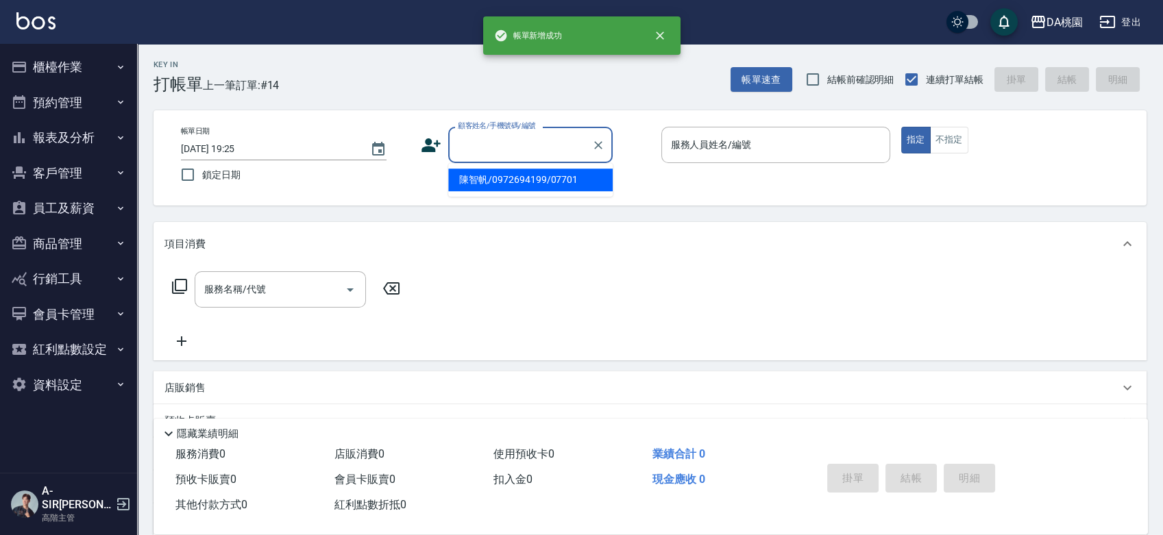
click at [498, 151] on input "顧客姓名/手機號碼/編號" at bounding box center [521, 145] width 132 height 24
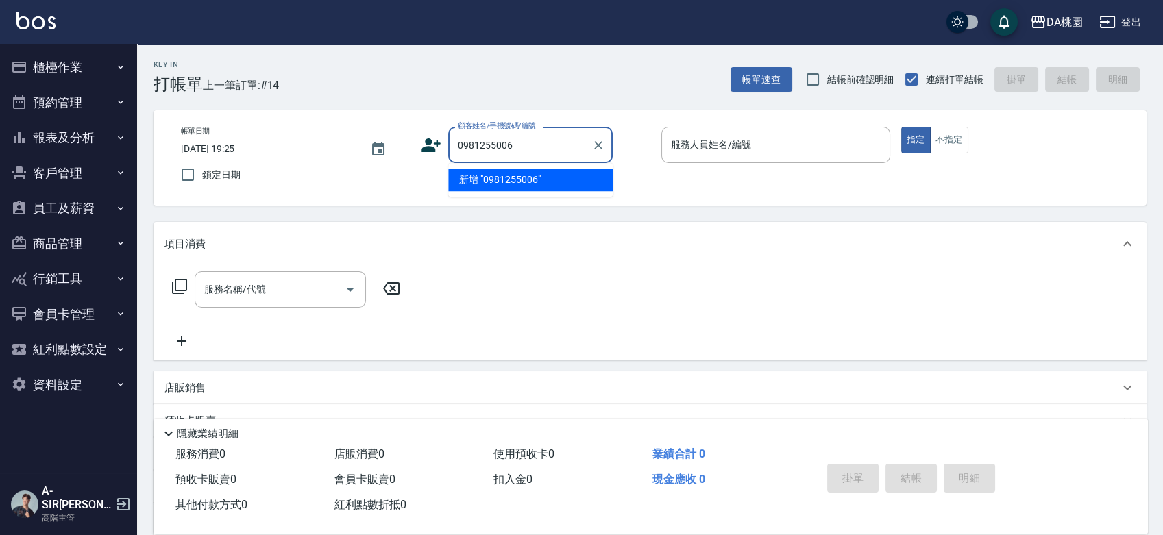
type input "0981255006"
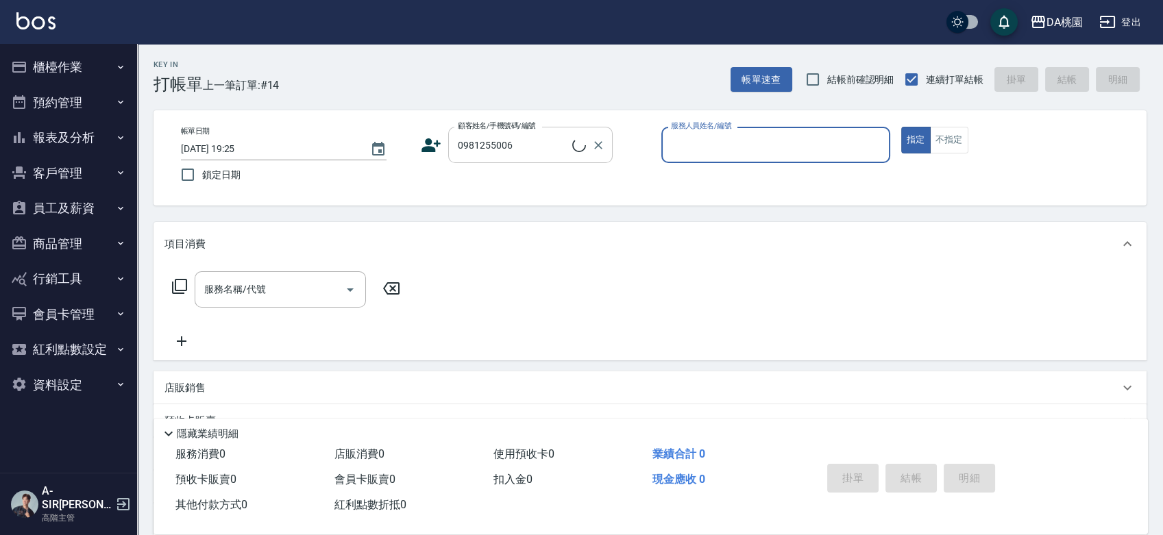
type input "2"
type input "曾聖傑/0981255006/02429"
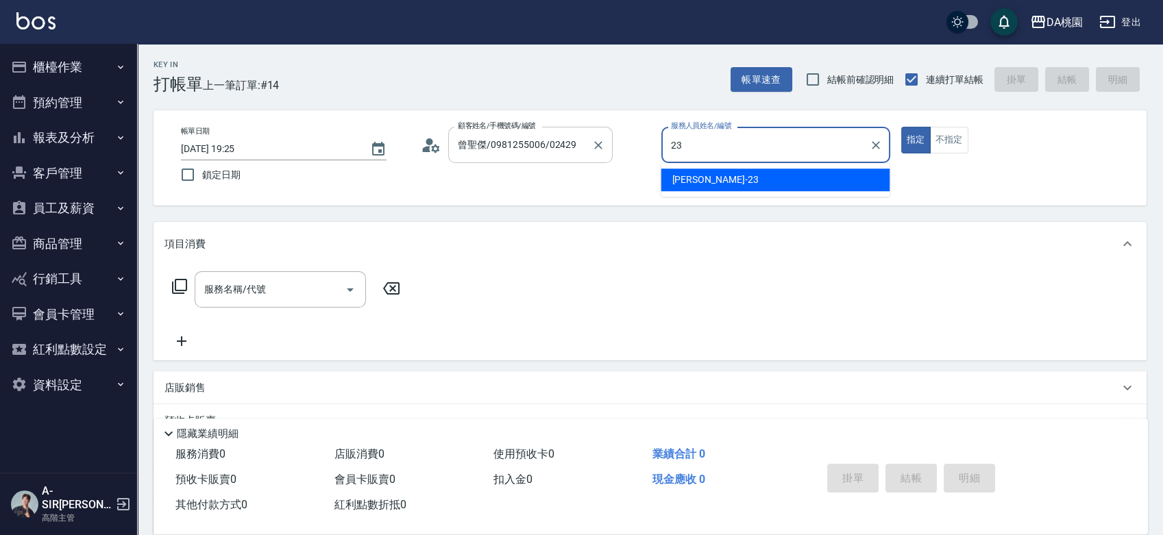
type input "亞瑟 -23"
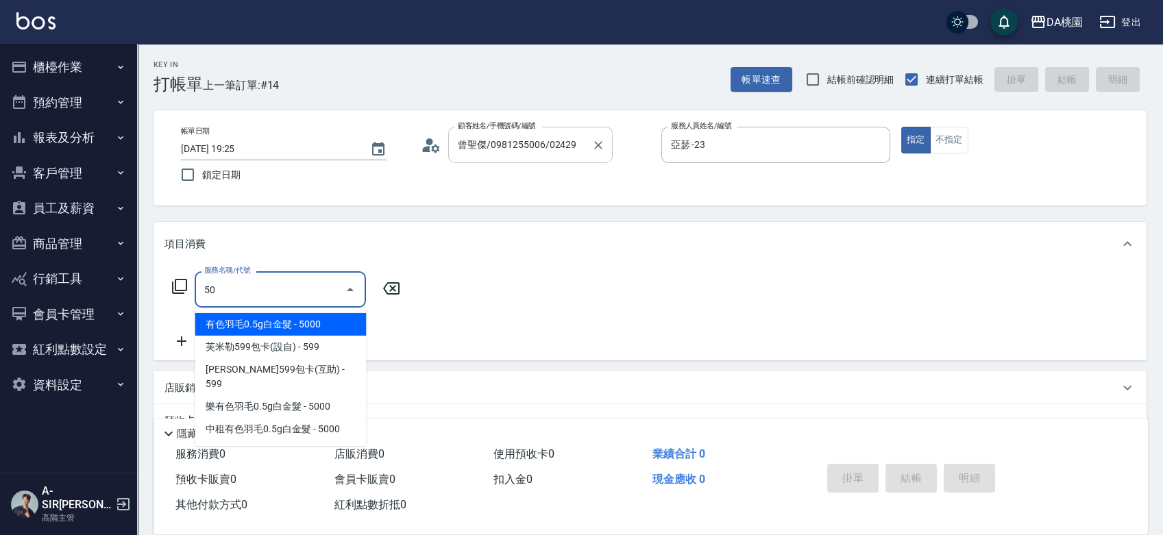
type input "501"
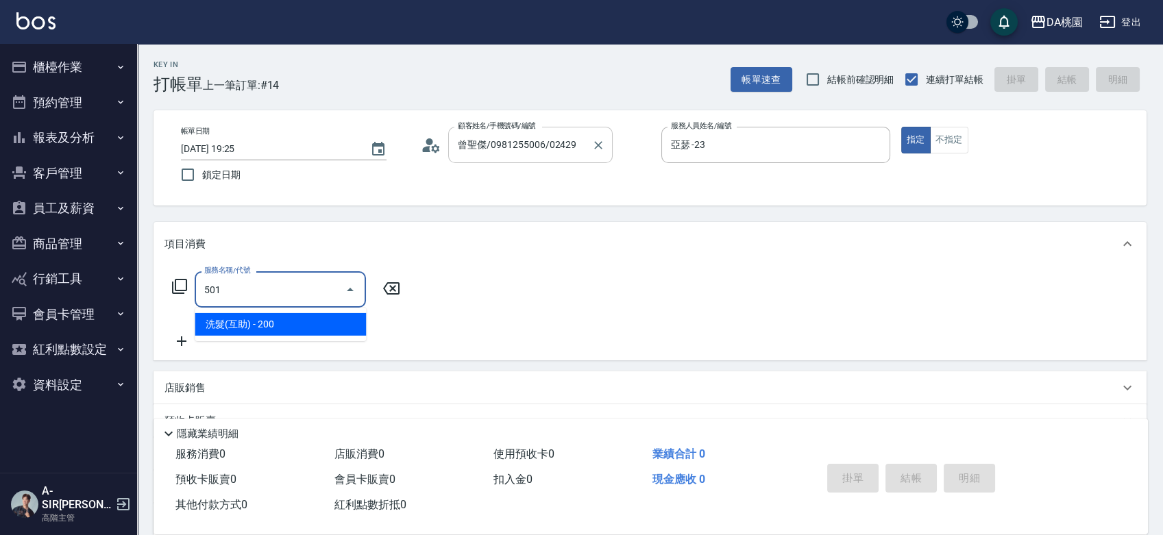
type input "20"
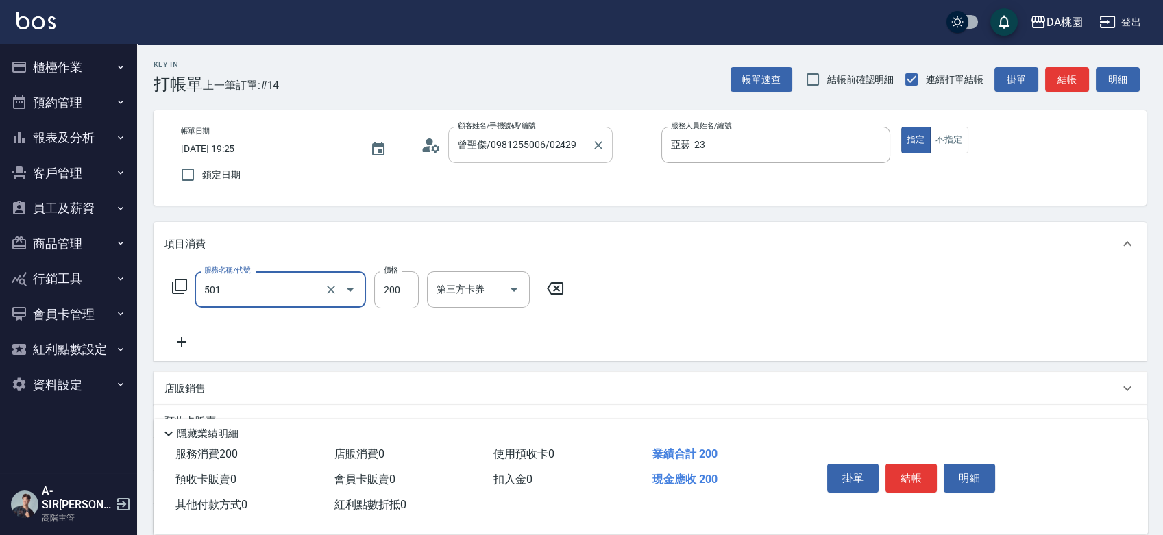
type input "洗髮(互助)(501)"
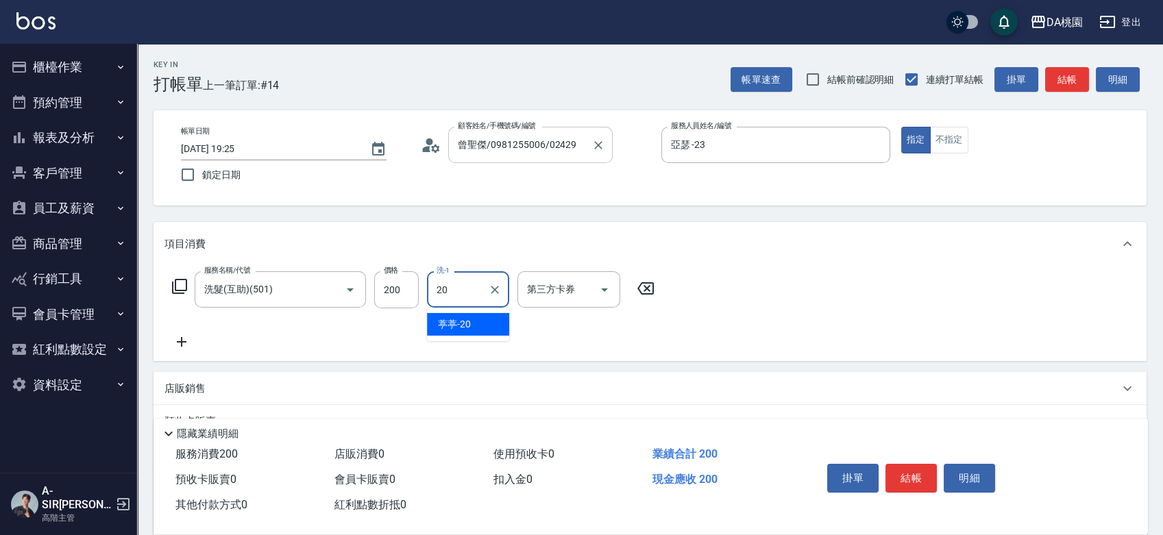
type input "葶葶-20"
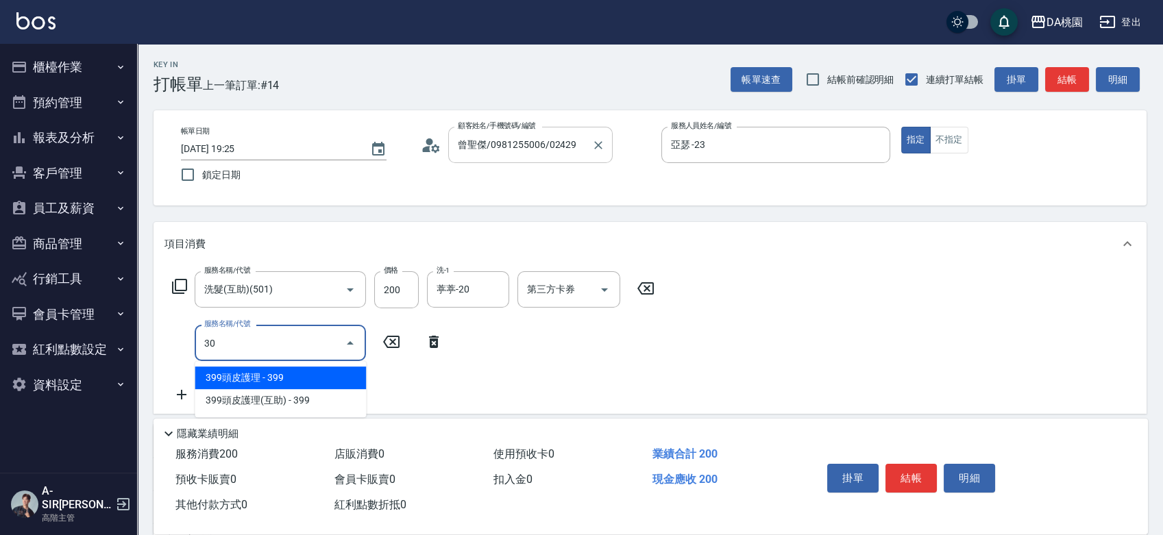
type input "303"
type input "50"
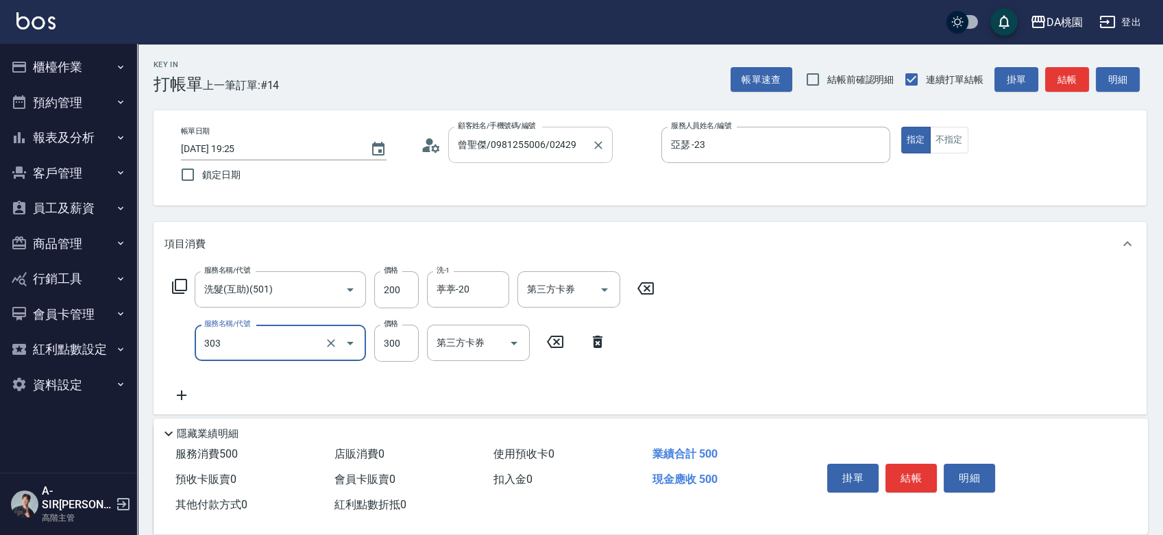
type input "A級剪髮(303)"
type input "20"
type input "500"
type input "70"
type input "500"
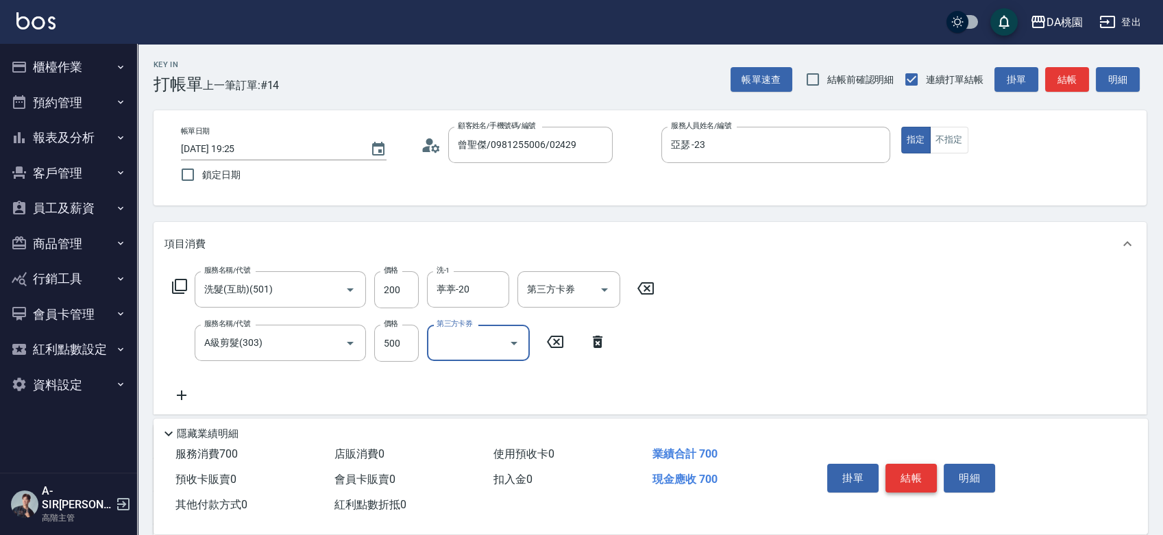
click at [897, 480] on button "結帳" at bounding box center [911, 478] width 51 height 29
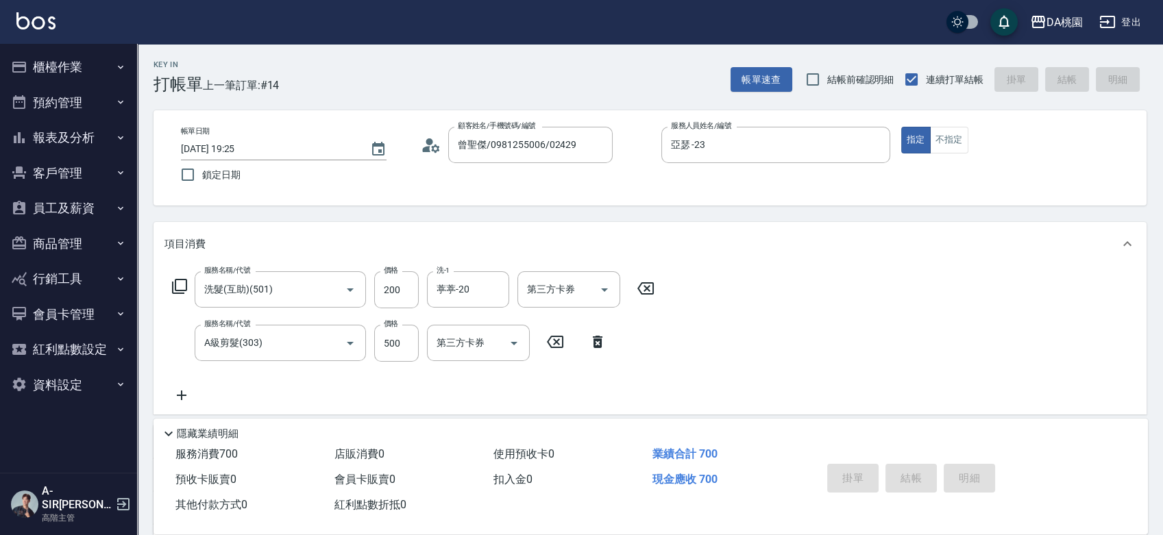
type input "0"
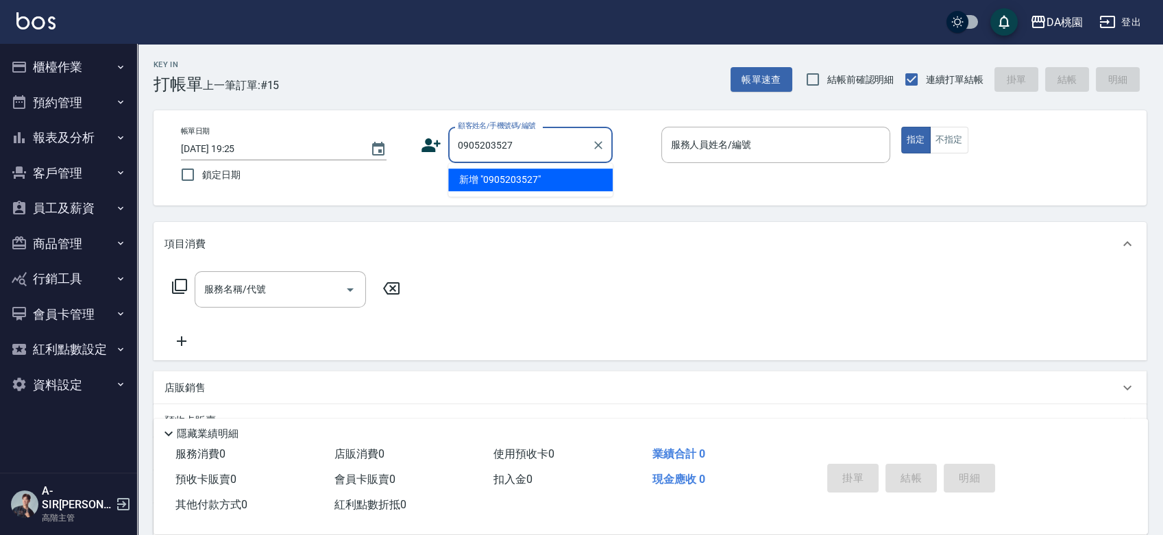
type input "0905203527"
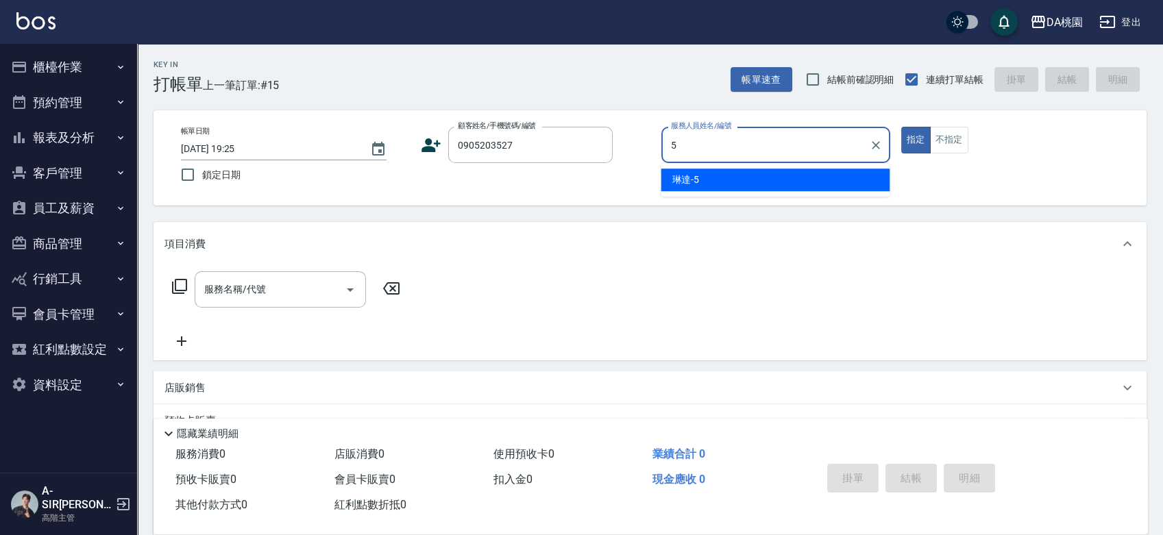
type input "琳達-5"
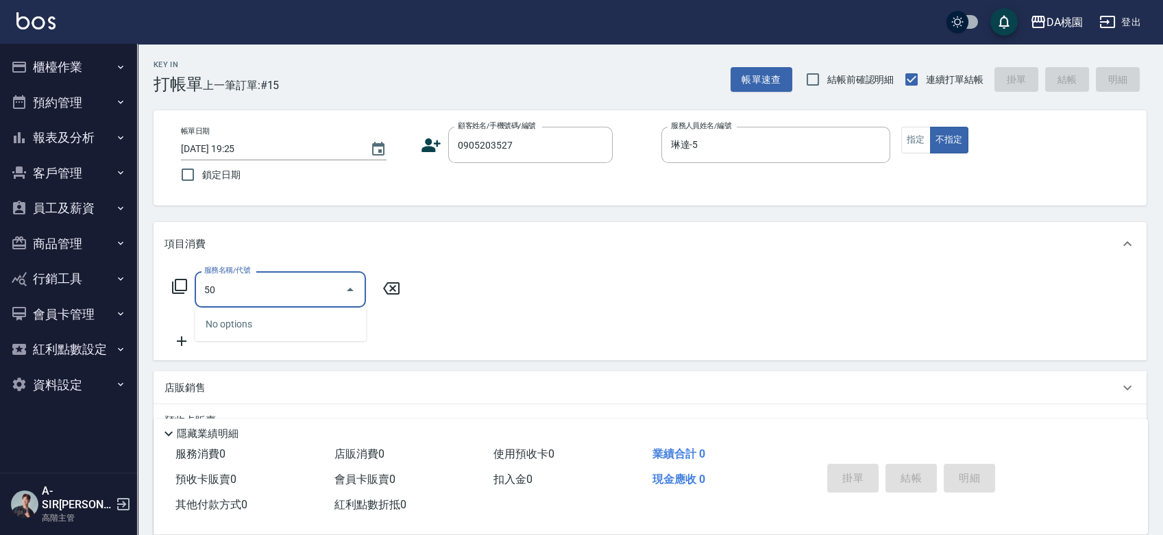
type input "500"
type input "20"
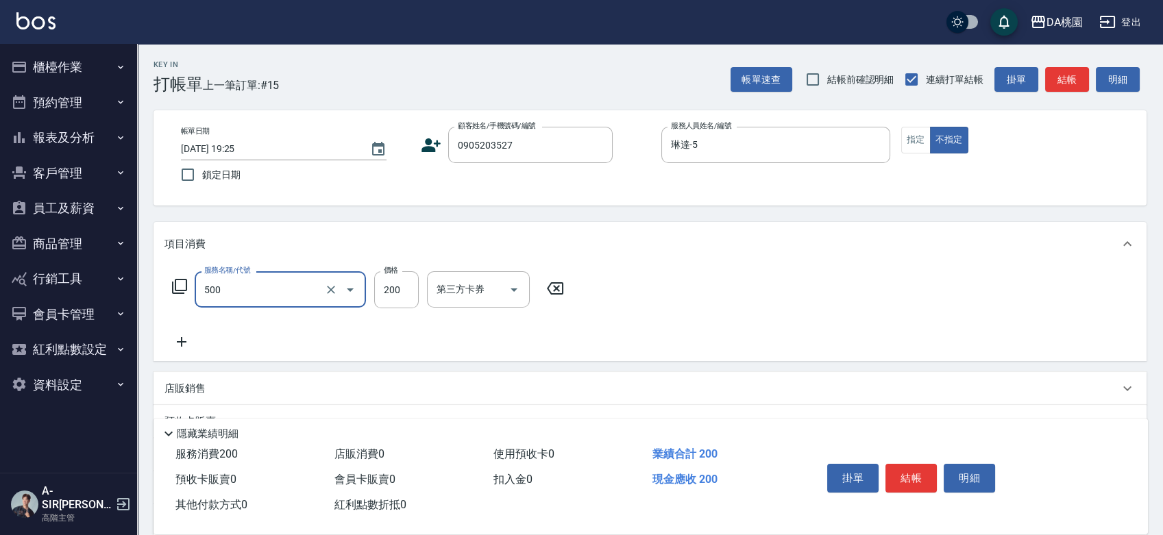
type input "洗髮(500)"
type input "2"
type input "0"
type input "25"
type input "20"
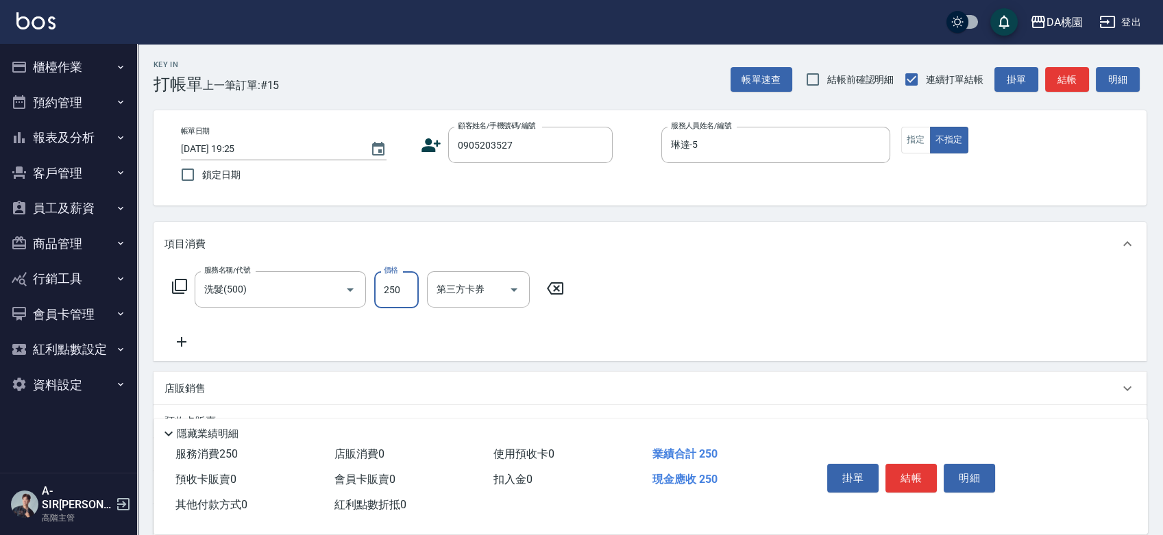
type input "250"
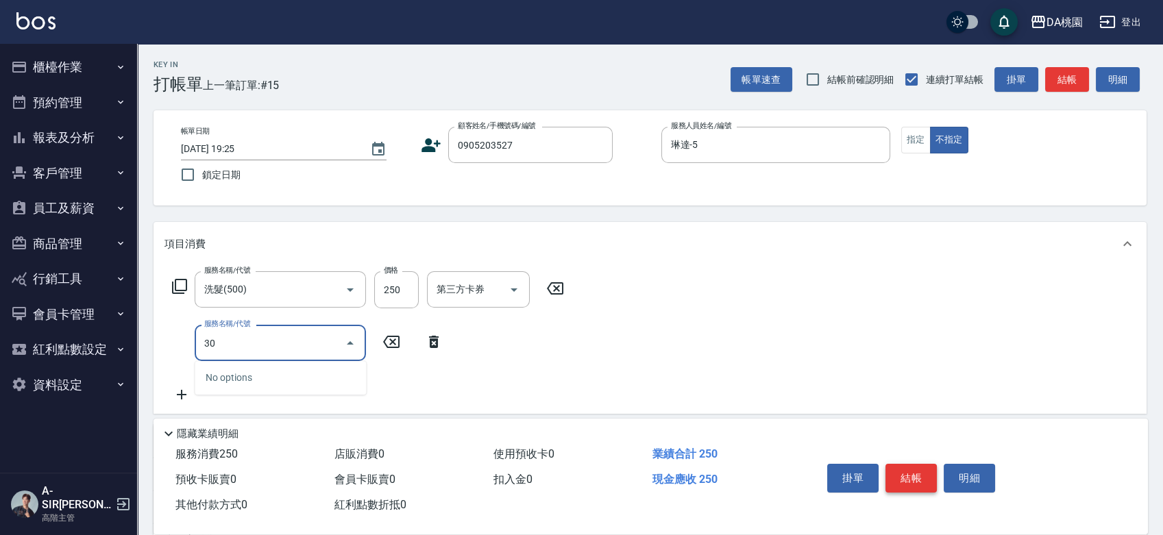
type input "303"
type input "50"
type input "A級剪髮(303)"
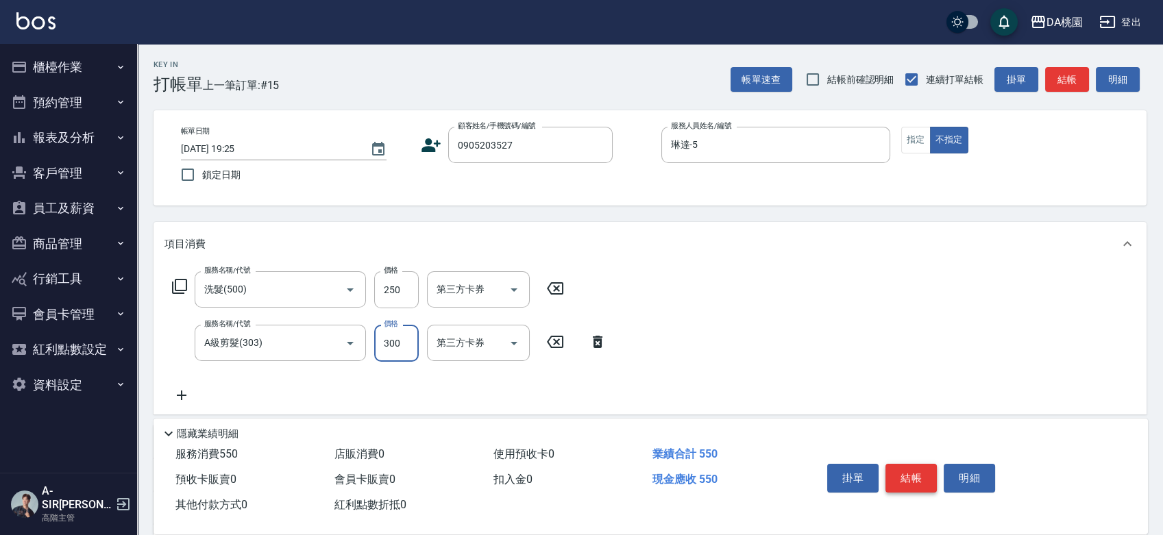
type input "3"
type input "20"
type input "35"
type input "60"
type input "350"
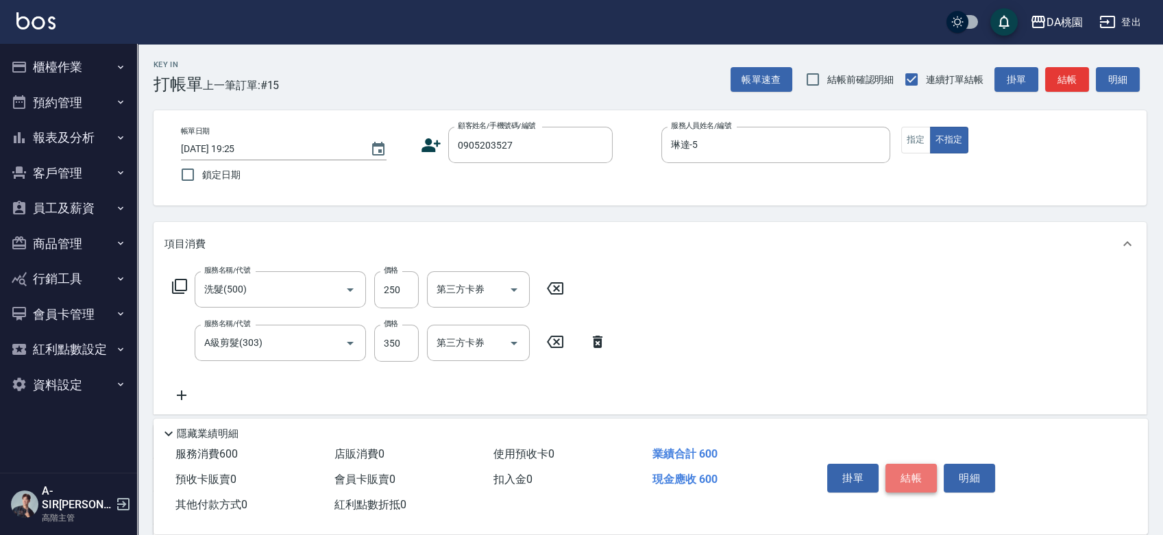
click at [897, 464] on button "結帳" at bounding box center [911, 478] width 51 height 29
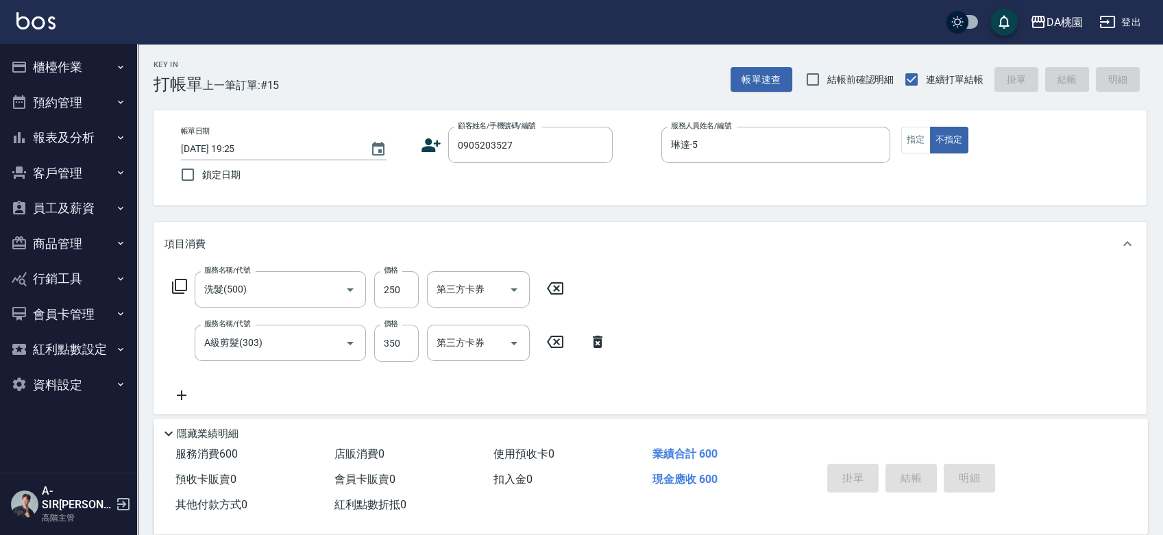
type input "[DATE] 19:26"
type input "0"
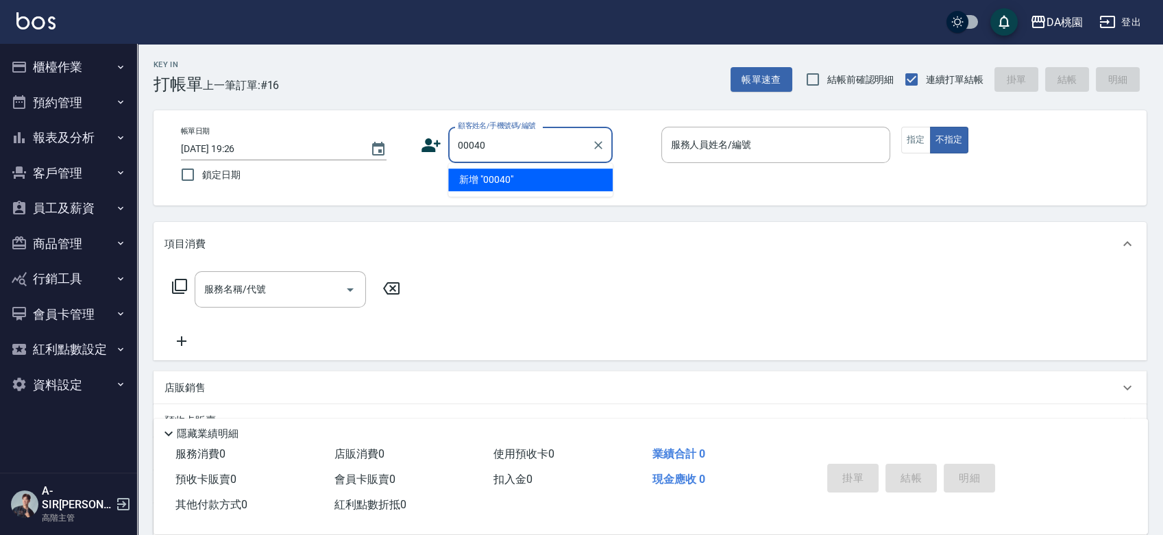
type input "00040"
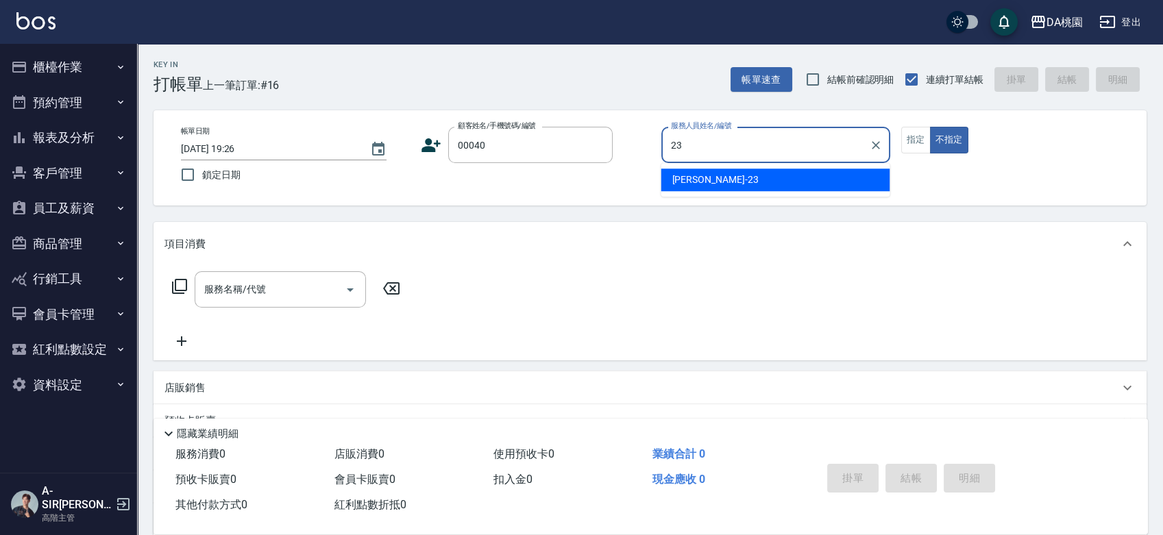
type input "亞瑟 -23"
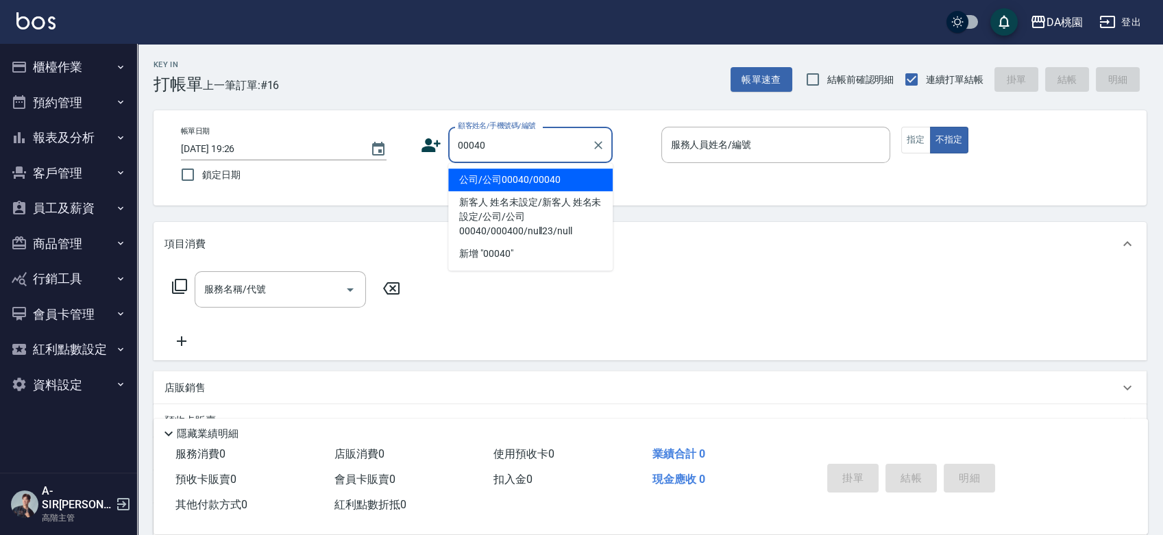
type input "公司/公司00040/00040"
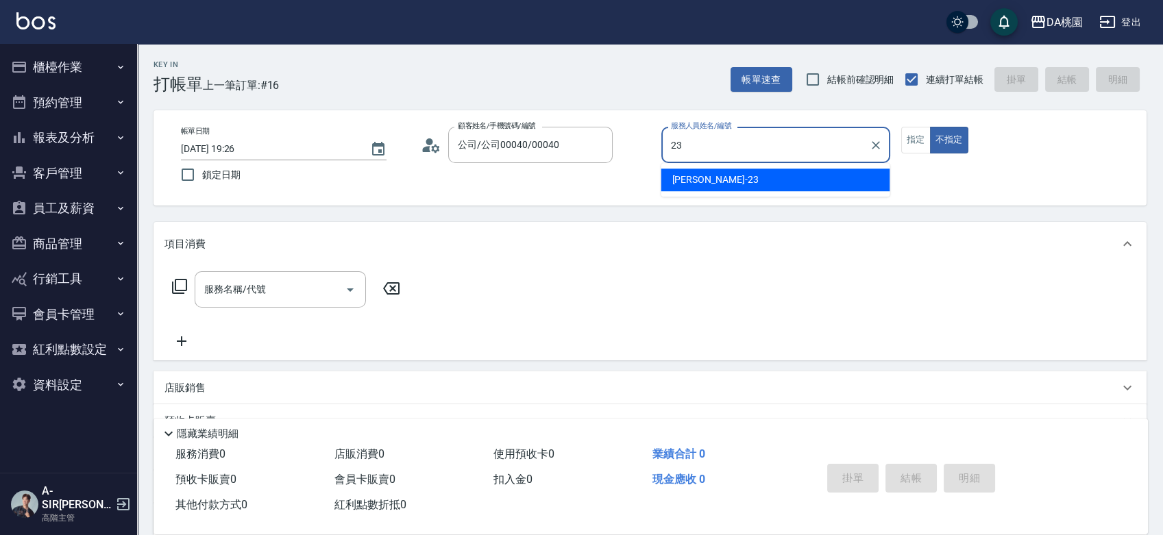
type input "亞瑟 -23"
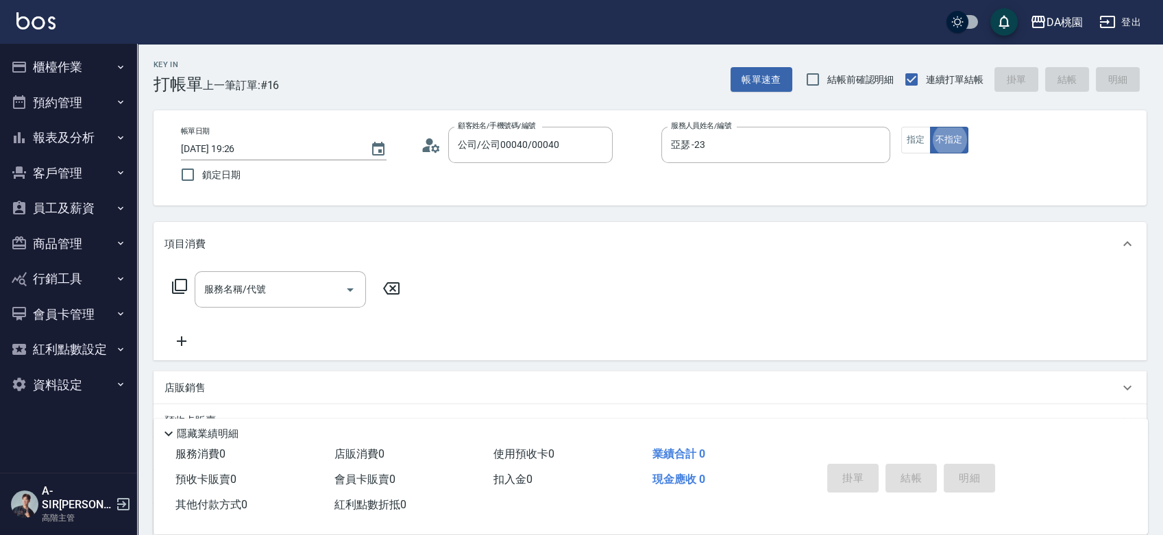
type button "false"
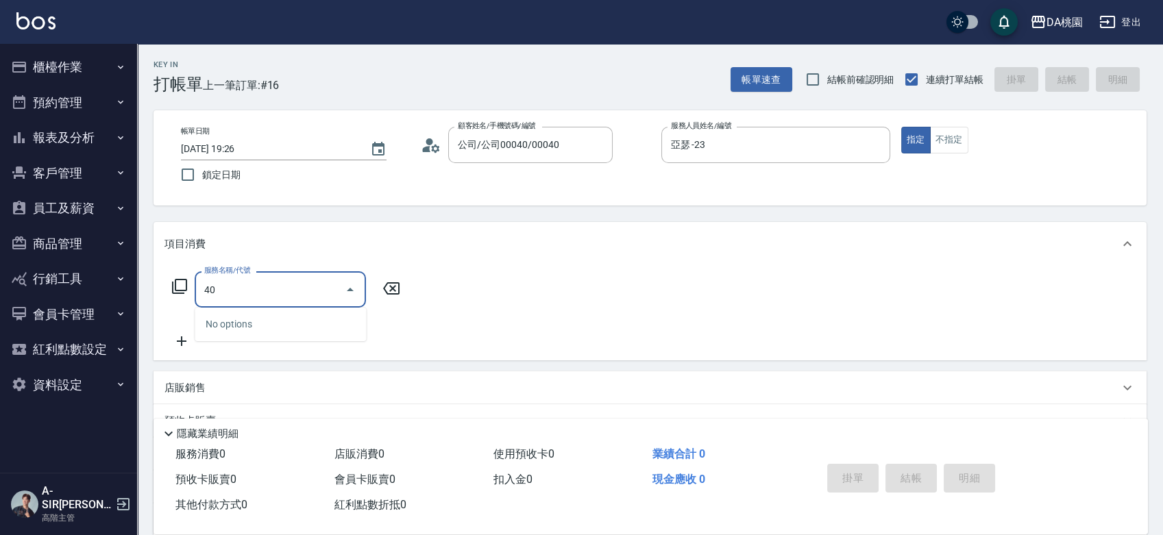
type input "401"
type input "150"
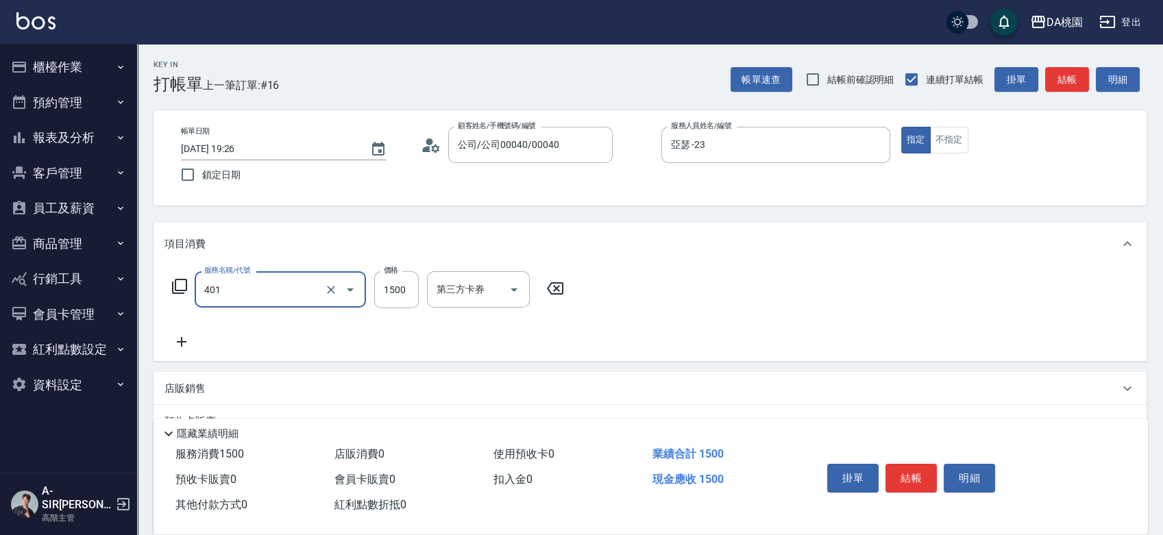
type input "染髮(互助)(401)"
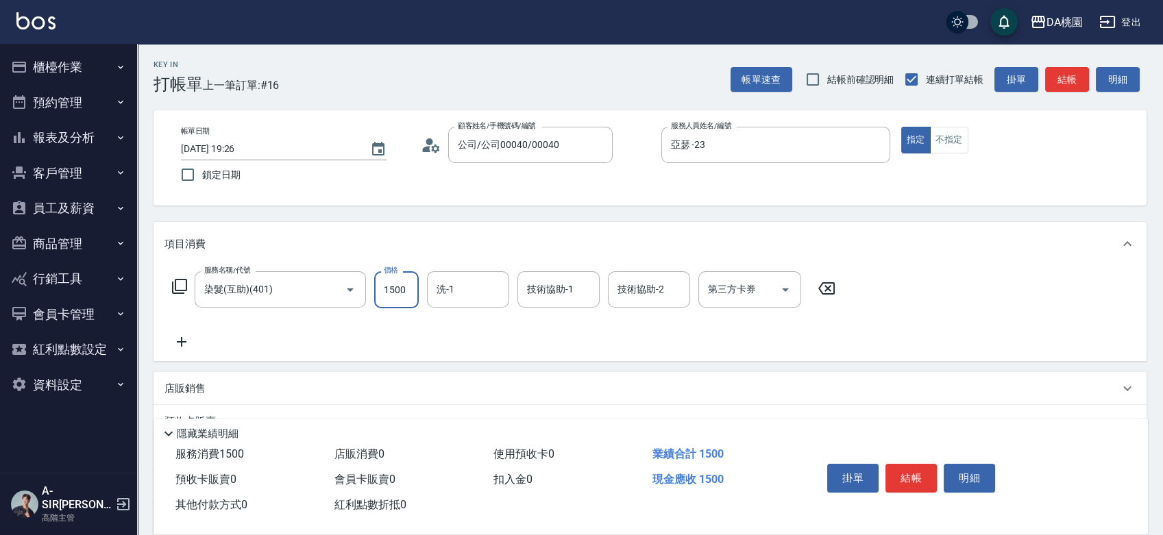
type input "0"
type input "100"
type input "1000"
type input "葶葶-20"
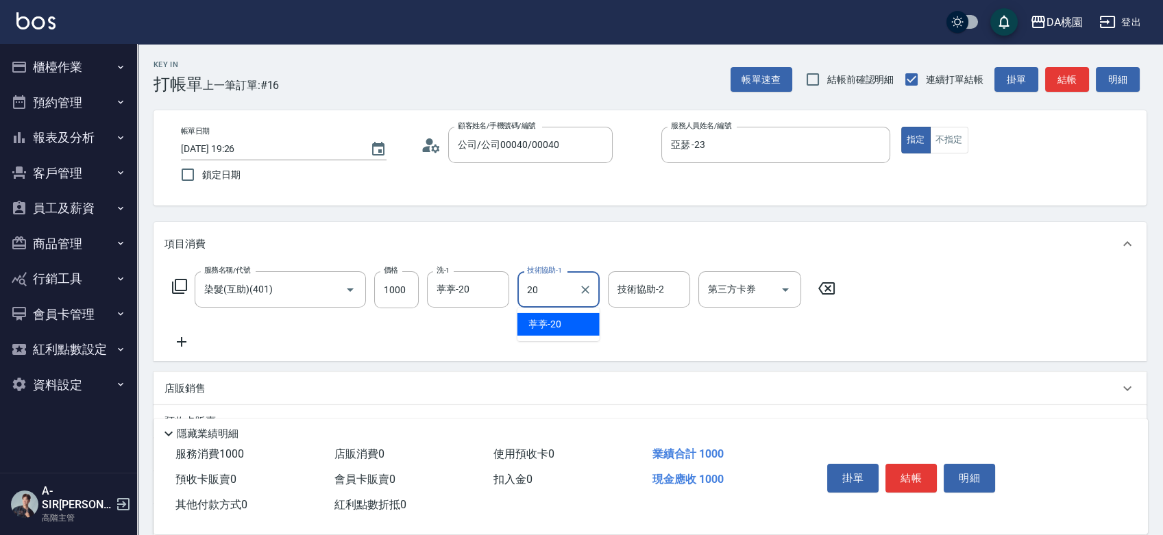
type input "葶葶-20"
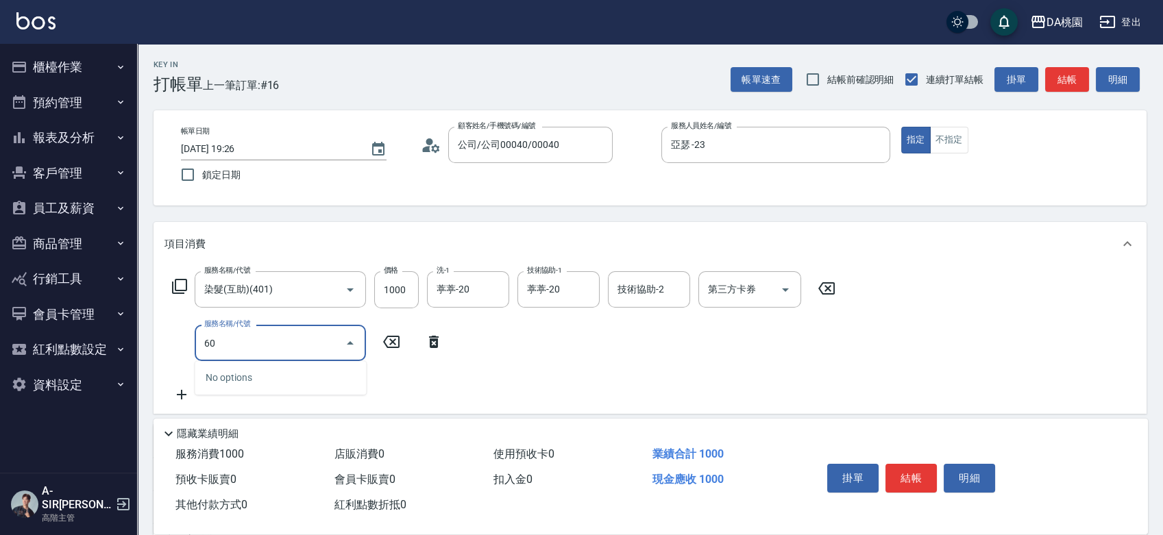
type input "603"
type input "160"
type input "精油護髮(互助)(603)"
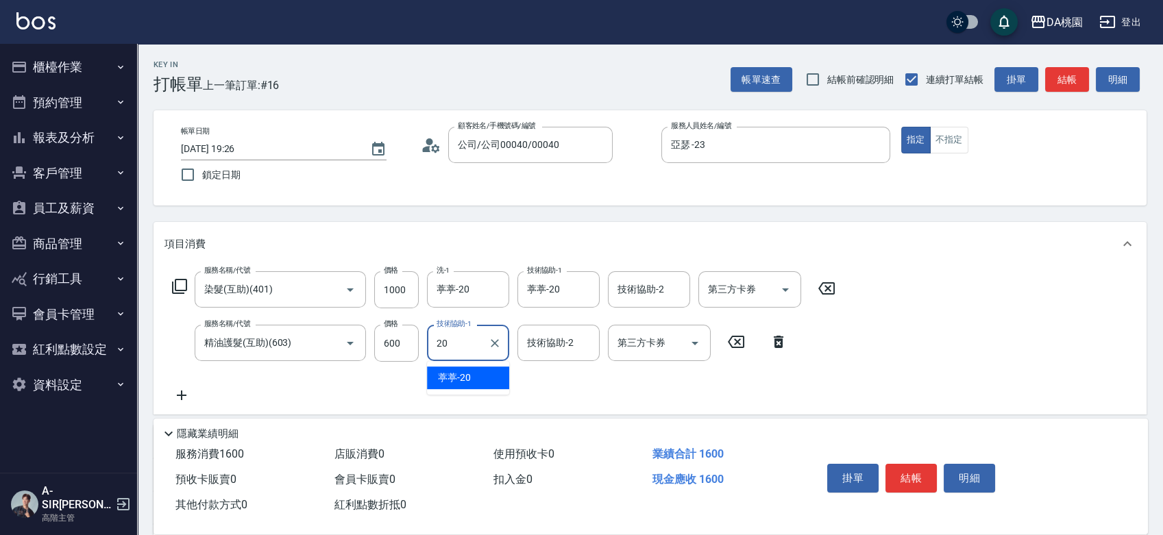
type input "葶葶-20"
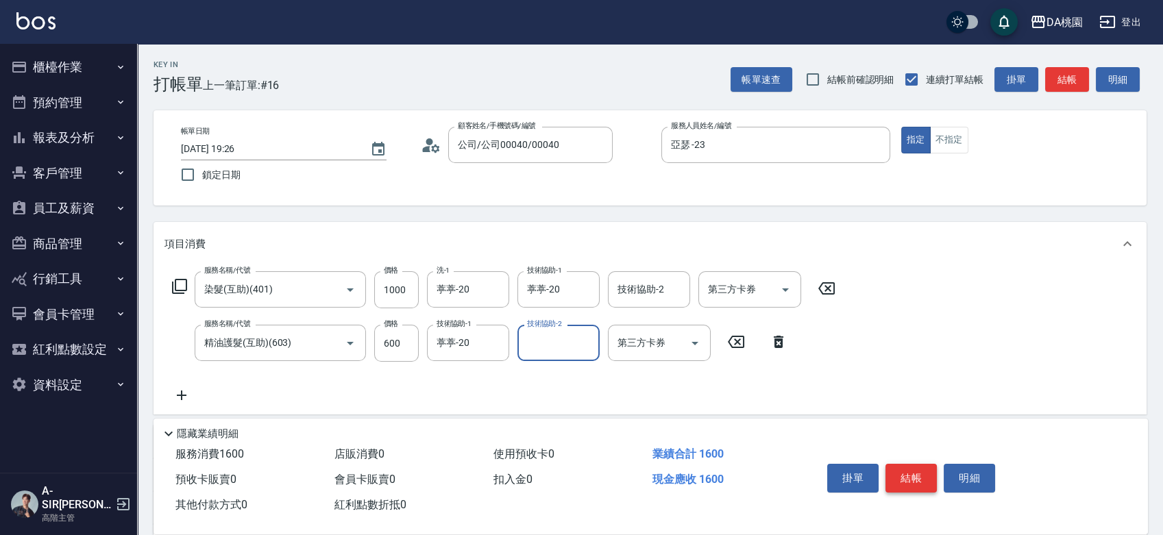
click at [929, 485] on button "結帳" at bounding box center [911, 478] width 51 height 29
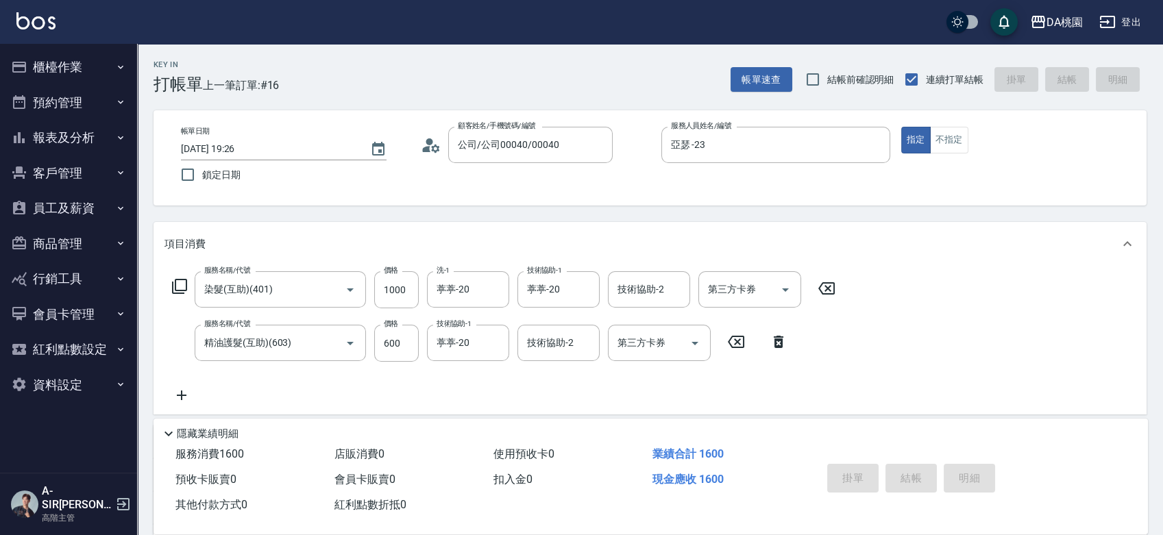
type input "0"
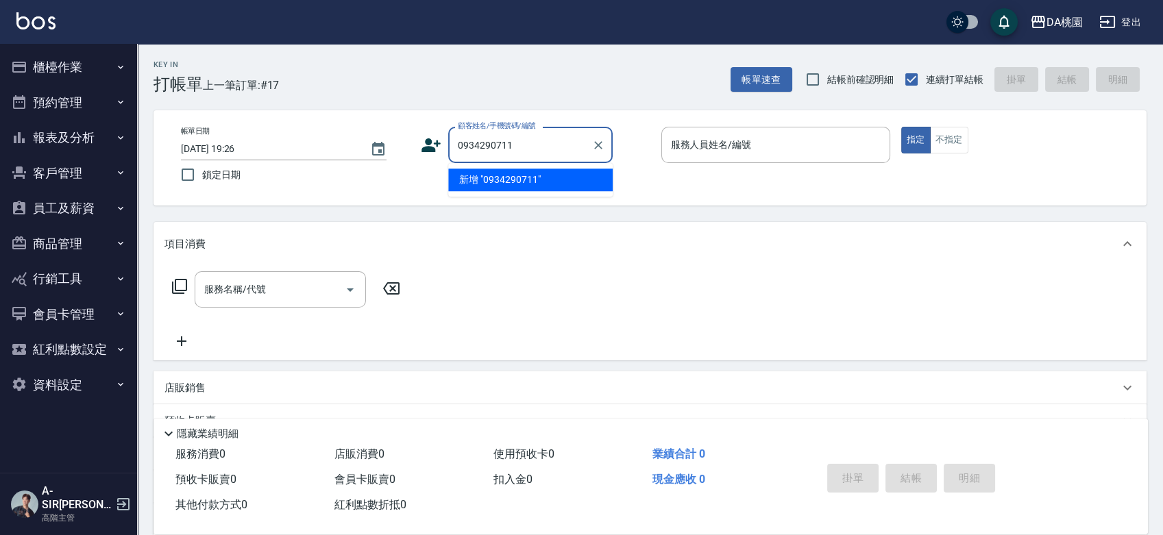
type input "0934290711"
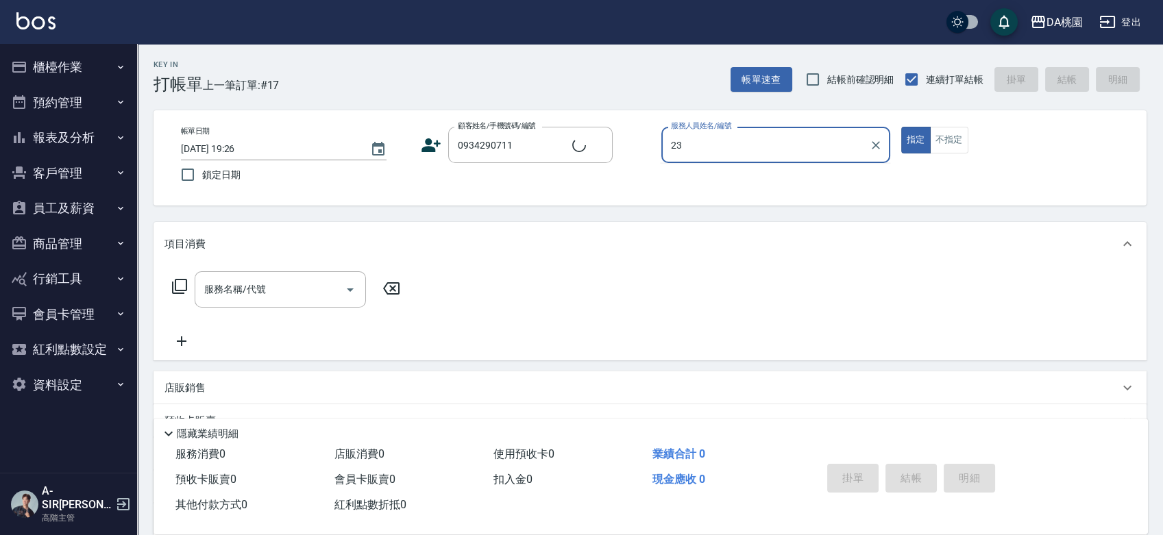
type input "23"
type input "邱新權/0934290711/02461"
type input "亞瑟 -23"
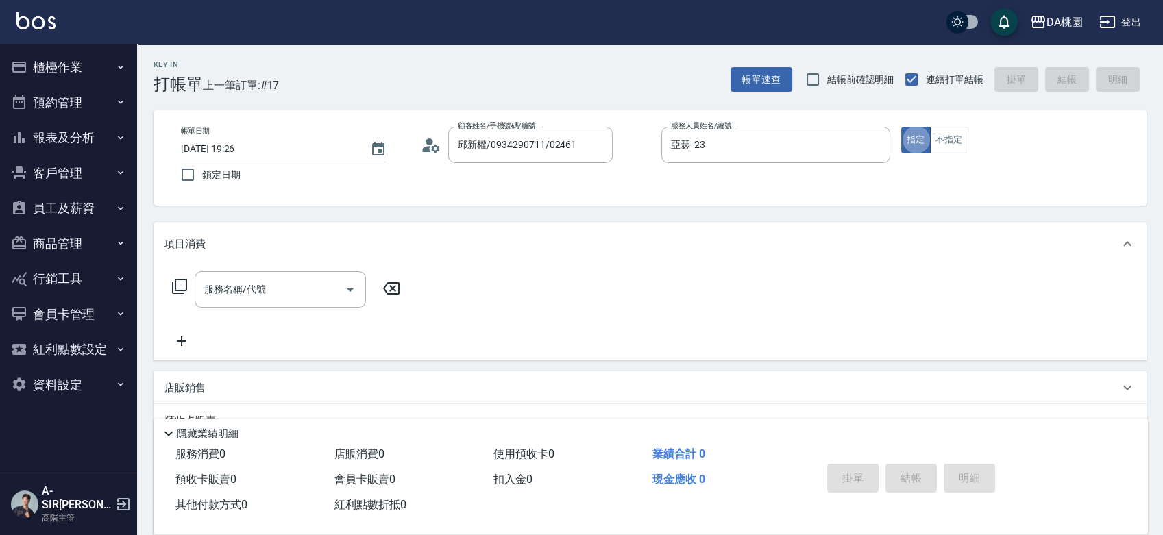
type button "true"
type input "201"
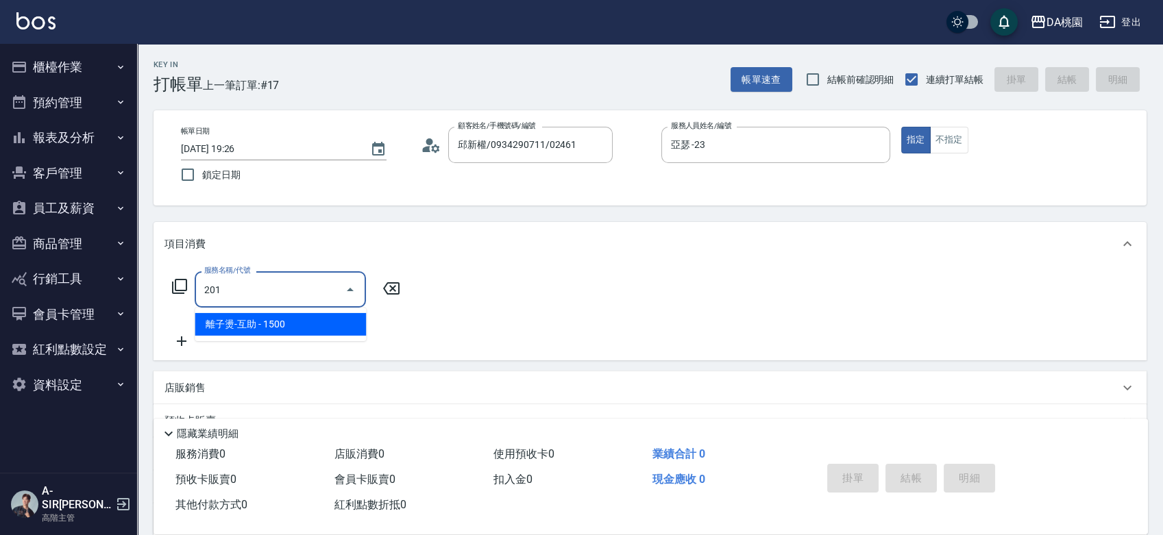
type input "150"
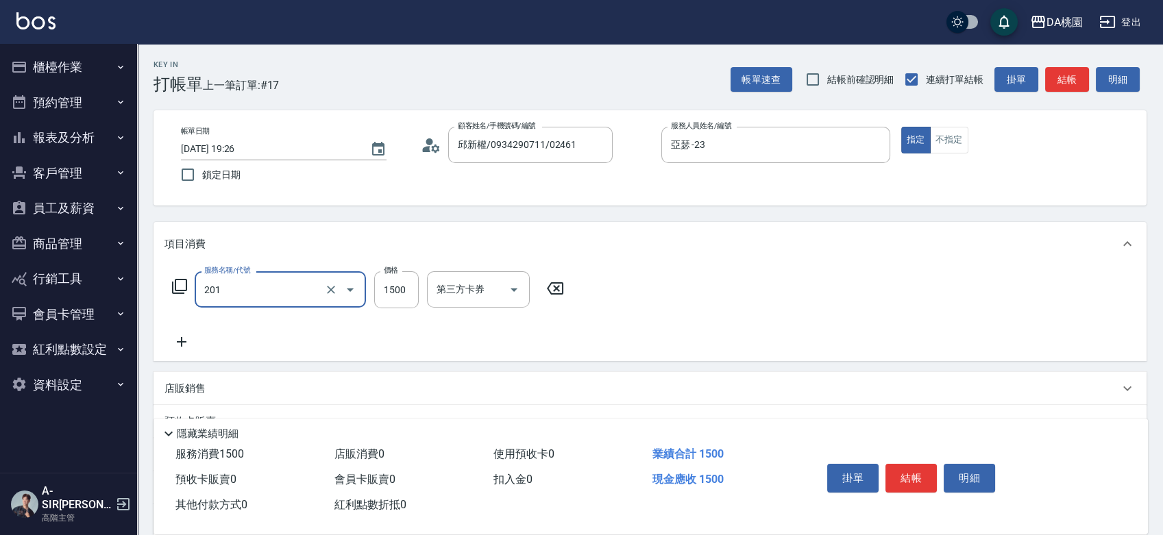
type input "離子燙-互助(201)"
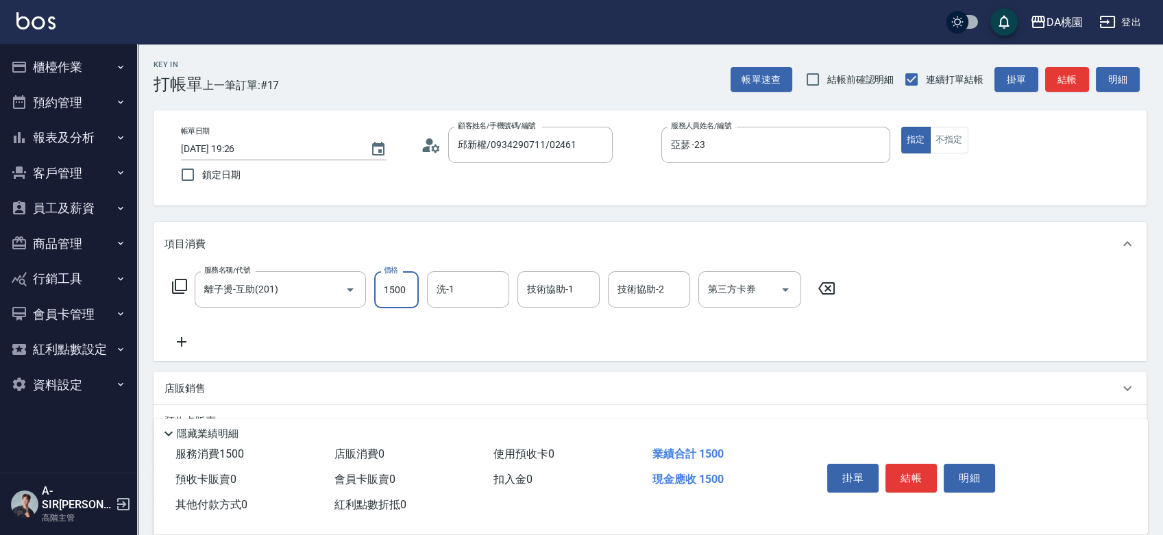
type input "0"
type input "180"
type input "1800"
type input "葶葶-20"
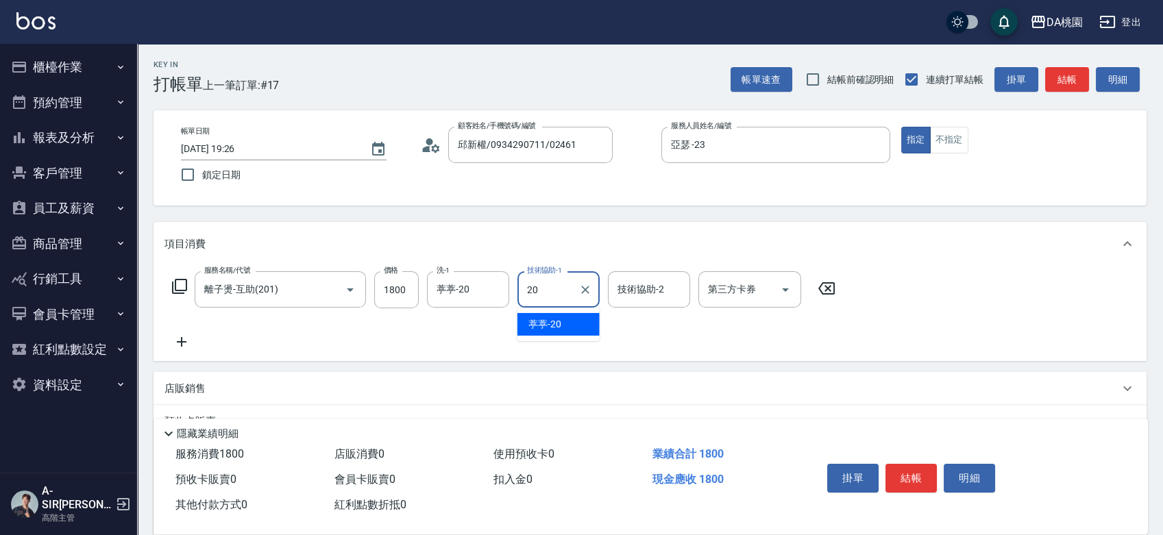
type input "葶葶-20"
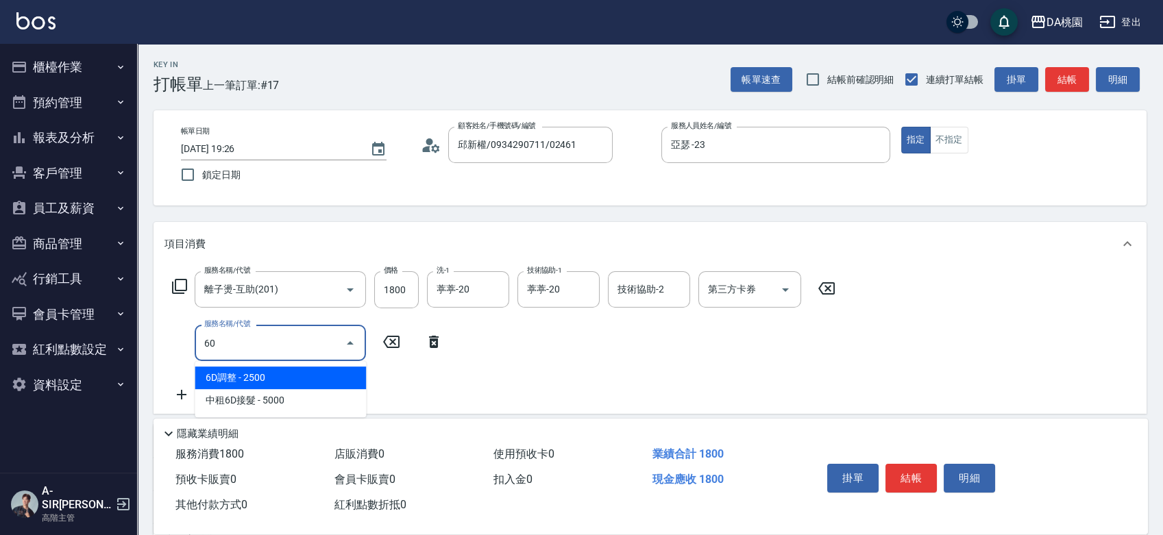
type input "603"
type input "240"
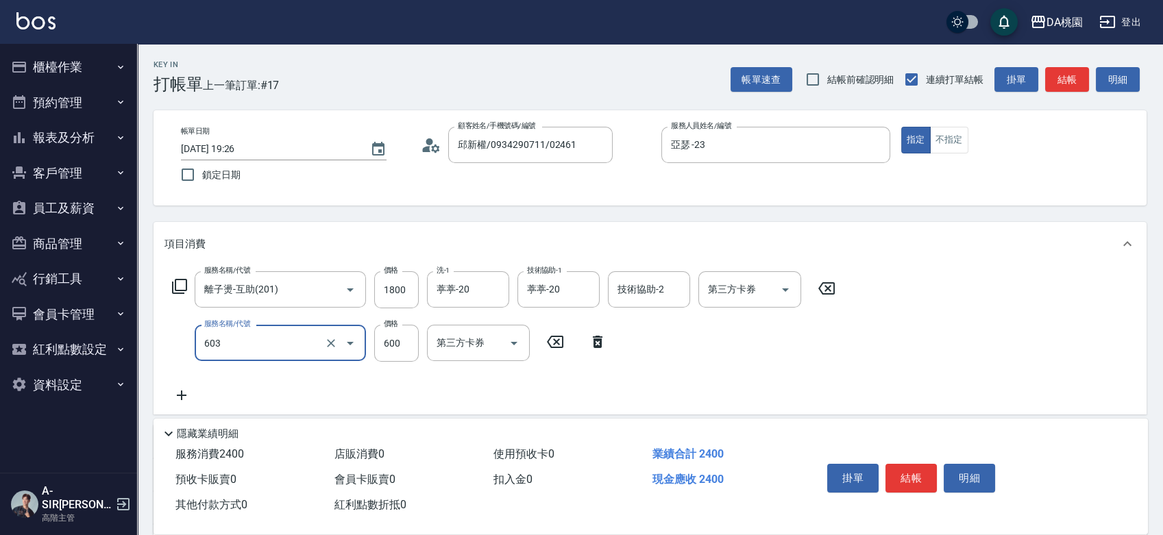
type input "精油護髮(互助)(603)"
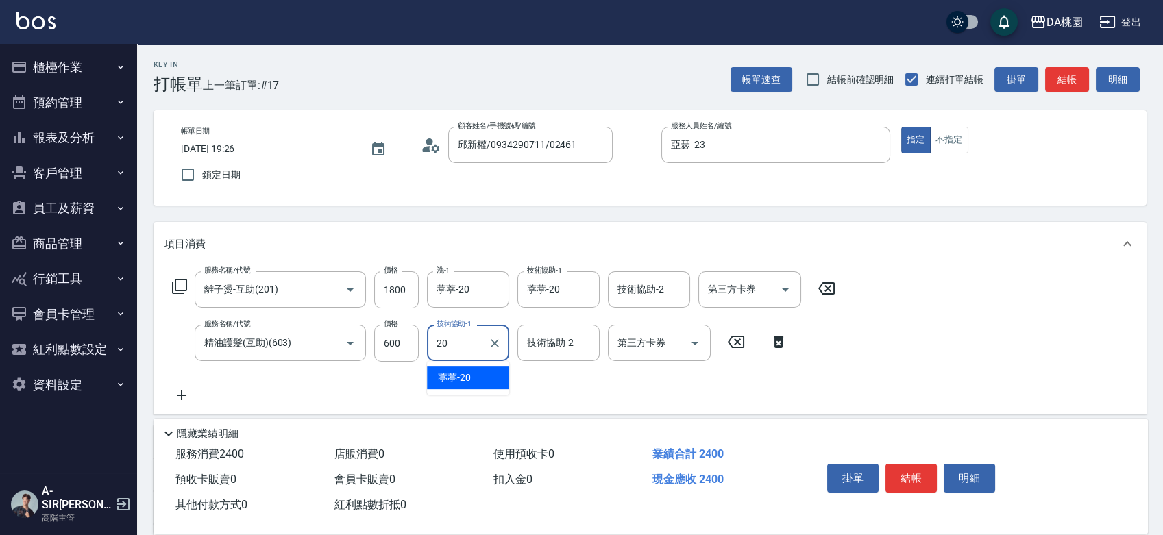
type input "葶葶-20"
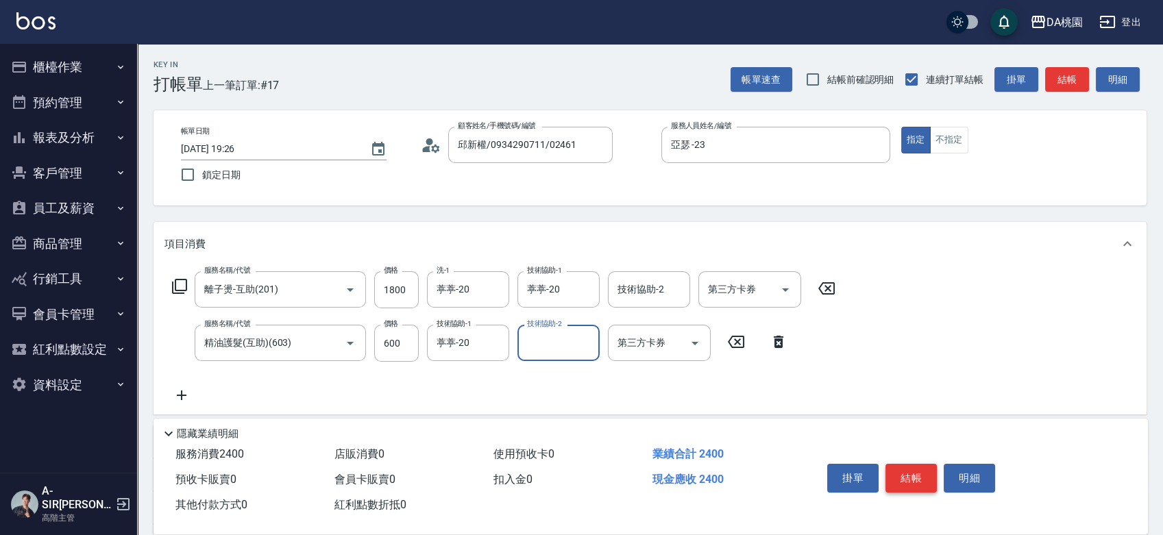
click at [931, 480] on button "結帳" at bounding box center [911, 478] width 51 height 29
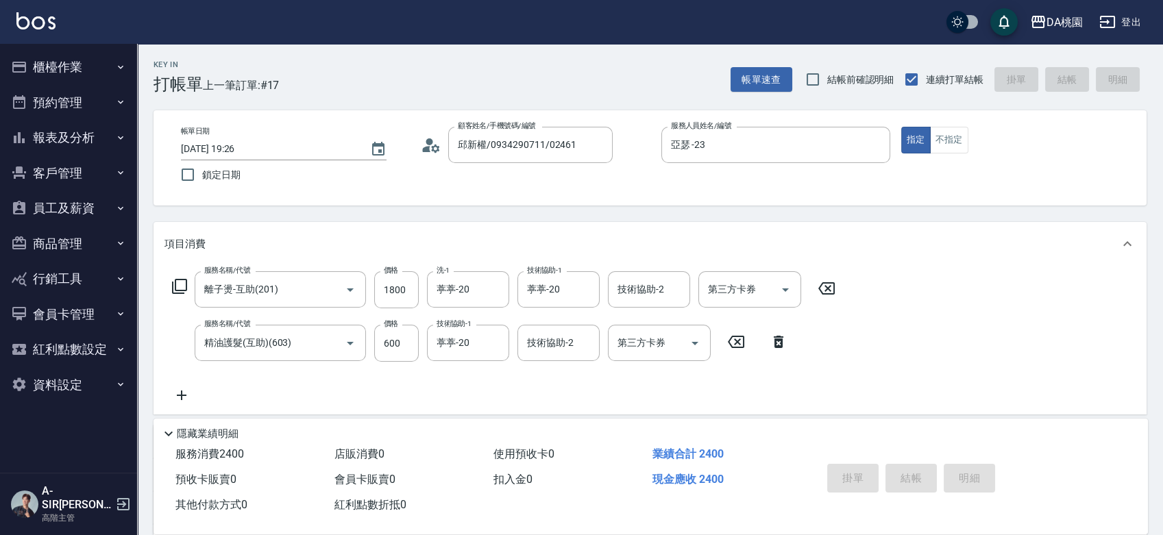
type input "0"
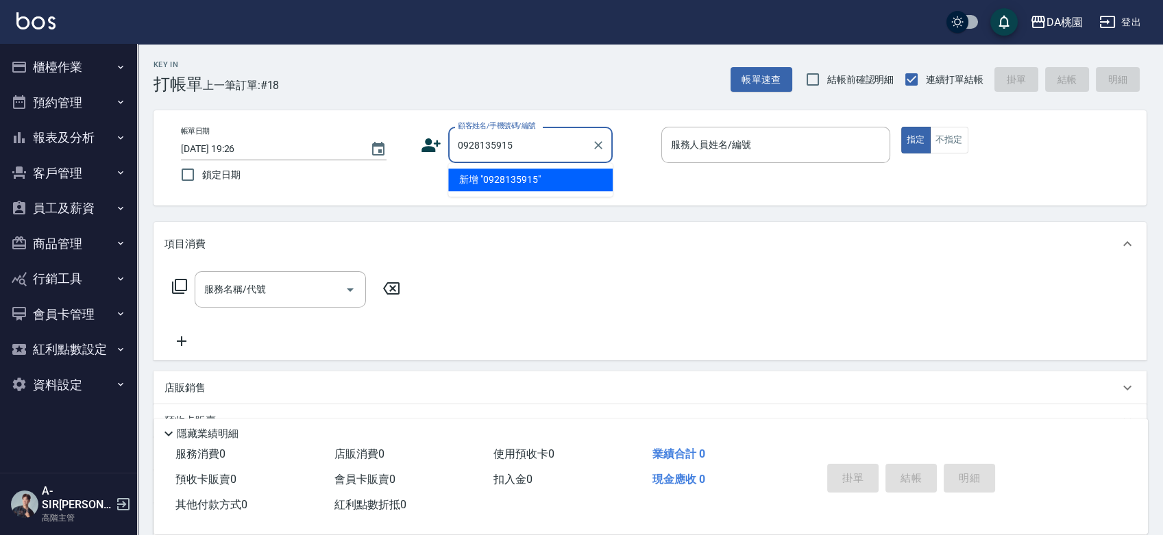
type input "0928135915"
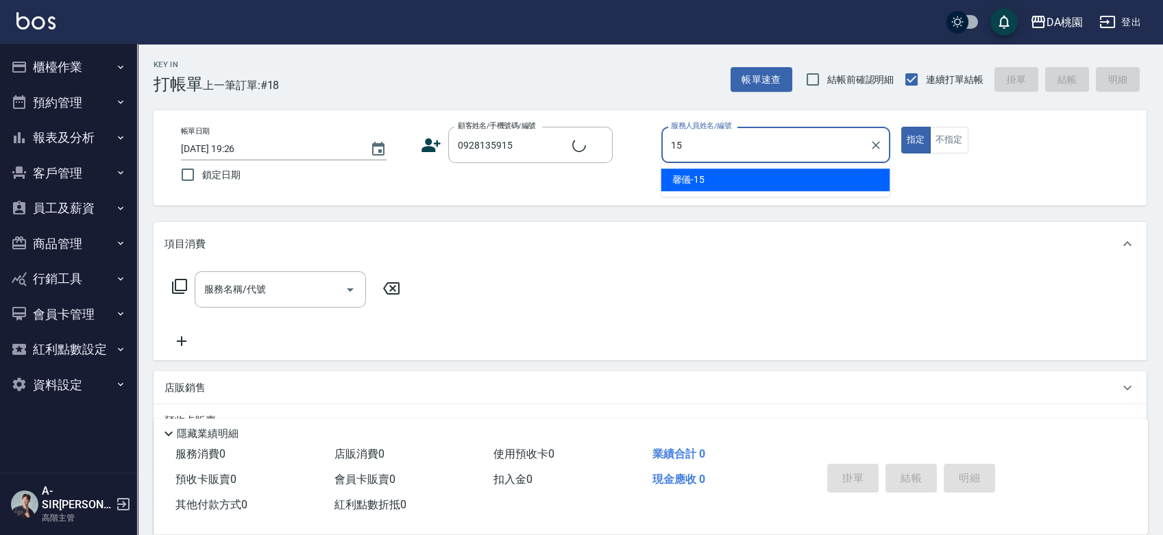
type input "馨儀-15"
type input "新客人 姓名未設定/0928135915/null"
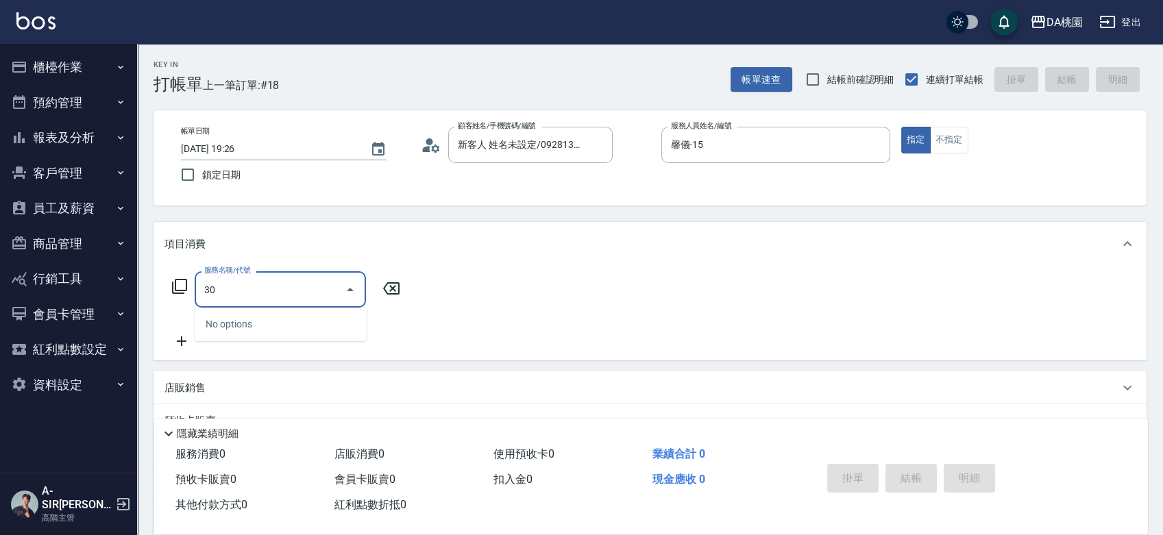
type input "303"
type input "30"
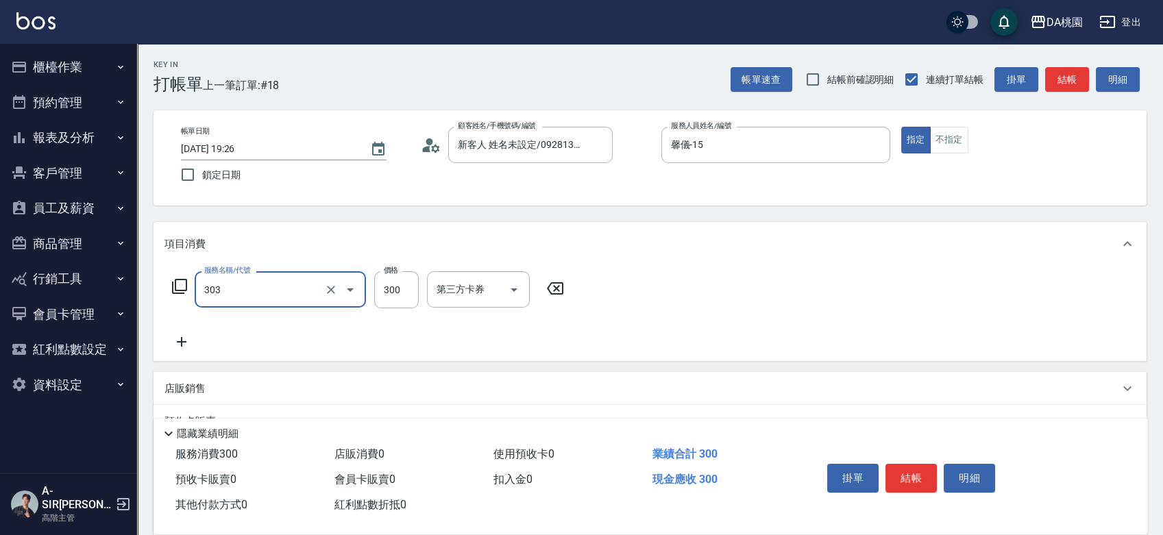
type input "A級剪髮(303)"
type input "0"
type input "600"
type input "60"
type input "600"
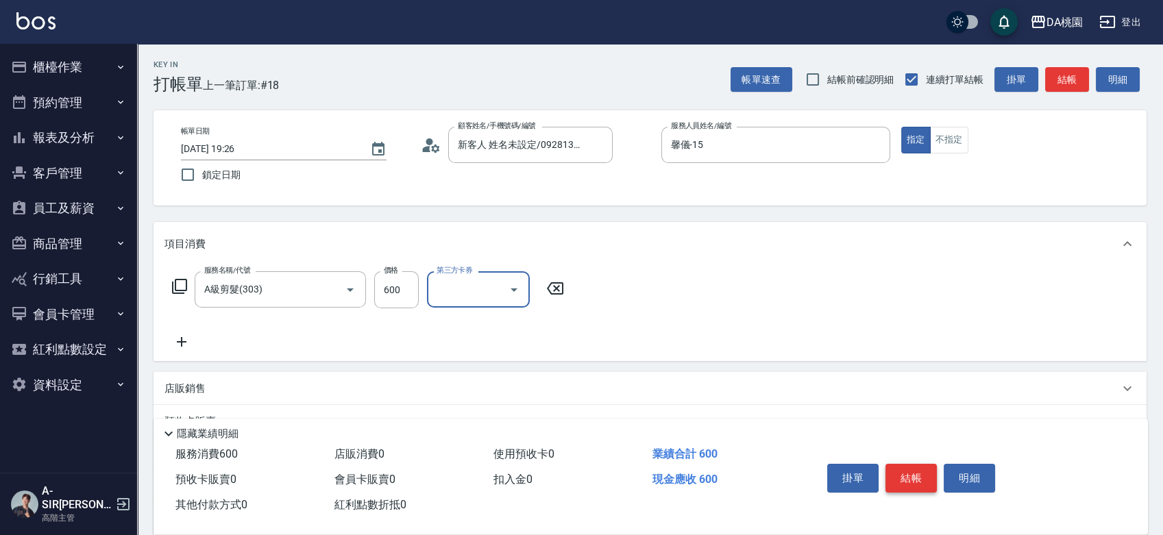
click at [917, 469] on button "結帳" at bounding box center [911, 478] width 51 height 29
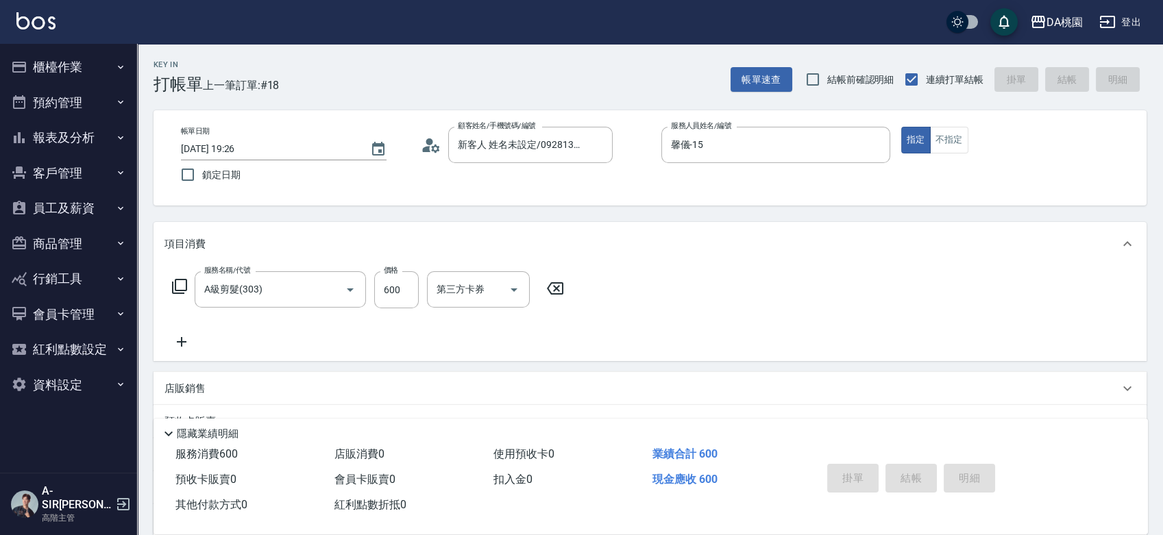
type input "[DATE] 19:27"
type input "0"
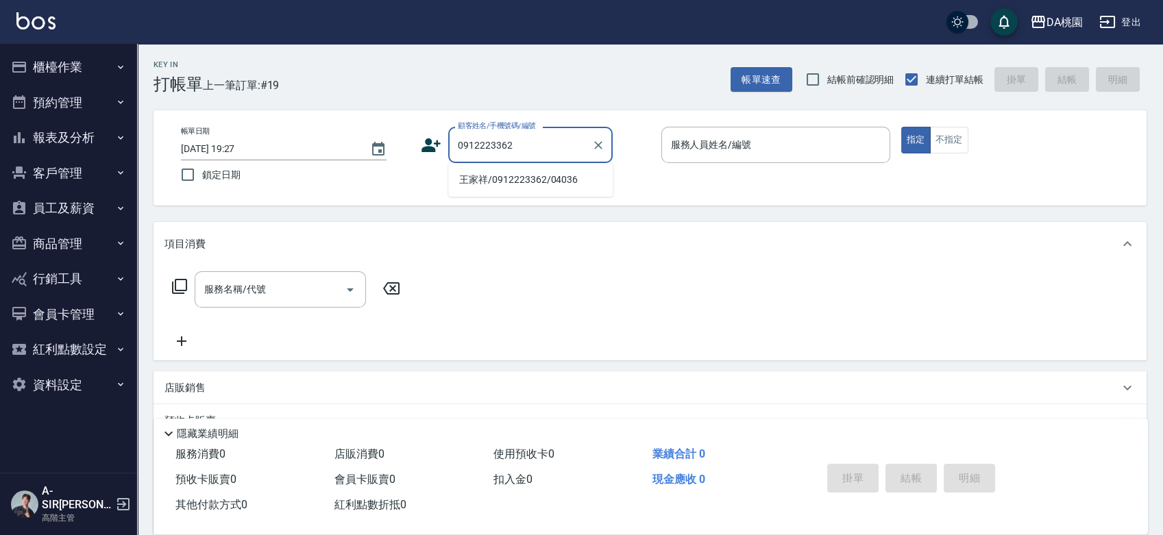
type input "王家祥/0912223362/04036"
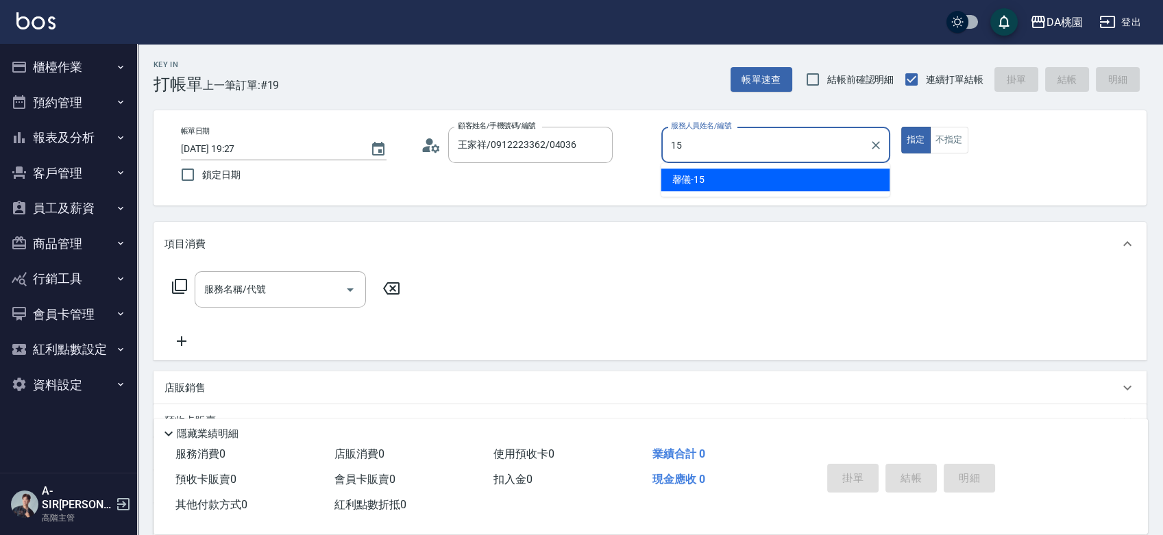
type input "馨儀-15"
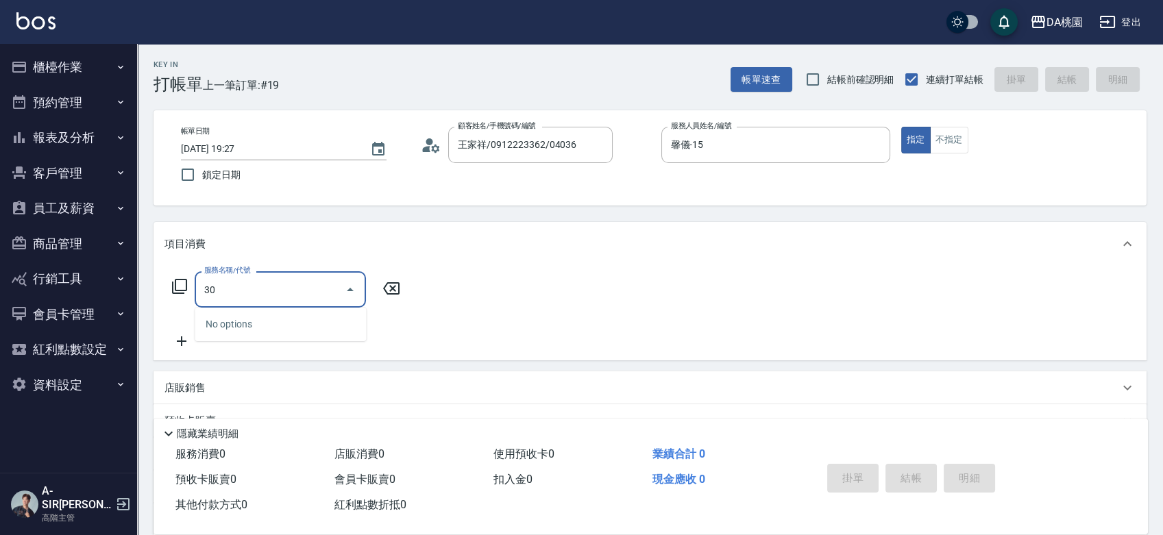
type input "303"
type input "30"
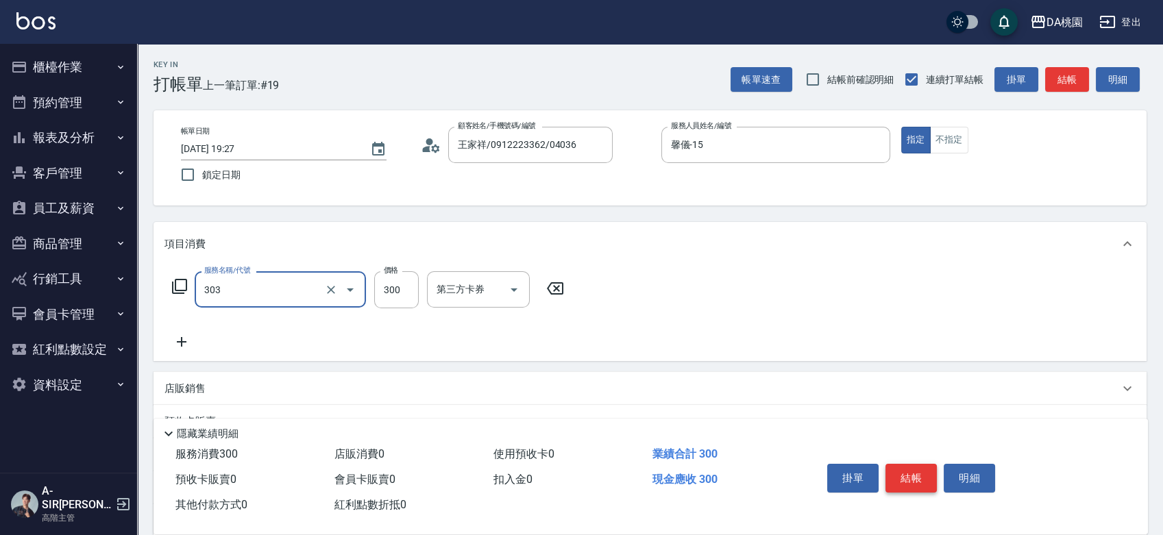
type input "A級剪髮(303)"
type input "0"
type input "40"
type input "400"
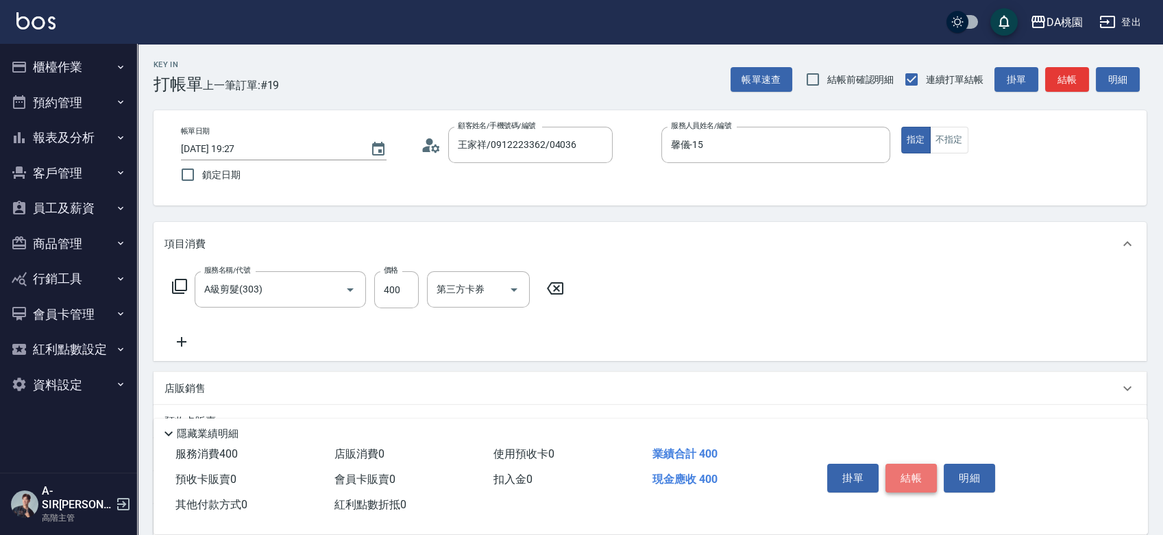
click at [915, 480] on button "結帳" at bounding box center [911, 478] width 51 height 29
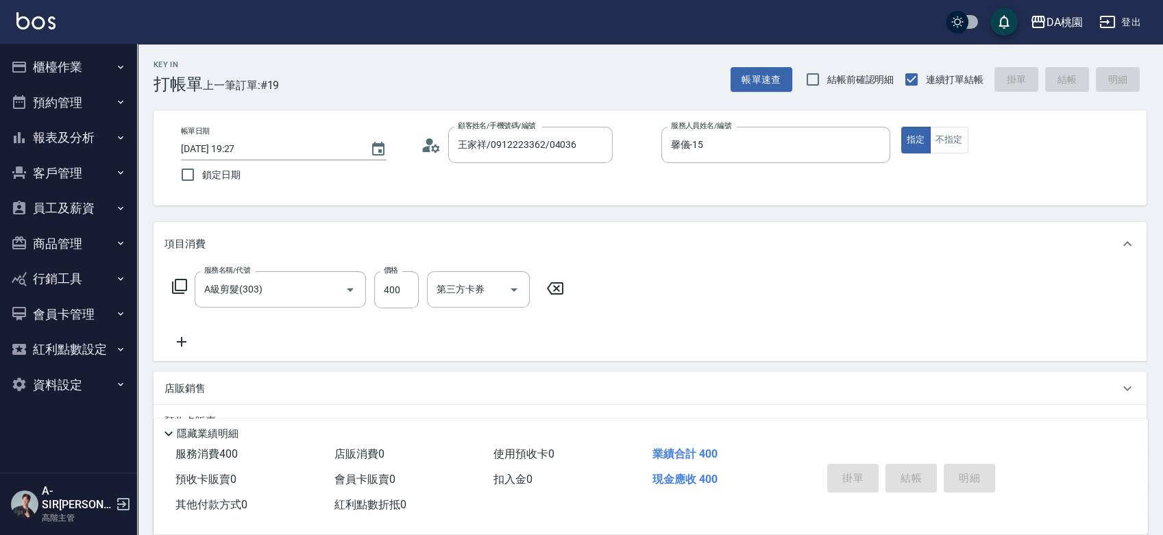
type input "0"
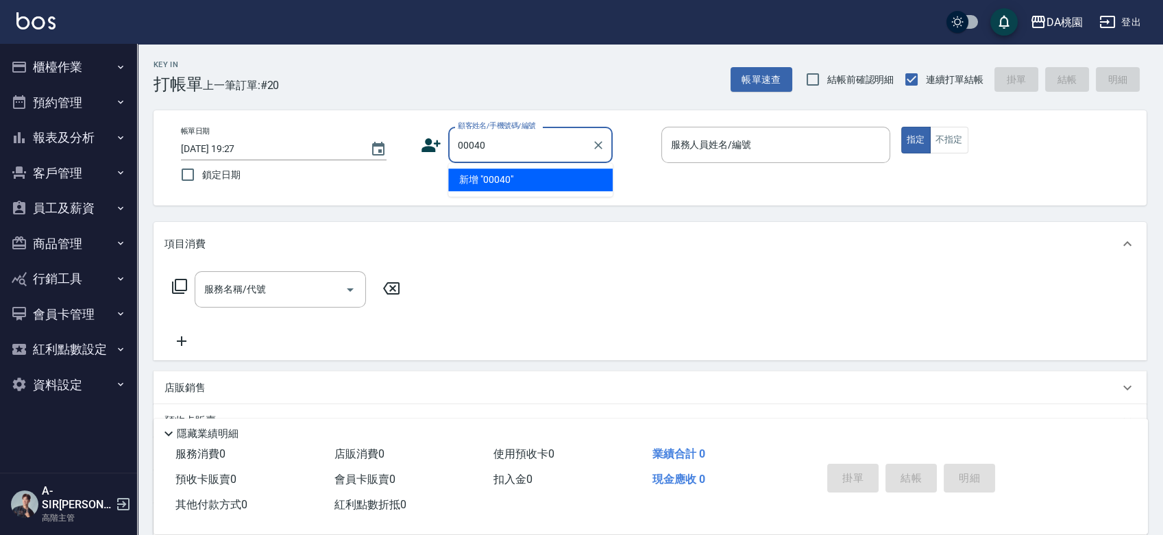
type input "00040"
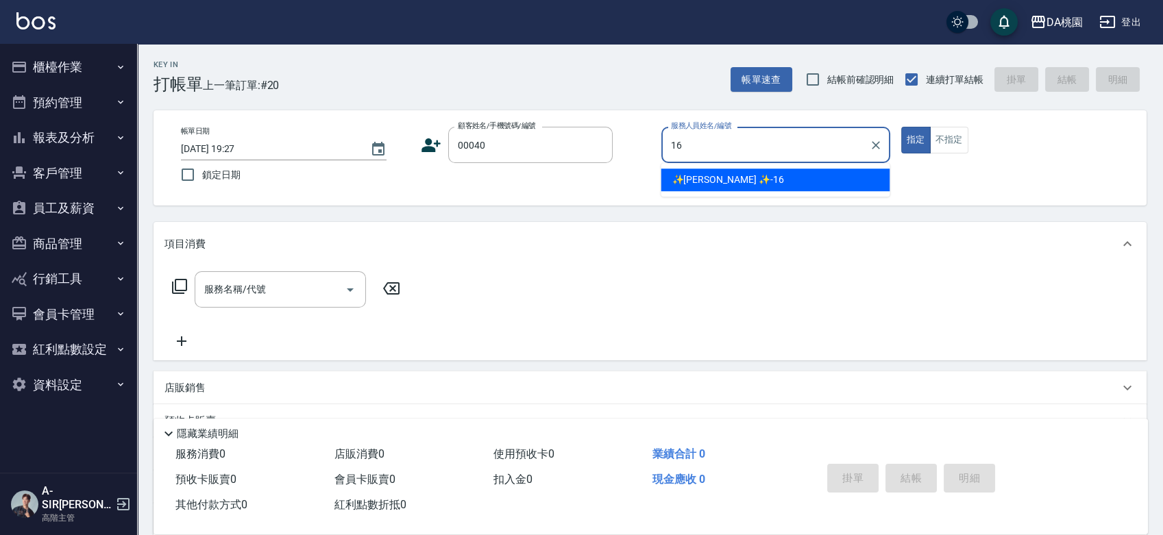
type input "✨[PERSON_NAME] ✨-16"
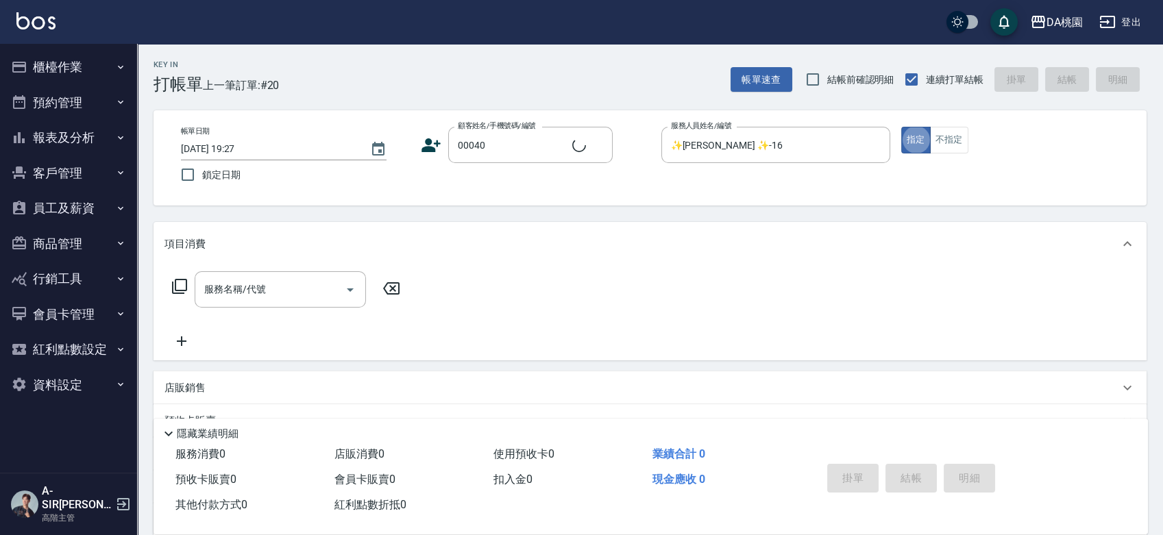
type input "公司/公司00040/00040"
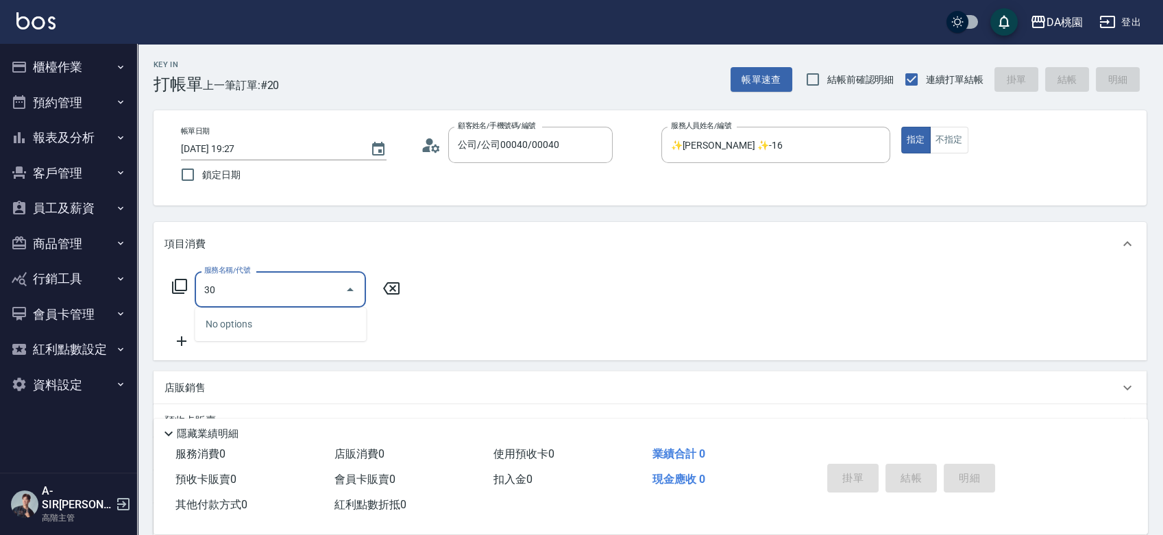
type input "303"
type input "30"
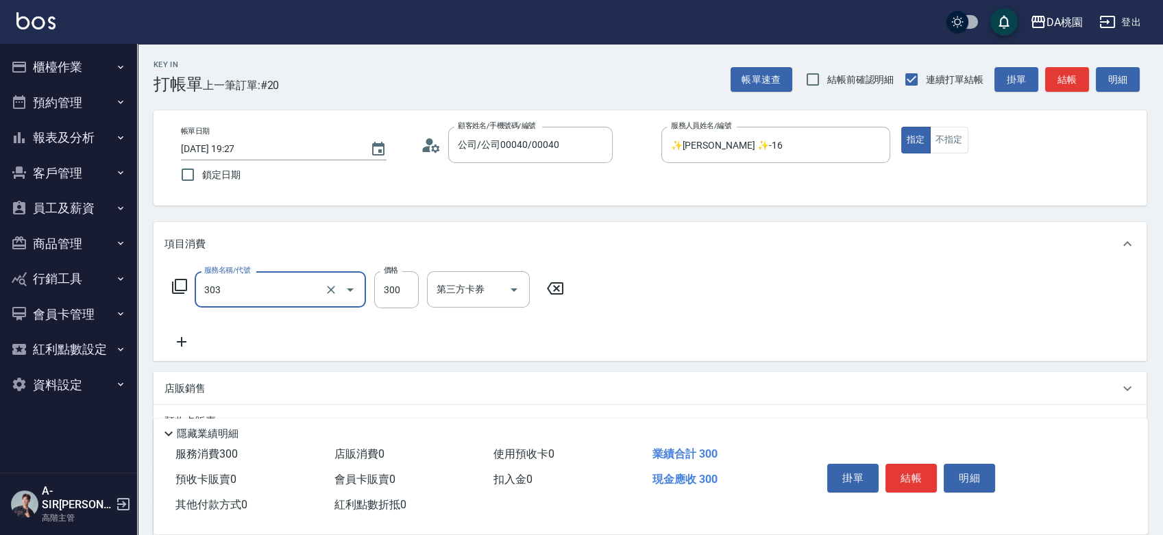
type input "A級剪髮(303)"
type input "0"
type input "50"
type input "500"
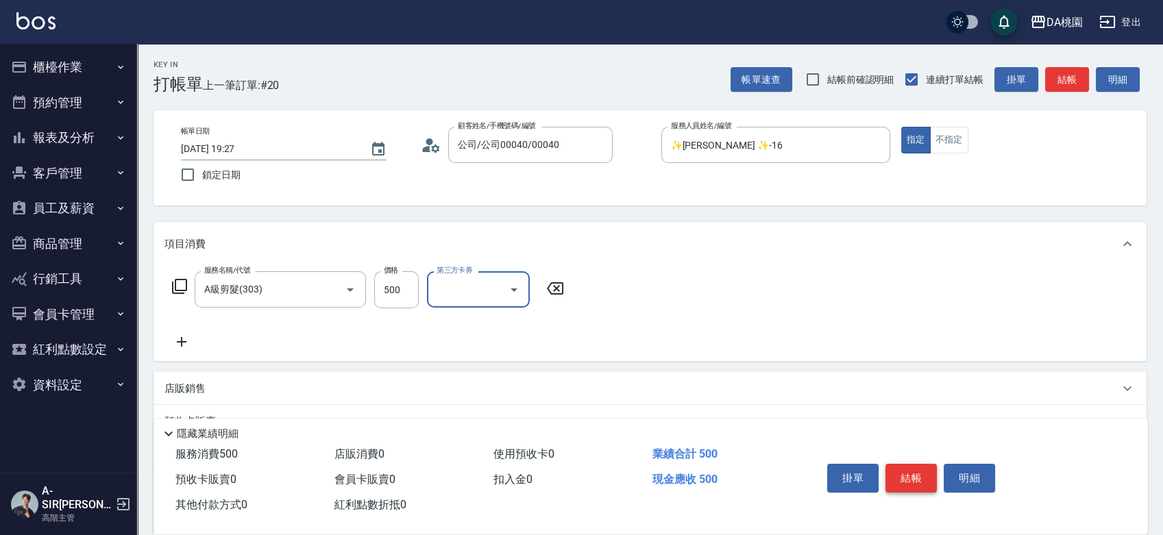
click at [920, 479] on button "結帳" at bounding box center [911, 478] width 51 height 29
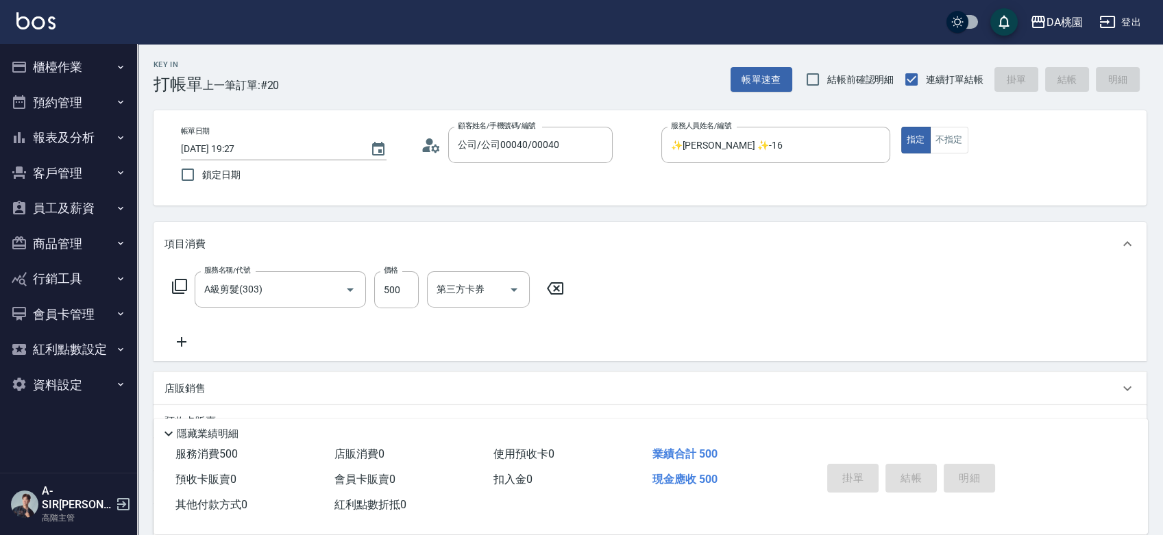
type input "0"
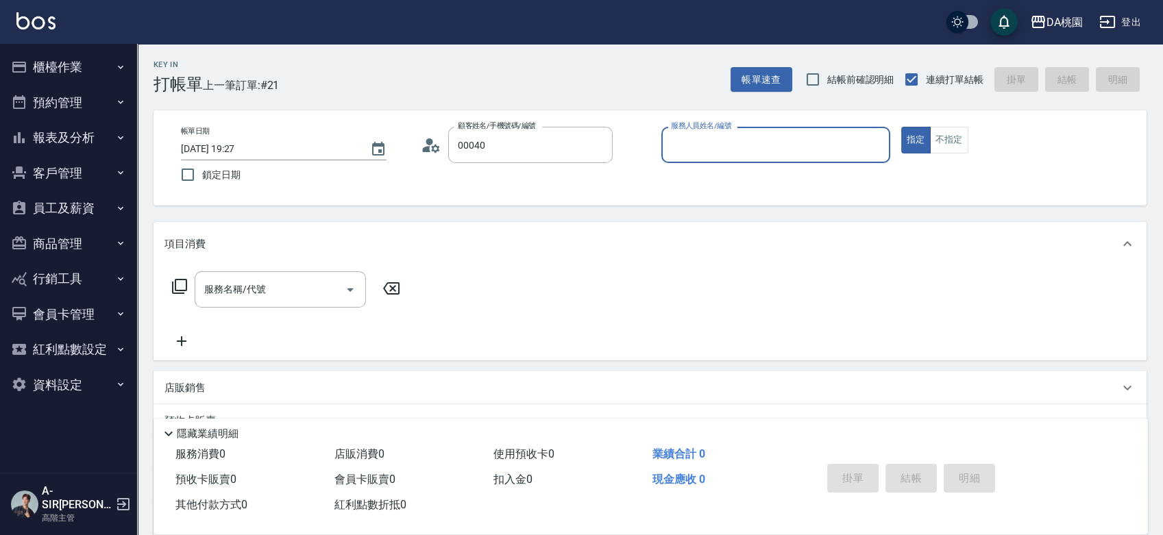
type input "公司/公司00040/00040"
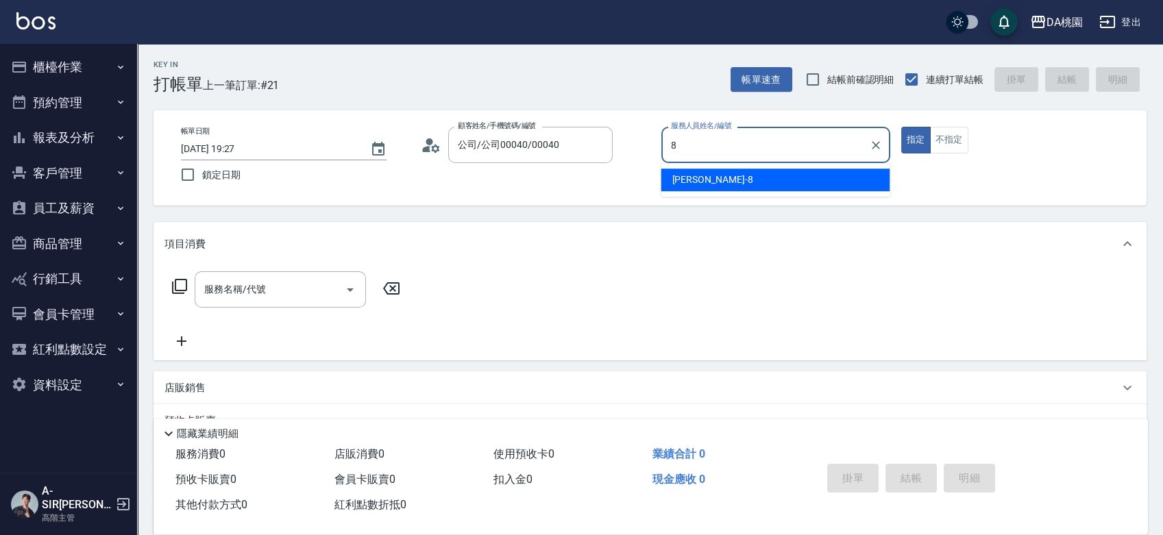
type input "[PERSON_NAME]-8"
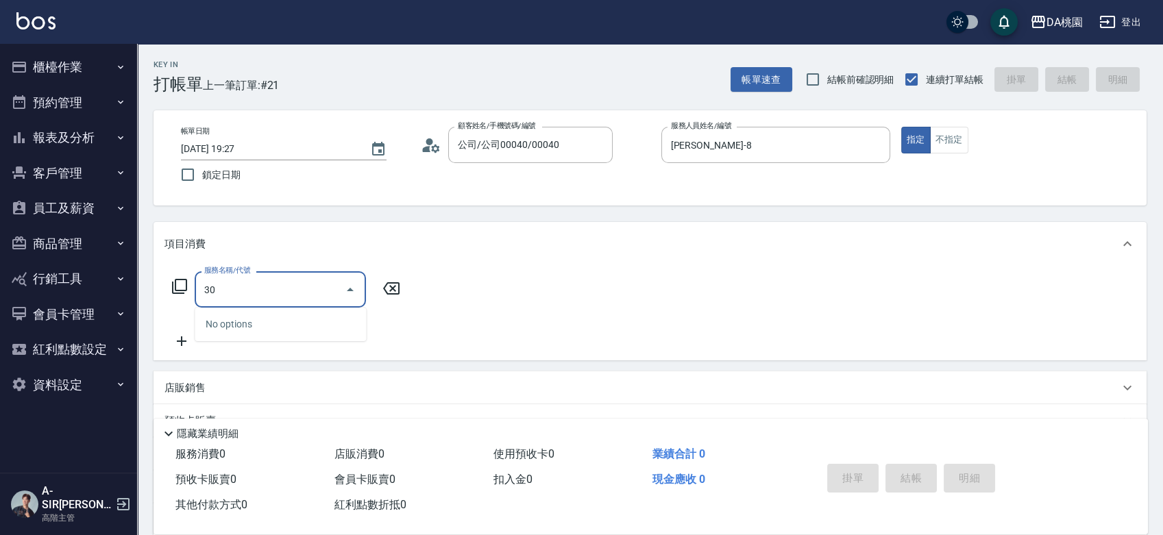
type input "303"
type input "30"
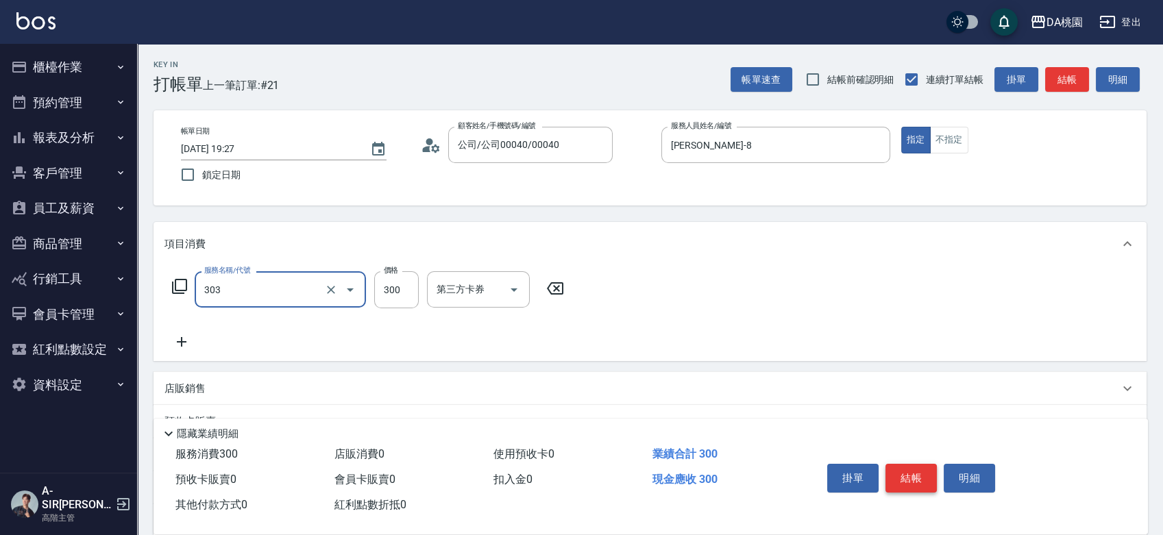
type input "A級剪髮(303)"
type input "3"
type input "0"
type input "35"
type input "30"
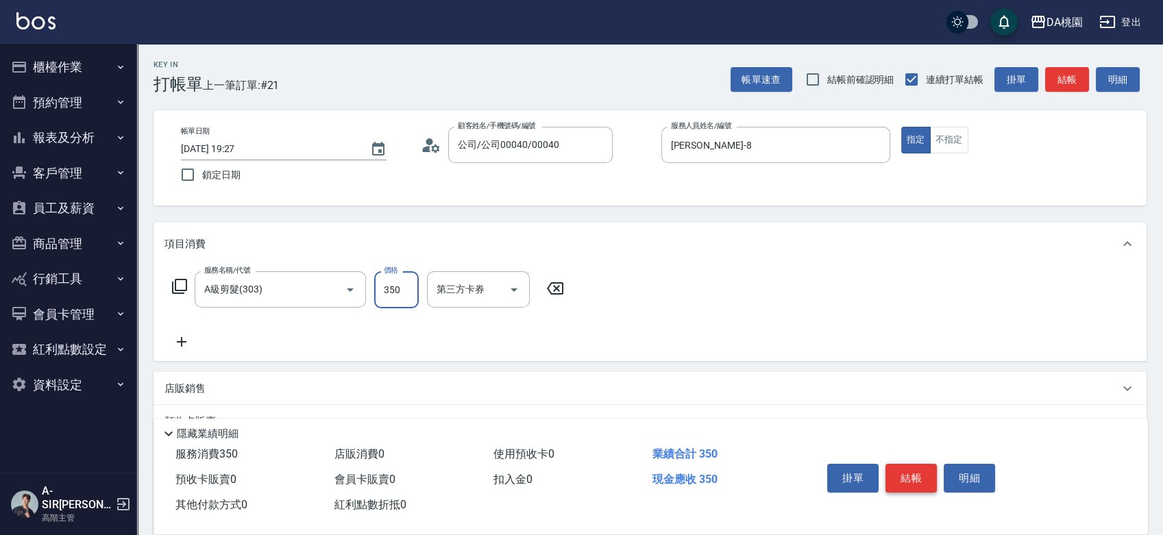
type input "350"
click at [928, 479] on button "結帳" at bounding box center [911, 478] width 51 height 29
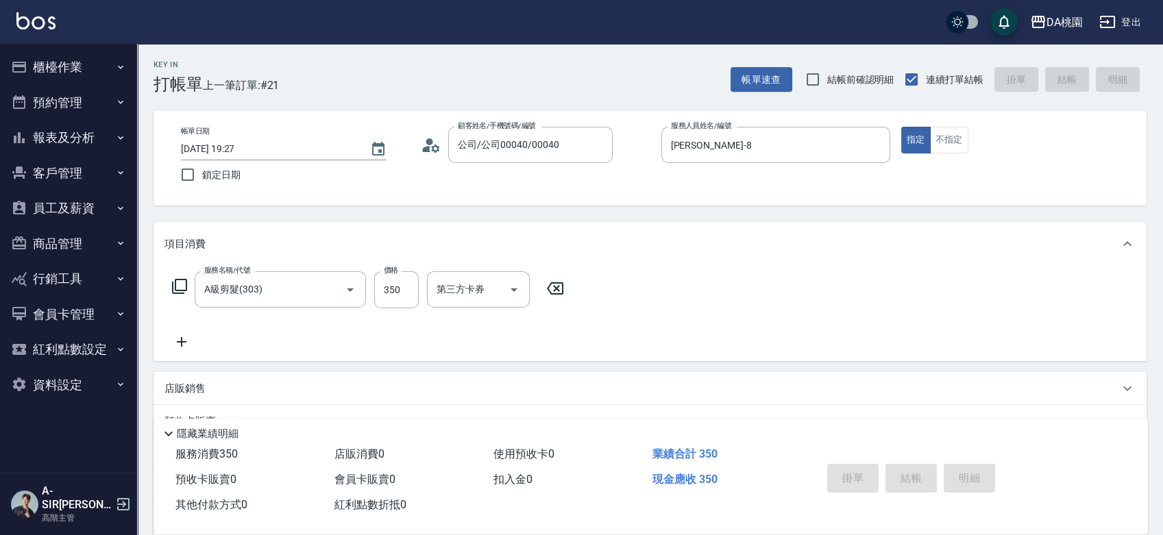
type input "0"
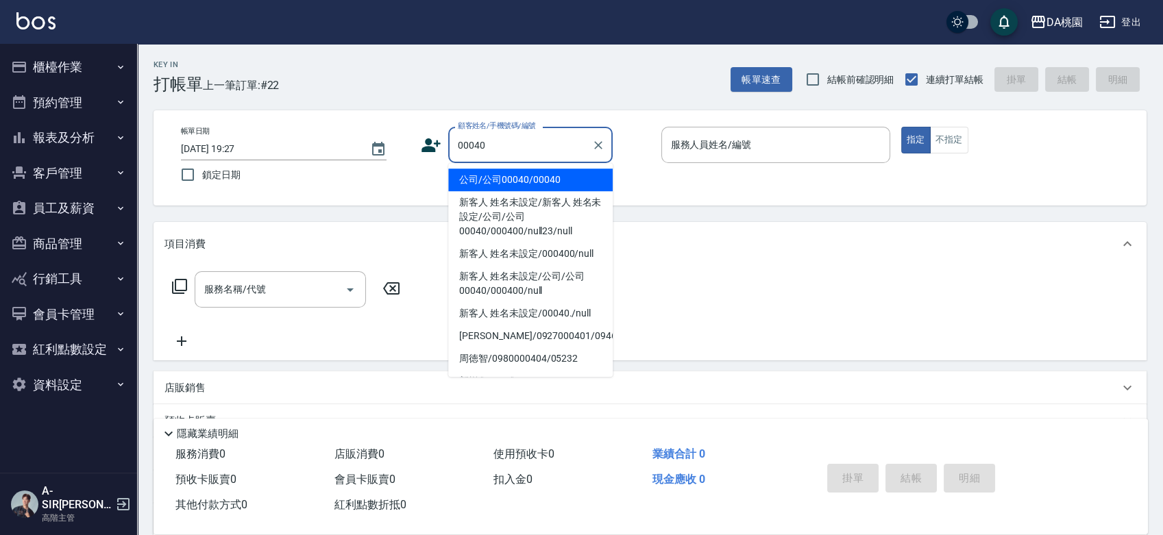
type input "公司/公司00040/00040"
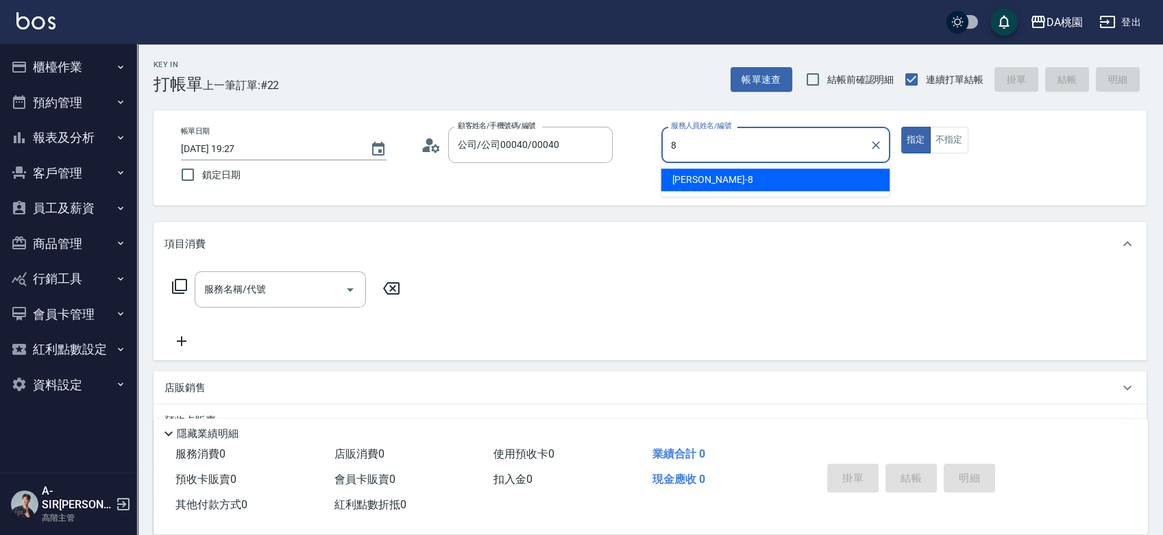
type input "[PERSON_NAME]-8"
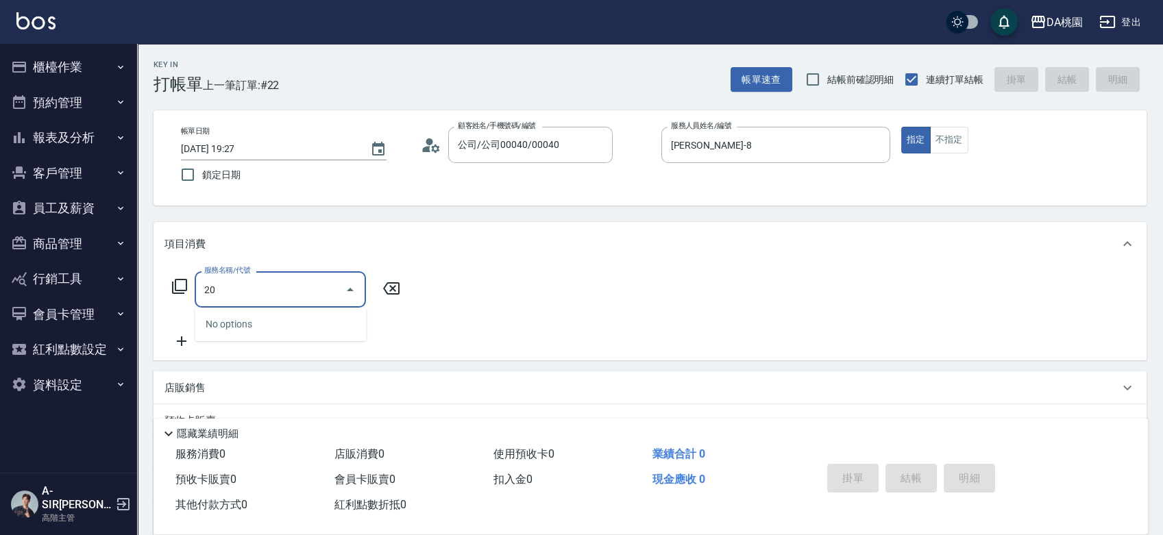
type input "200"
type input "150"
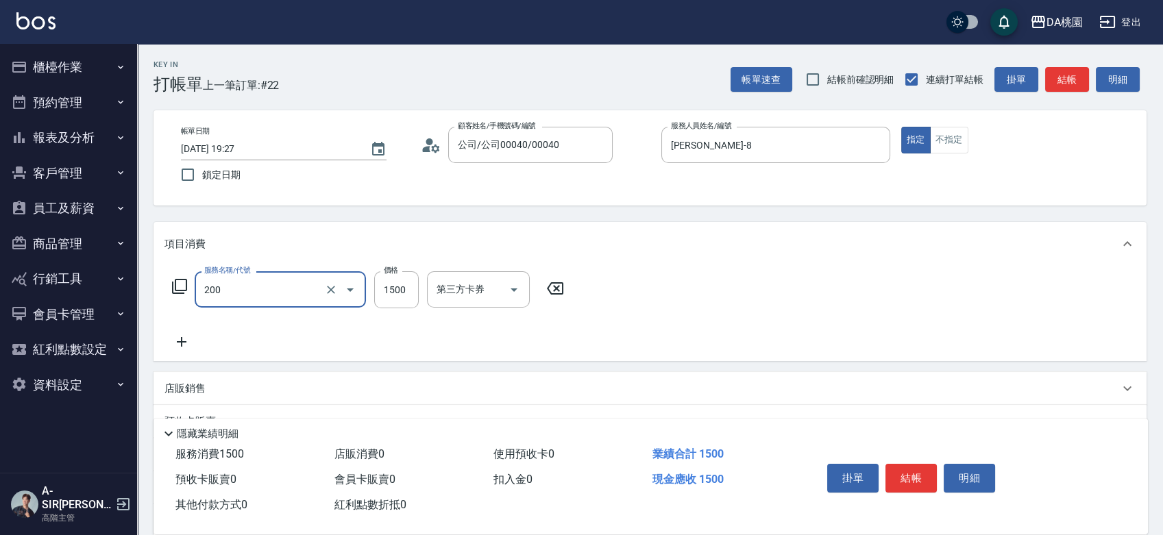
type input "離子燙(200)"
type input "0"
type input "200"
type input "20"
type input "2000"
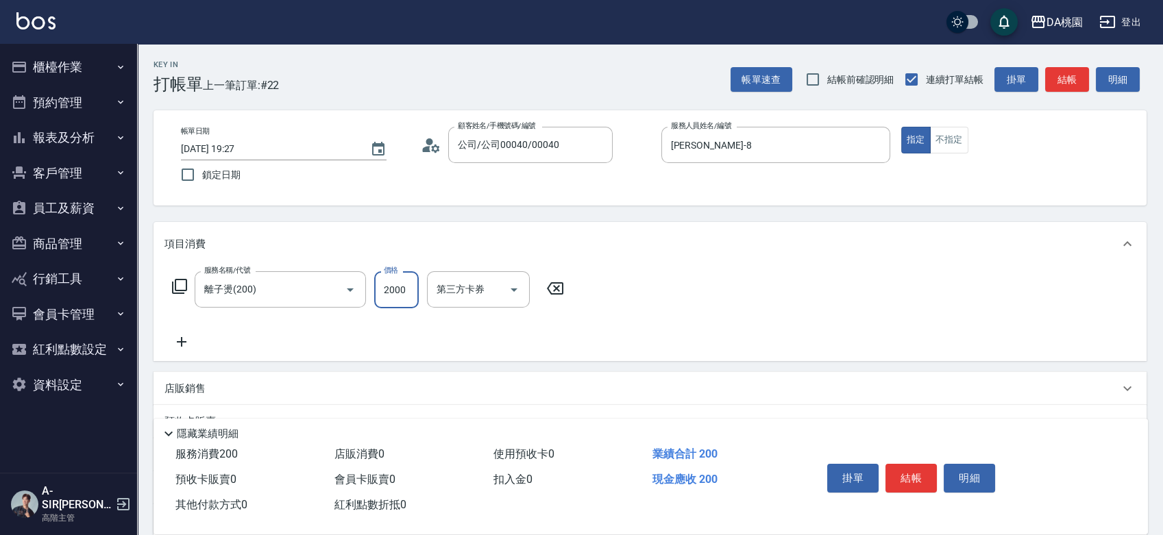
type input "200"
type input "2000"
click at [930, 480] on button "結帳" at bounding box center [911, 478] width 51 height 29
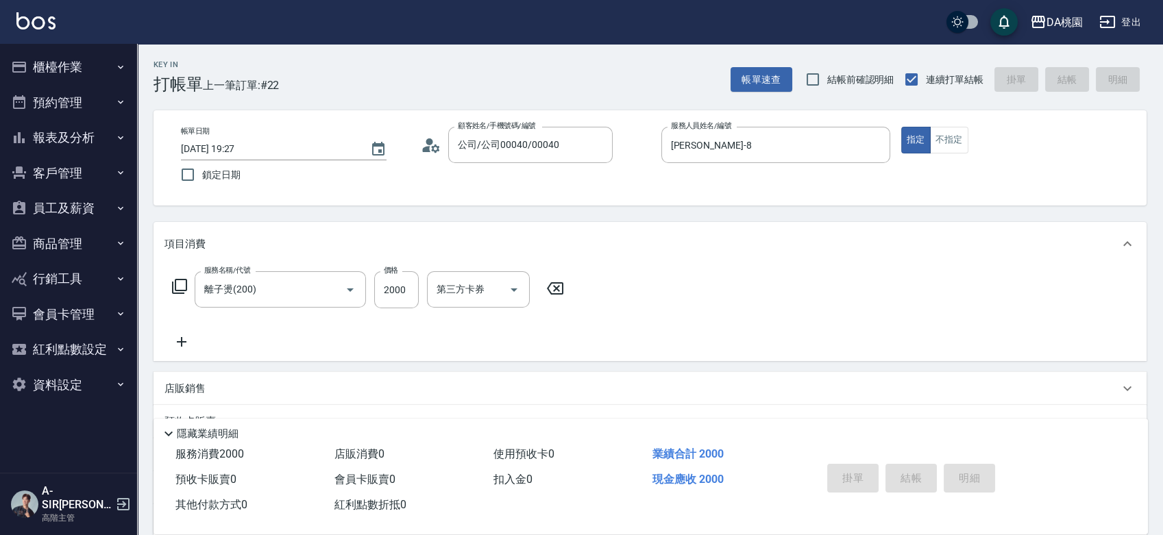
type input "0"
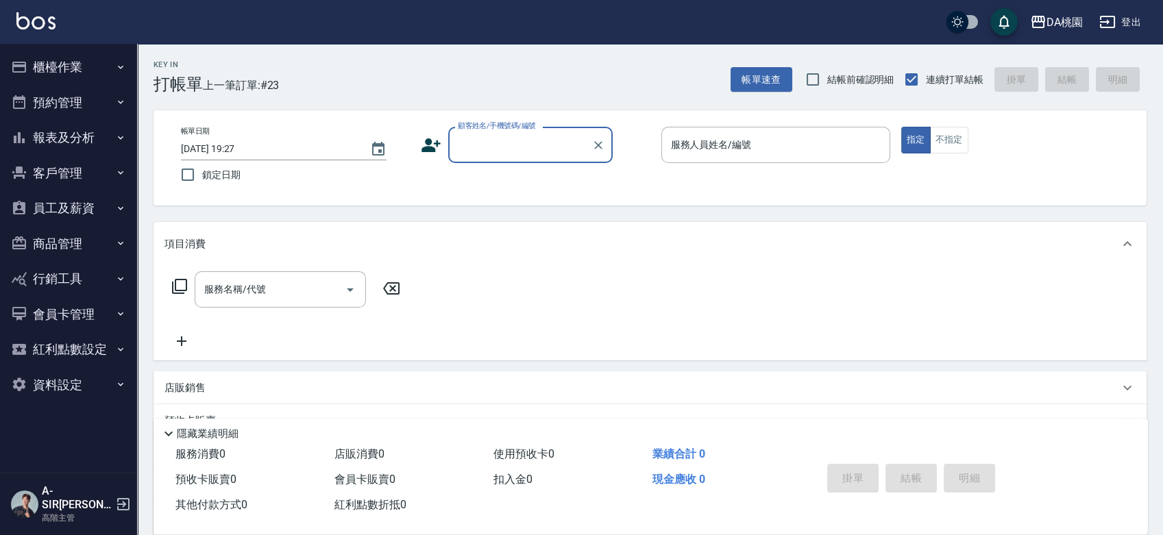
click at [60, 60] on button "櫃檯作業" at bounding box center [68, 67] width 126 height 36
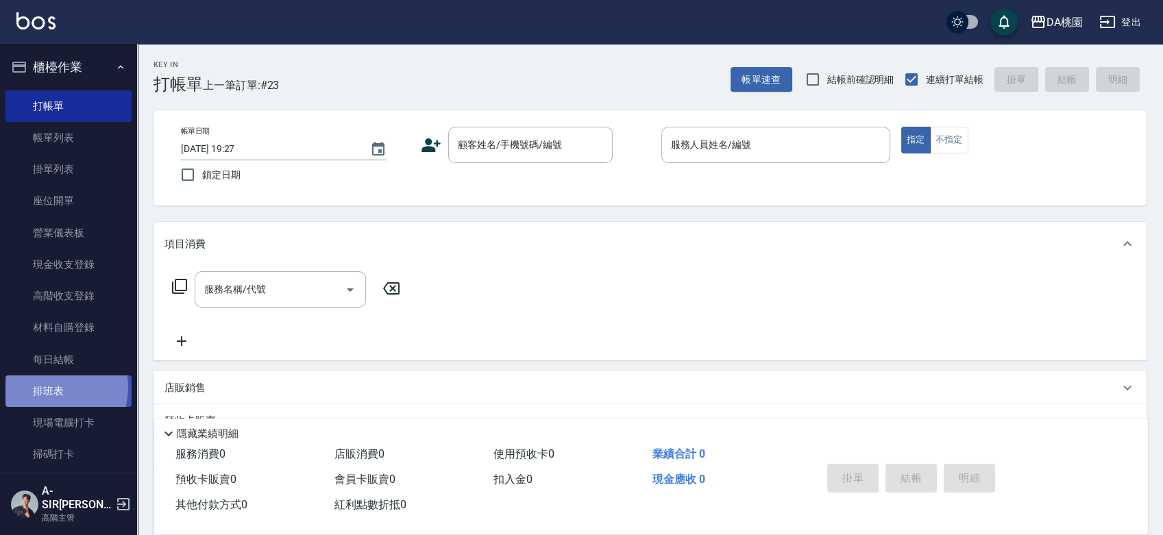
click at [45, 387] on link "排班表" at bounding box center [68, 392] width 126 height 32
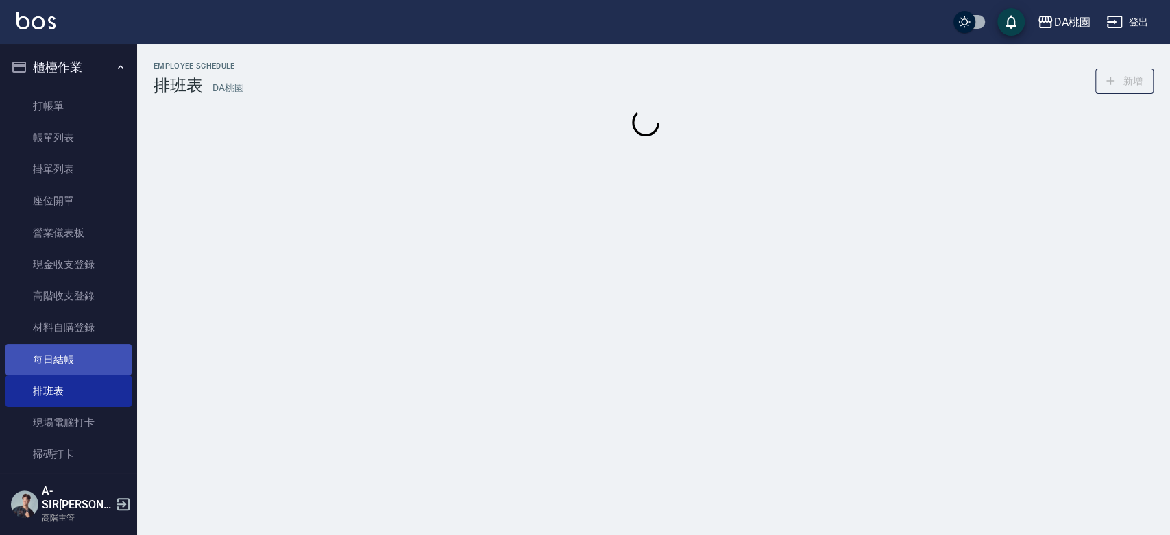
click at [52, 359] on link "每日結帳" at bounding box center [68, 360] width 126 height 32
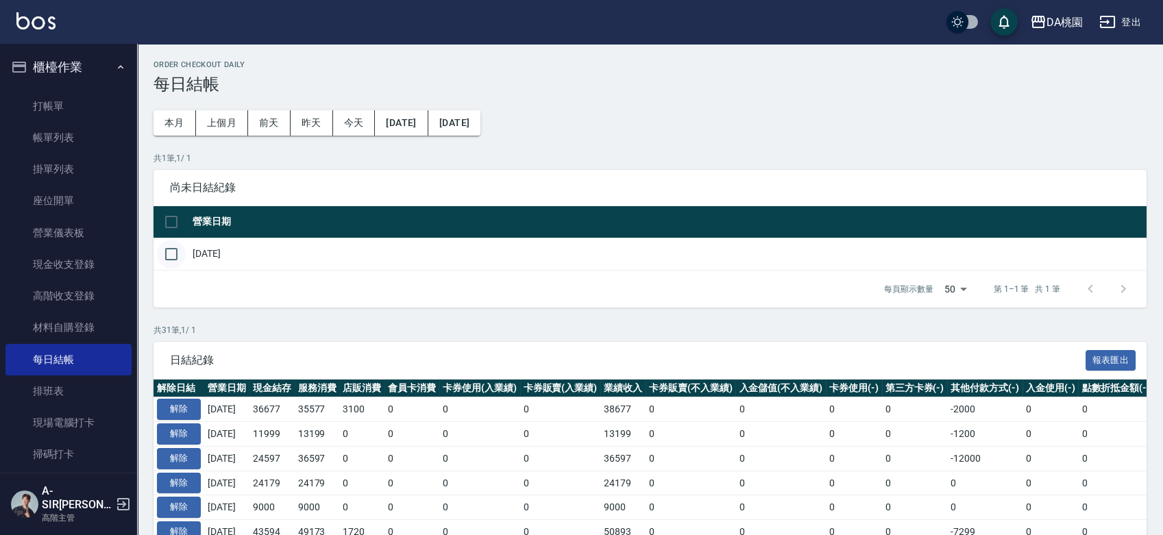
click at [177, 254] on input "checkbox" at bounding box center [171, 254] width 29 height 29
checkbox input "true"
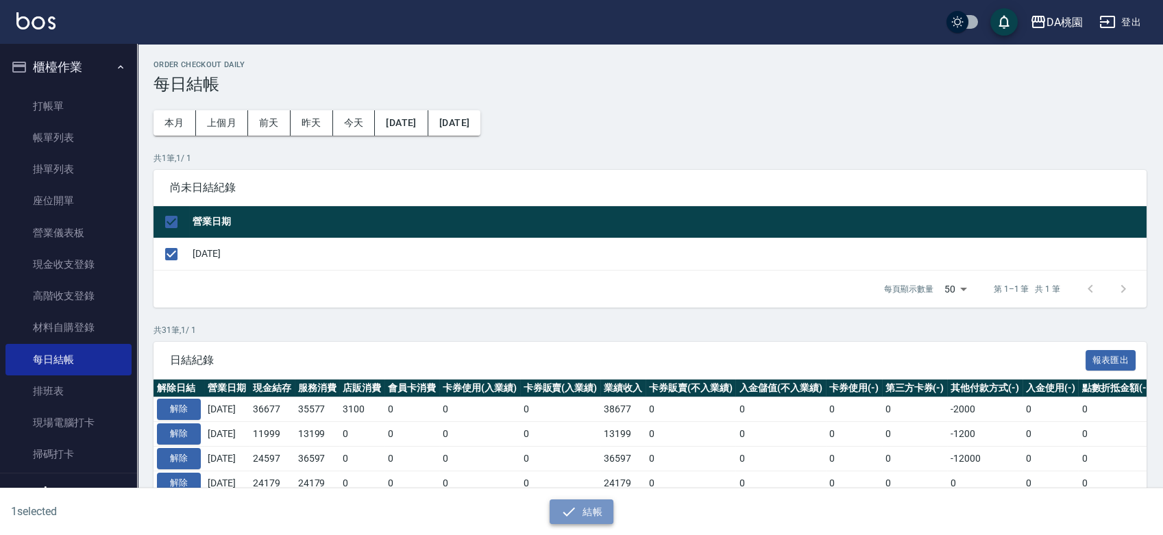
click at [590, 511] on button "結帳" at bounding box center [582, 512] width 64 height 25
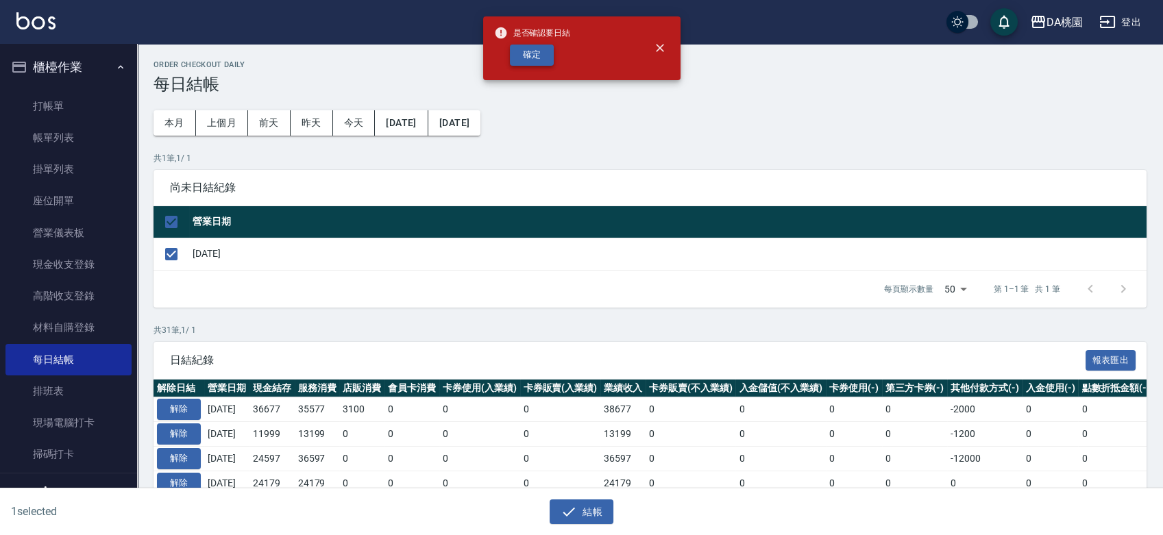
click at [540, 63] on button "確定" at bounding box center [532, 55] width 44 height 21
checkbox input "false"
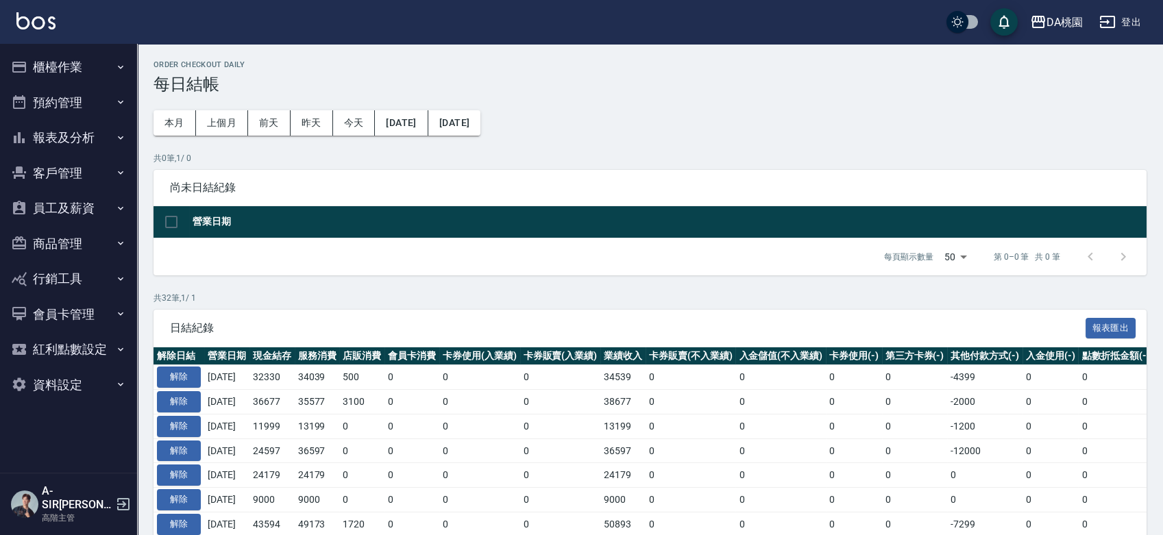
click at [41, 139] on button "報表及分析" at bounding box center [68, 138] width 126 height 36
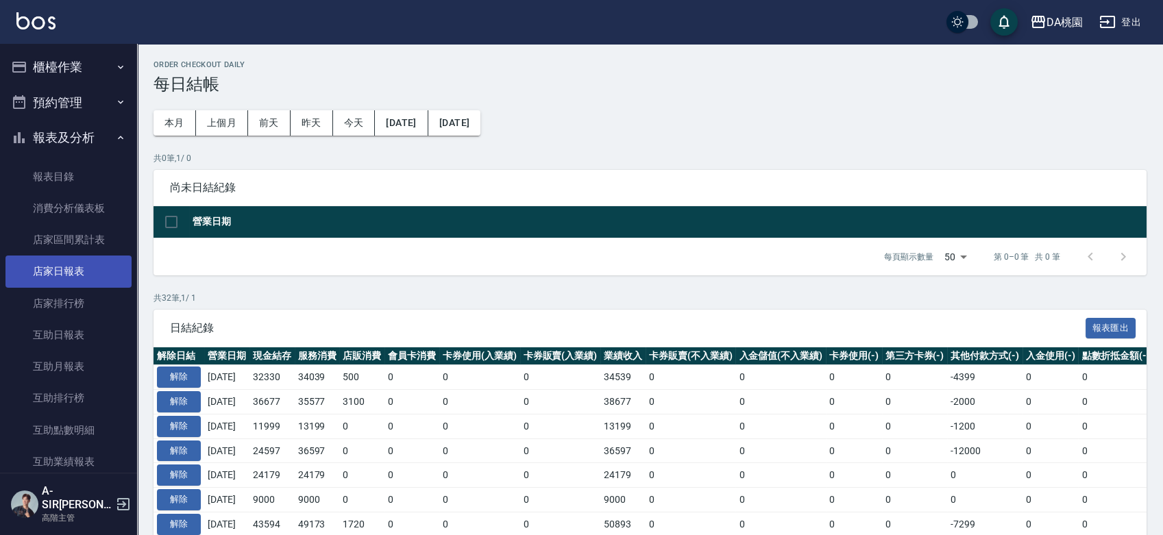
click at [55, 258] on link "店家日報表" at bounding box center [68, 272] width 126 height 32
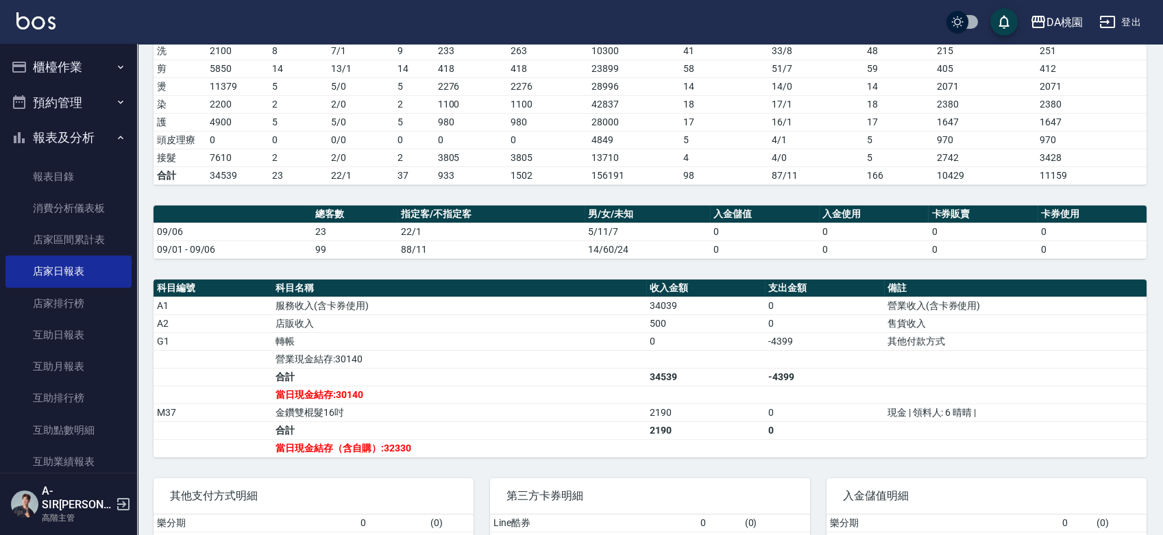
scroll to position [228, 0]
